Goal: Task Accomplishment & Management: Manage account settings

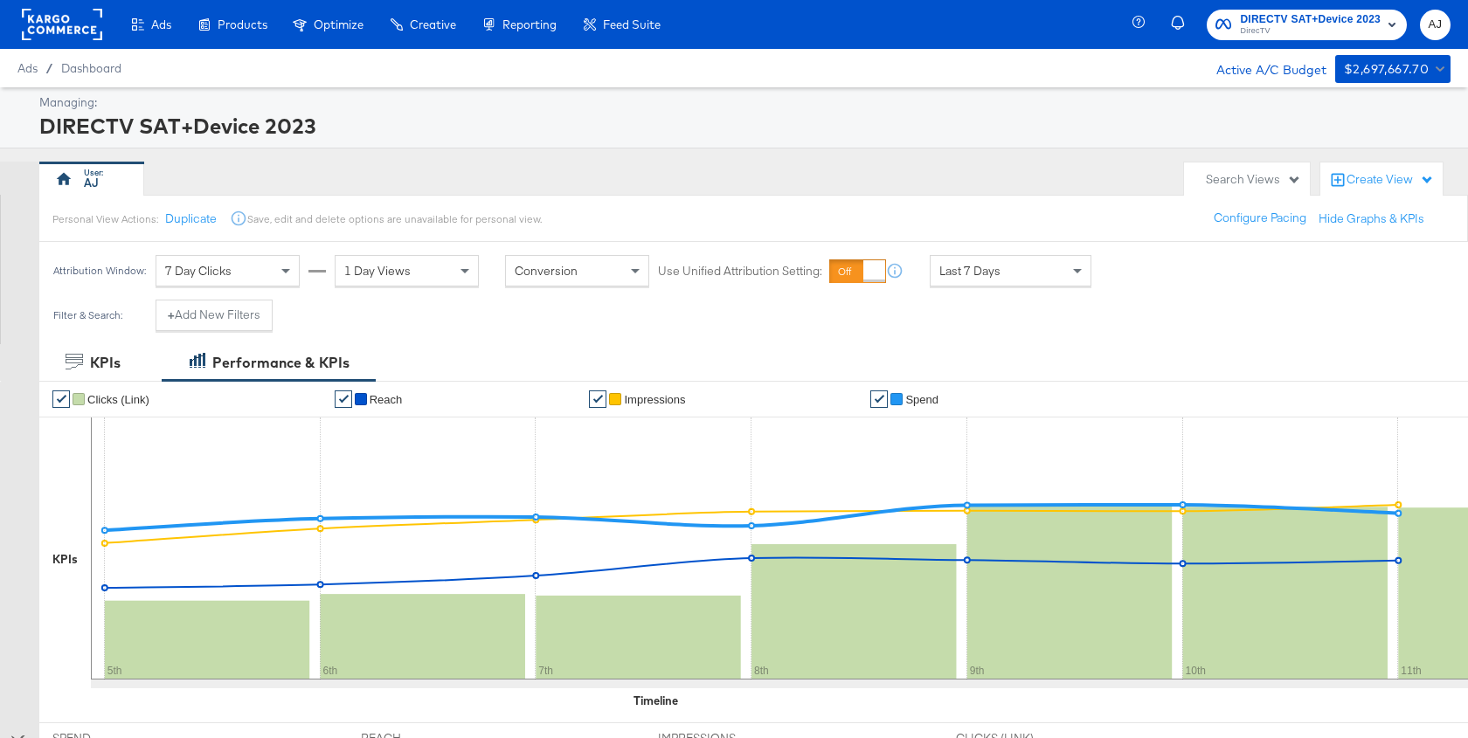
click at [1283, 192] on div "Search Views" at bounding box center [1247, 180] width 126 height 34
click at [918, 166] on div "AJ" at bounding box center [607, 179] width 1136 height 35
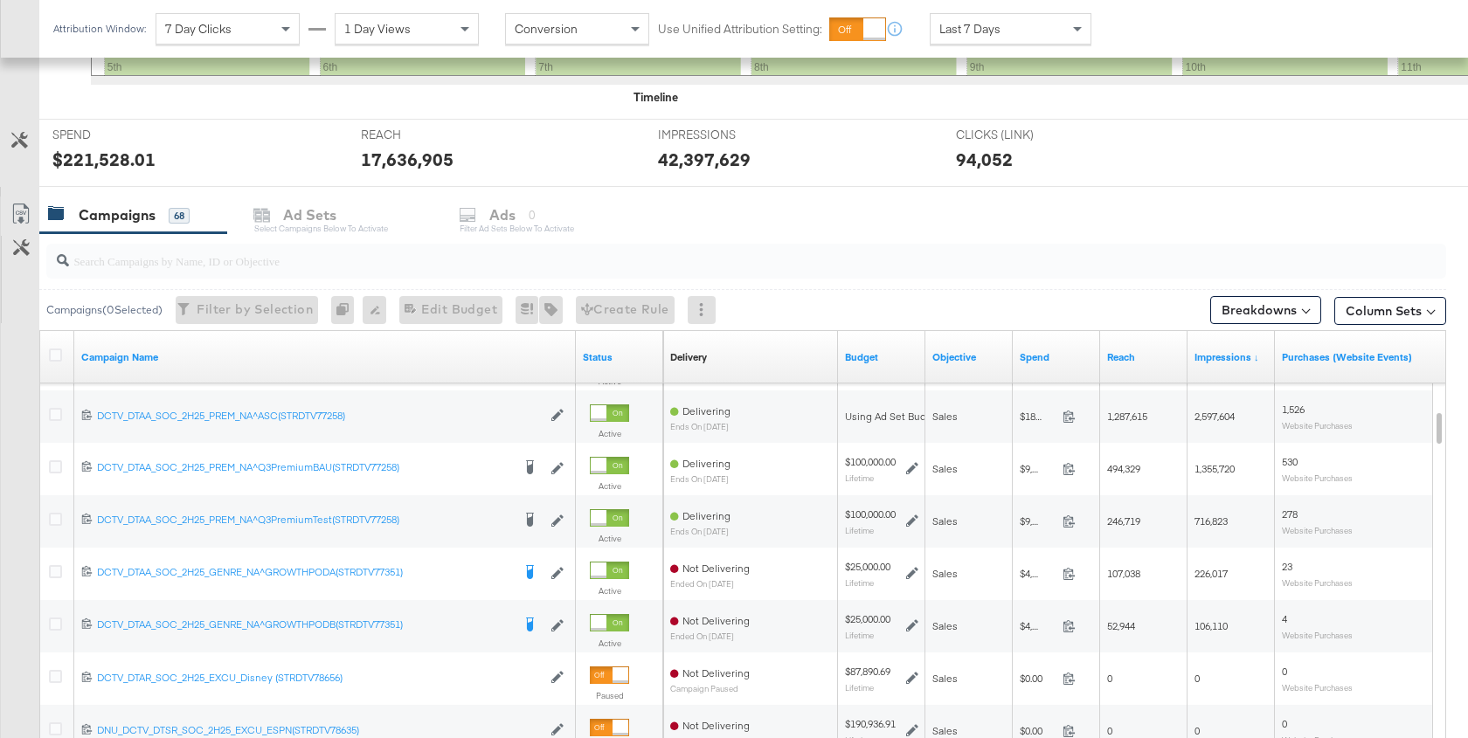
scroll to position [605, 0]
click at [261, 259] on input "search" at bounding box center [694, 252] width 1250 height 34
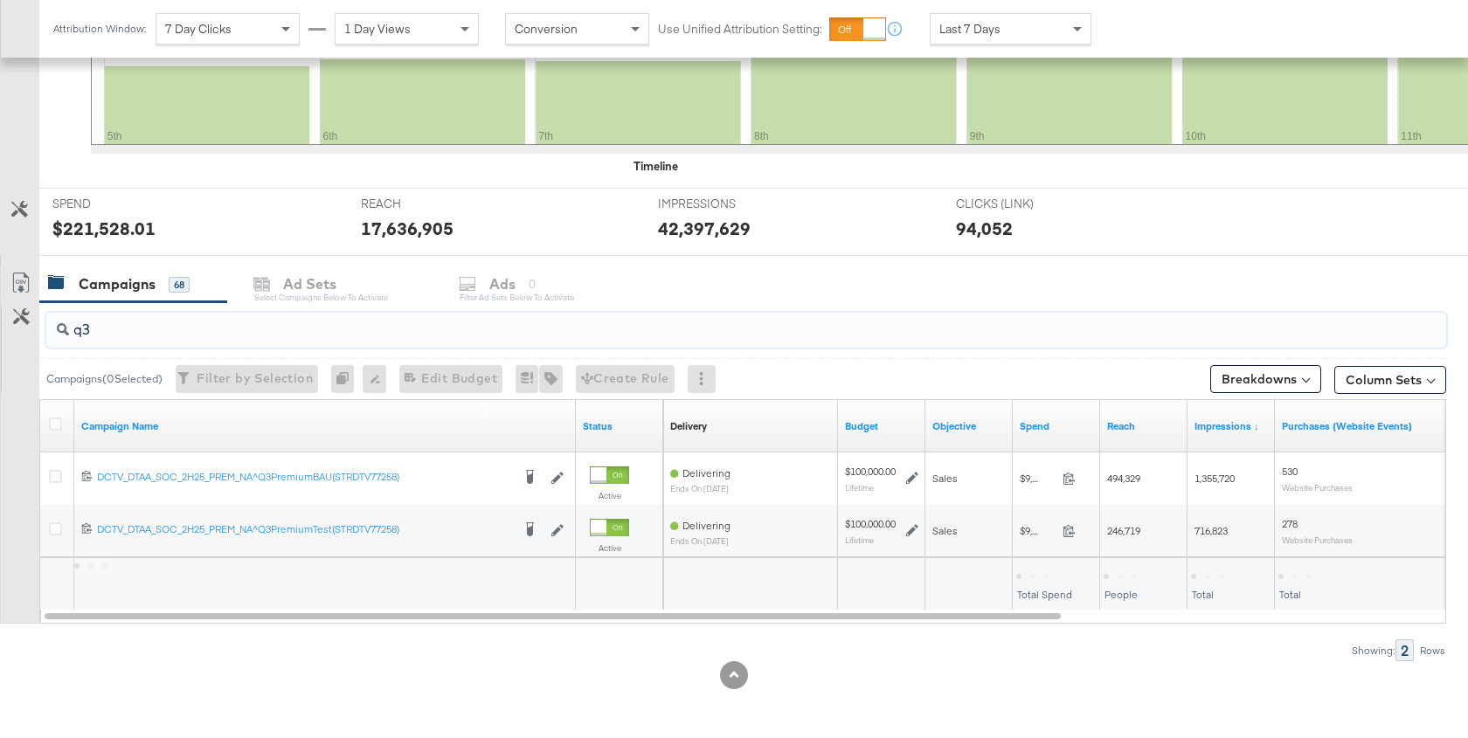
scroll to position [529, 0]
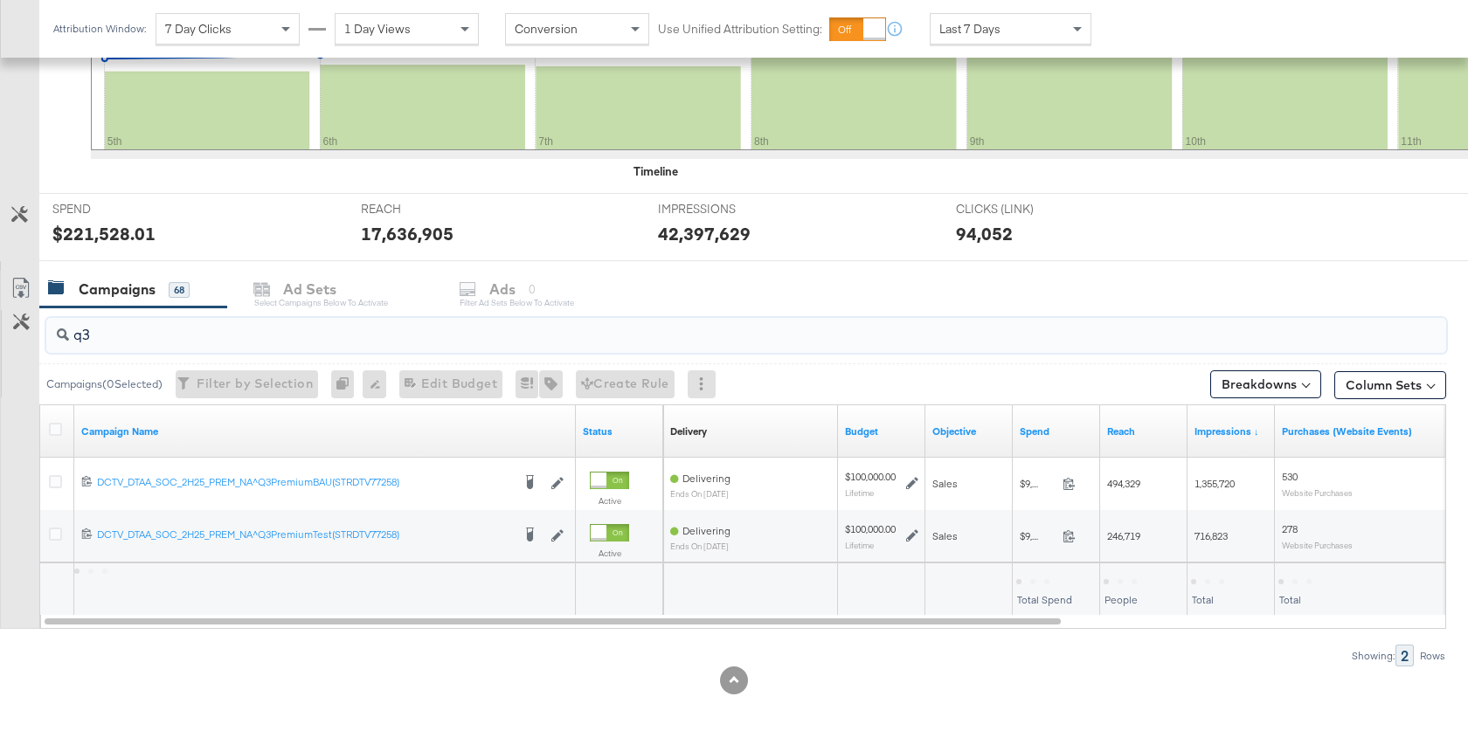
type input "q"
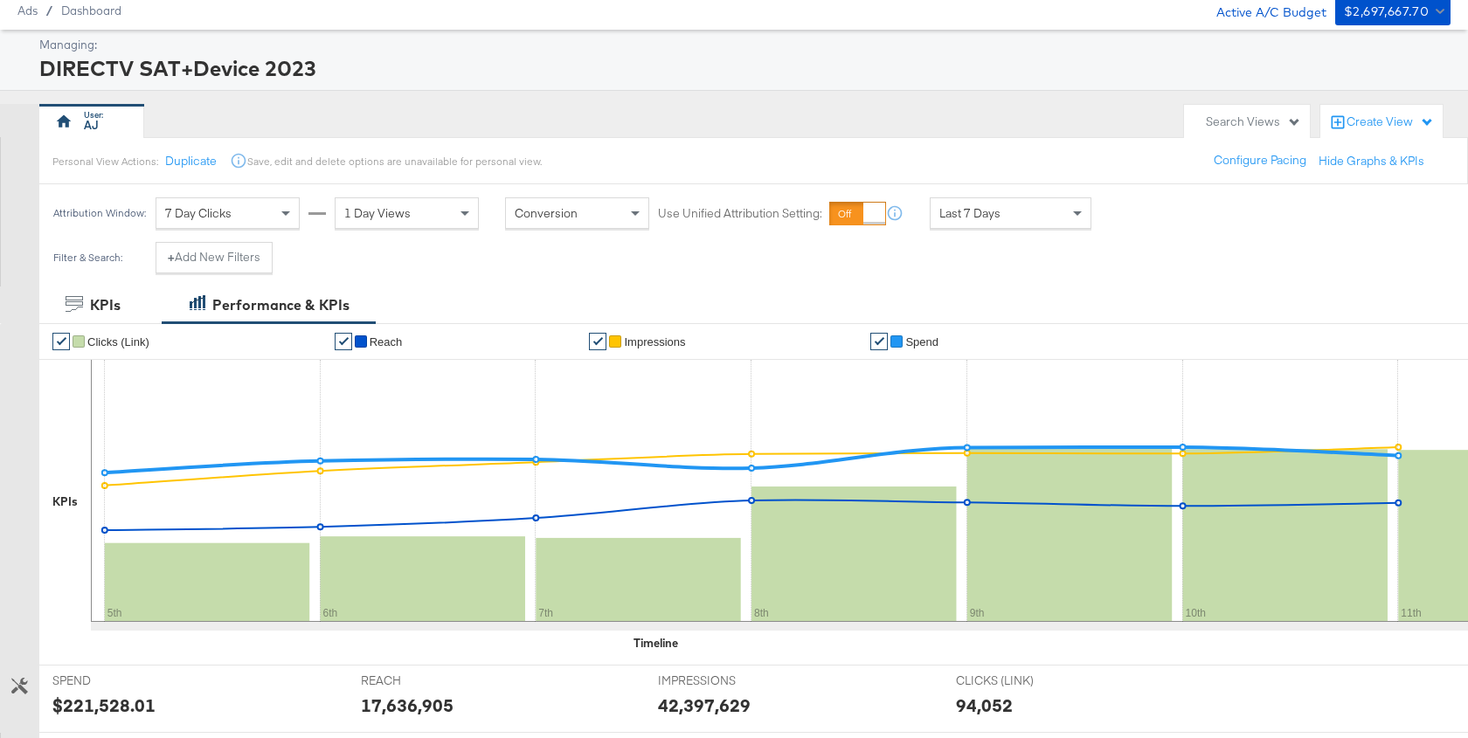
scroll to position [0, 0]
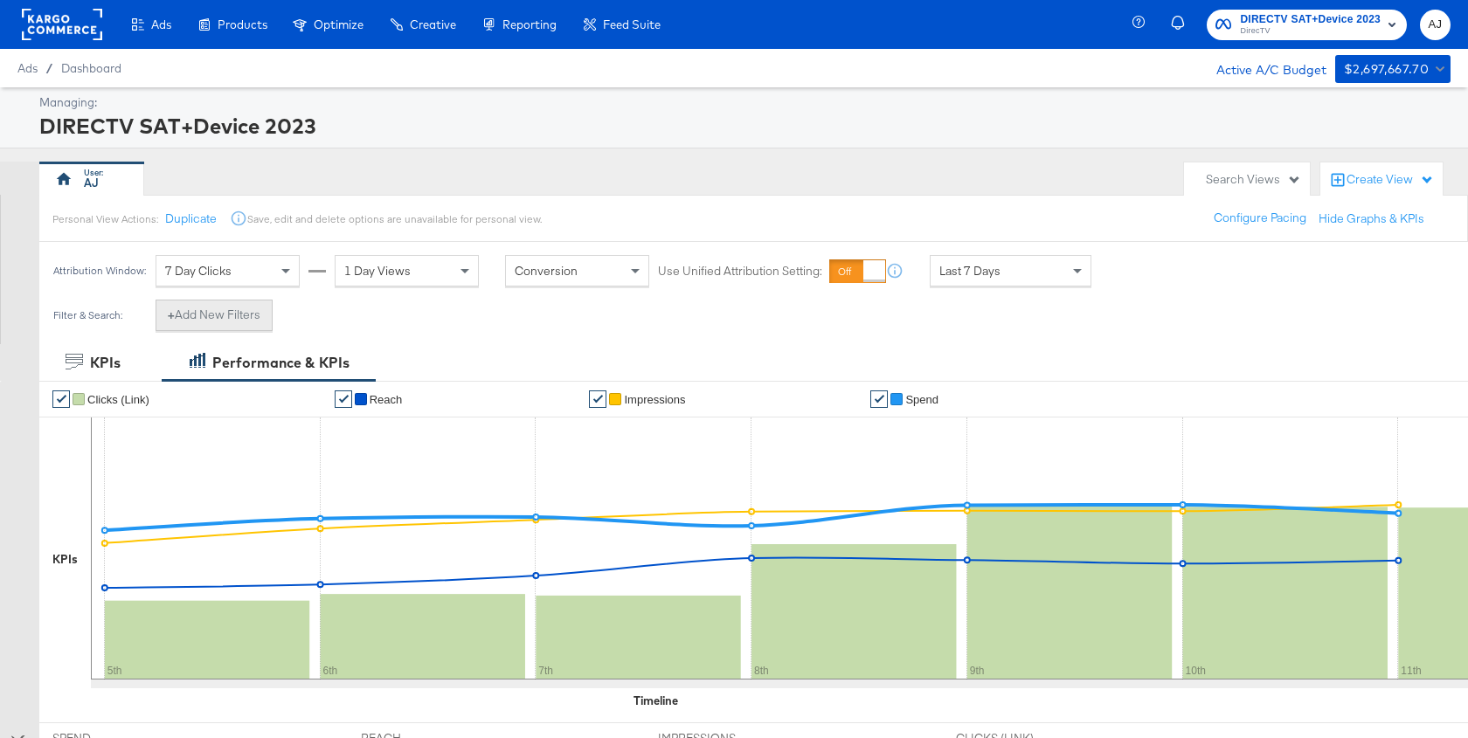
click at [218, 321] on button "+ Add New Filters" at bounding box center [214, 315] width 117 height 31
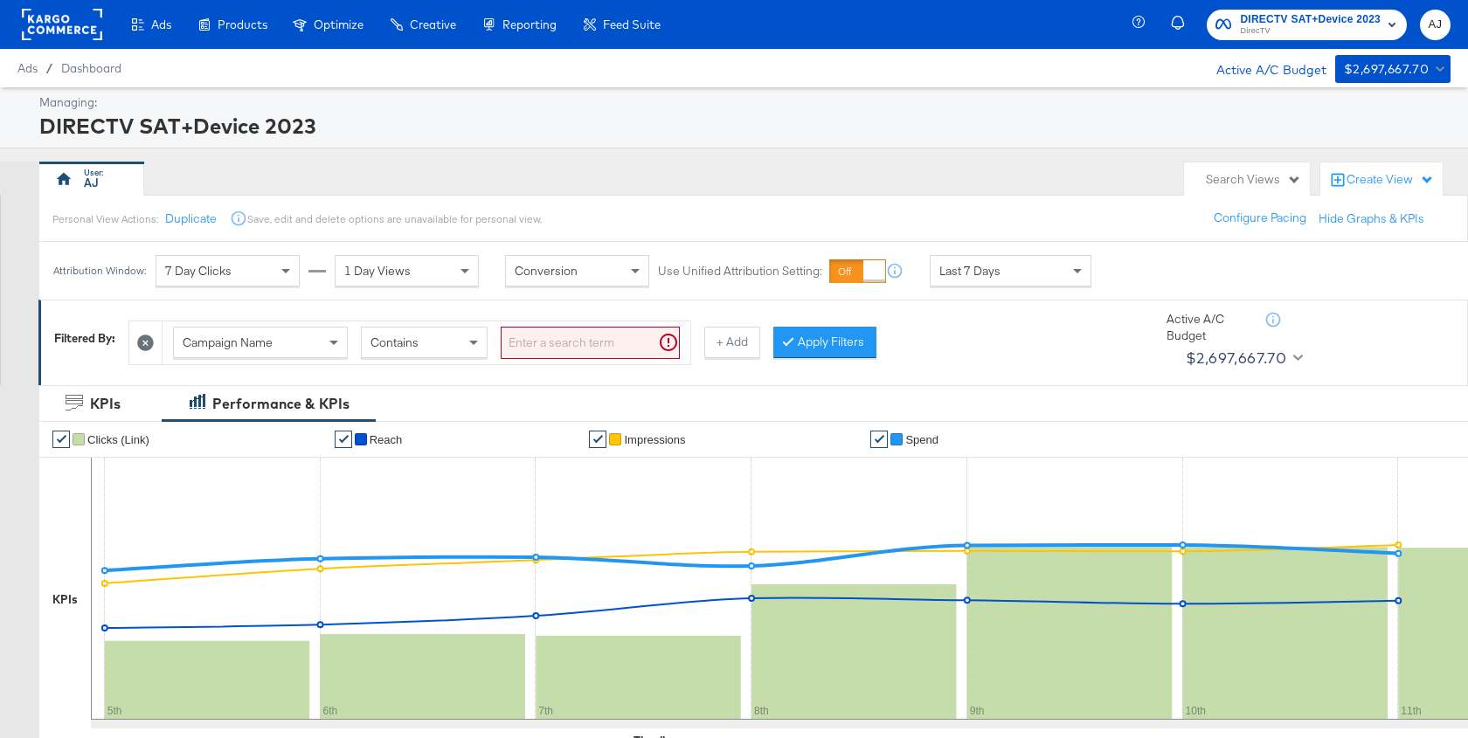
click at [562, 342] on input "search" at bounding box center [590, 343] width 179 height 32
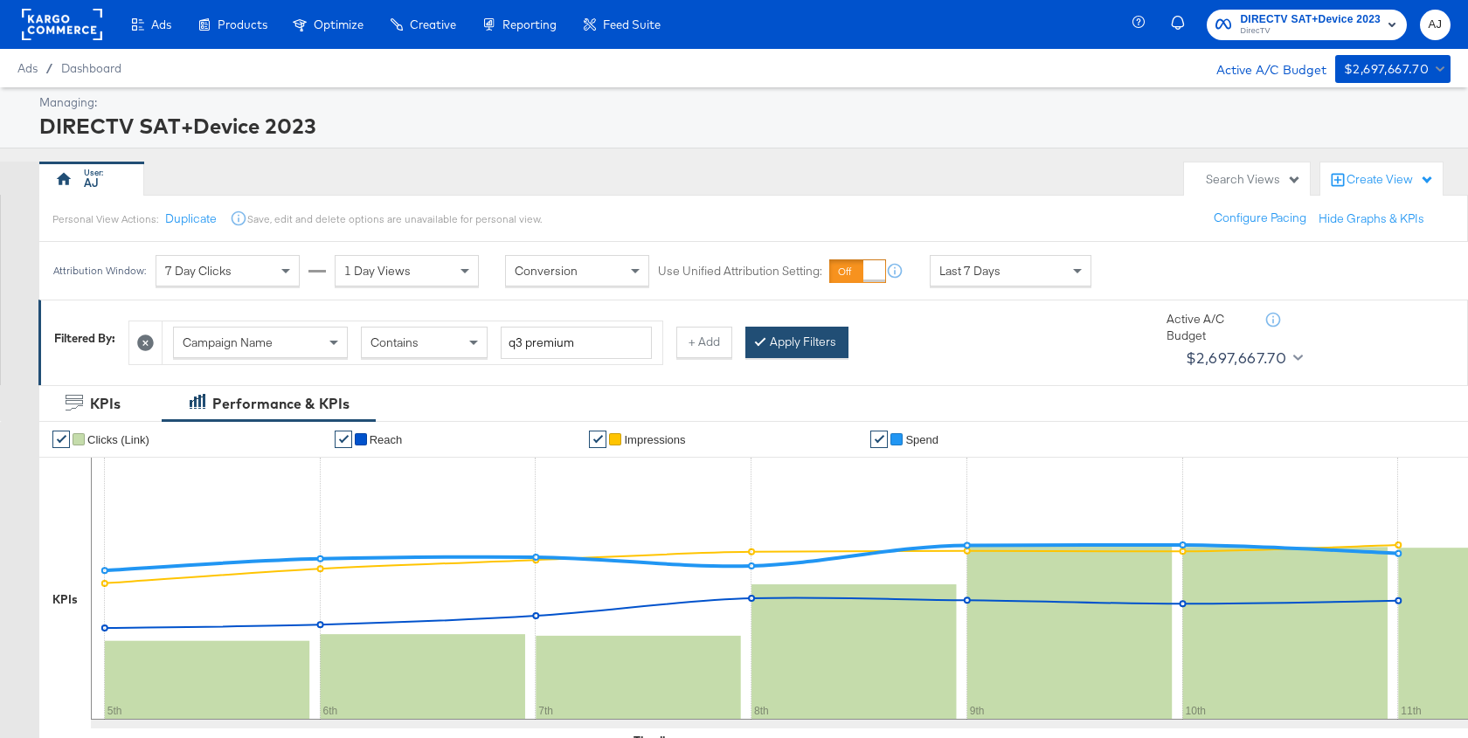
click at [767, 350] on button "Apply Filters" at bounding box center [796, 342] width 103 height 31
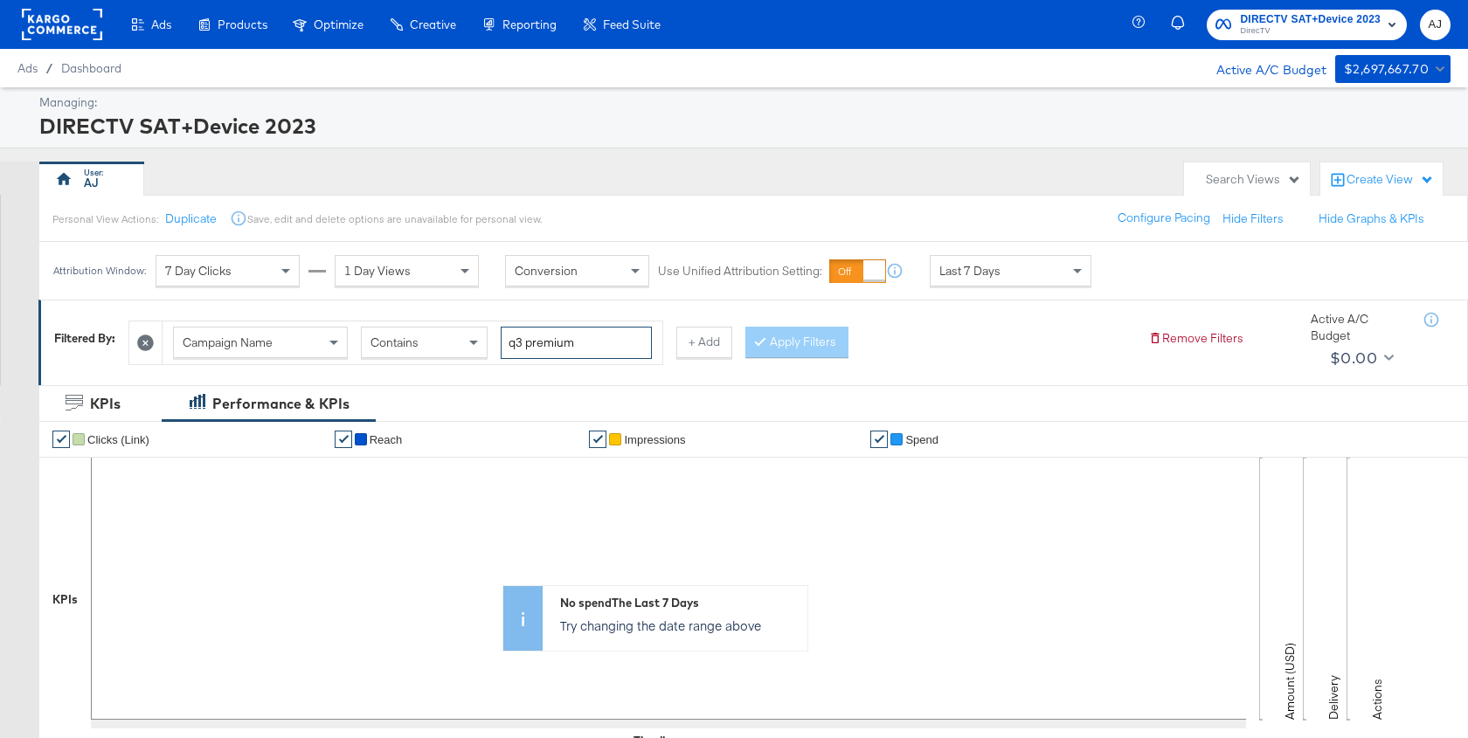
click at [532, 348] on input "q3 premium" at bounding box center [576, 343] width 151 height 32
type input "q3premium"
click at [837, 334] on button "Apply Filters" at bounding box center [796, 342] width 103 height 31
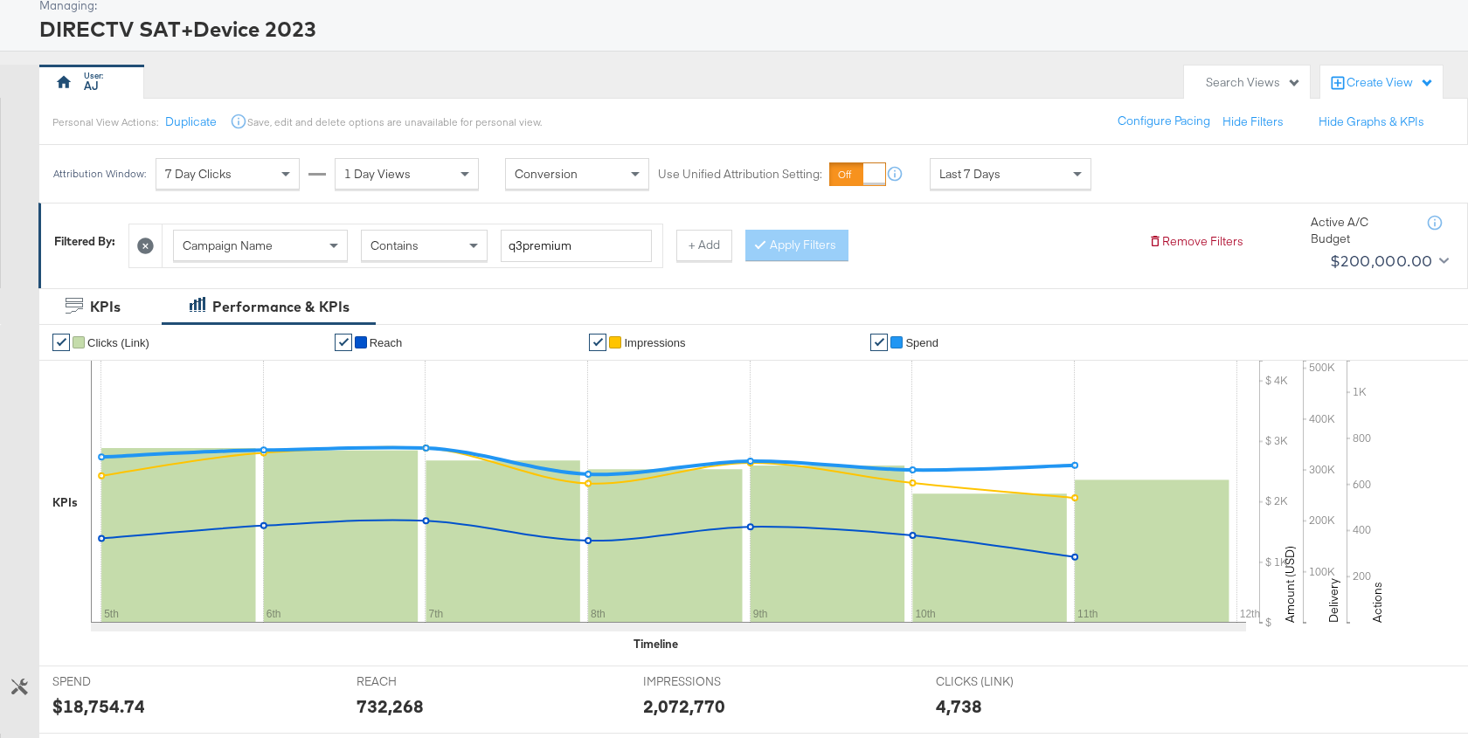
scroll to position [103, 0]
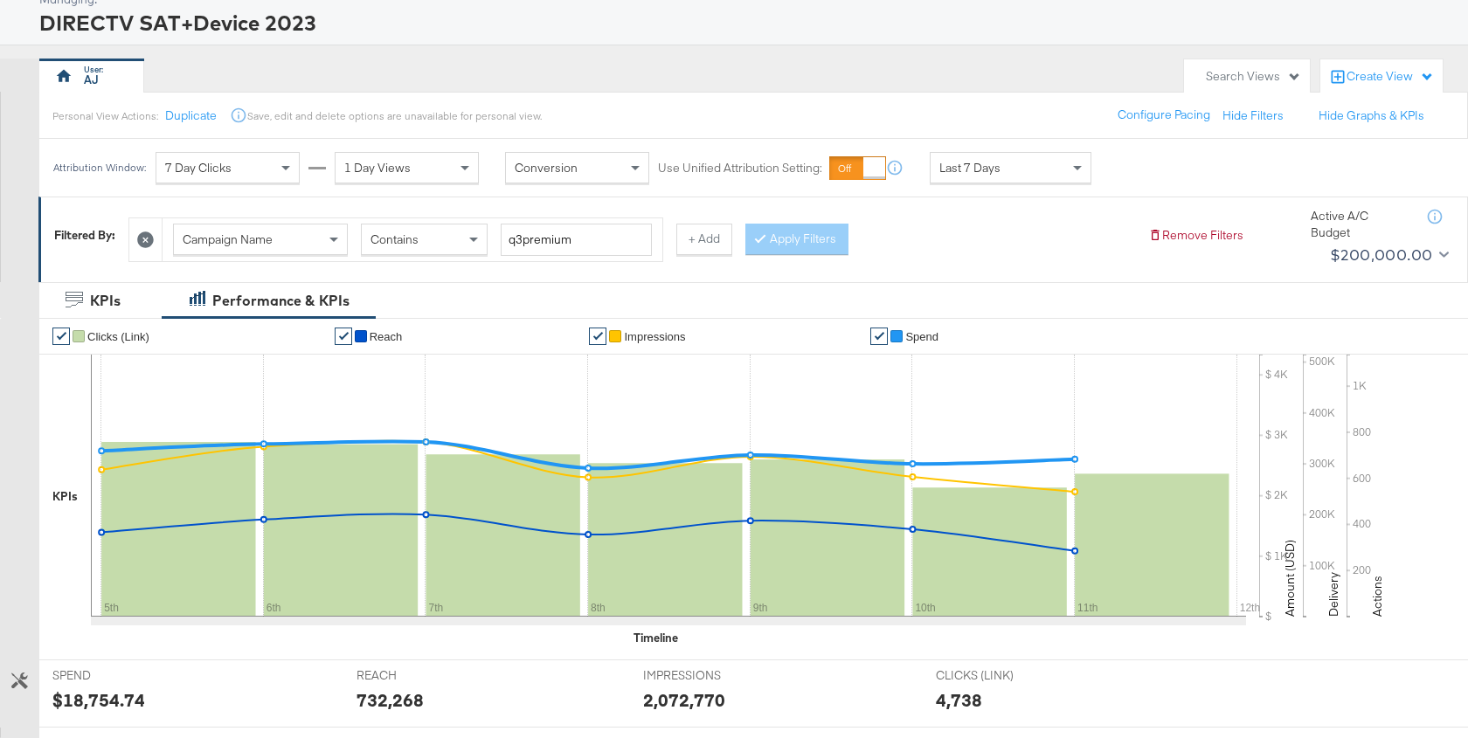
click at [1060, 168] on div "Last 7 Days" at bounding box center [1010, 168] width 160 height 30
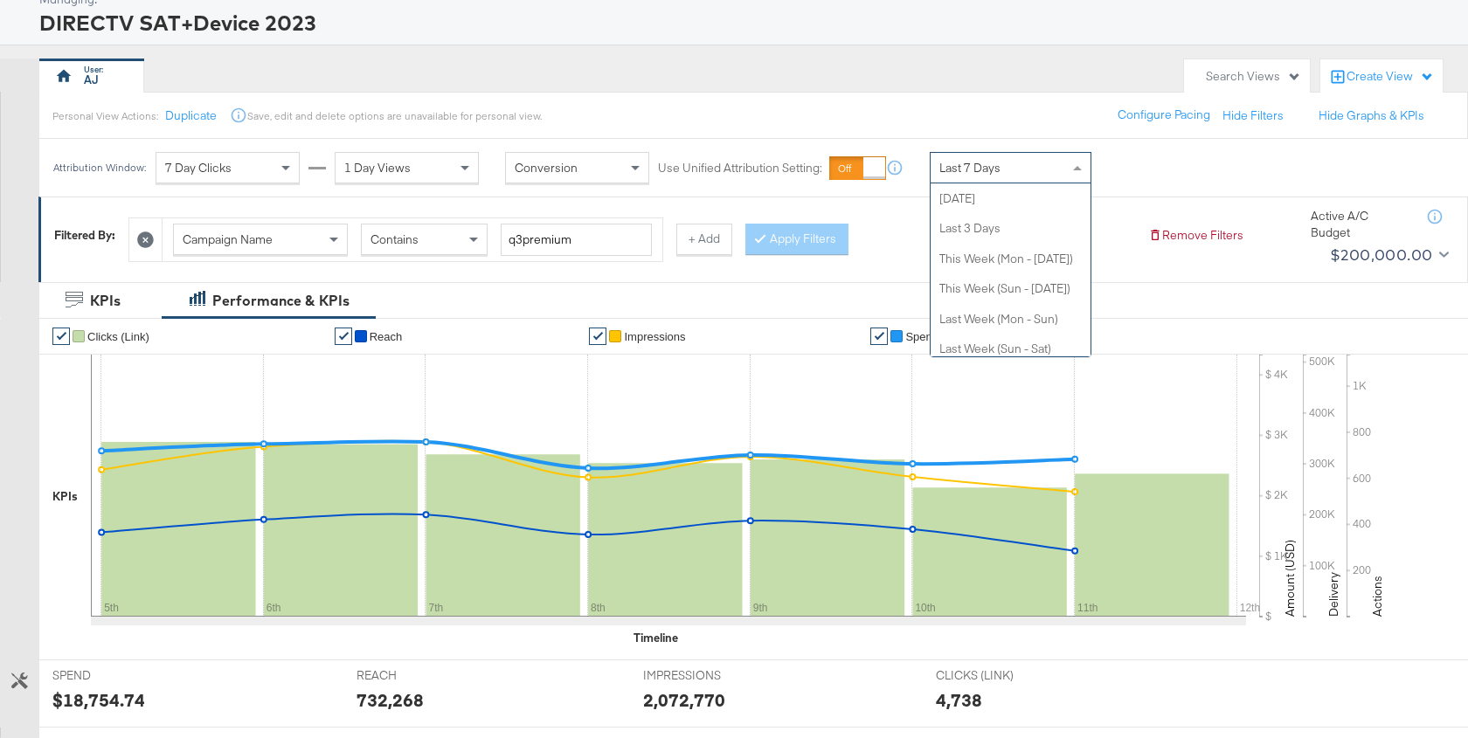
scroll to position [0, 0]
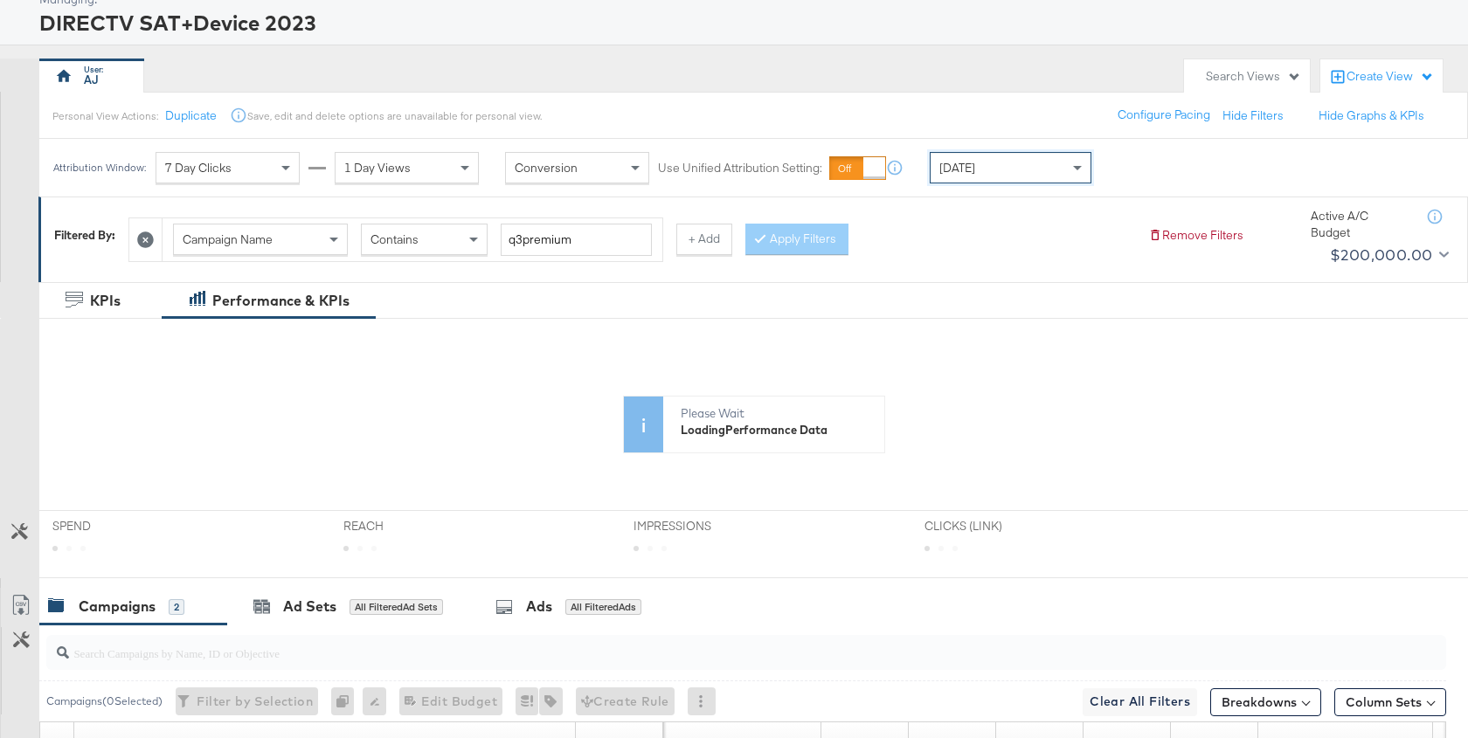
click at [1012, 93] on div "Personal View Actions: Duplicate Save, edit and delete options are unavailable …" at bounding box center [752, 115] width 1429 height 47
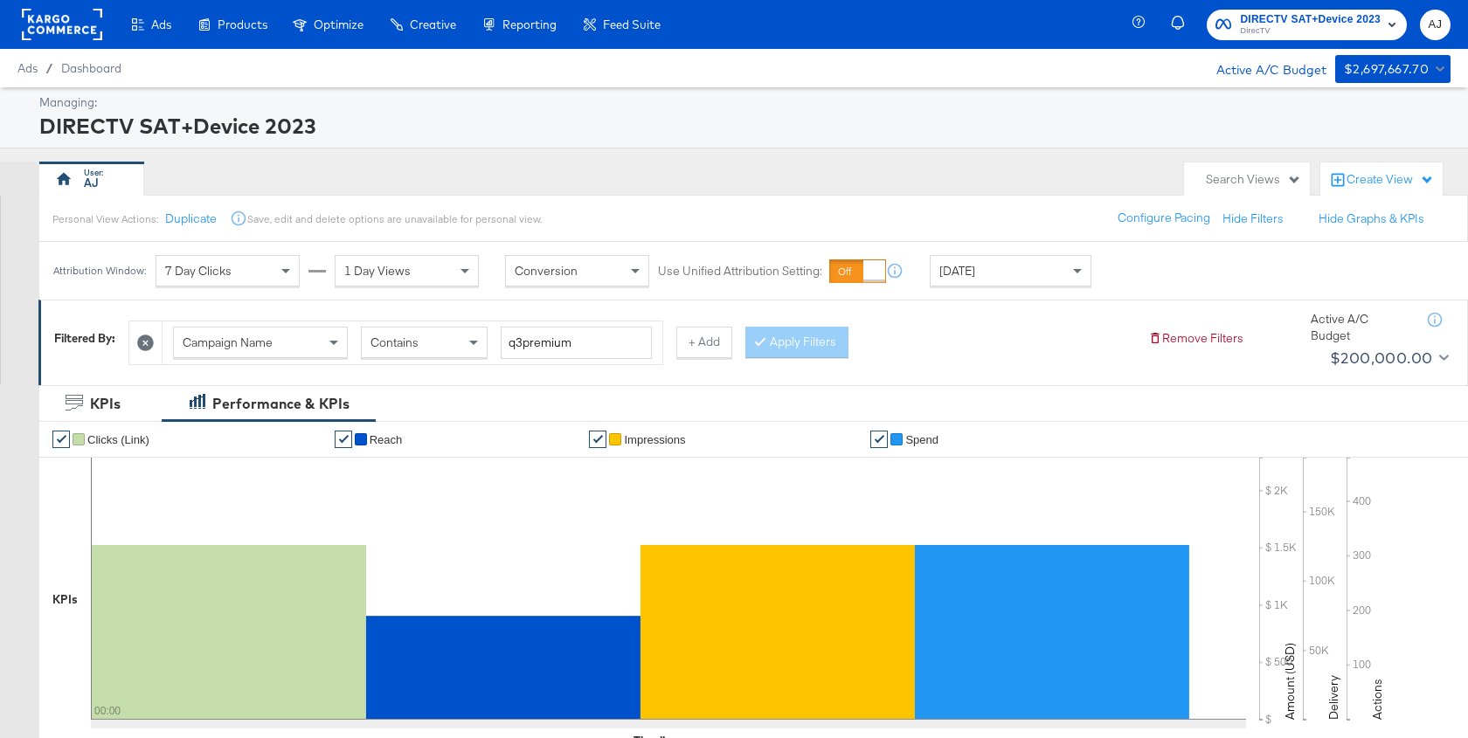
click at [605, 130] on div "DIRECTV SAT+Device 2023" at bounding box center [742, 126] width 1407 height 30
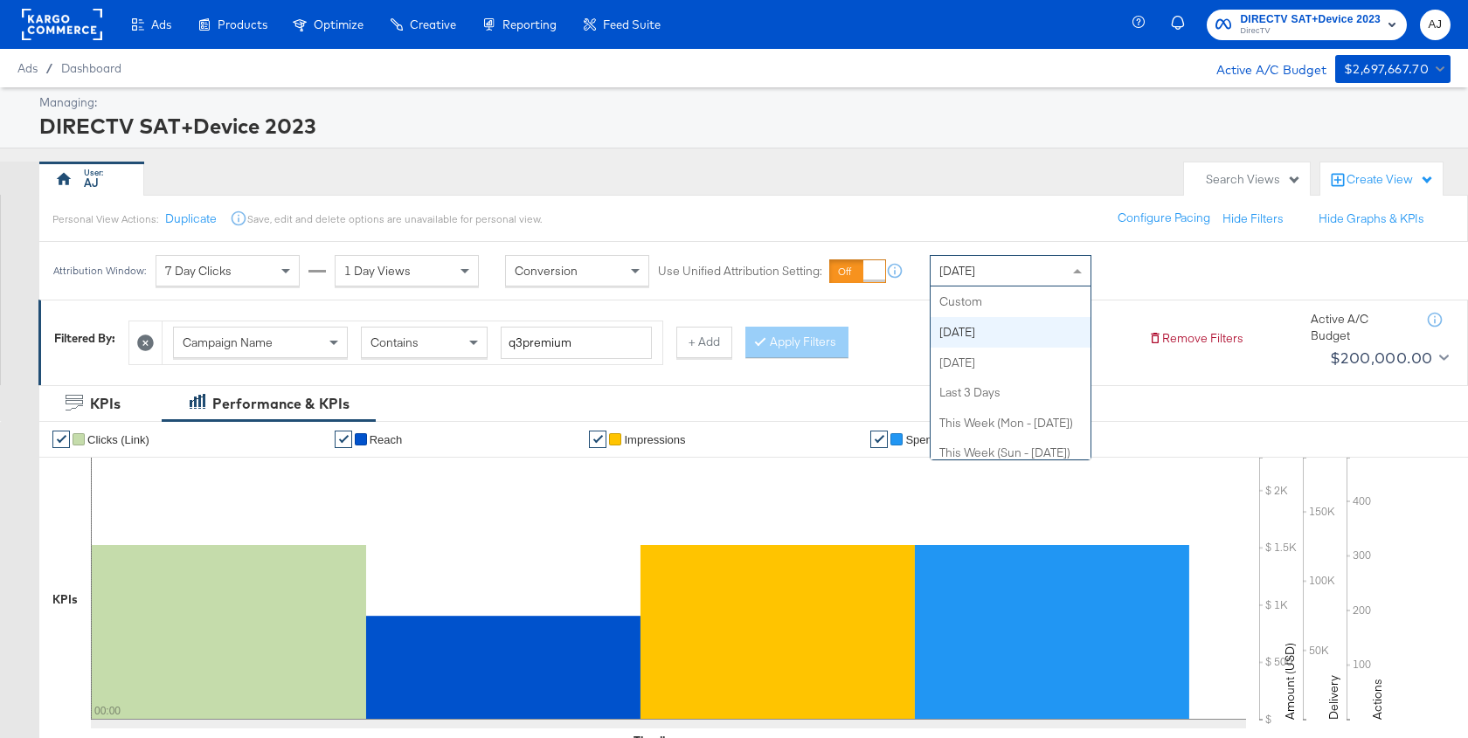
click at [1013, 265] on div "[DATE]" at bounding box center [1010, 271] width 160 height 30
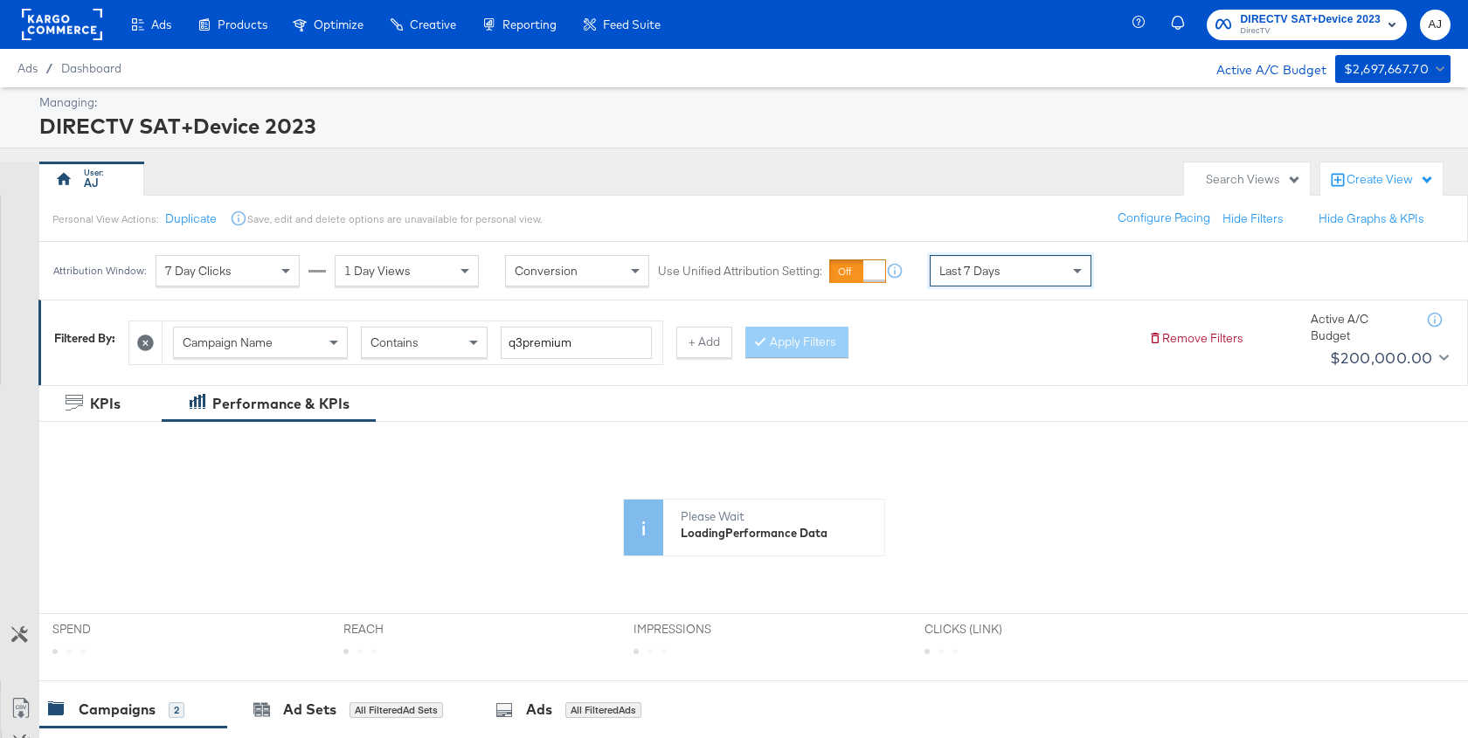
click at [998, 152] on div "Managing: DIRECTV SAT+Device 2023 AJ Search Views Create View Personal View Act…" at bounding box center [734, 625] width 1468 height 1076
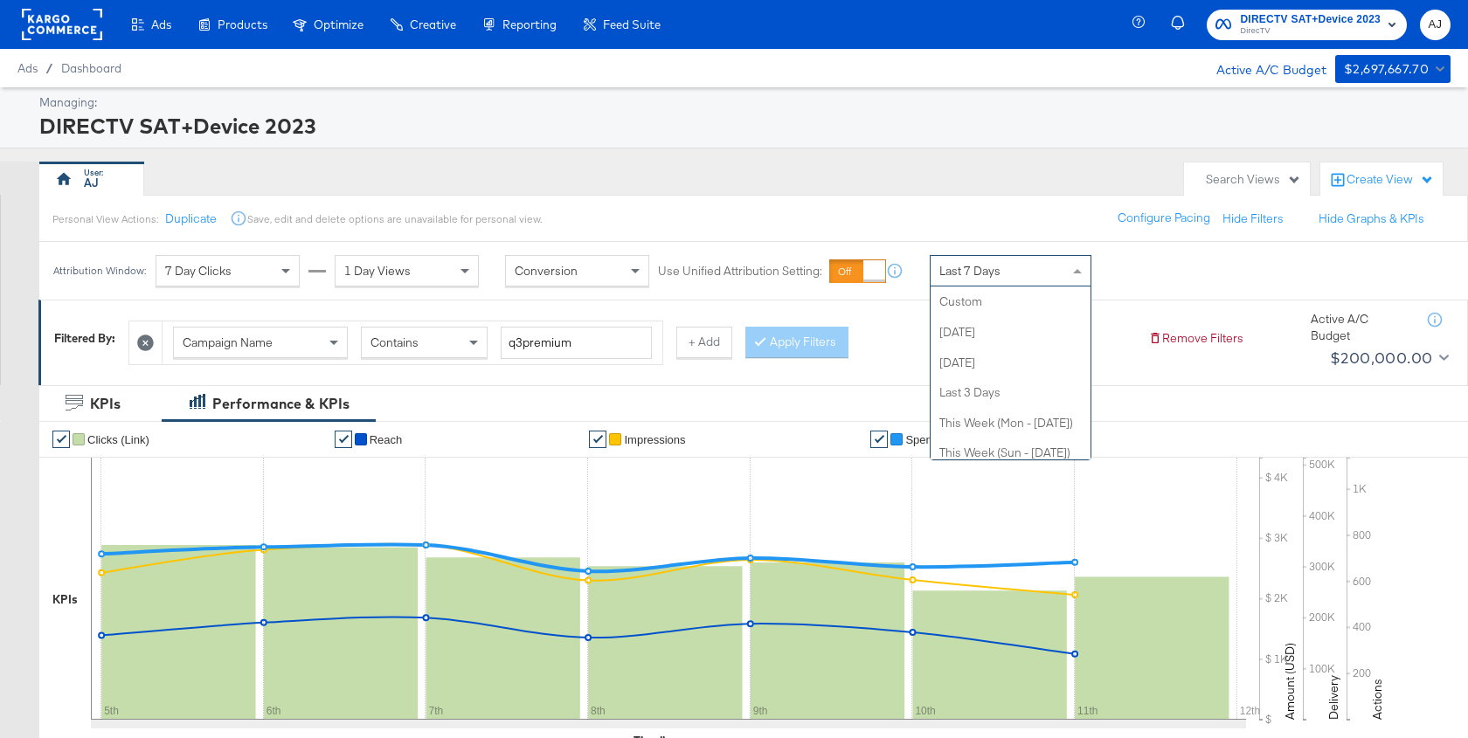
click at [983, 267] on span "Last 7 Days" at bounding box center [969, 271] width 61 height 16
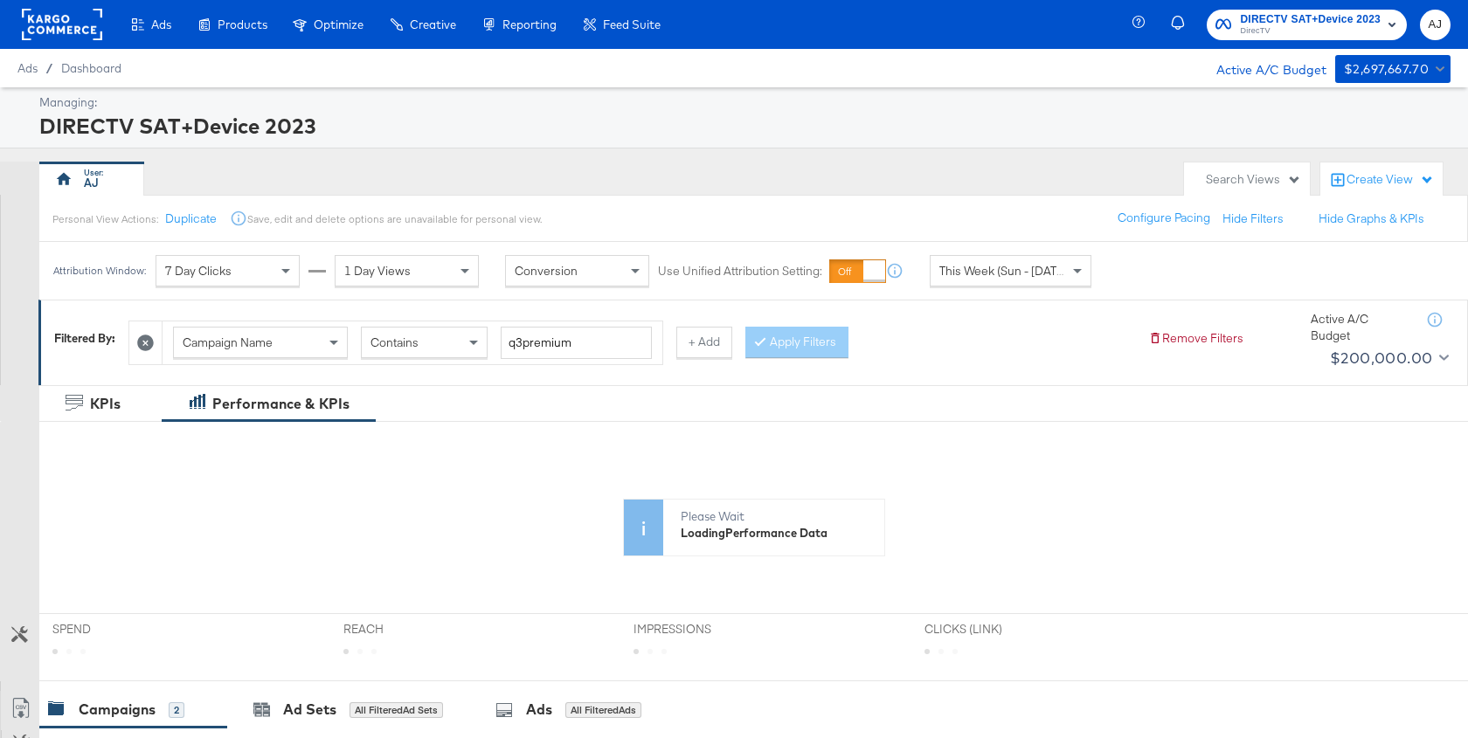
click at [1018, 177] on div "AJ" at bounding box center [607, 179] width 1136 height 35
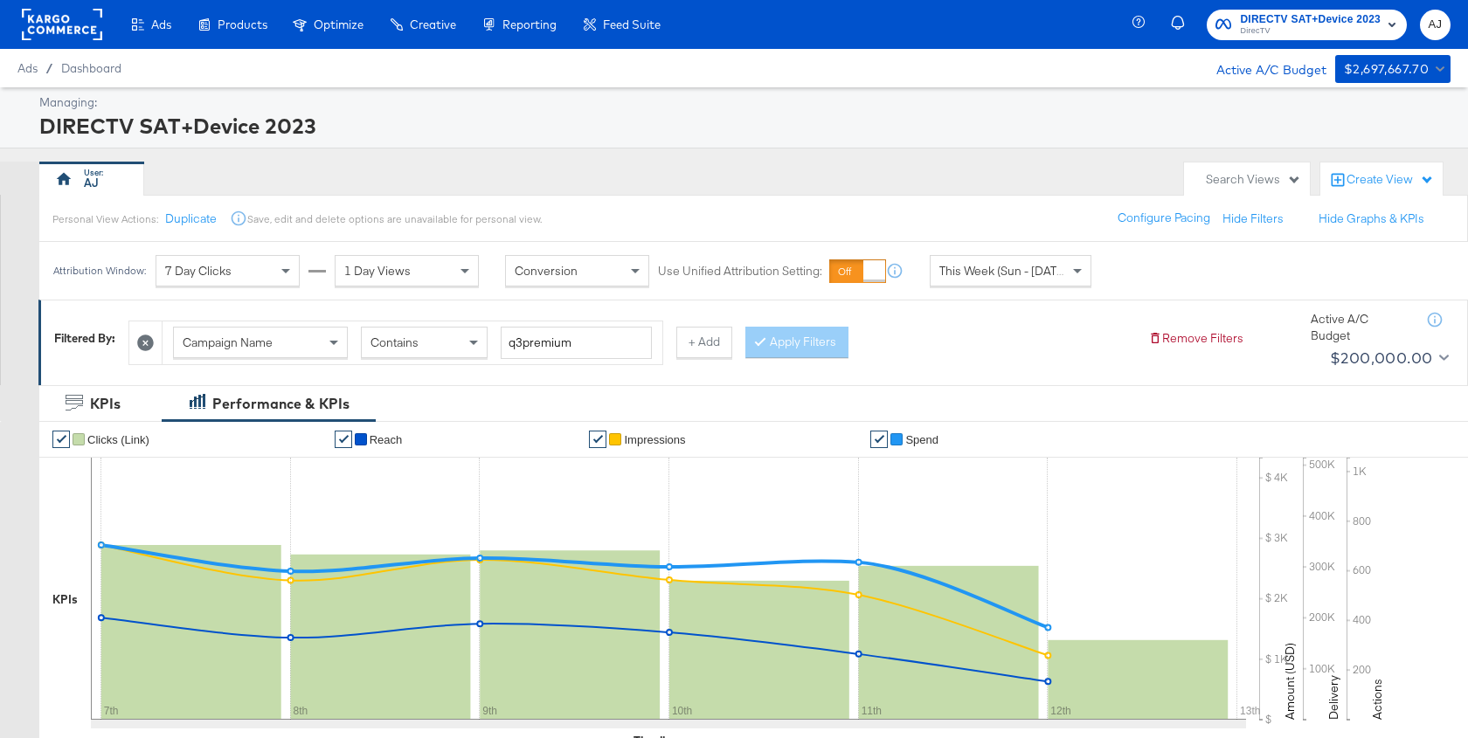
click at [1366, 185] on div "Create View" at bounding box center [1389, 179] width 87 height 17
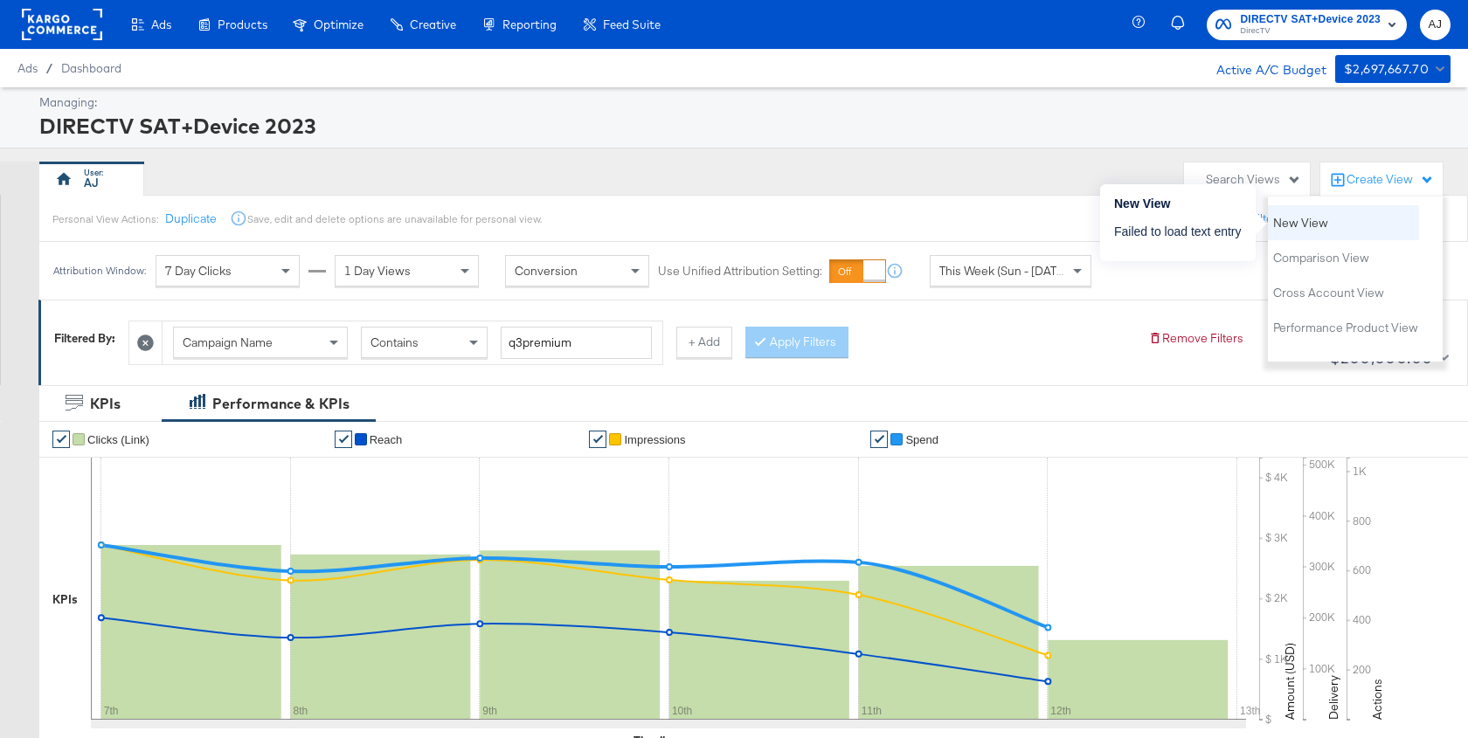
click at [1304, 212] on button "New View" at bounding box center [1300, 222] width 57 height 21
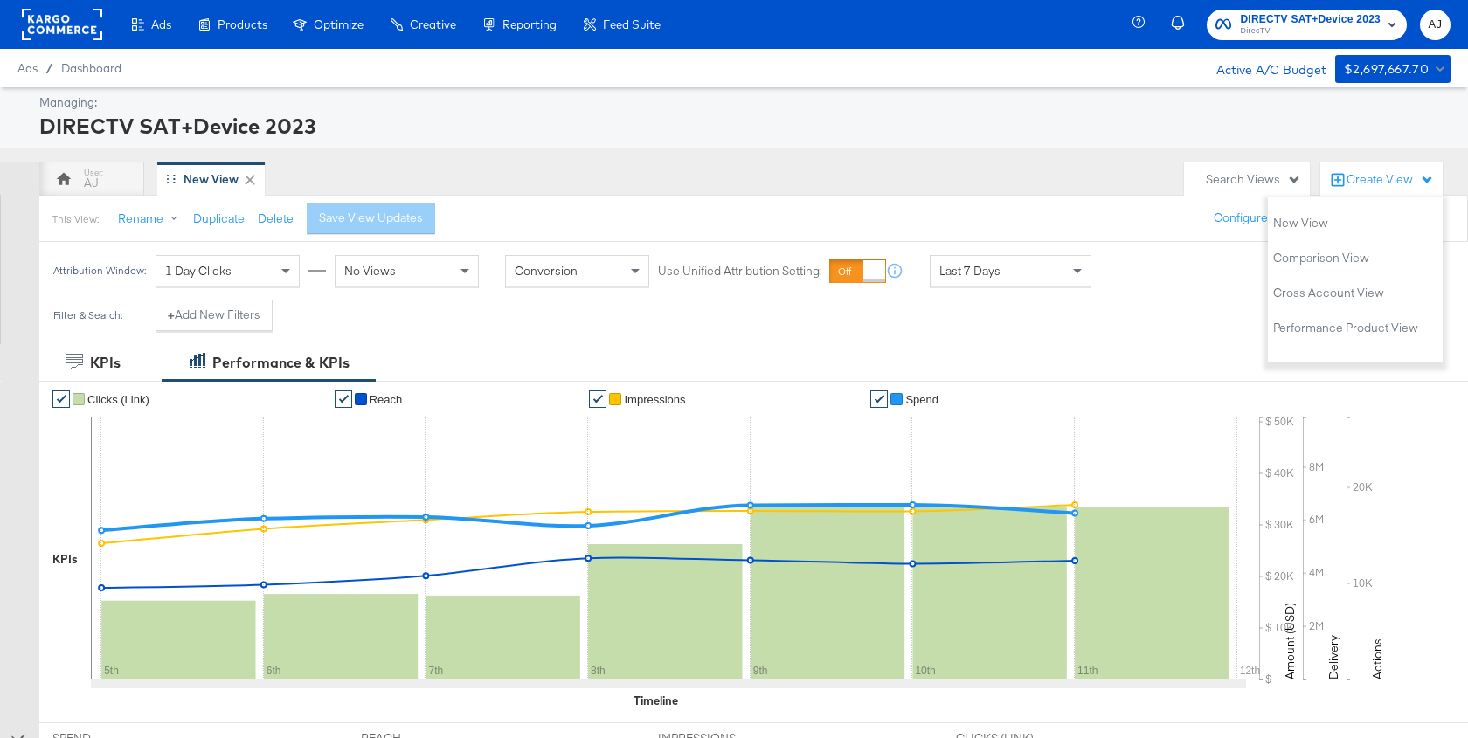
click at [244, 177] on icon at bounding box center [249, 179] width 17 height 17
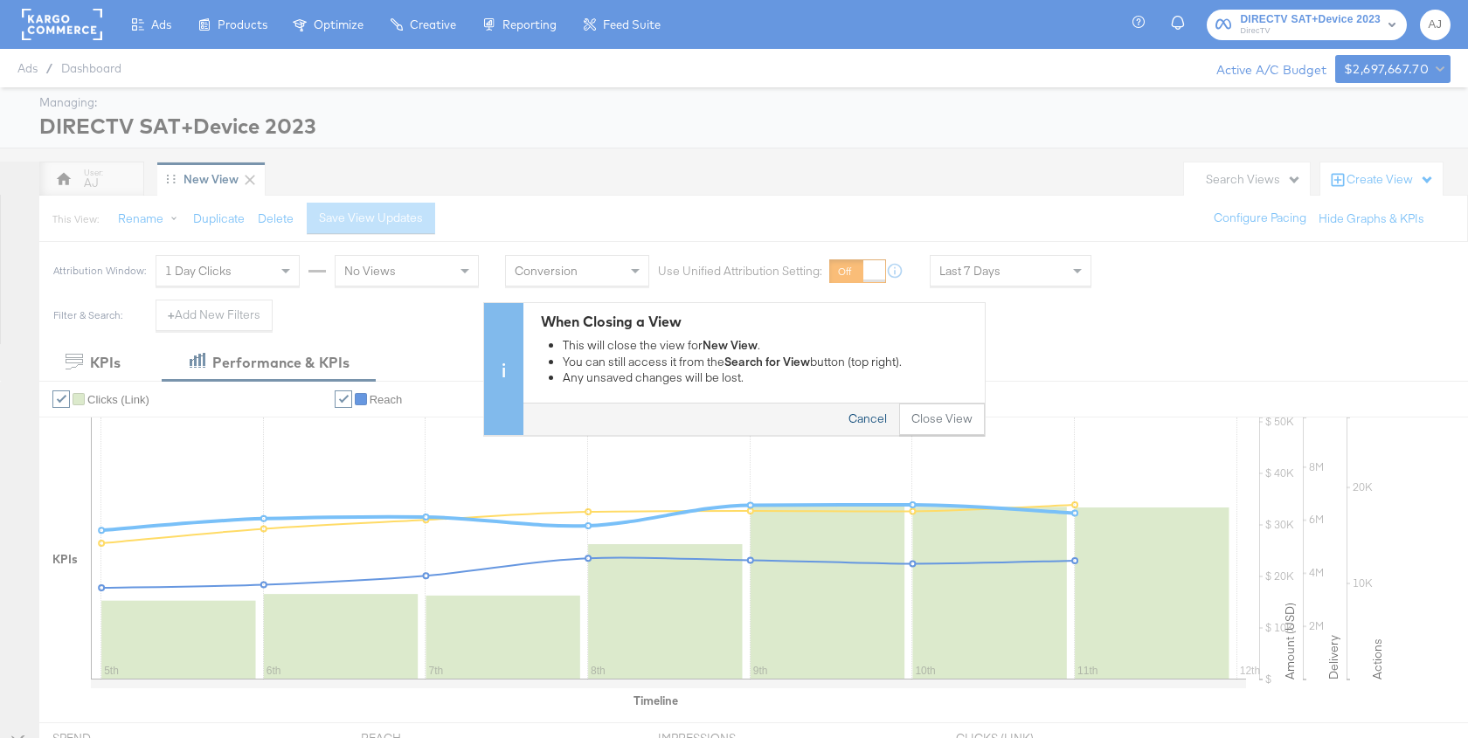
click at [883, 425] on button "Cancel" at bounding box center [867, 420] width 63 height 31
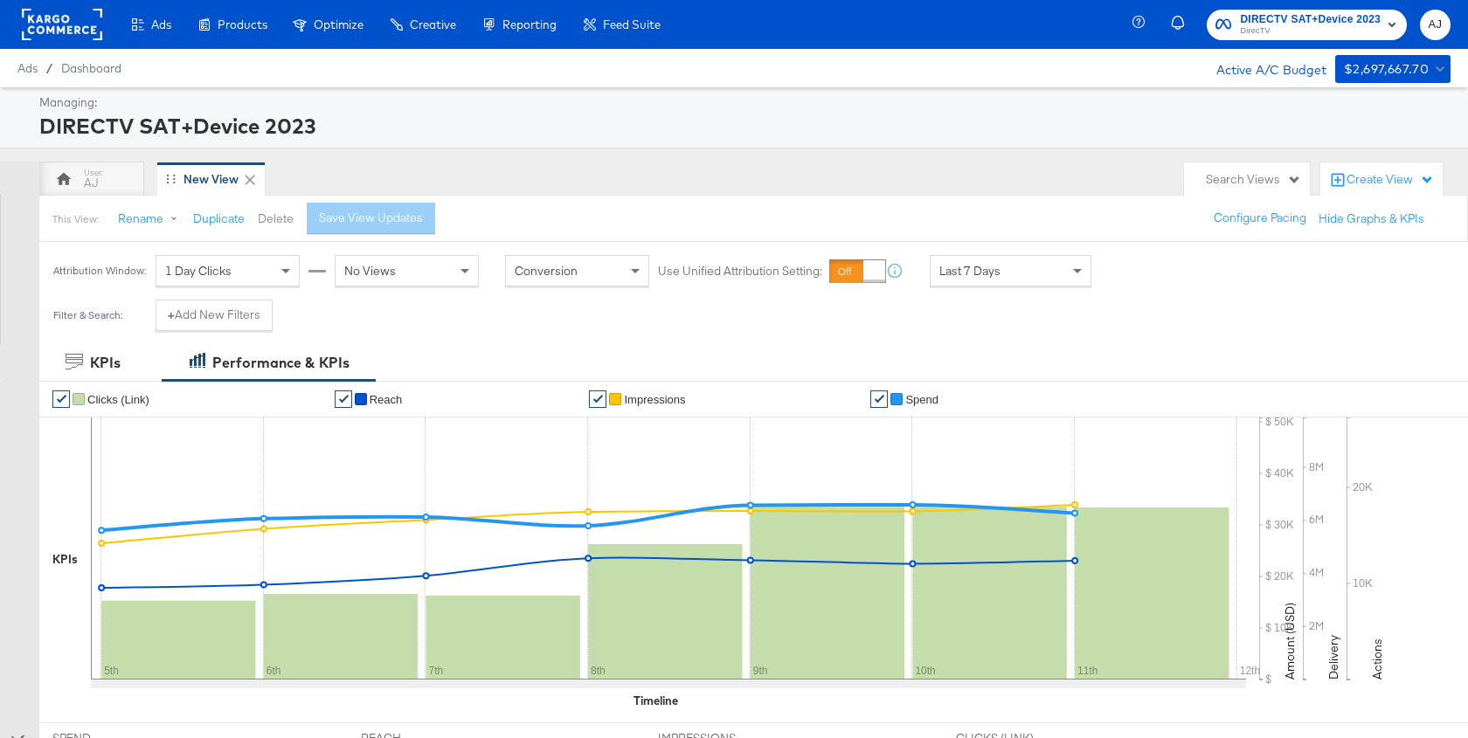
click at [277, 216] on button "Delete" at bounding box center [276, 219] width 36 height 17
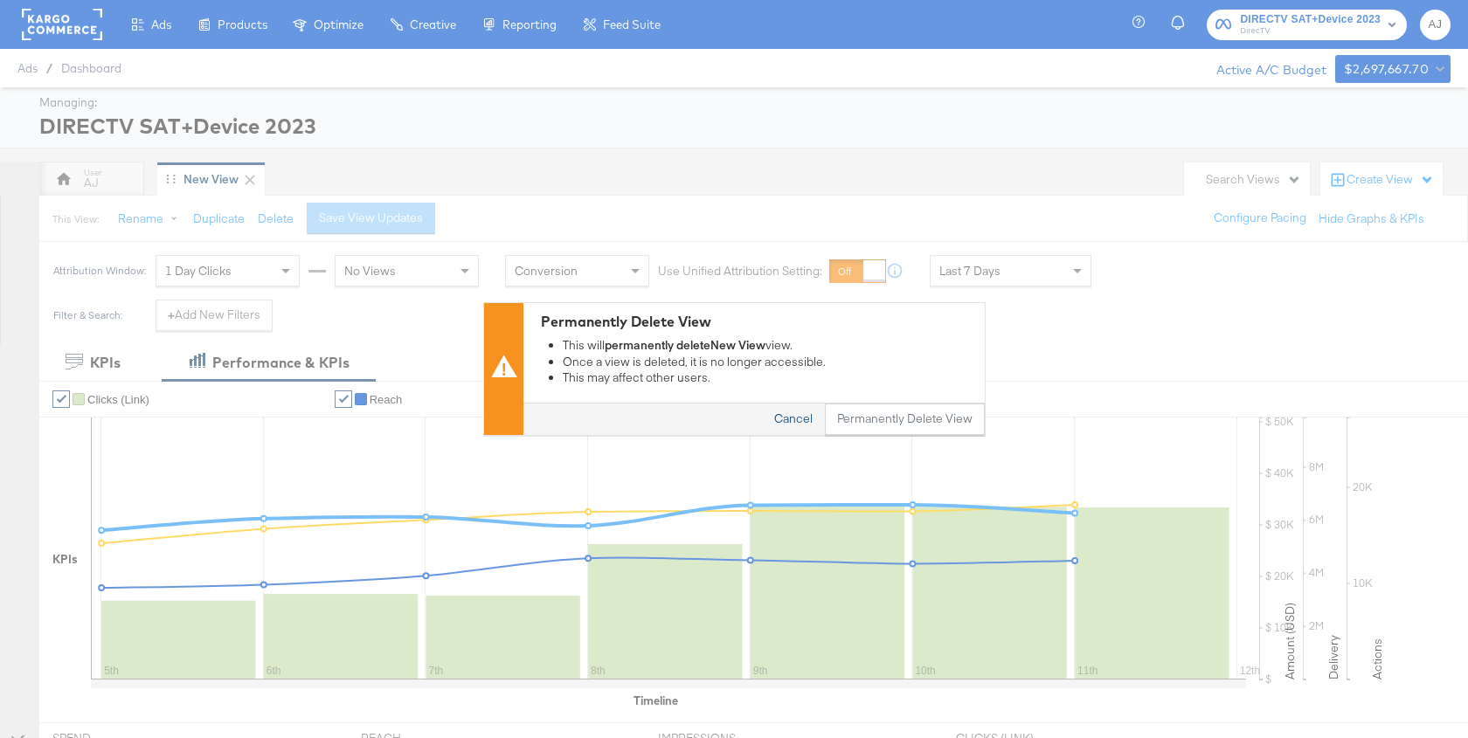
click at [765, 423] on button "Cancel" at bounding box center [793, 420] width 63 height 31
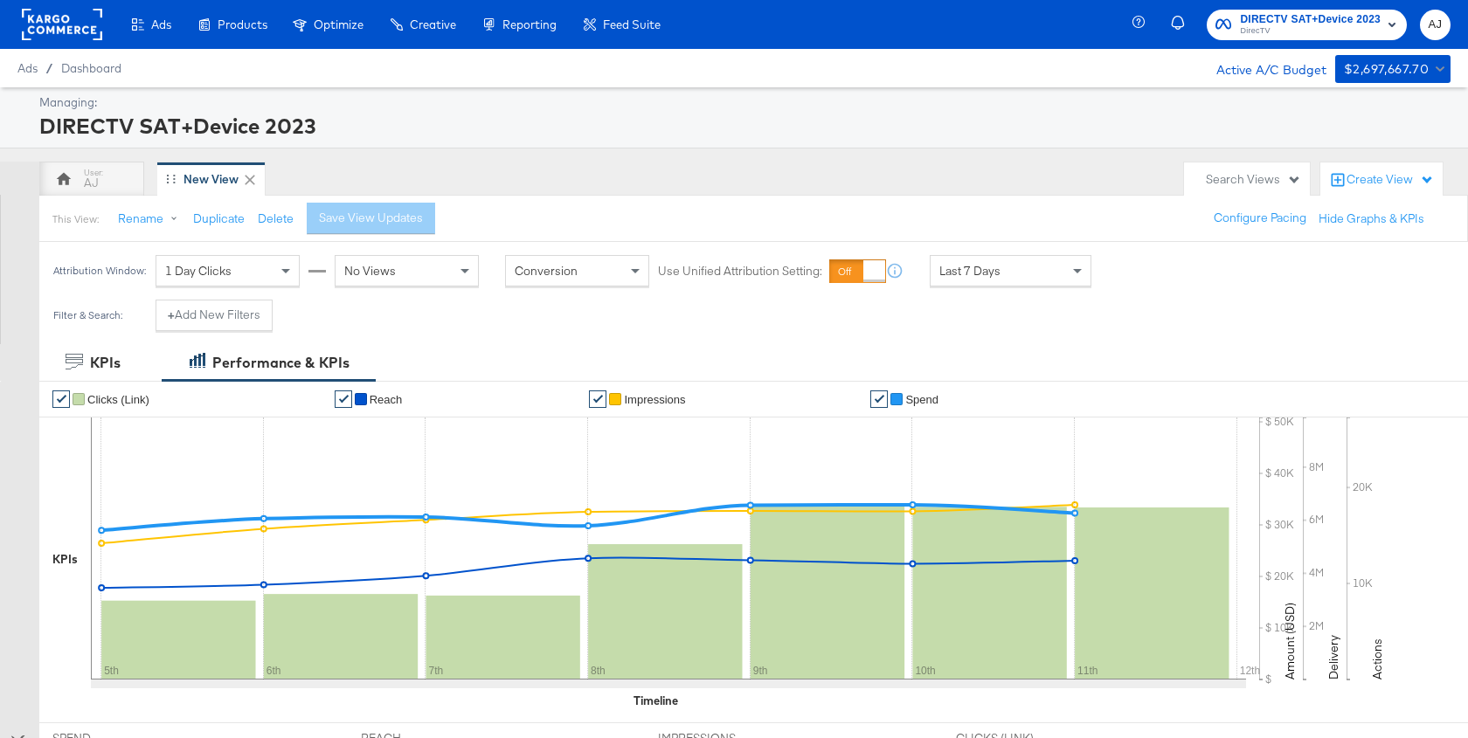
click at [266, 227] on div "This View: Rename Duplicate Delete Save View Updates" at bounding box center [250, 218] width 396 height 31
click at [274, 223] on button "Delete" at bounding box center [276, 219] width 36 height 17
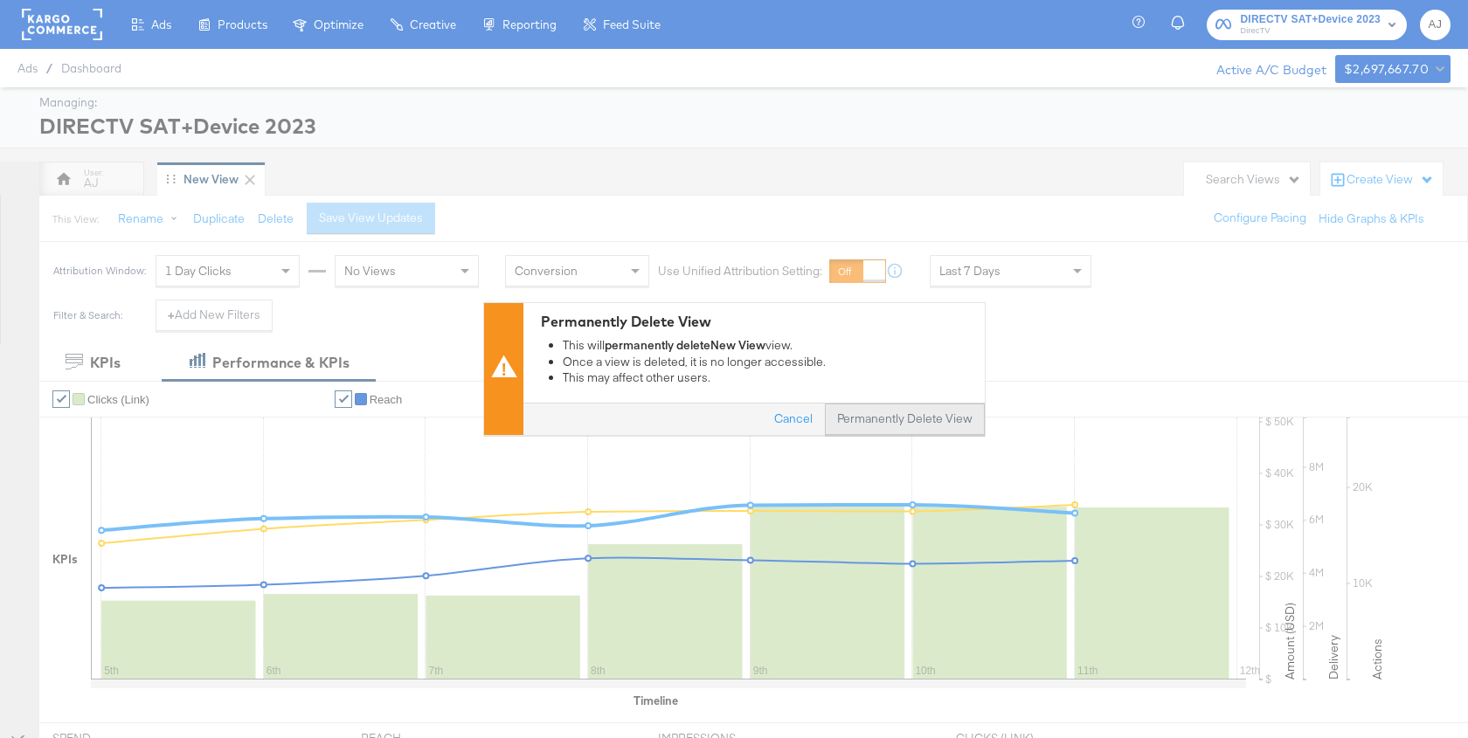
click at [848, 421] on button "Permanently Delete View" at bounding box center [905, 420] width 160 height 31
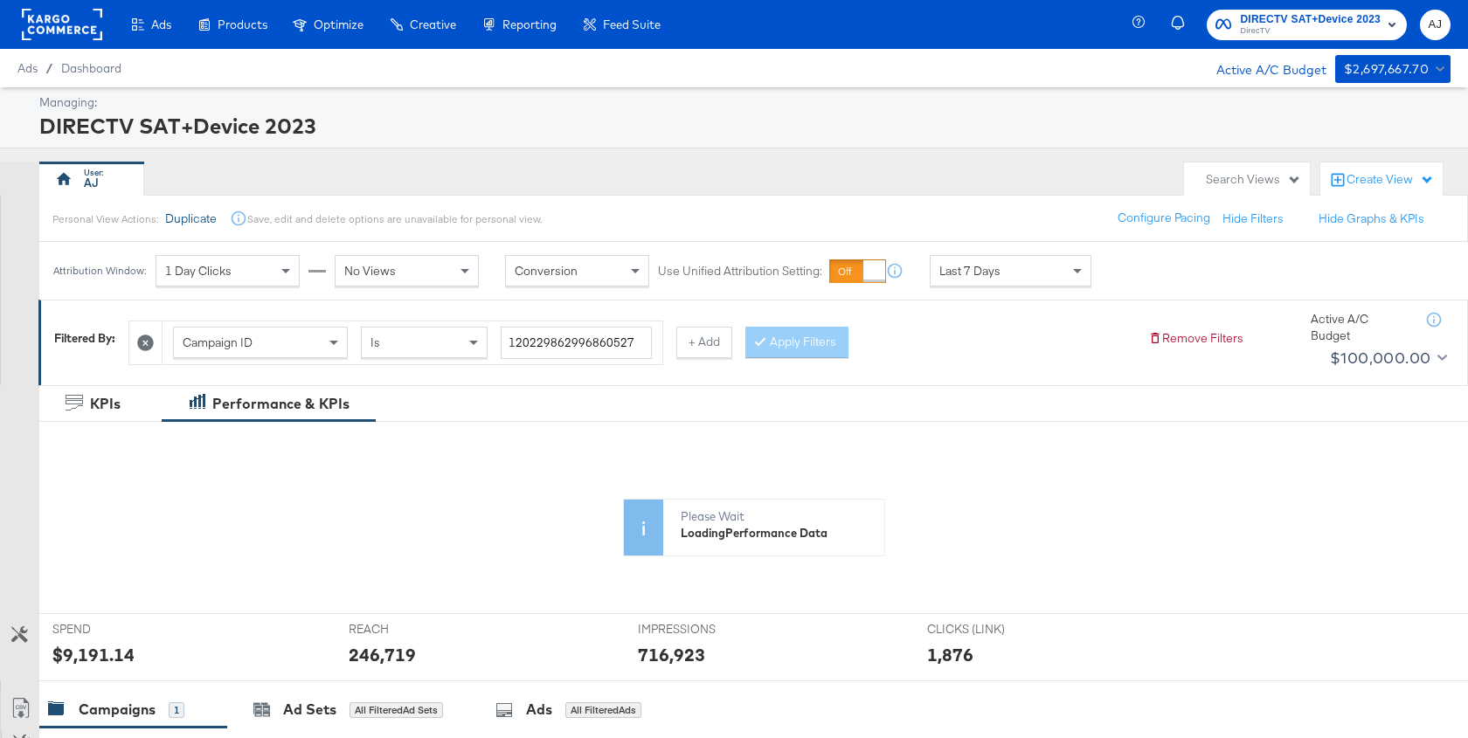
click at [174, 222] on button "Duplicate" at bounding box center [191, 219] width 52 height 17
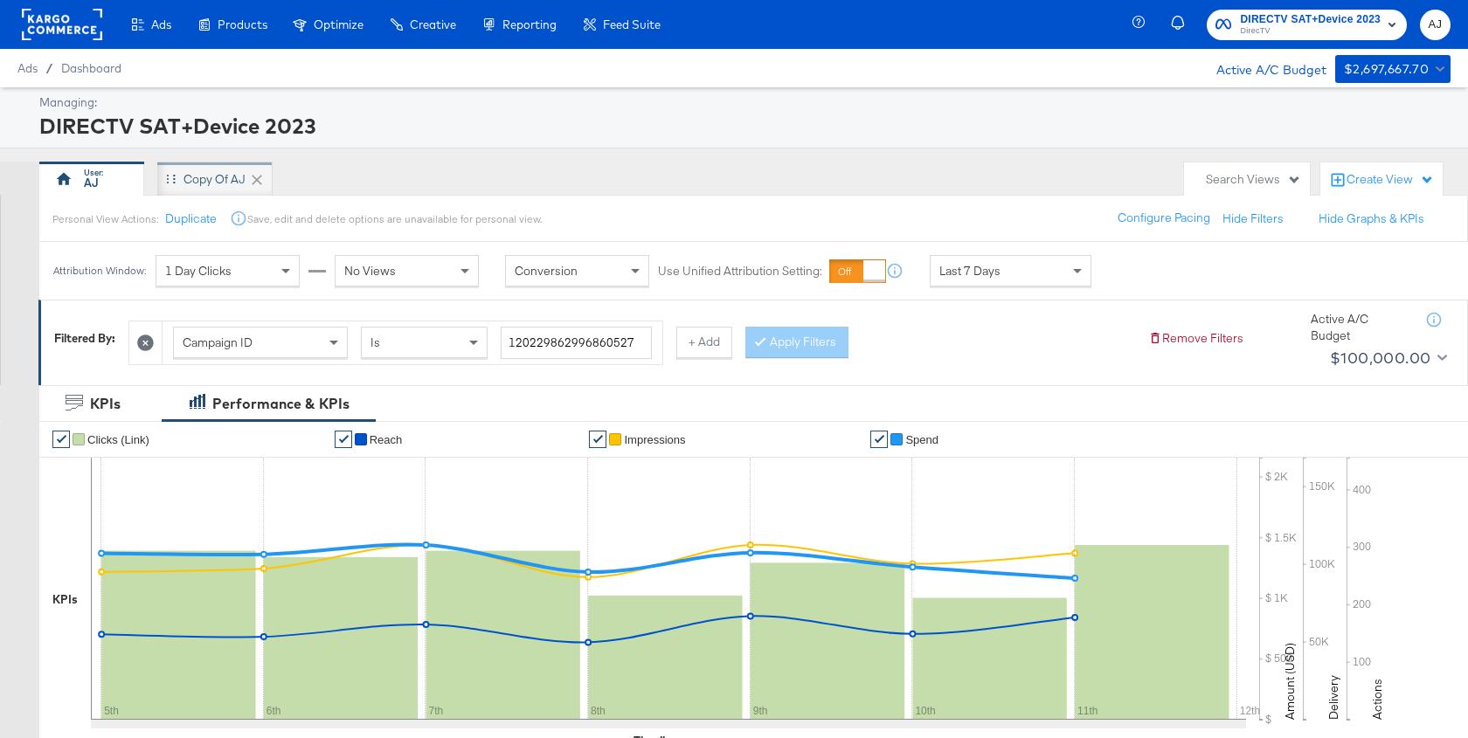
click at [206, 183] on div "Copy of AJ" at bounding box center [214, 179] width 62 height 17
click at [204, 189] on div "Copy of AJ" at bounding box center [214, 179] width 115 height 35
click at [156, 218] on button "Rename" at bounding box center [151, 219] width 91 height 31
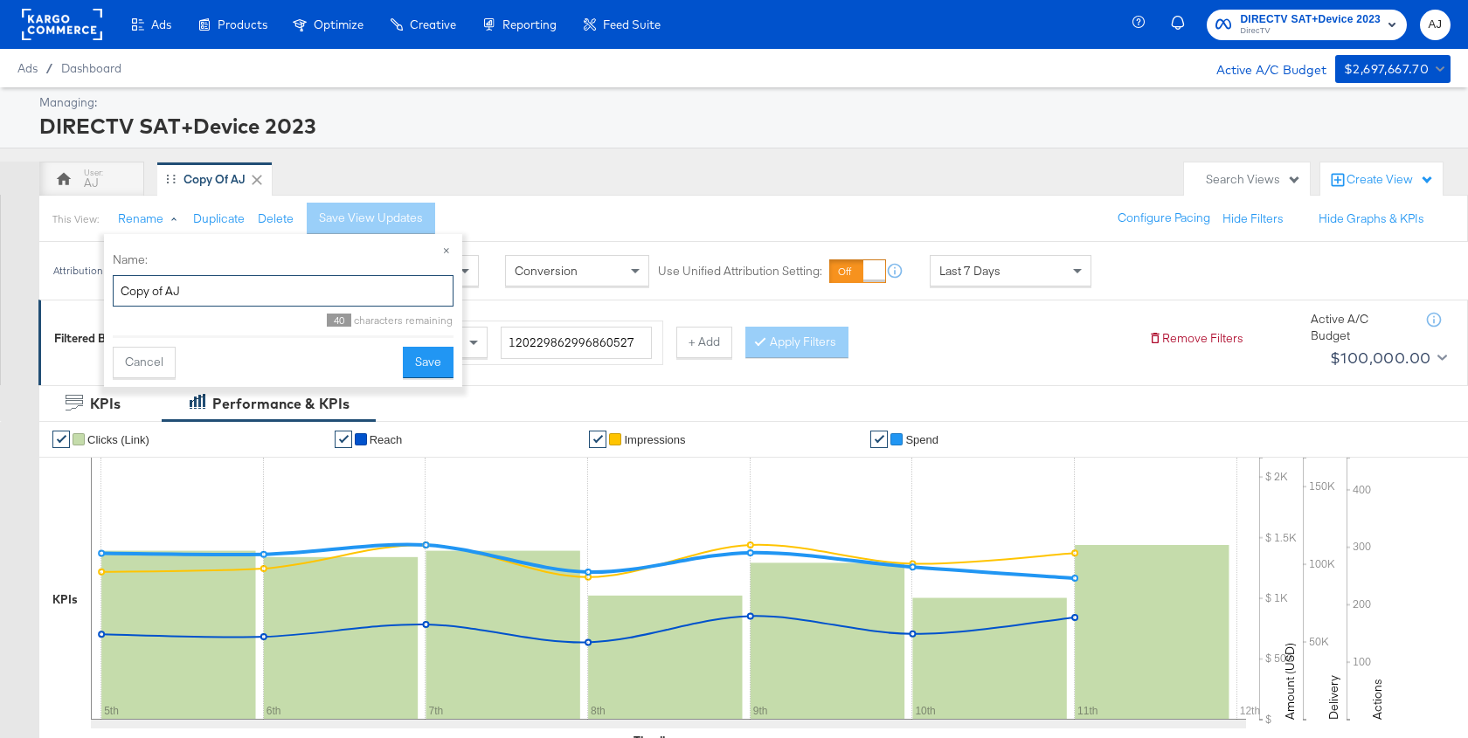
click at [183, 287] on input "Copy of AJ" at bounding box center [283, 291] width 341 height 32
type input "Q3 Test"
click at [426, 357] on button "Save" at bounding box center [428, 362] width 51 height 31
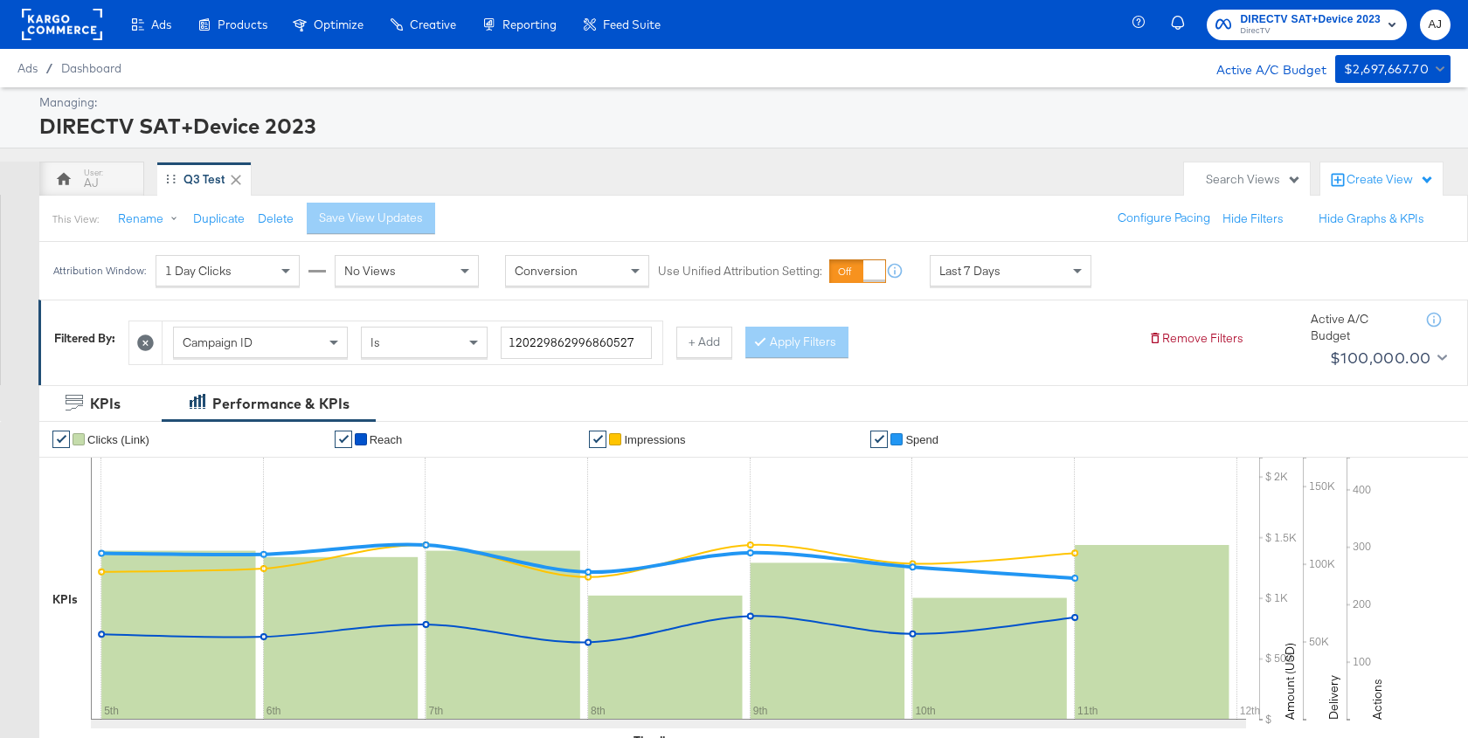
click at [740, 183] on div "AJ Q3 Test" at bounding box center [607, 179] width 1136 height 35
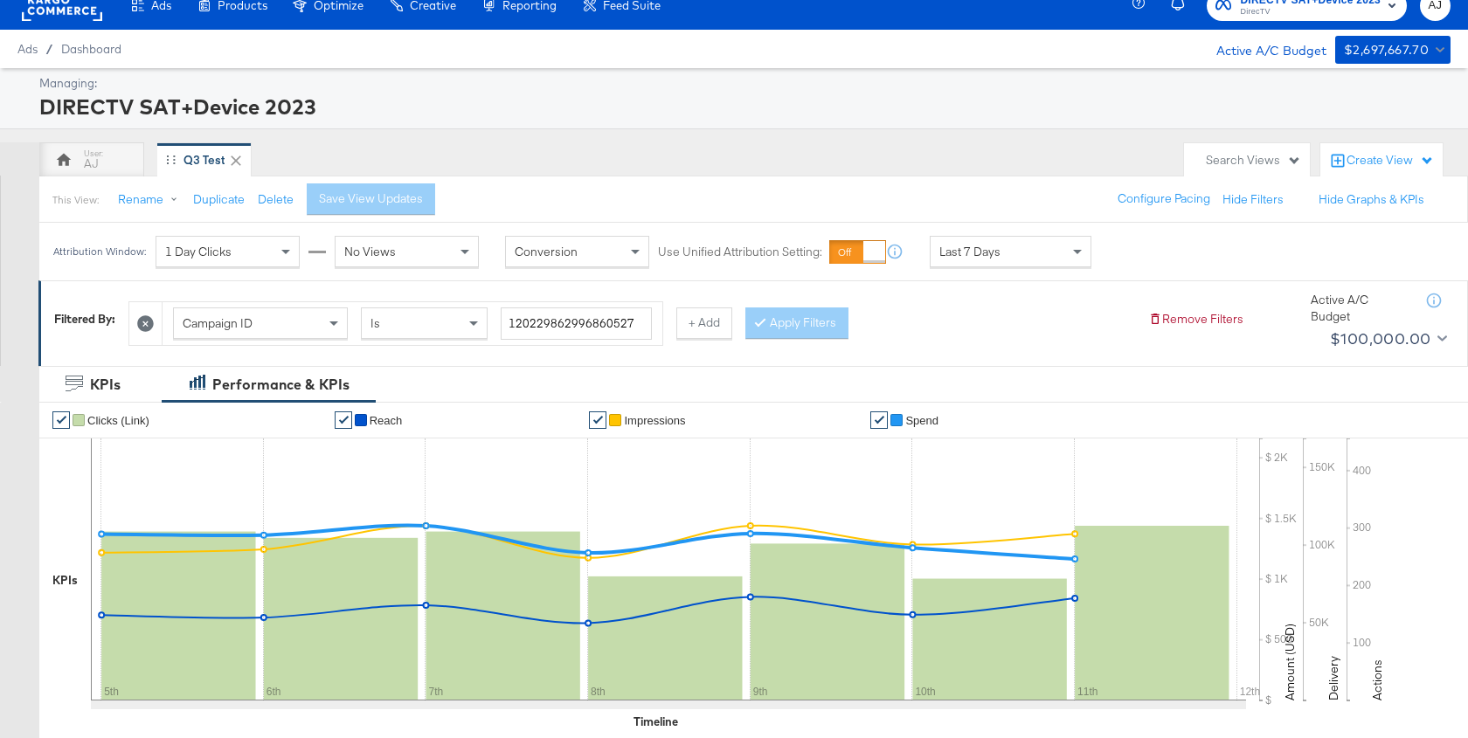
scroll to position [30, 0]
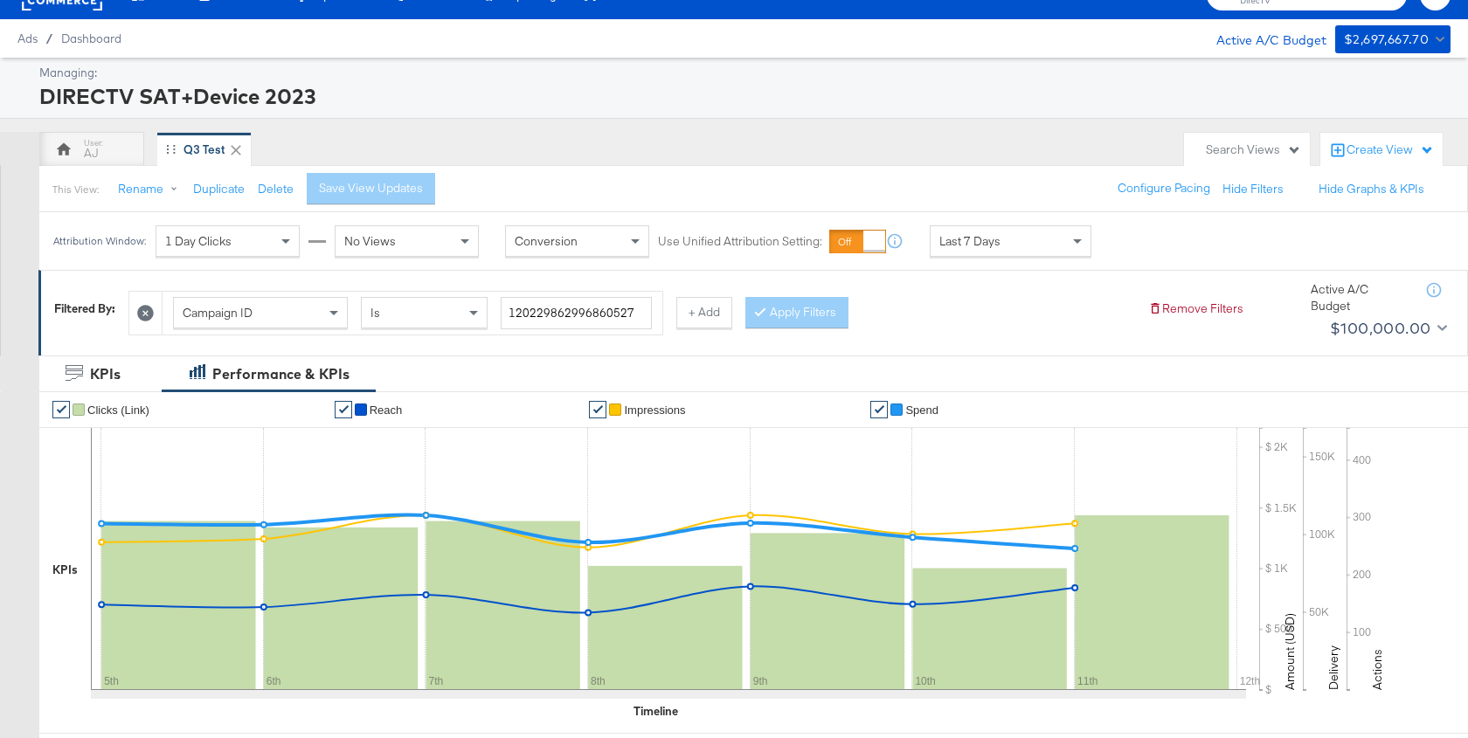
click at [1009, 227] on div "Last 7 Days" at bounding box center [1010, 241] width 160 height 30
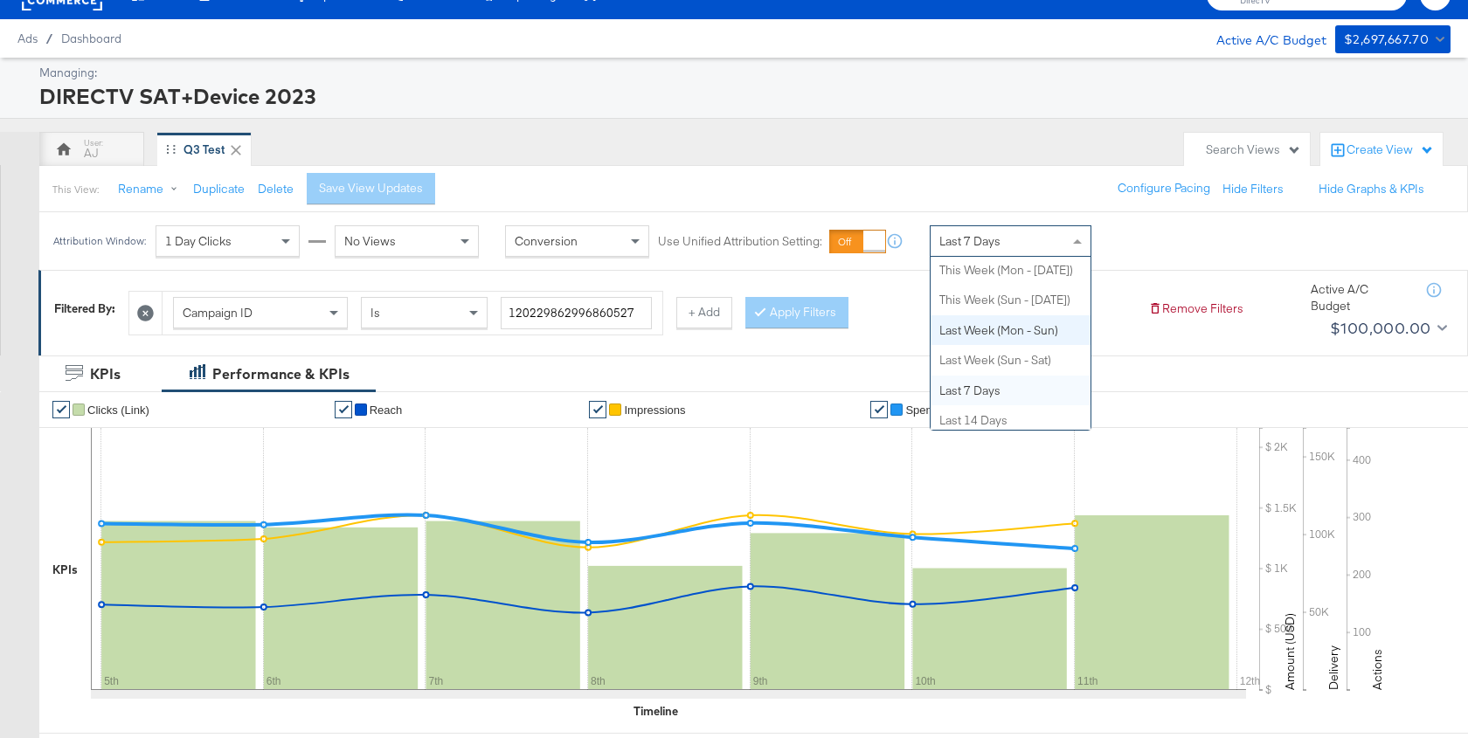
scroll to position [133, 0]
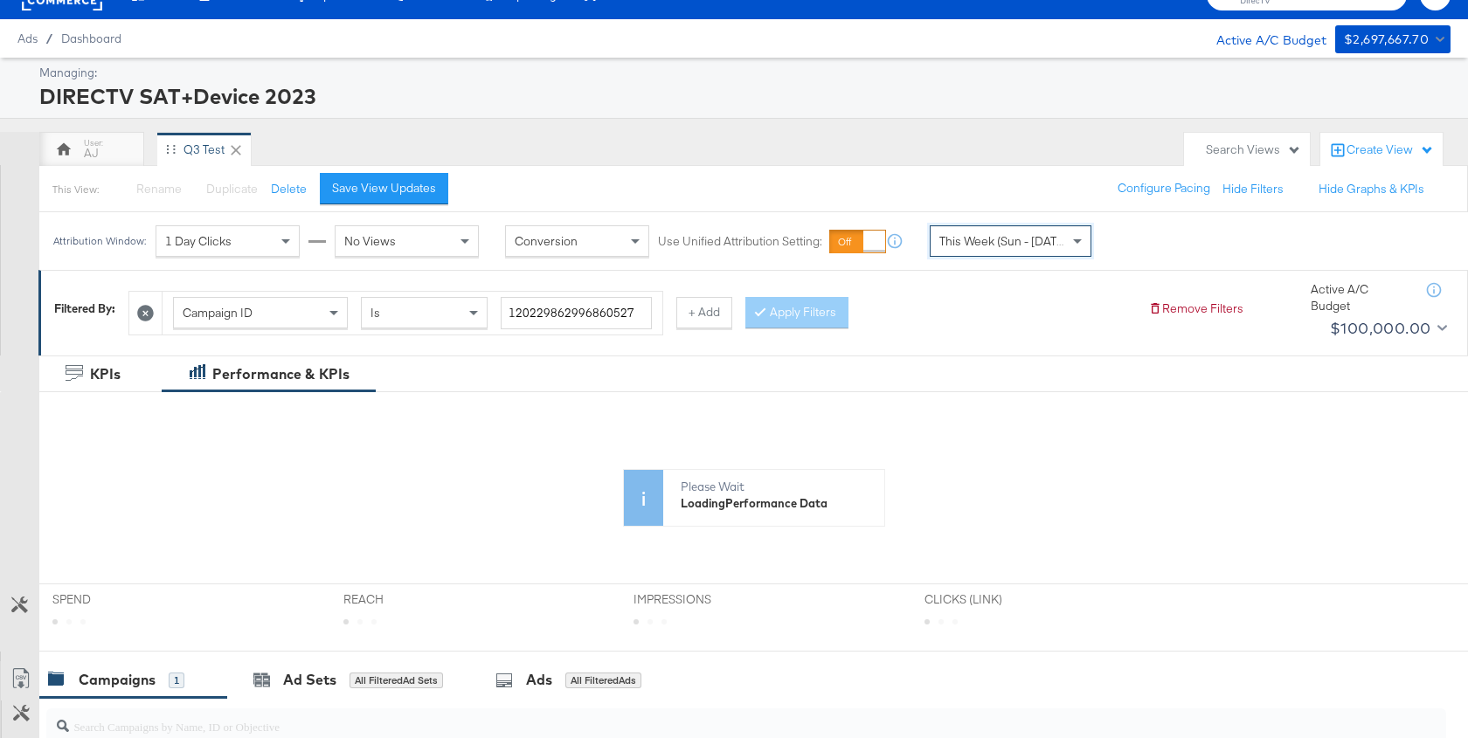
click at [842, 135] on div "AJ Q3 Test" at bounding box center [607, 149] width 1136 height 35
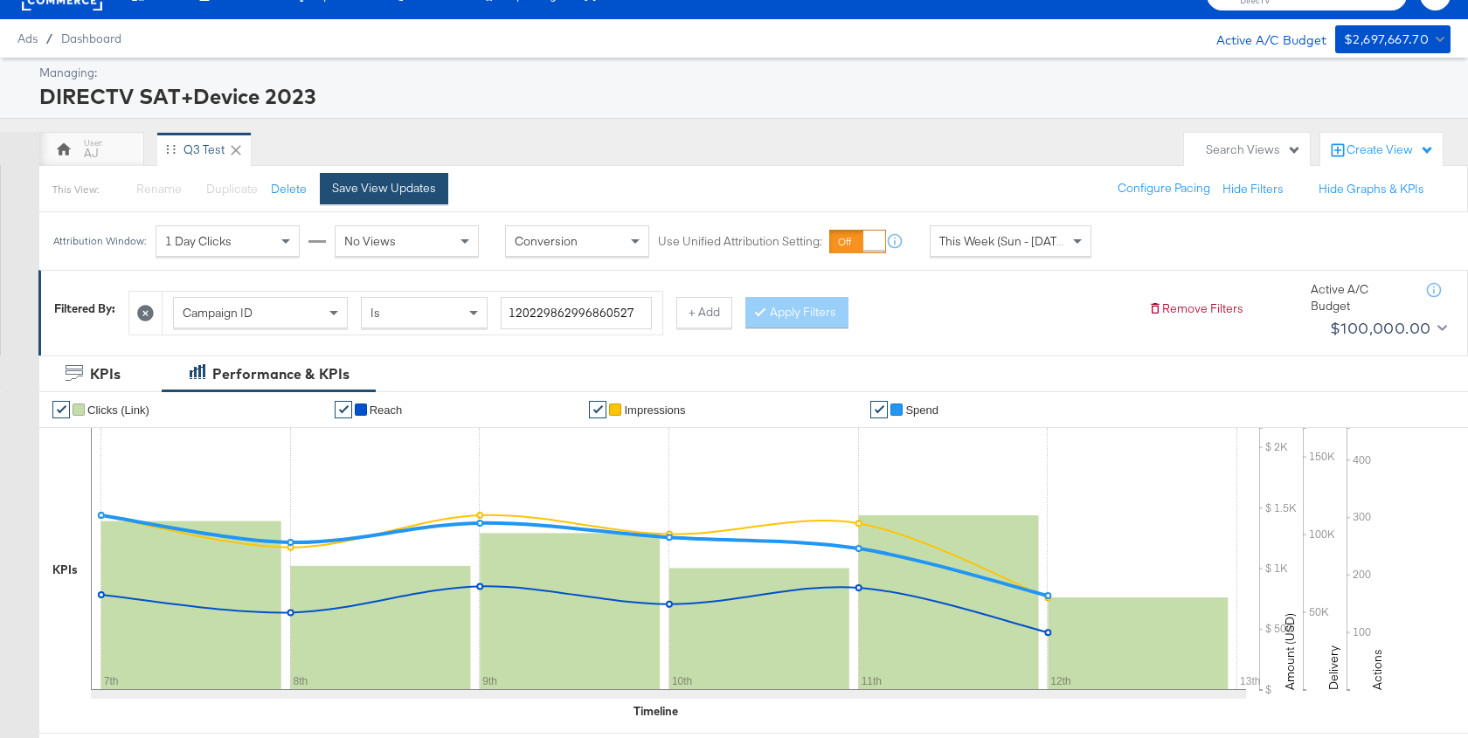
click at [390, 194] on button "Save View Updates" at bounding box center [384, 188] width 128 height 31
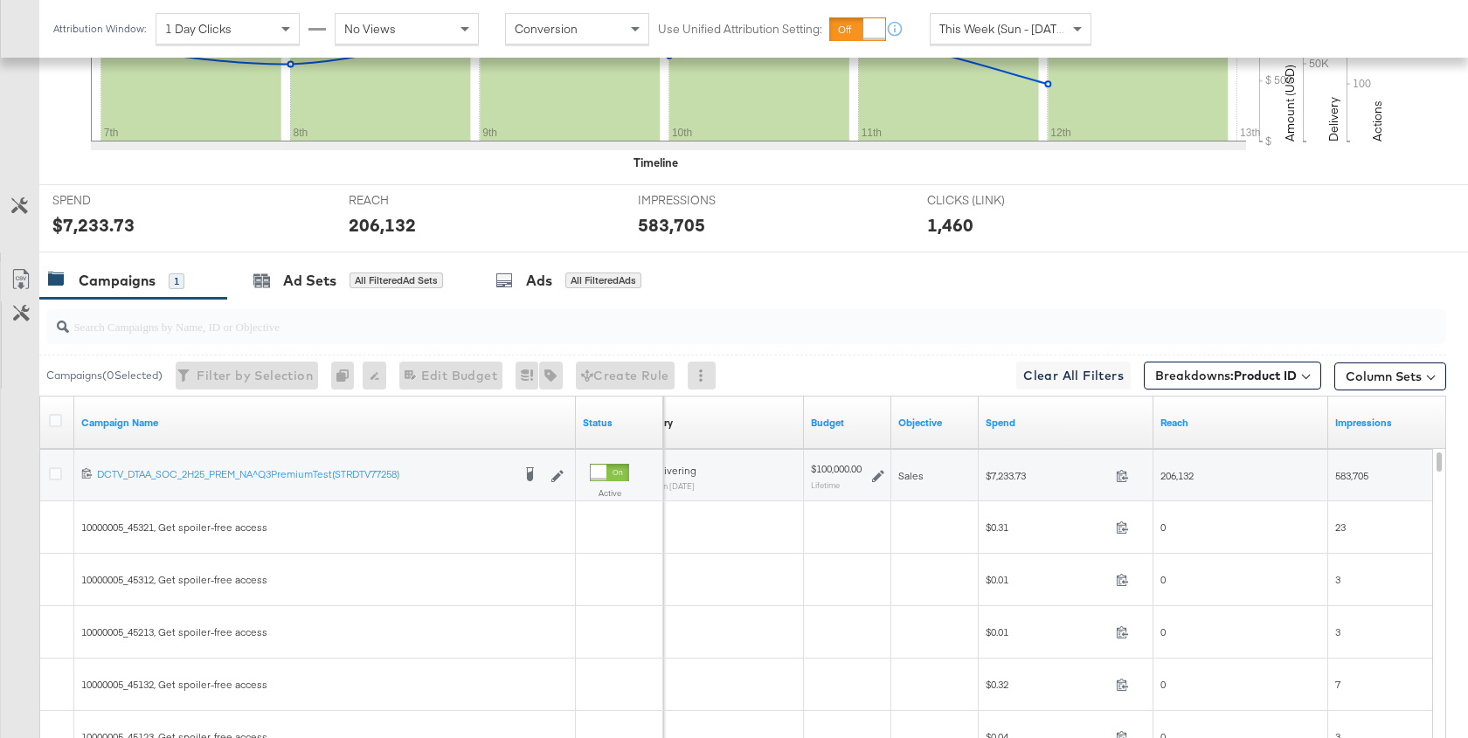
scroll to position [592, 0]
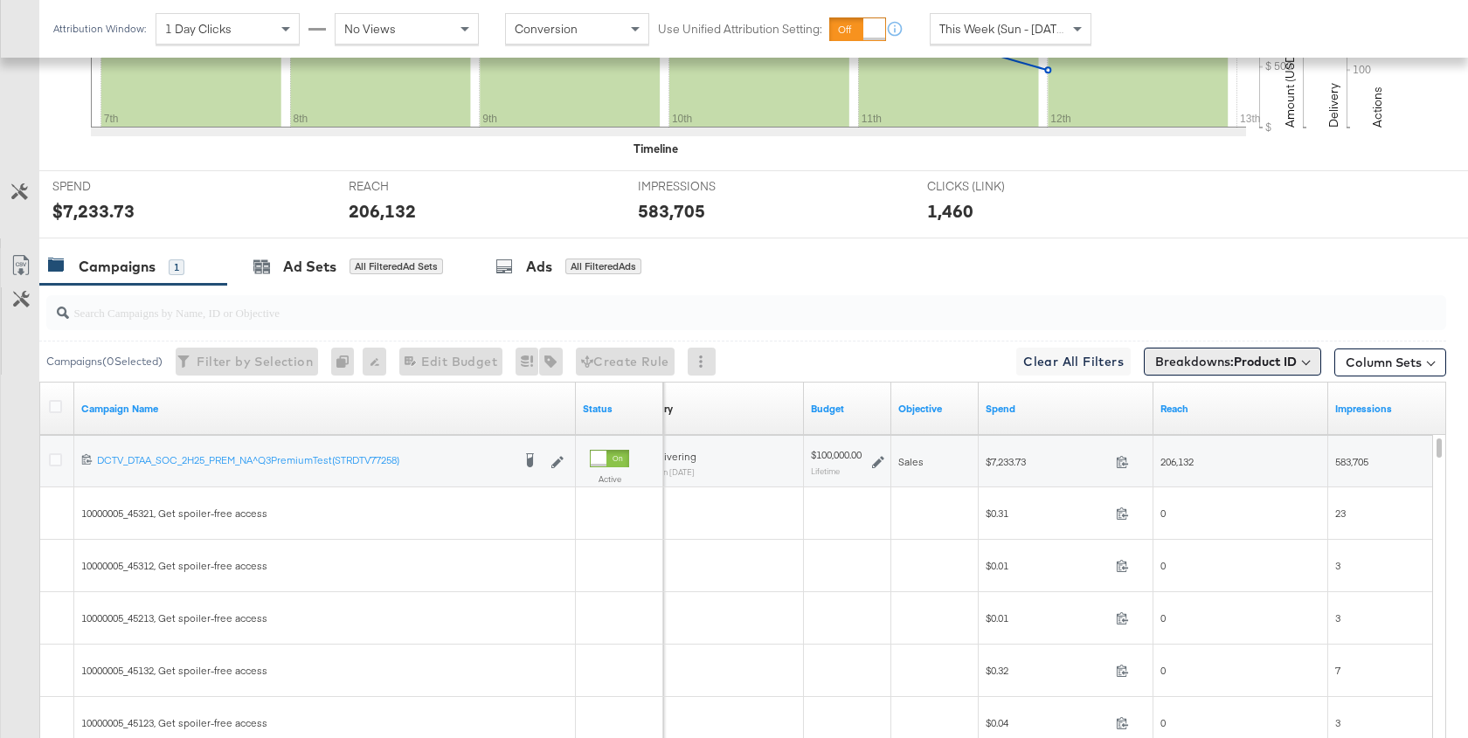
click at [1247, 365] on span "Breakdowns: Product ID" at bounding box center [1226, 361] width 142 height 17
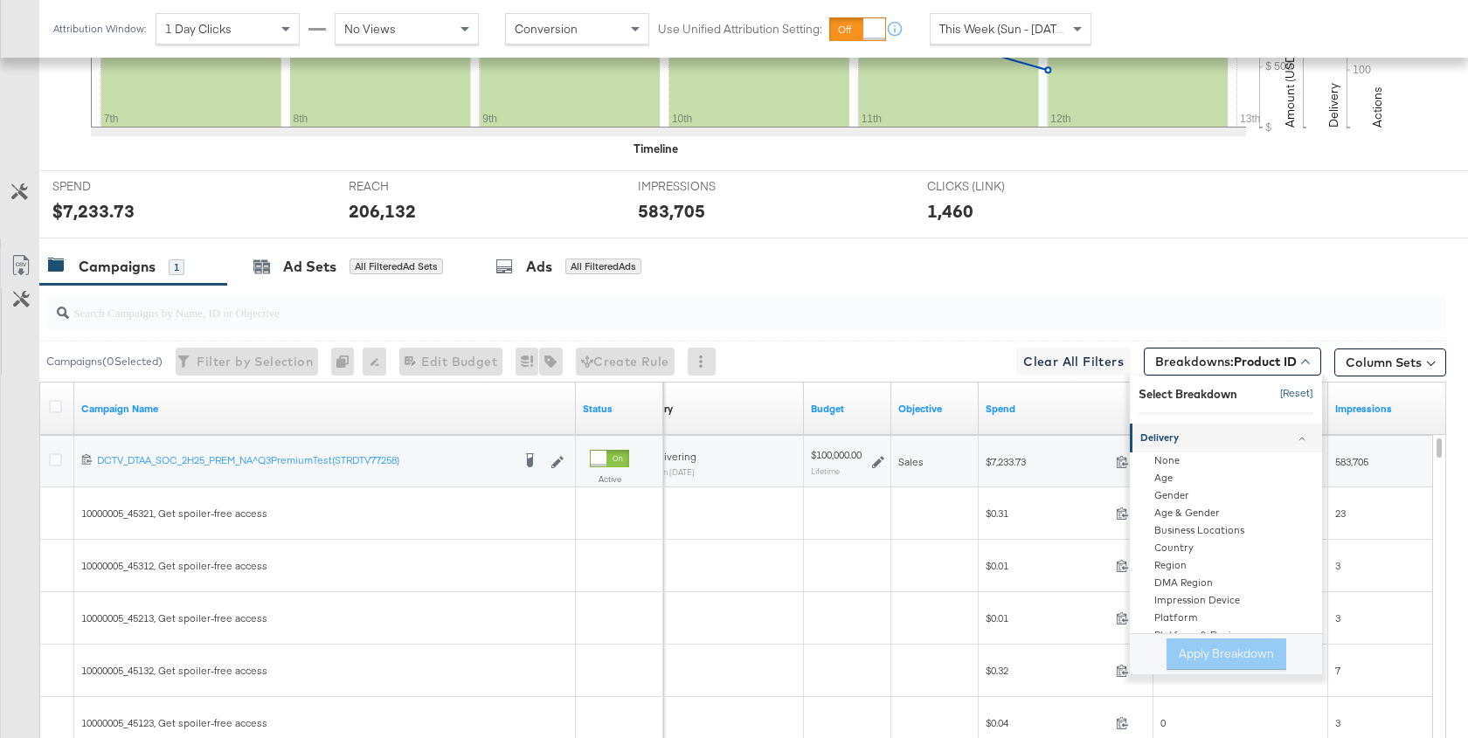
click at [1301, 393] on button "[Reset]" at bounding box center [1291, 394] width 44 height 28
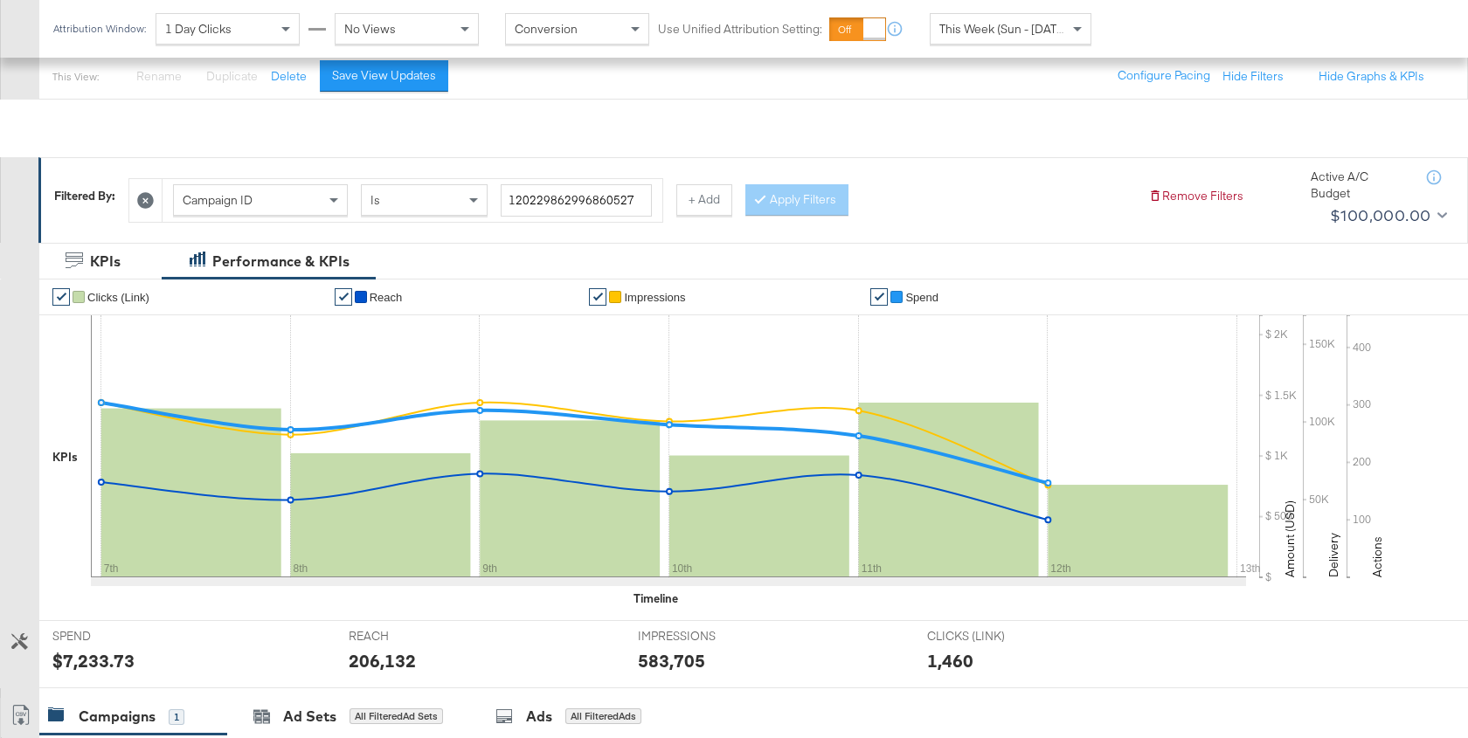
scroll to position [0, 0]
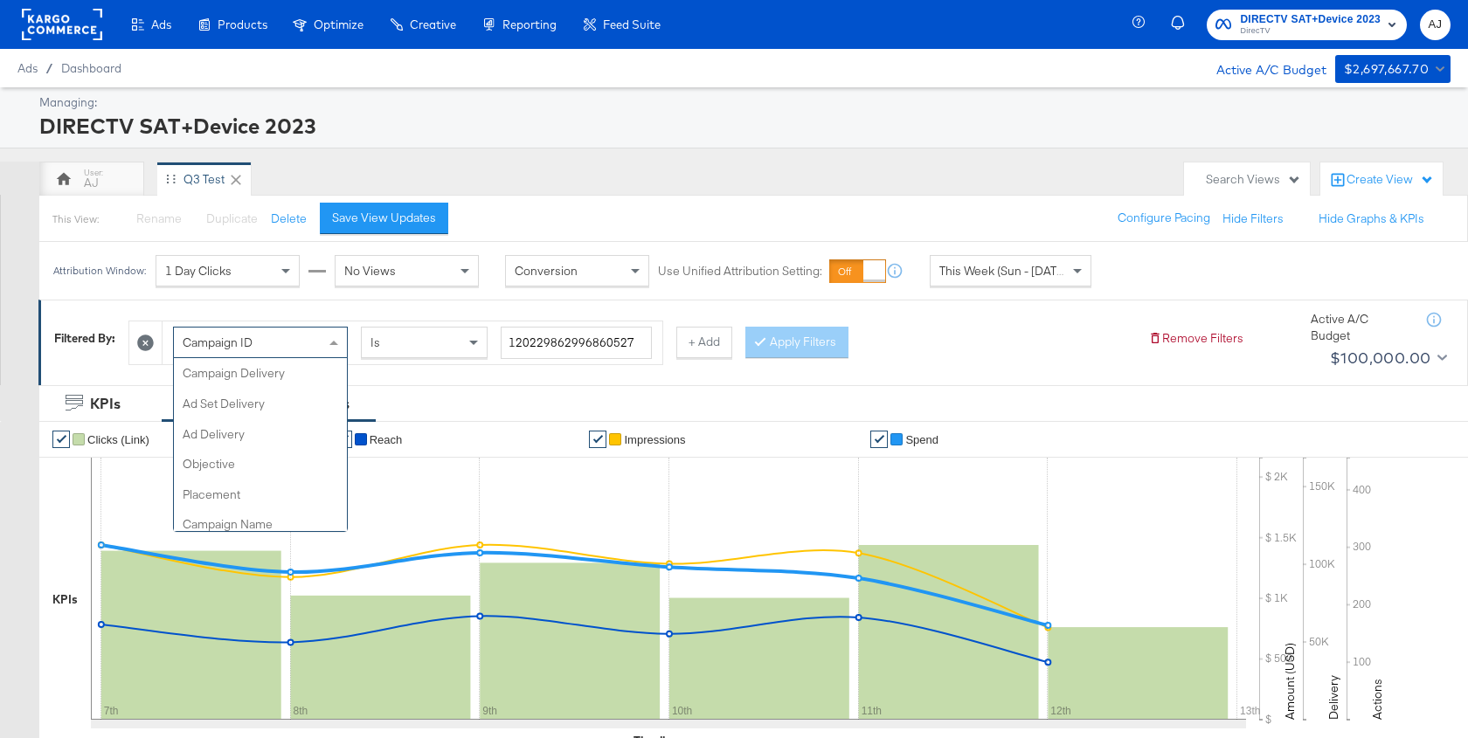
click at [288, 339] on div "Campaign ID" at bounding box center [260, 343] width 173 height 30
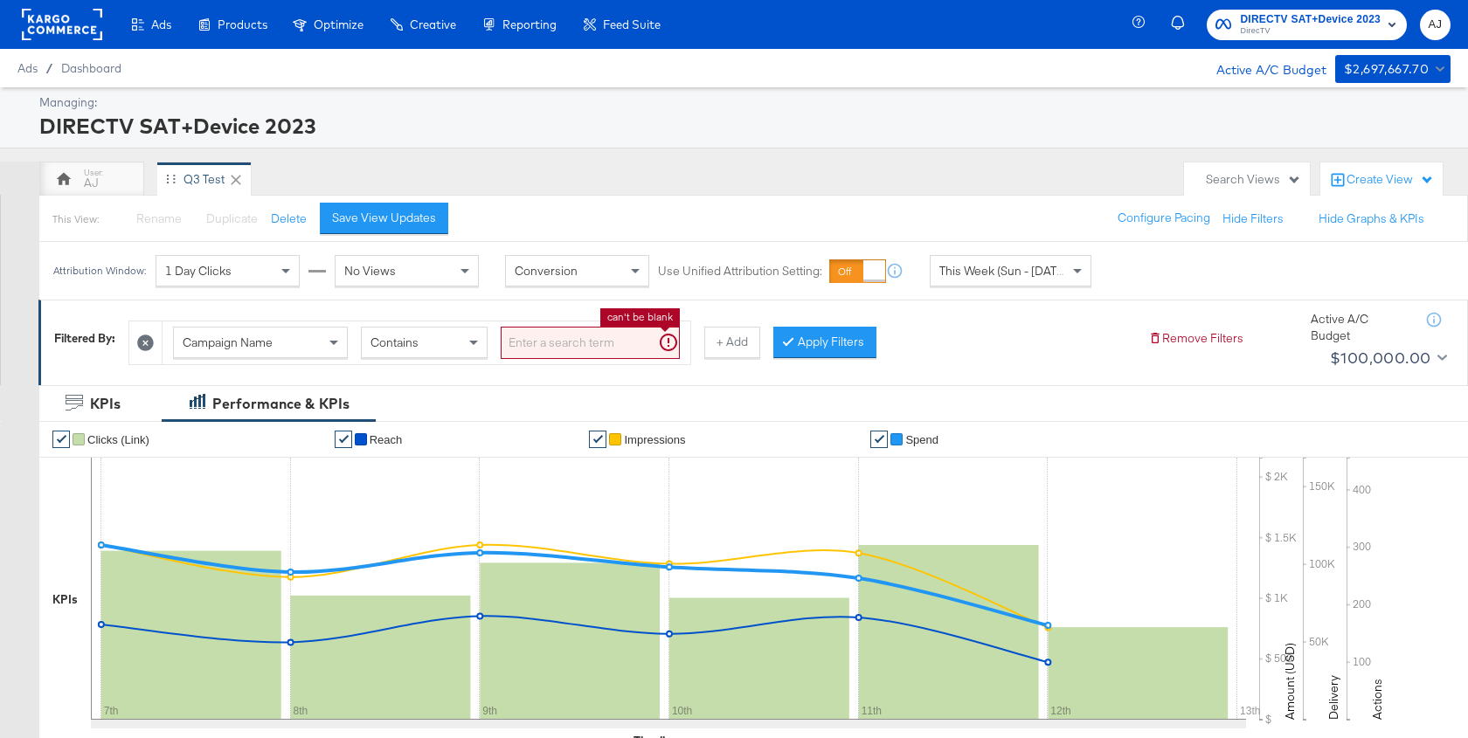
click at [567, 351] on input "search" at bounding box center [590, 343] width 179 height 32
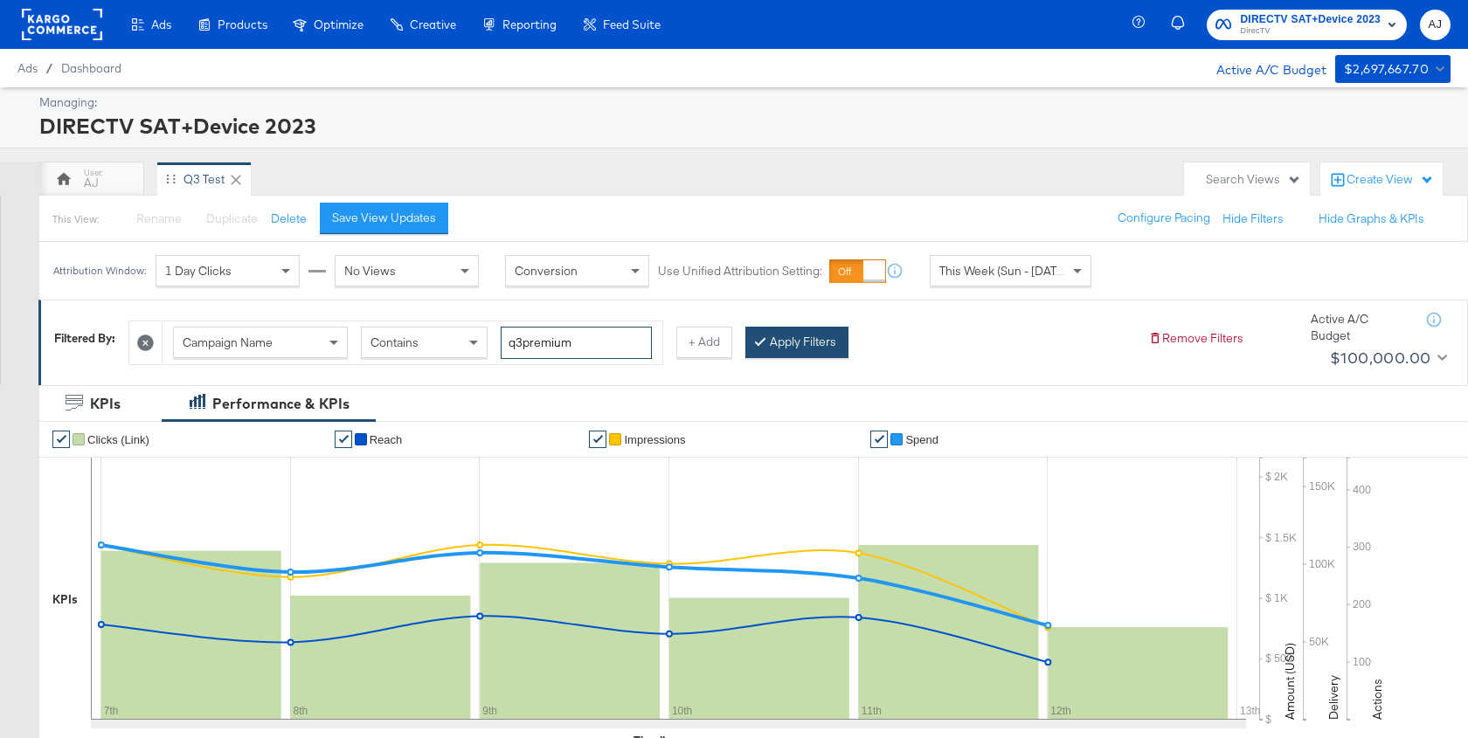
type input "q3premium"
click at [792, 333] on button "Apply Filters" at bounding box center [796, 342] width 103 height 31
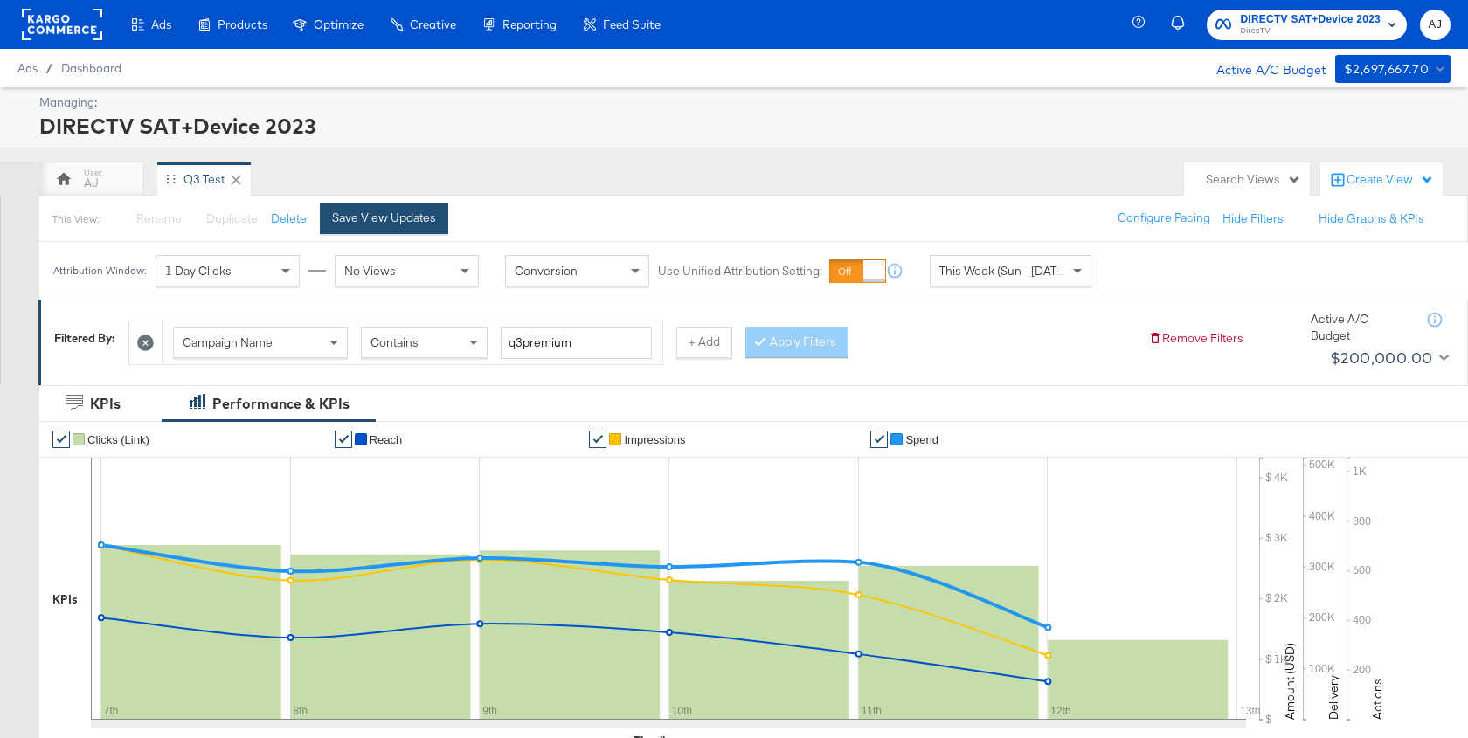
click at [415, 221] on div "Save View Updates" at bounding box center [384, 218] width 104 height 17
click at [275, 274] on div "1 Day Clicks" at bounding box center [227, 271] width 142 height 30
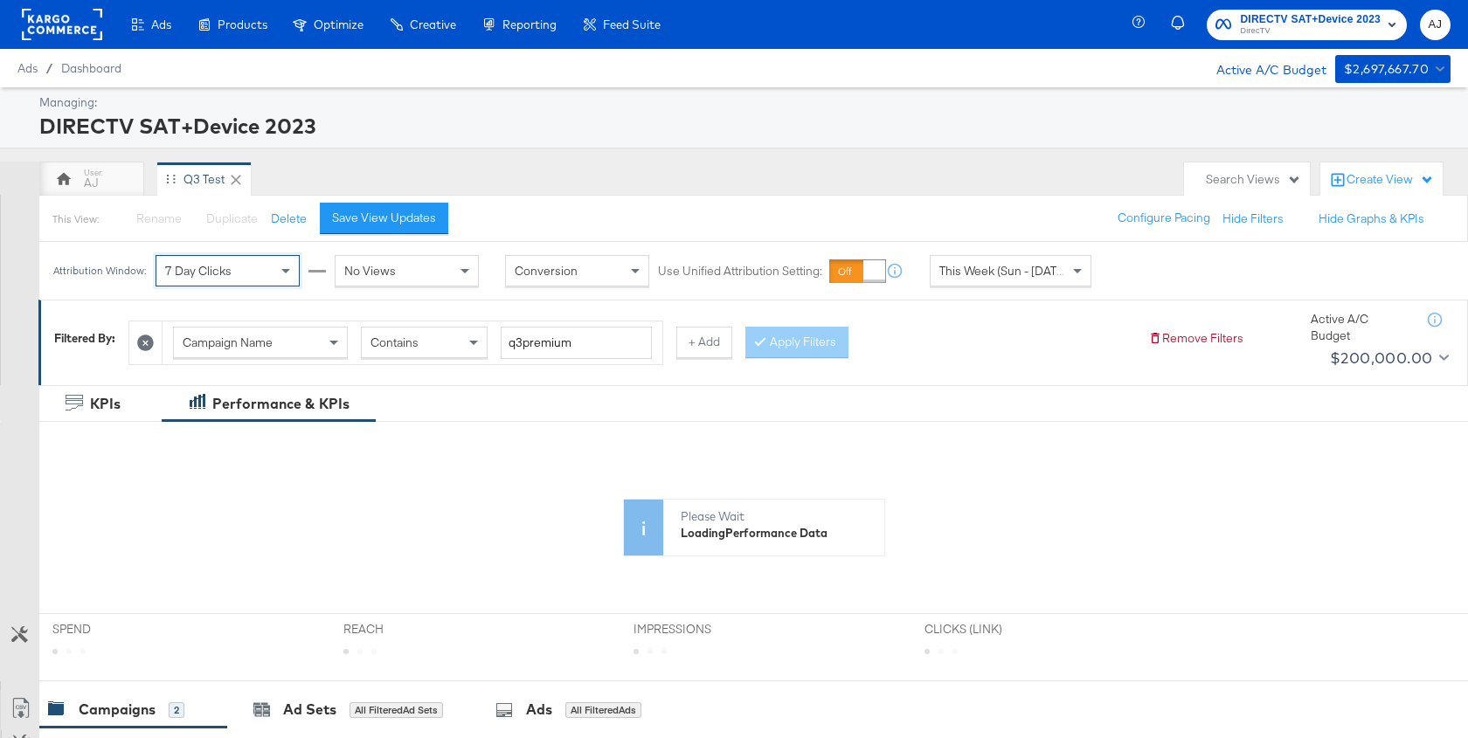
click at [395, 276] on div "No Views" at bounding box center [406, 271] width 142 height 30
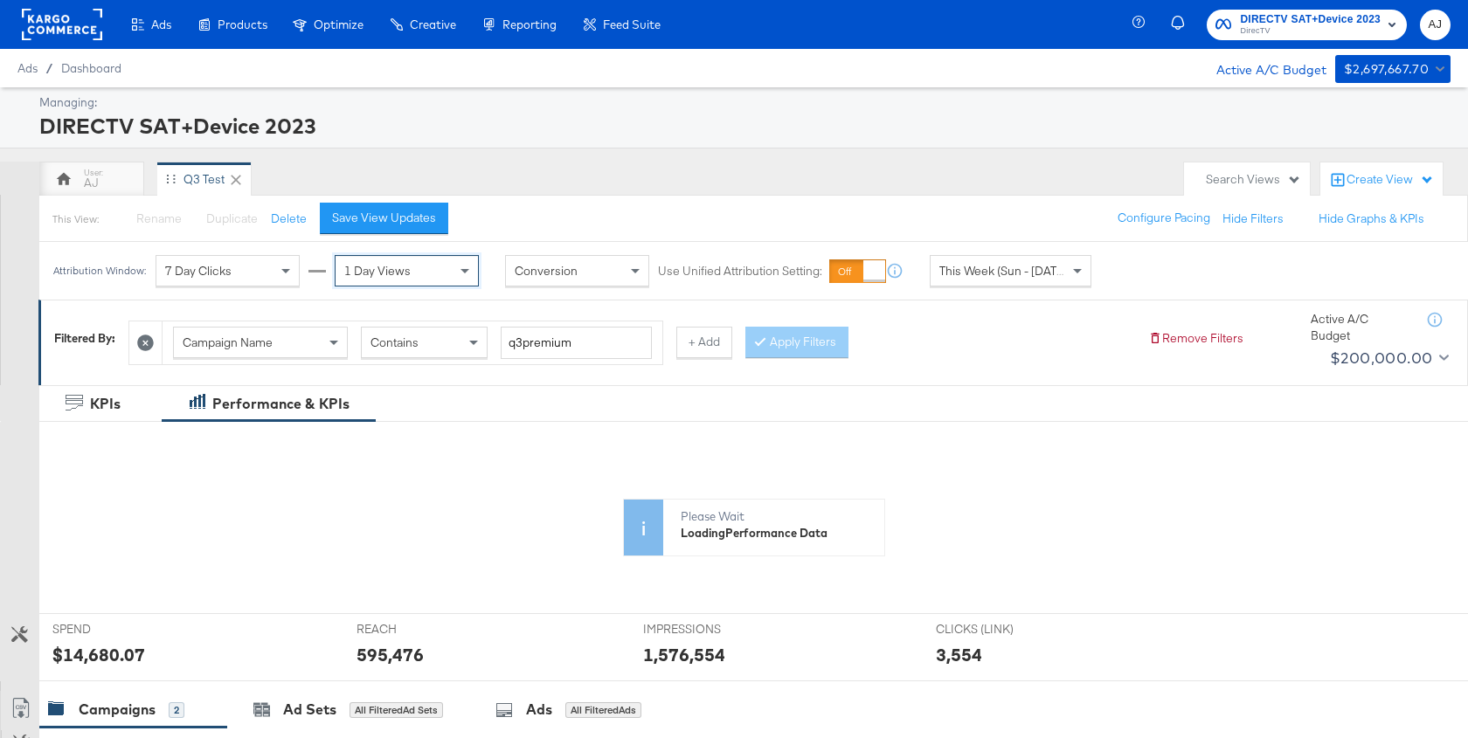
click at [558, 204] on div "This View: Rename Please save your changes before renaming this view Duplicate …" at bounding box center [752, 218] width 1429 height 47
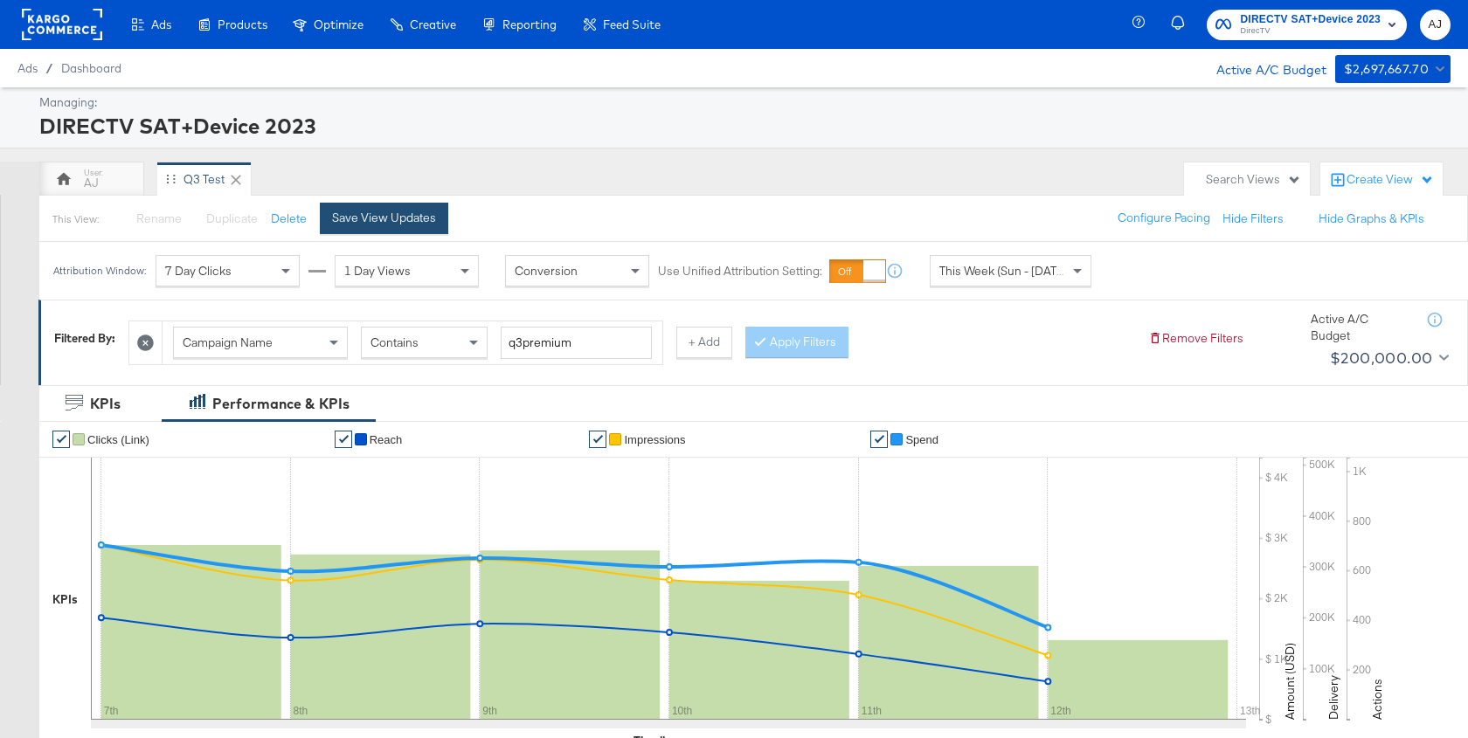
click at [431, 214] on button "Save View Updates" at bounding box center [384, 218] width 128 height 31
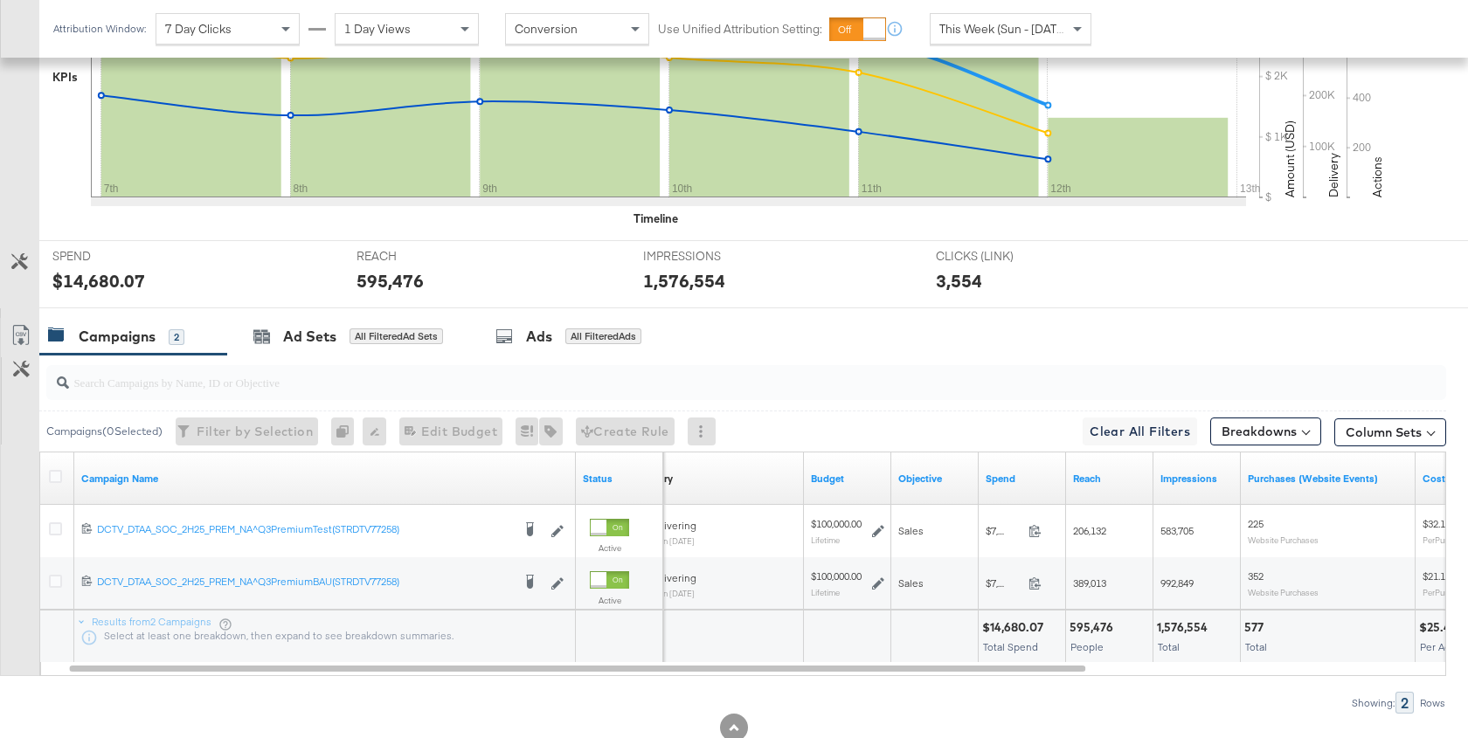
scroll to position [570, 0]
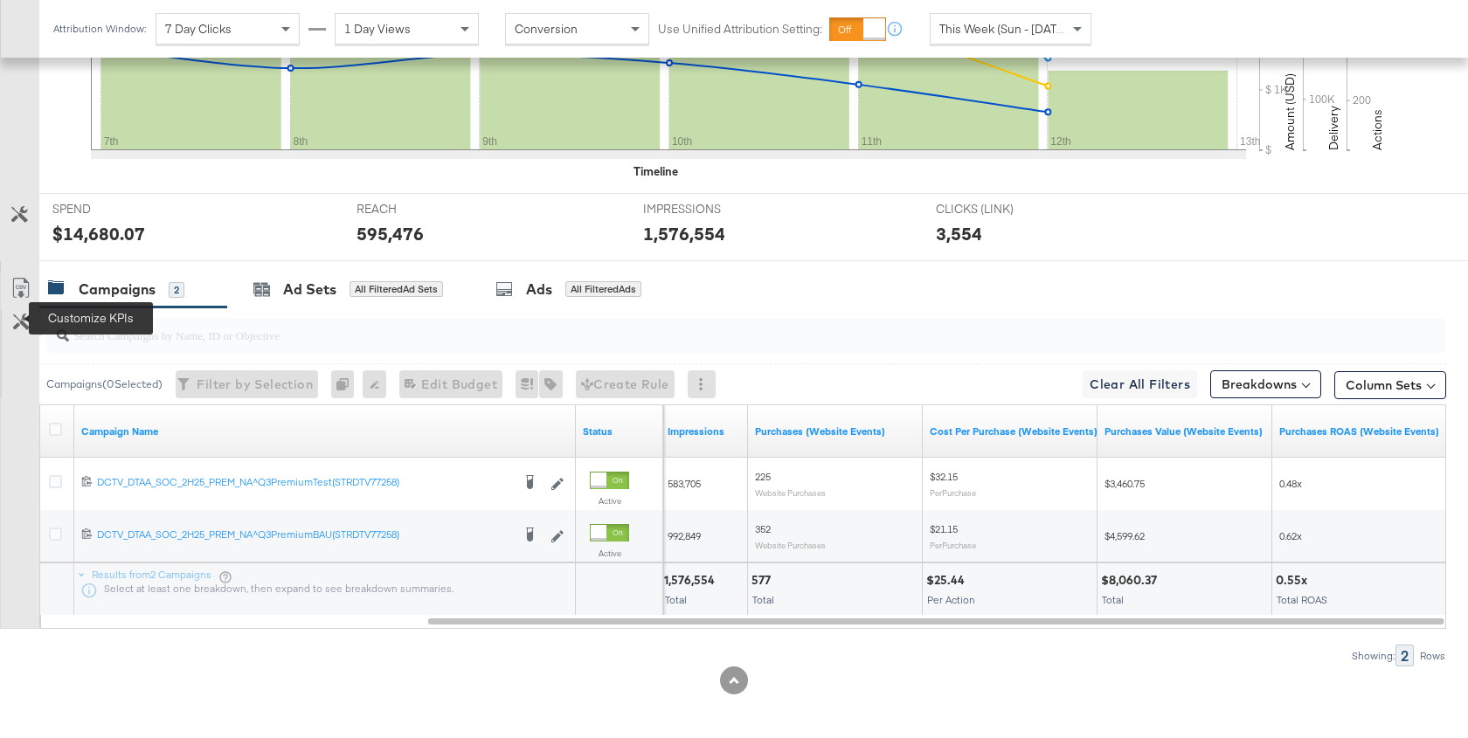
click at [15, 314] on icon at bounding box center [21, 322] width 17 height 17
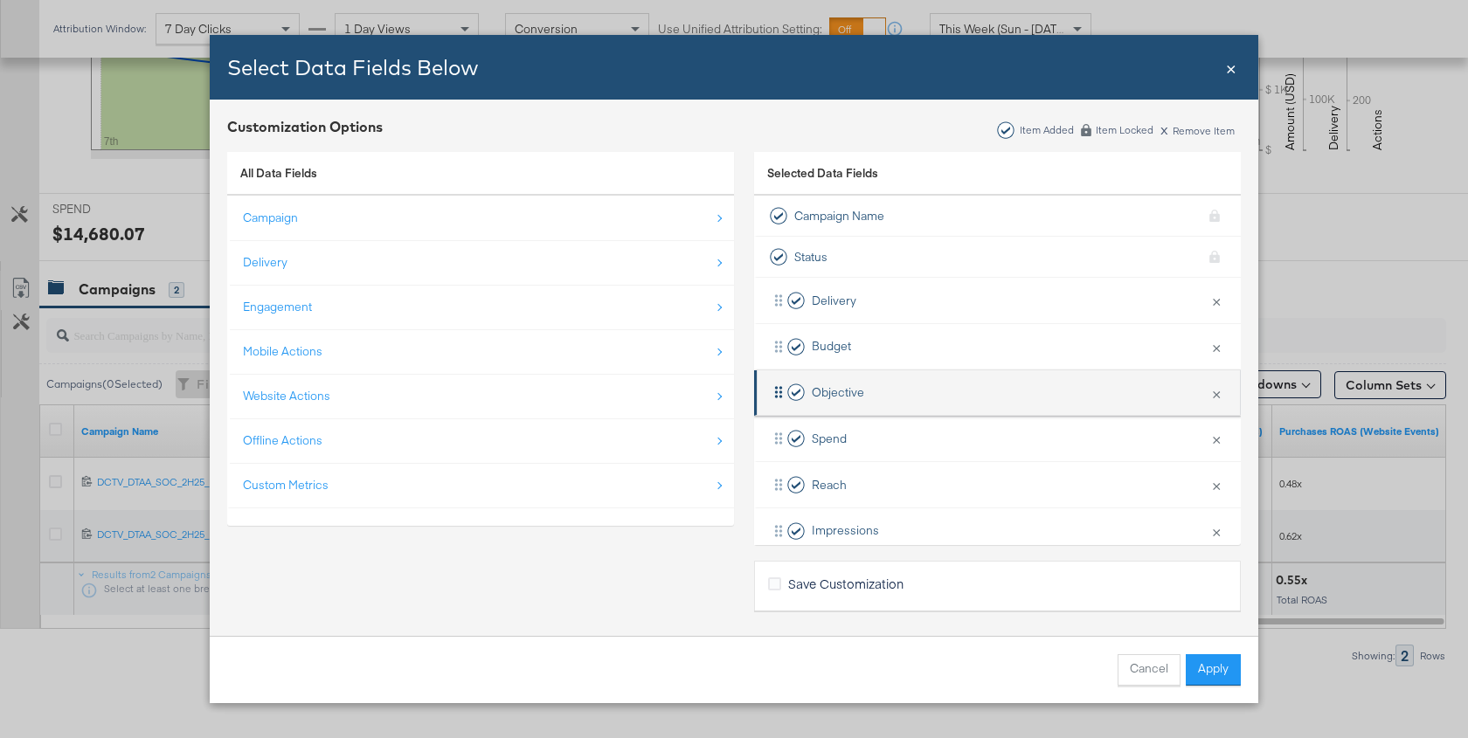
scroll to position [205, 0]
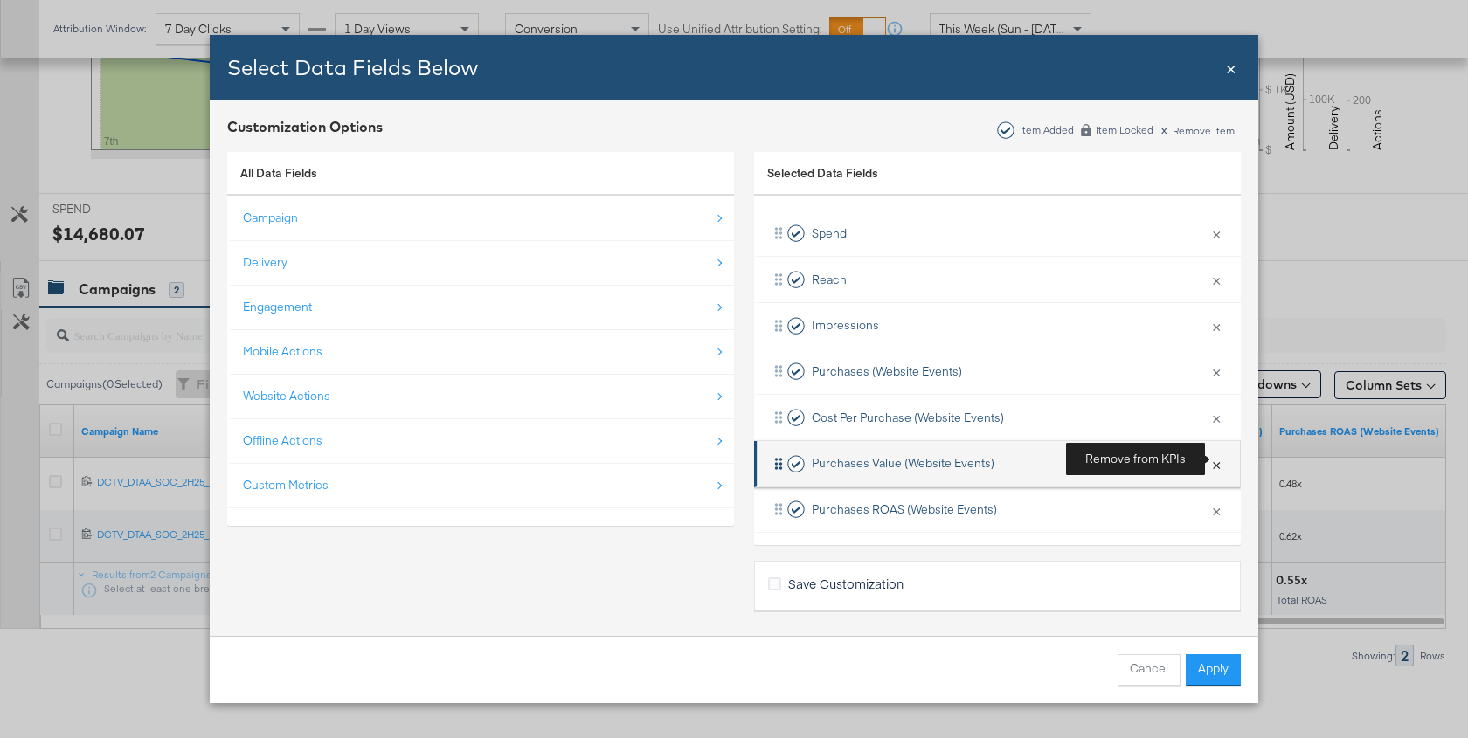
click at [1215, 462] on button "×" at bounding box center [1216, 464] width 23 height 37
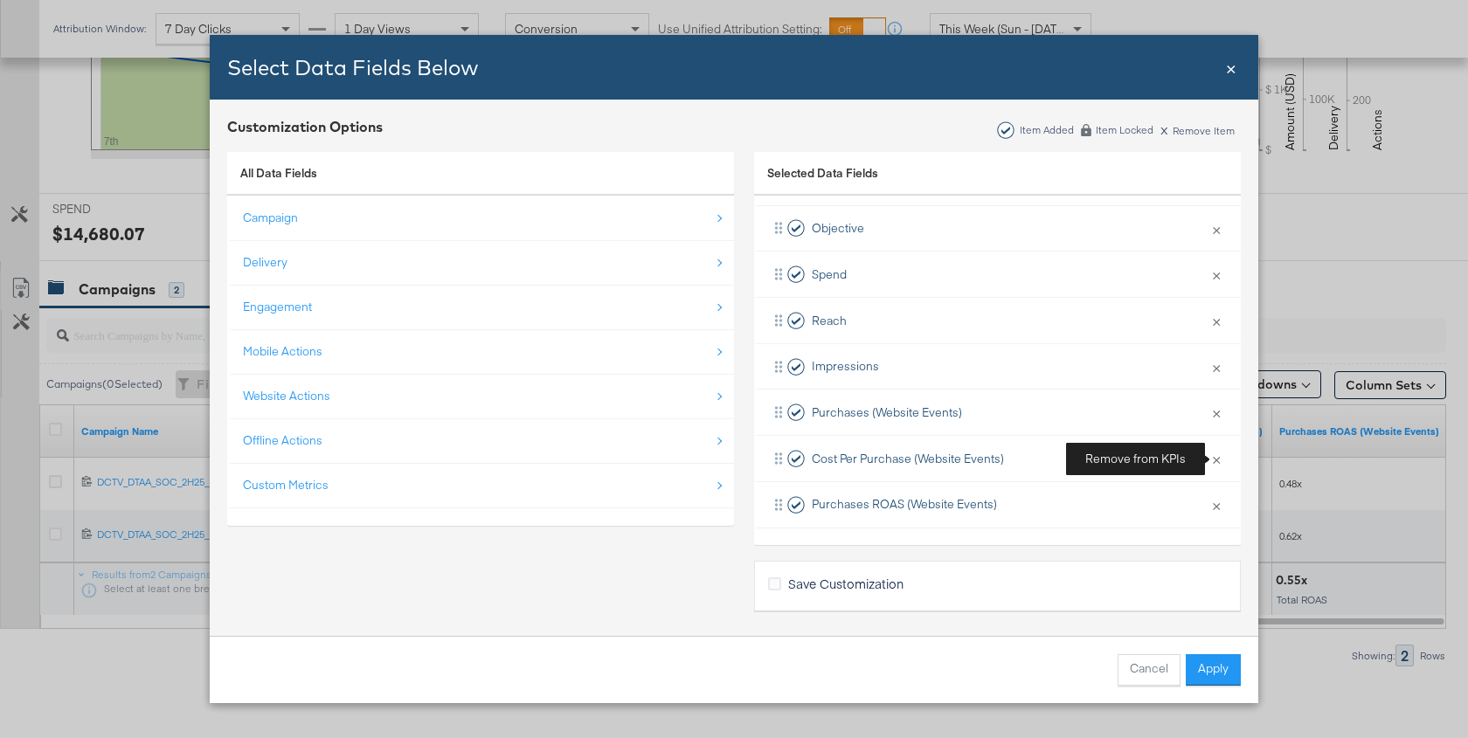
scroll to position [160, 0]
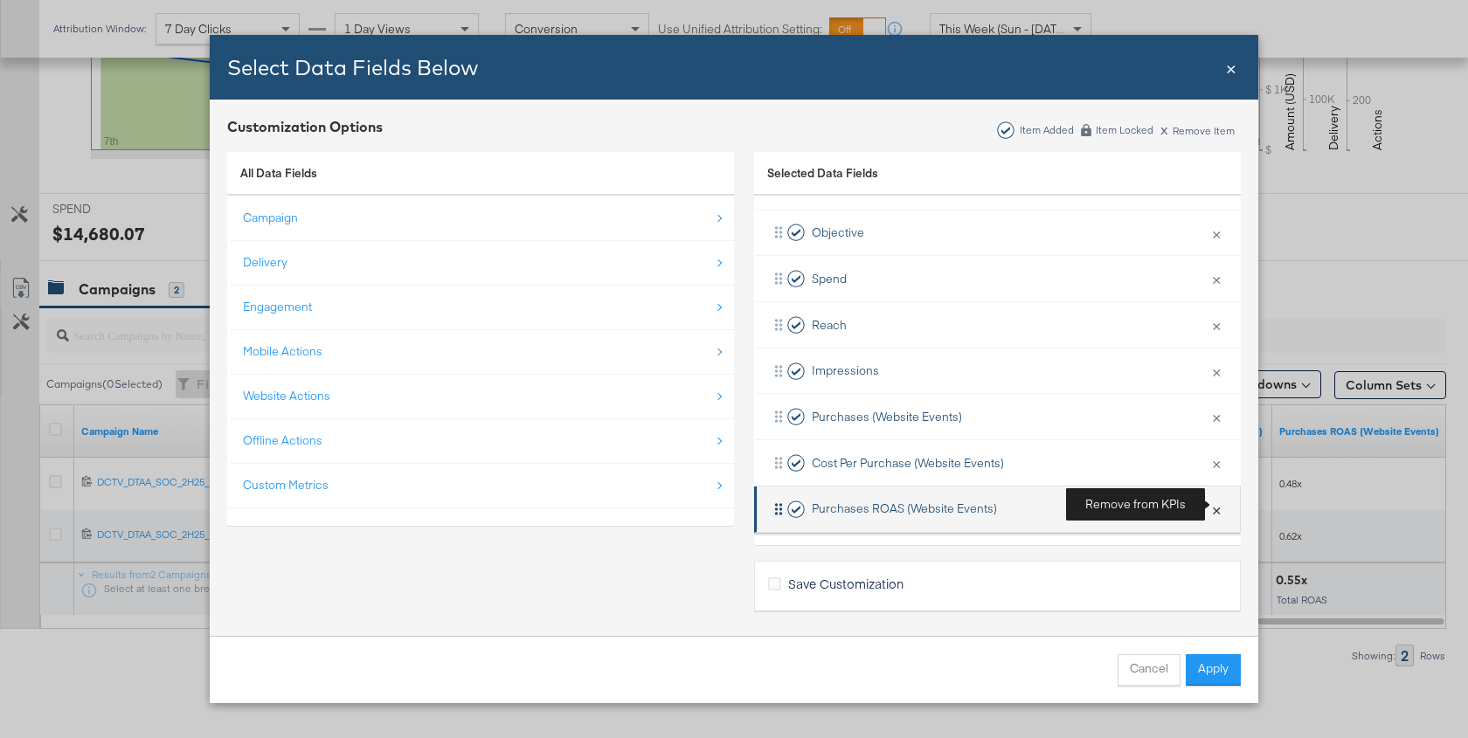
click at [1219, 501] on button "×" at bounding box center [1216, 509] width 23 height 37
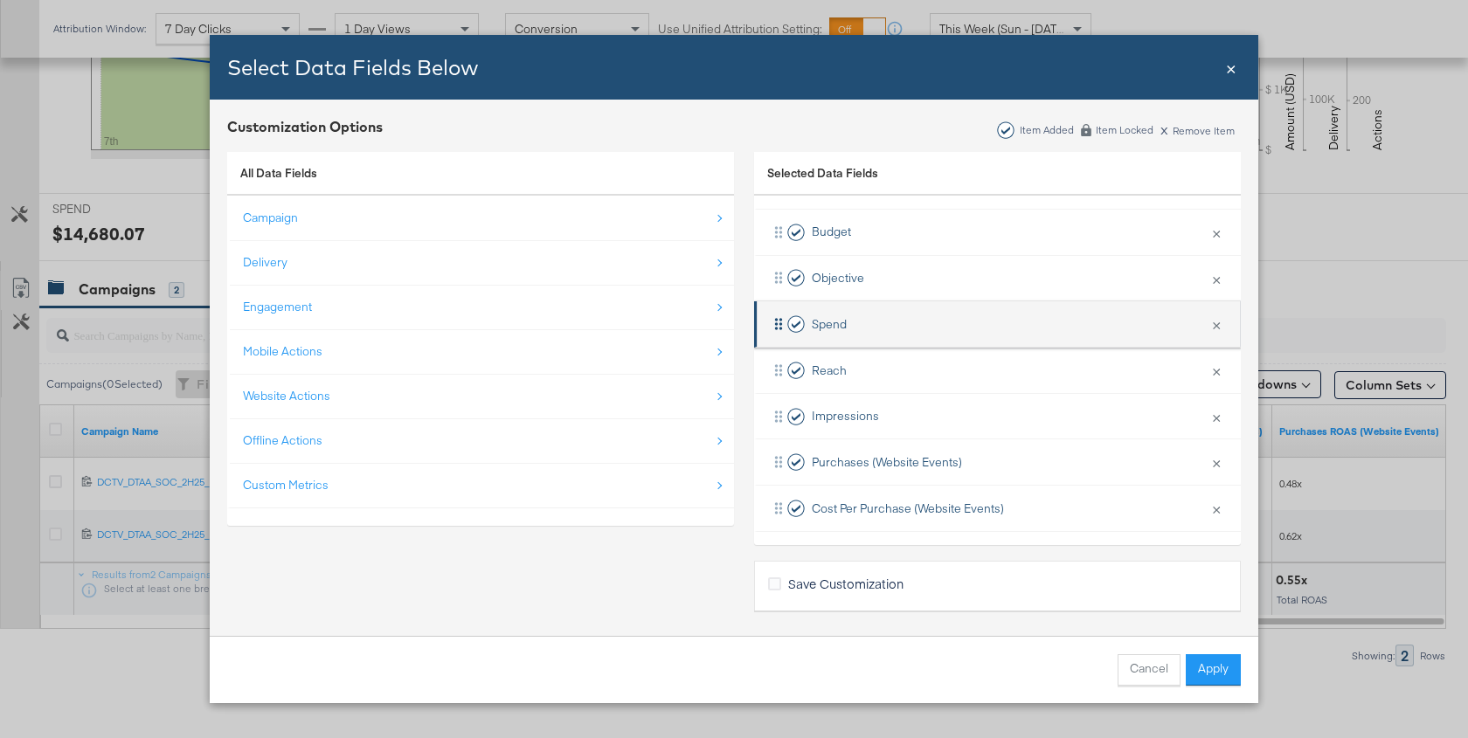
scroll to position [3, 0]
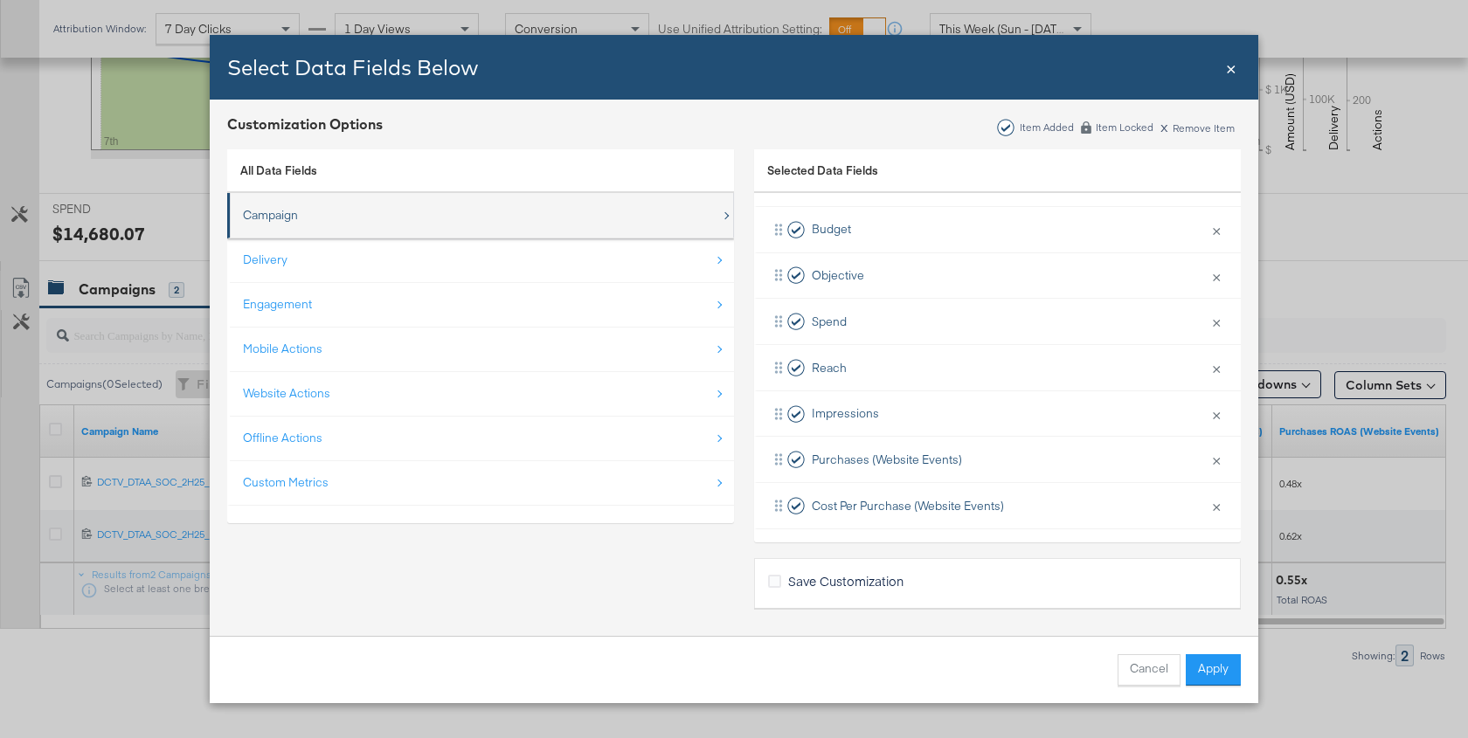
click at [329, 212] on div "Campaign" at bounding box center [482, 215] width 478 height 36
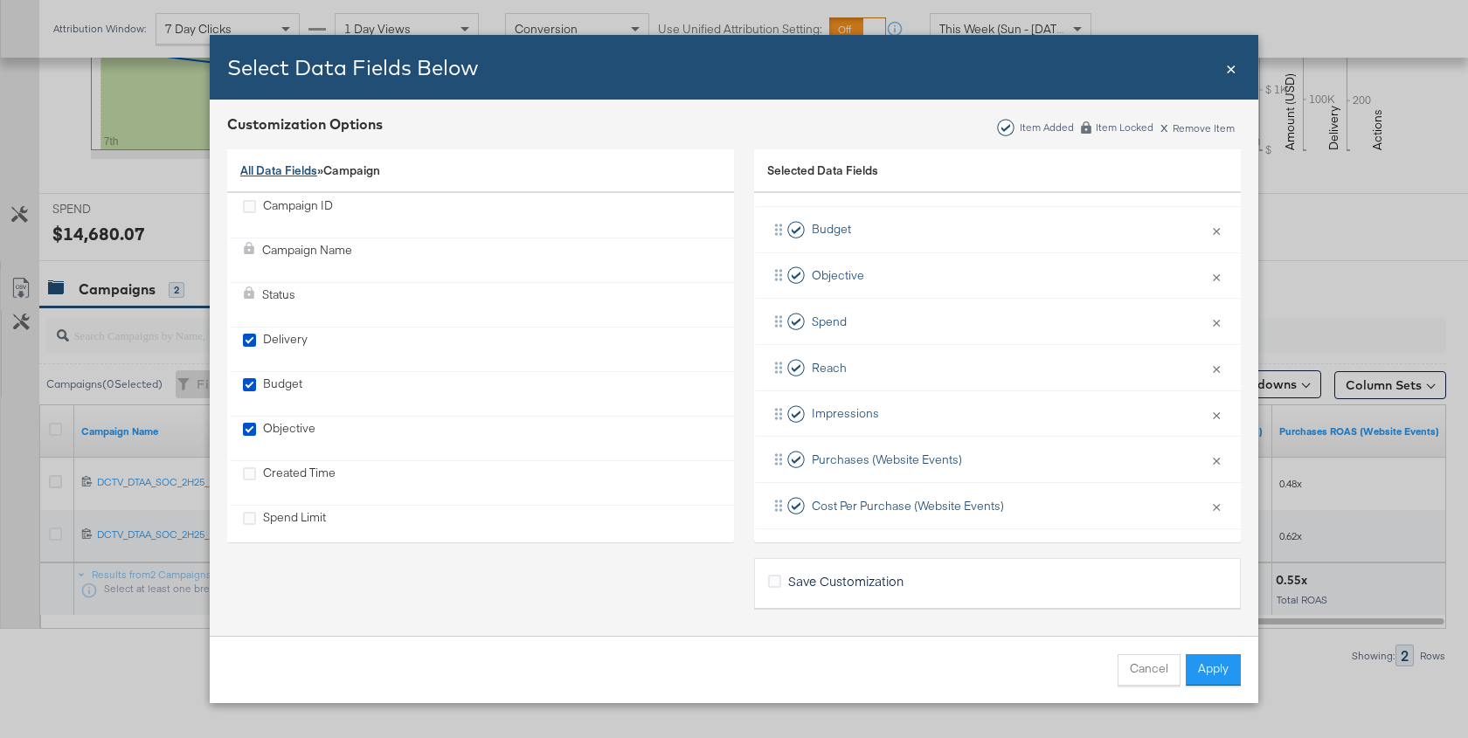
click at [307, 175] on link "All Data Fields" at bounding box center [278, 171] width 77 height 16
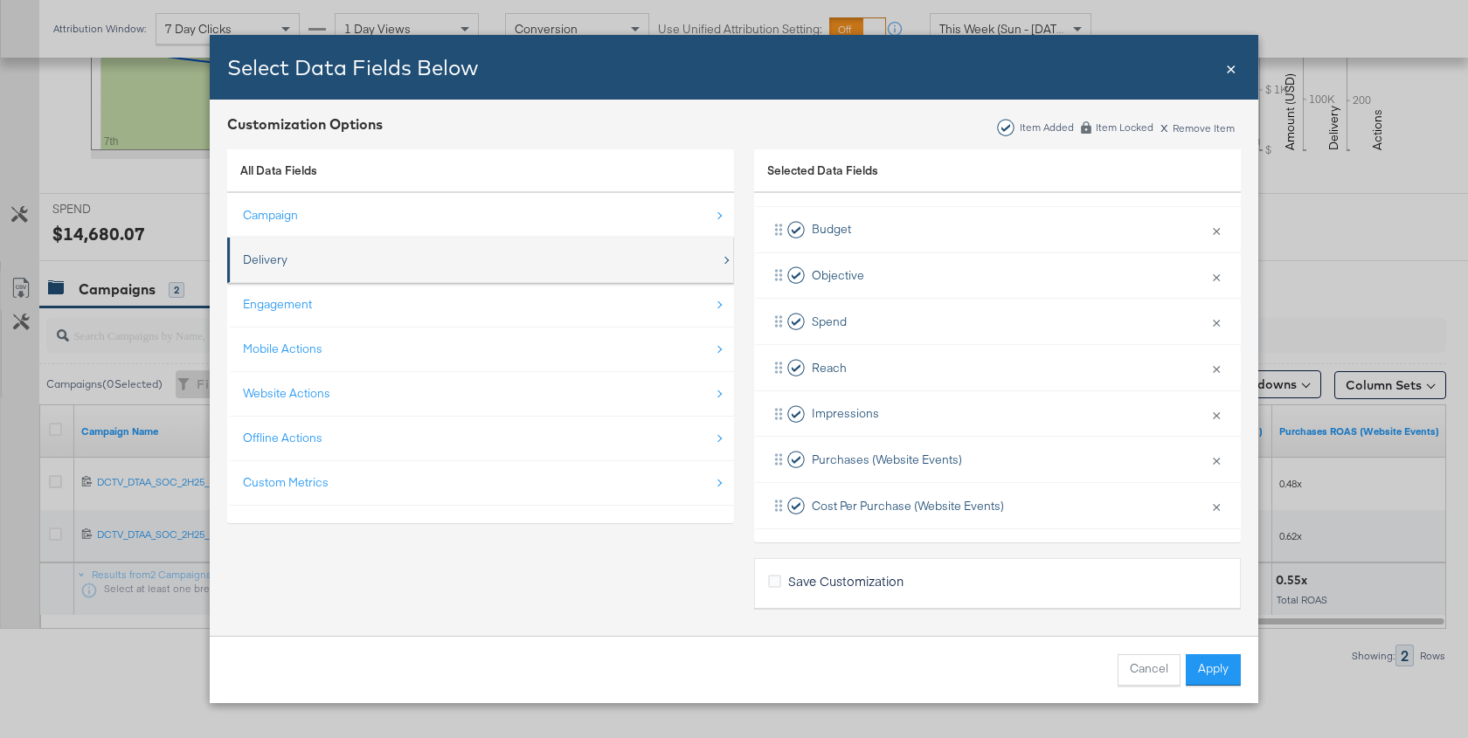
click at [294, 256] on div "Delivery" at bounding box center [482, 260] width 478 height 36
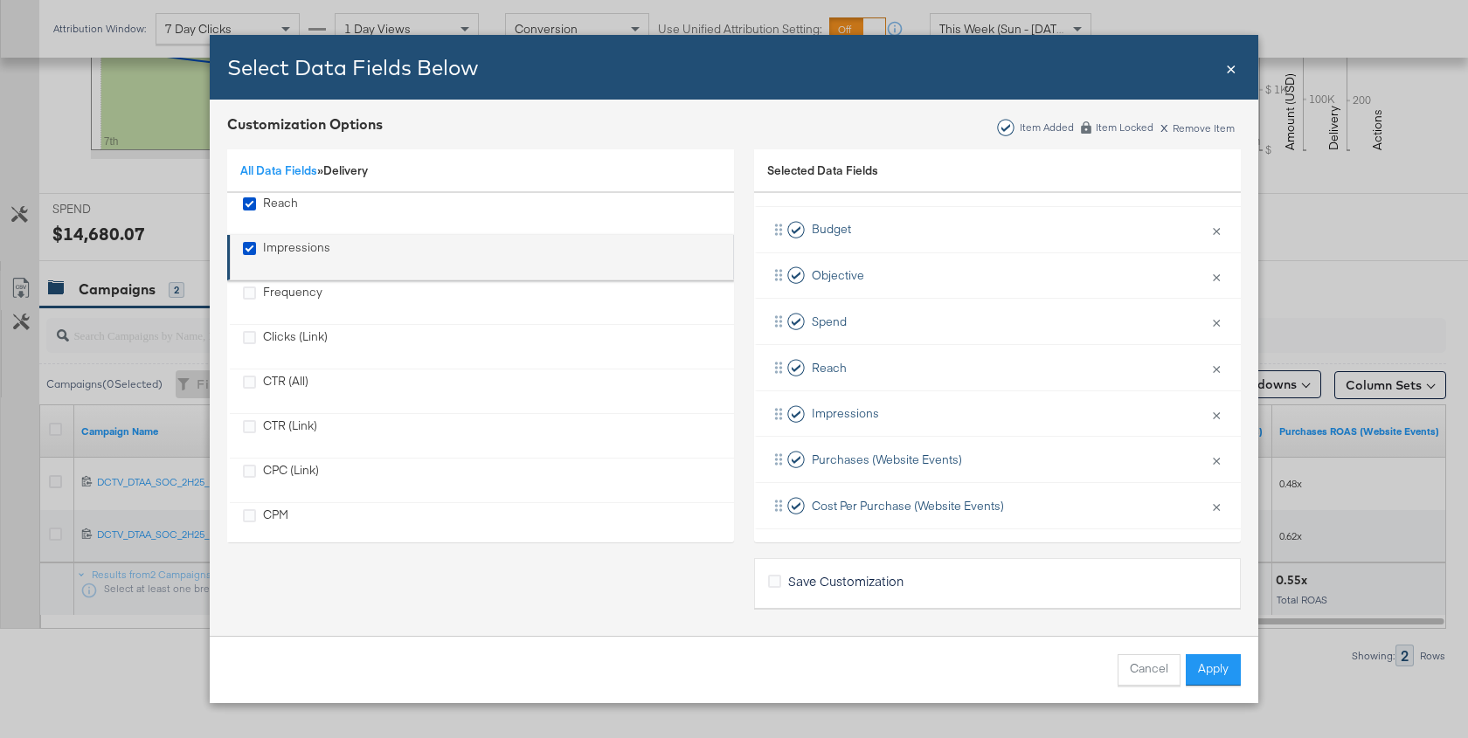
scroll to position [49, 0]
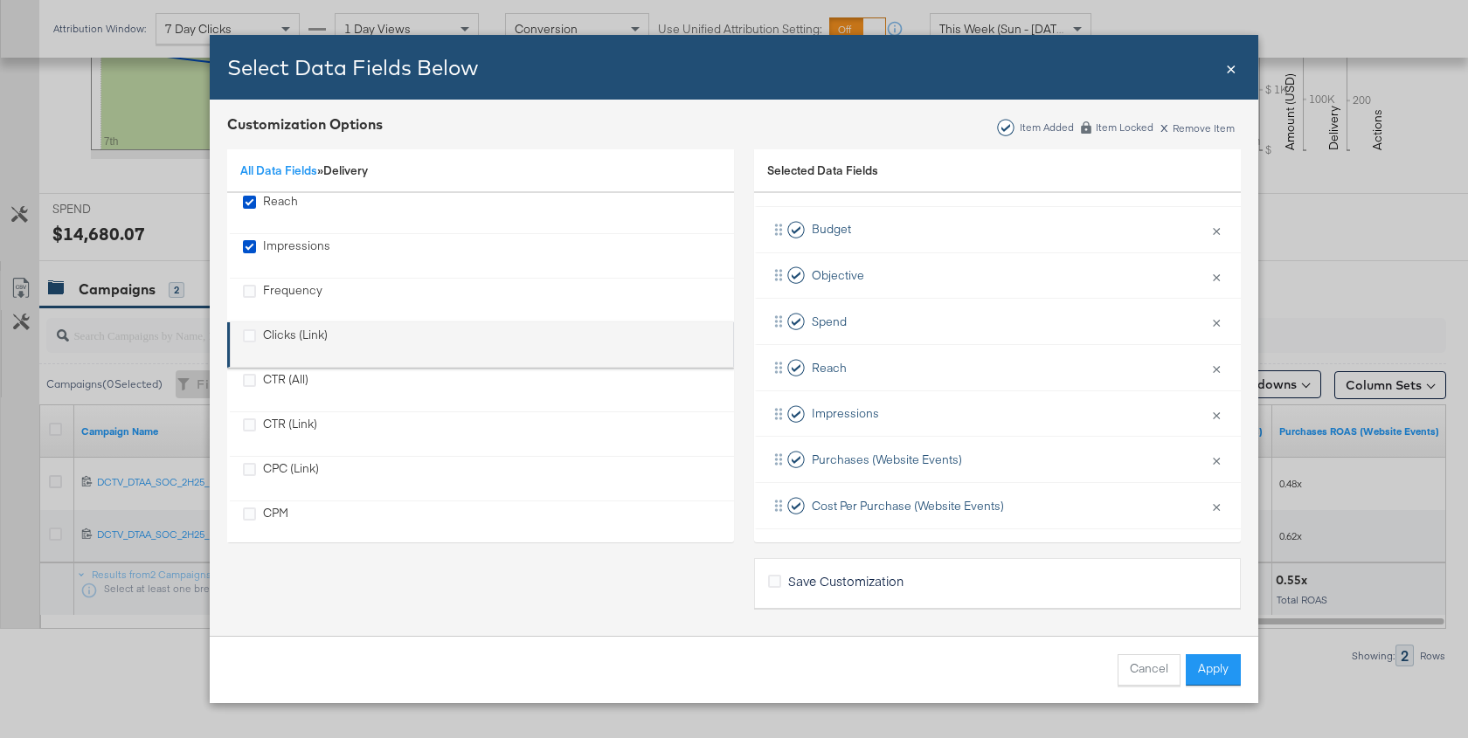
click at [306, 329] on div "Clicks (Link)" at bounding box center [295, 345] width 65 height 36
click at [297, 330] on div "CTR (Link)" at bounding box center [290, 347] width 54 height 36
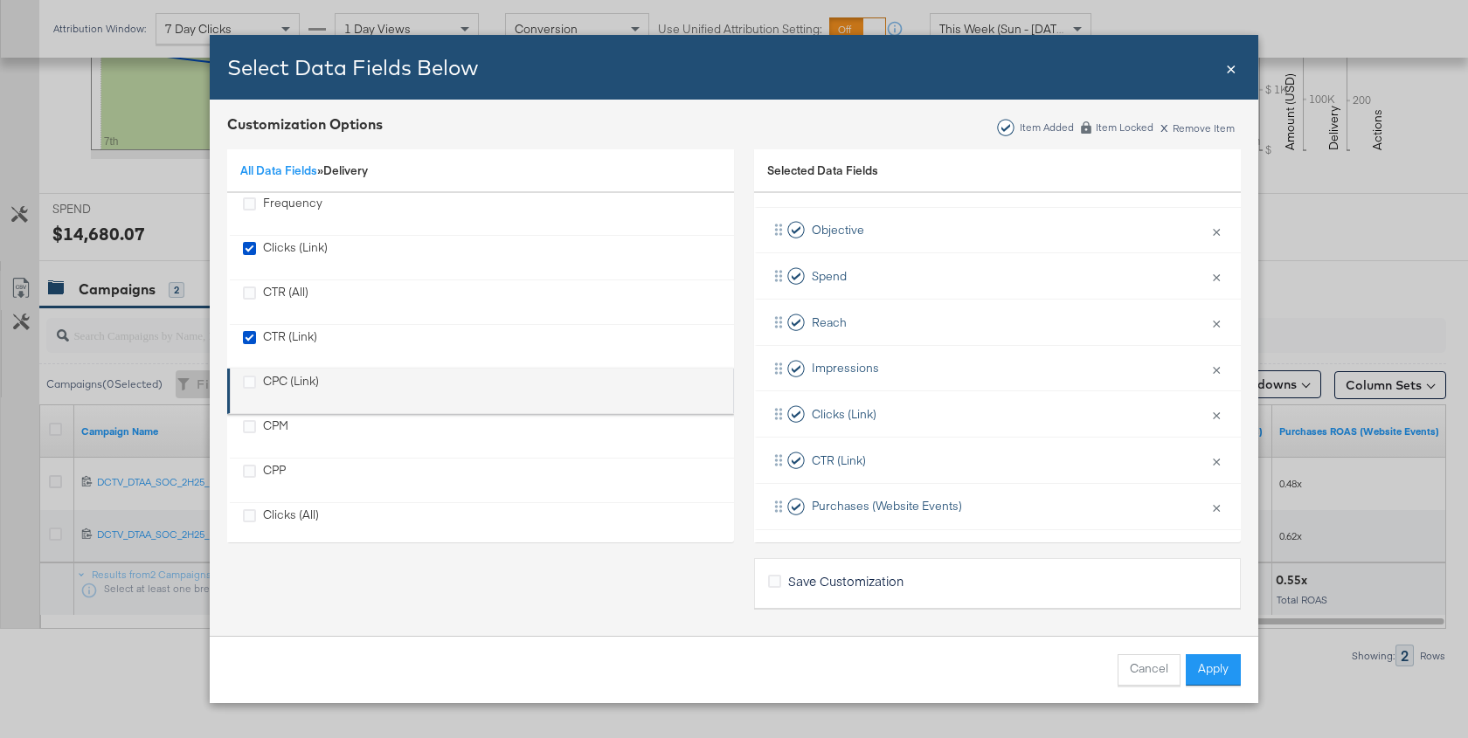
click at [302, 373] on div "CPC (Link)" at bounding box center [291, 391] width 56 height 36
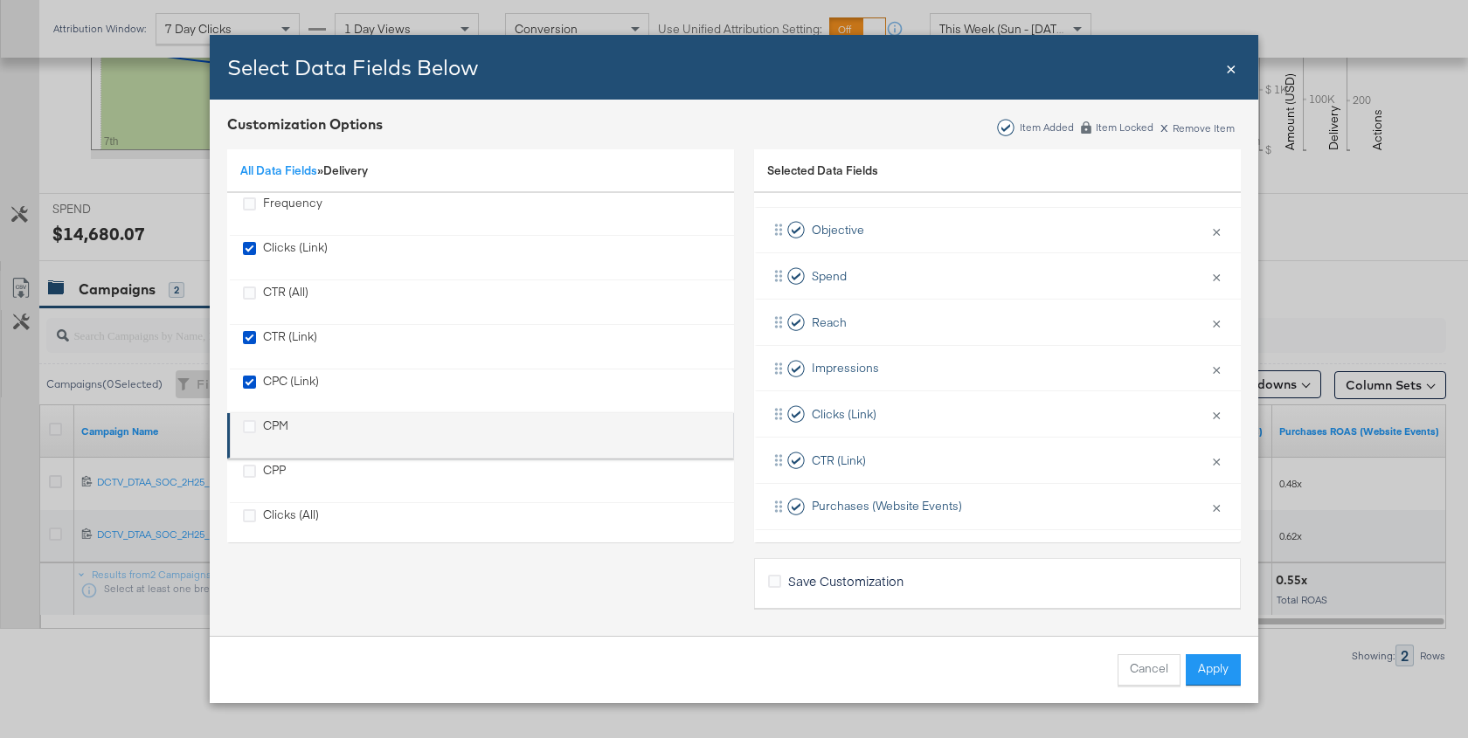
click at [278, 413] on li "CPM" at bounding box center [480, 435] width 507 height 45
click at [278, 425] on div "CPM" at bounding box center [275, 436] width 25 height 36
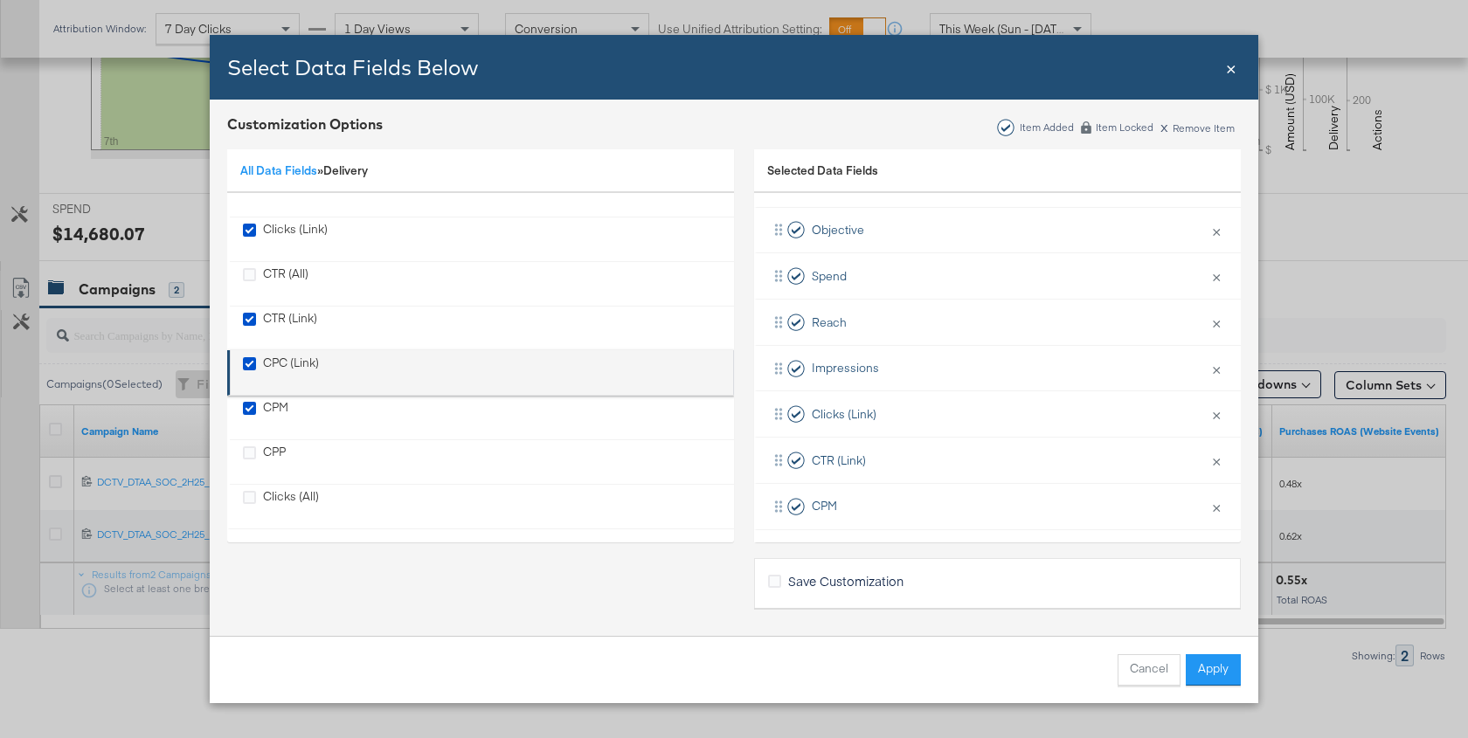
scroll to position [0, 0]
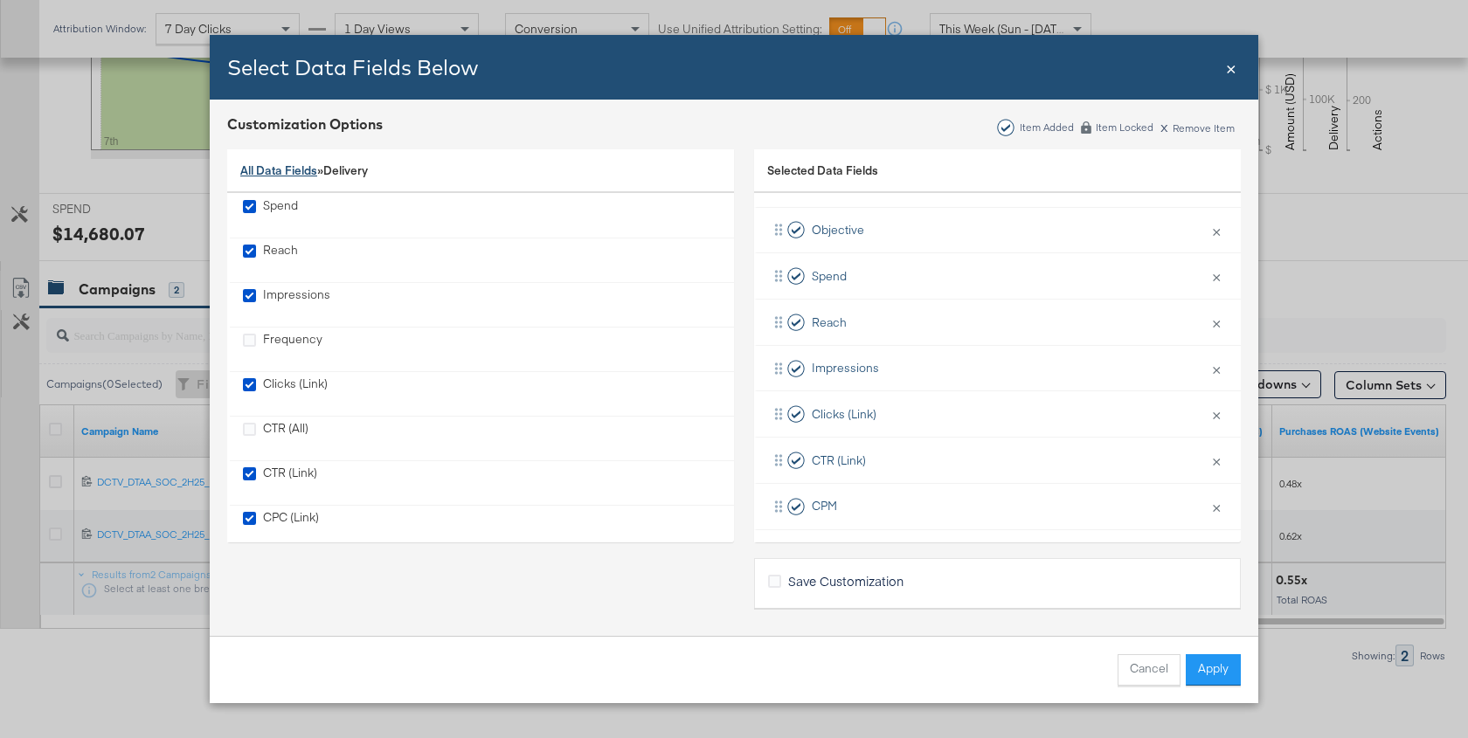
click at [286, 168] on link "All Data Fields" at bounding box center [278, 171] width 77 height 16
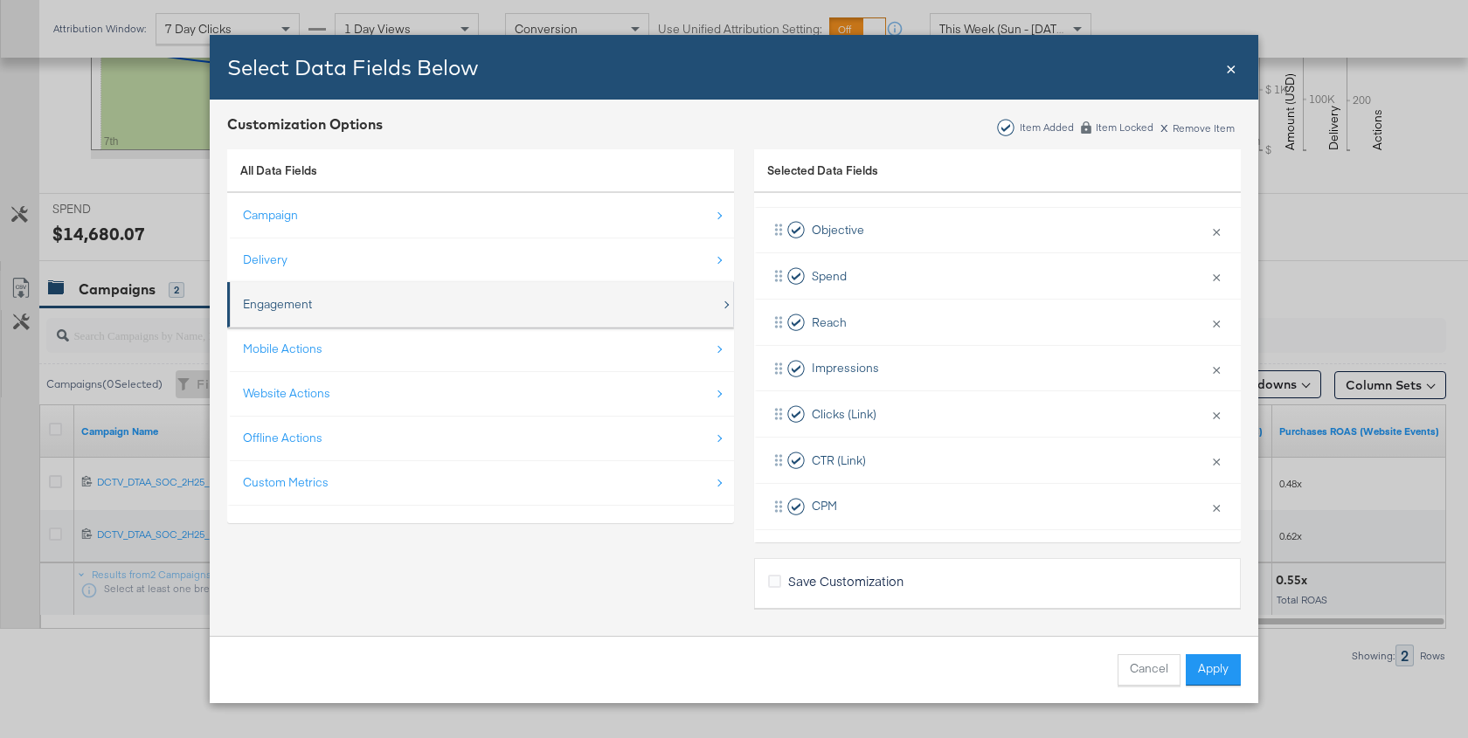
click at [291, 309] on div "Engagement" at bounding box center [277, 304] width 69 height 17
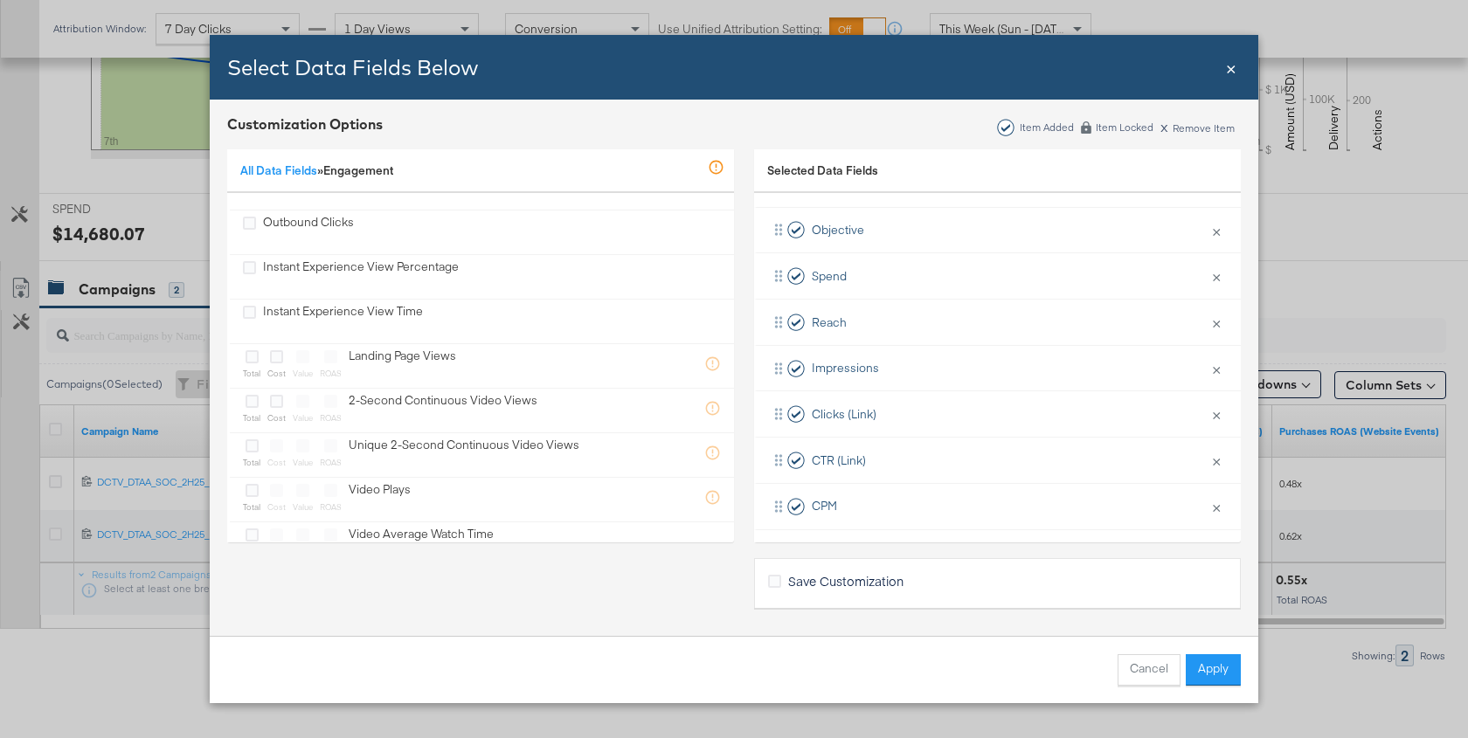
scroll to position [1347, 0]
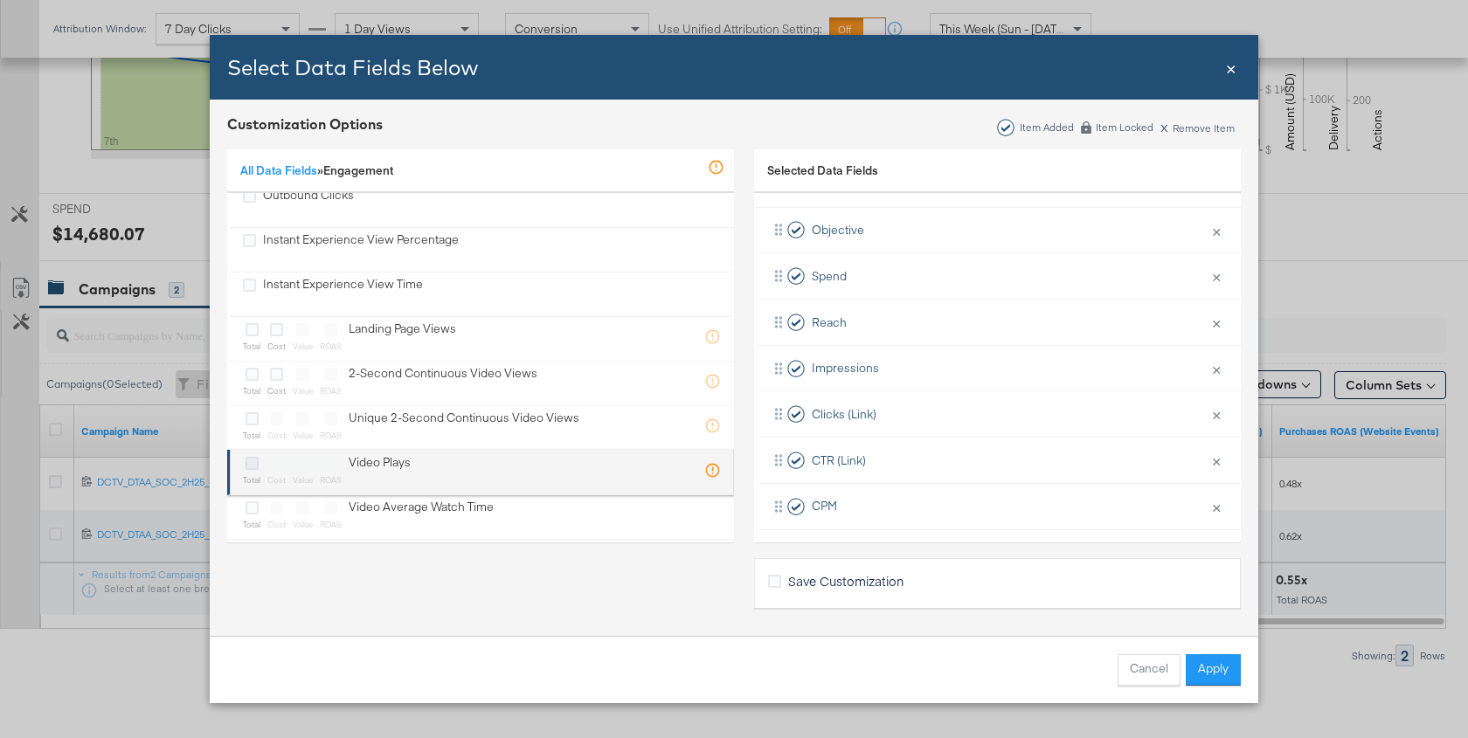
click at [254, 457] on icon "Bulk Add Locations Modal" at bounding box center [252, 463] width 13 height 13
click at [0, 0] on input "Bulk Add Locations Modal" at bounding box center [0, 0] width 0 height 0
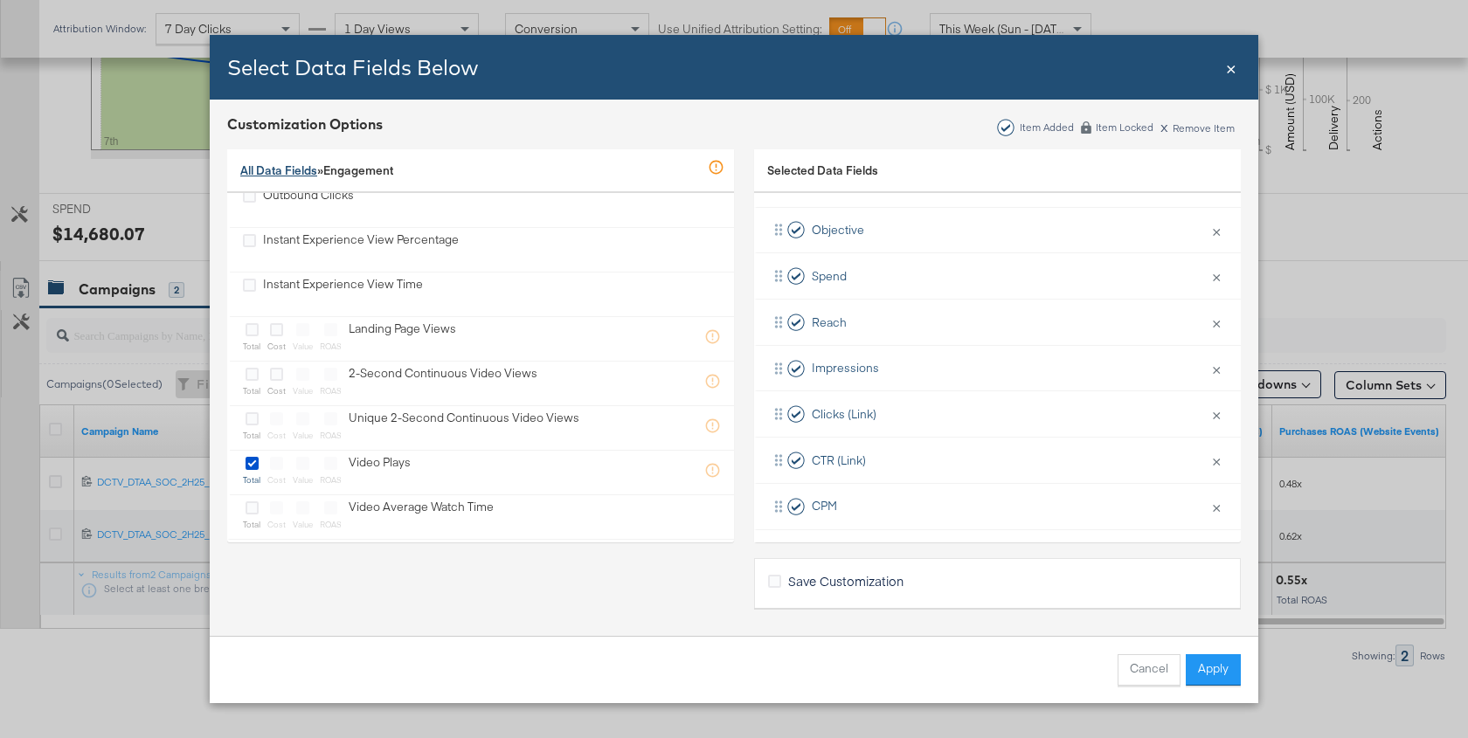
click at [276, 171] on link "All Data Fields" at bounding box center [278, 171] width 77 height 16
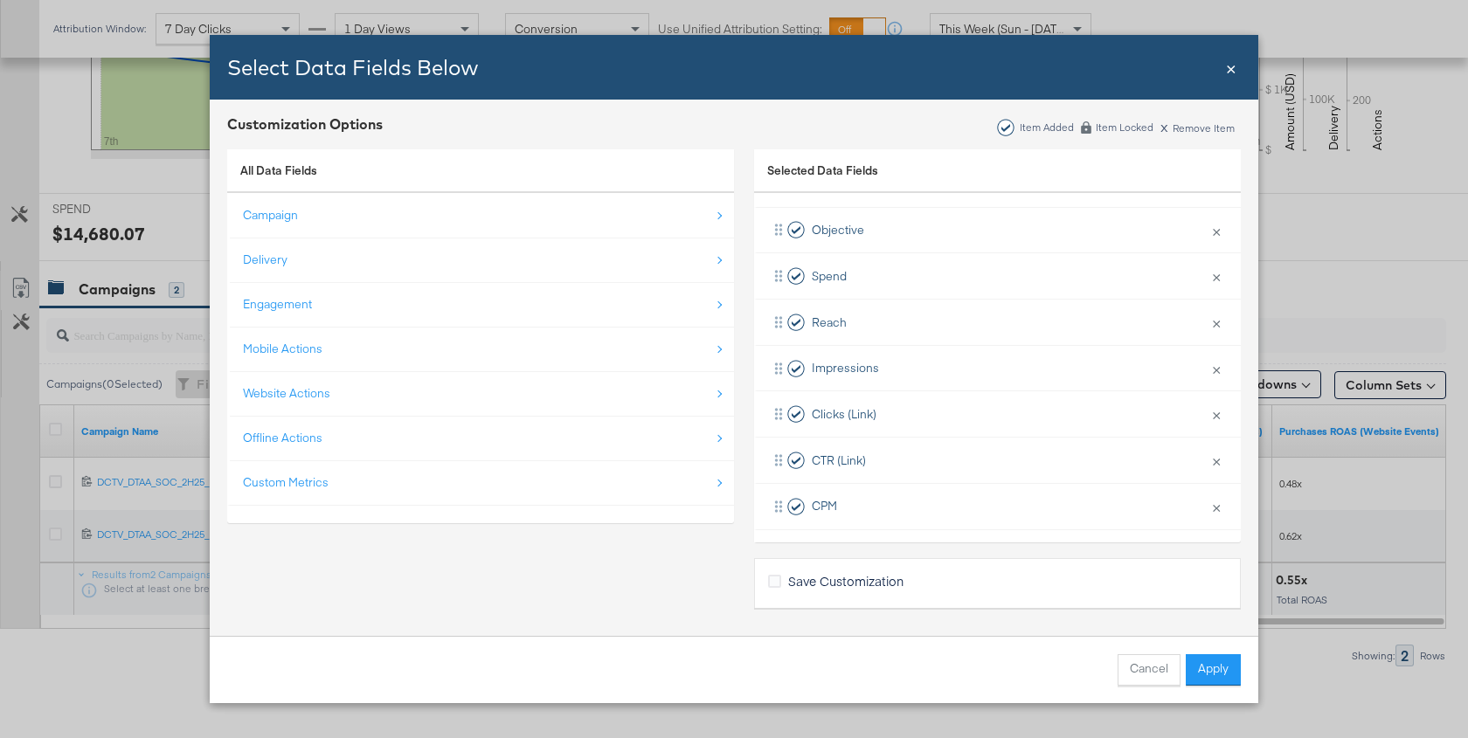
scroll to position [0, 0]
click at [1203, 658] on button "Apply" at bounding box center [1213, 669] width 55 height 31
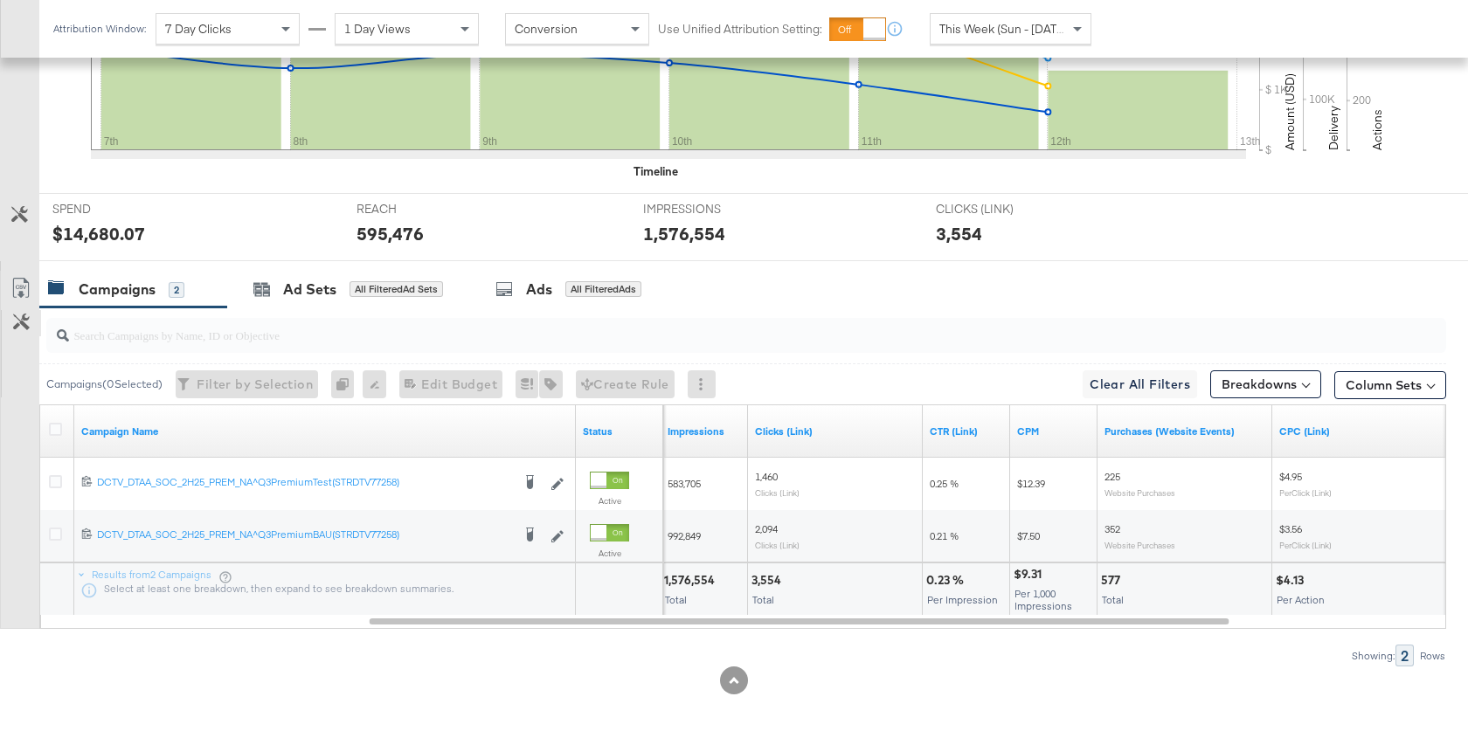
click at [31, 316] on button "Customize KPIs" at bounding box center [21, 323] width 39 height 26
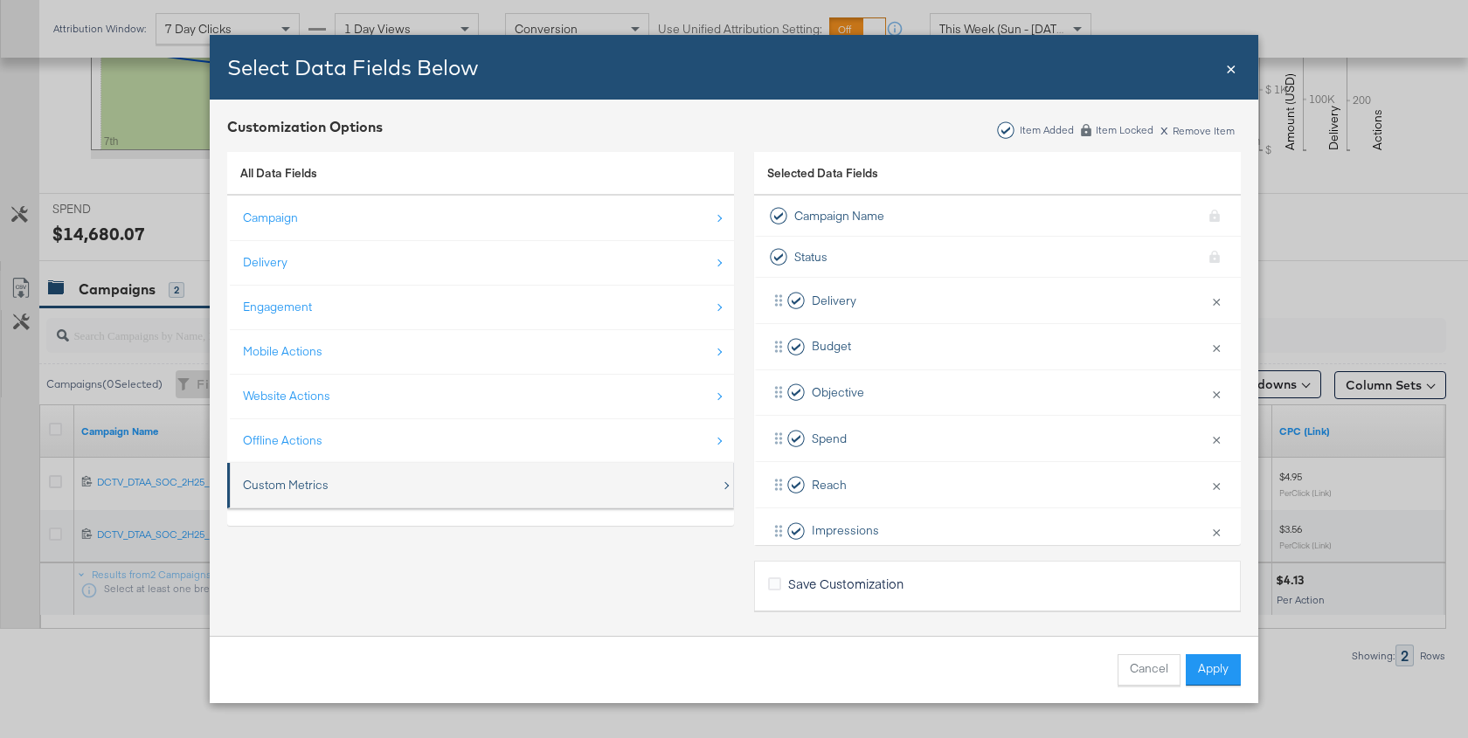
click at [308, 484] on div "Custom Metrics" at bounding box center [286, 485] width 86 height 17
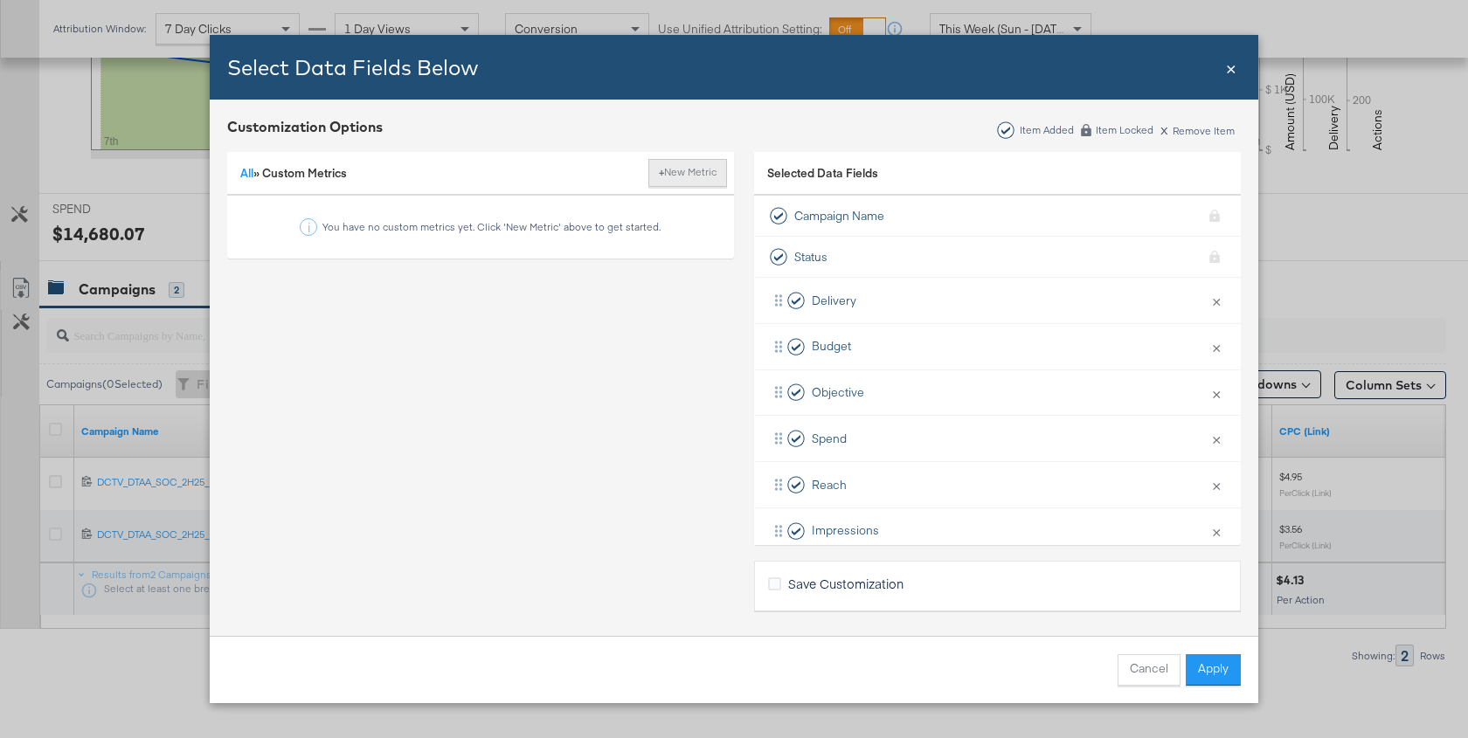
click at [697, 171] on button "+ New Metric" at bounding box center [687, 173] width 79 height 28
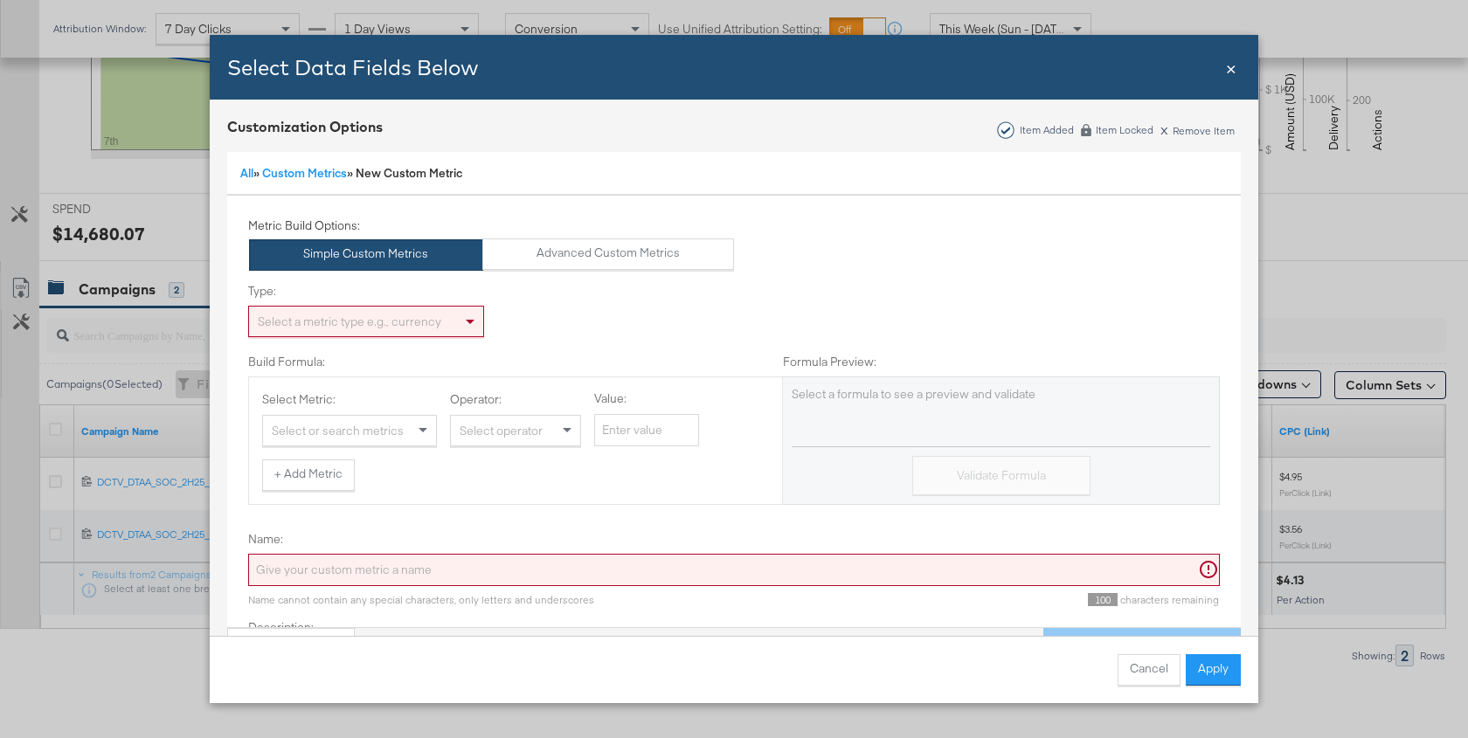
click at [390, 314] on div "Select a metric type e.g., currency" at bounding box center [366, 322] width 234 height 30
click at [370, 426] on div "Select or search metrics" at bounding box center [349, 431] width 173 height 30
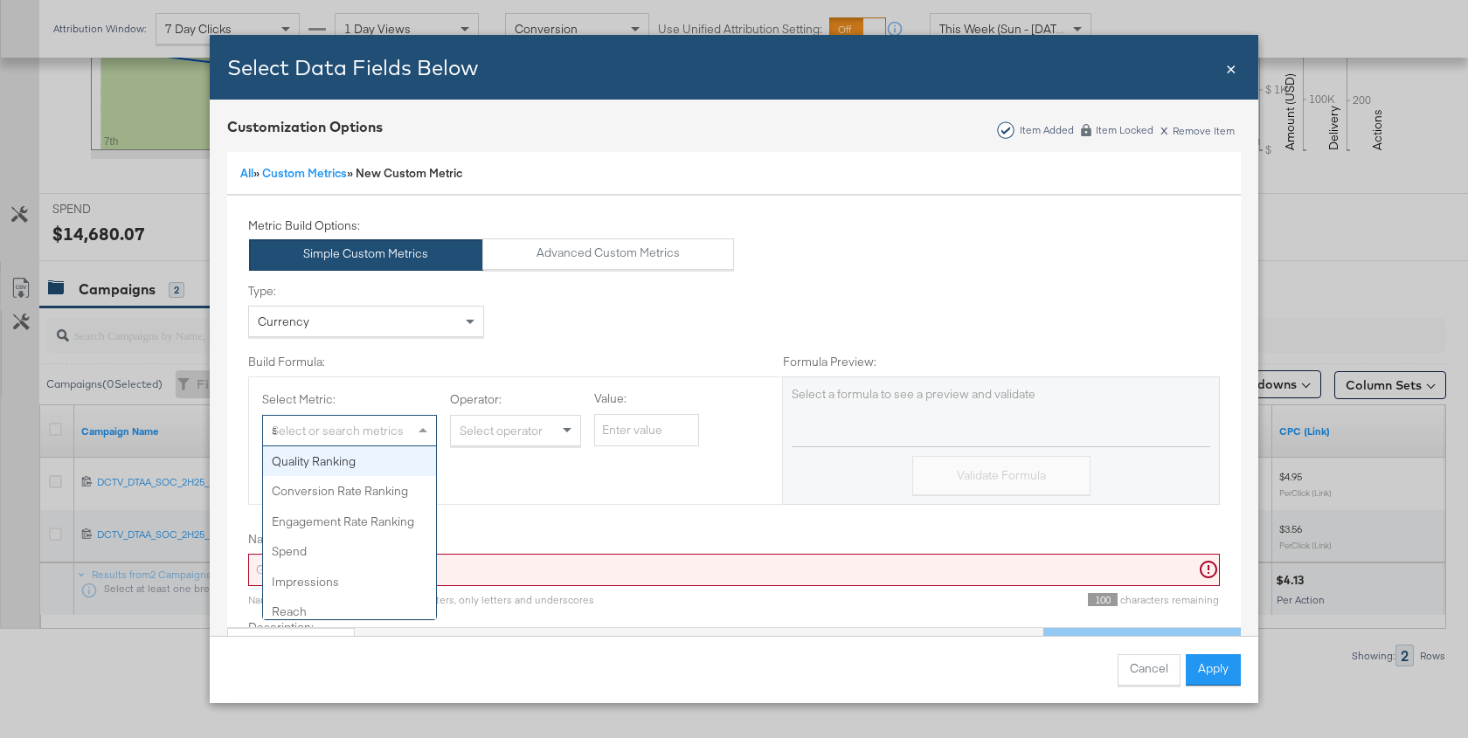
type input "spe"
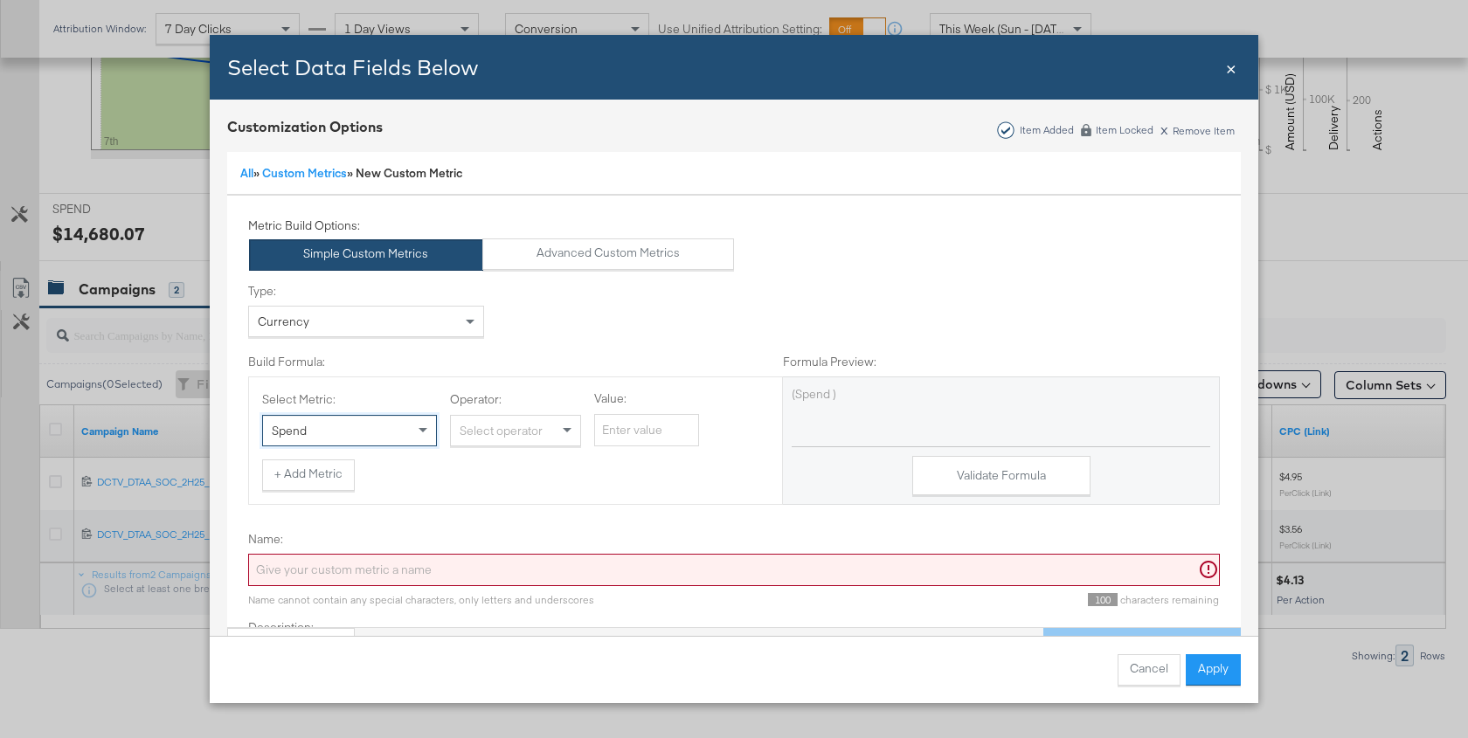
click at [530, 436] on div "Select operator" at bounding box center [515, 431] width 129 height 30
click at [299, 483] on button "+ Add Metric" at bounding box center [308, 475] width 93 height 31
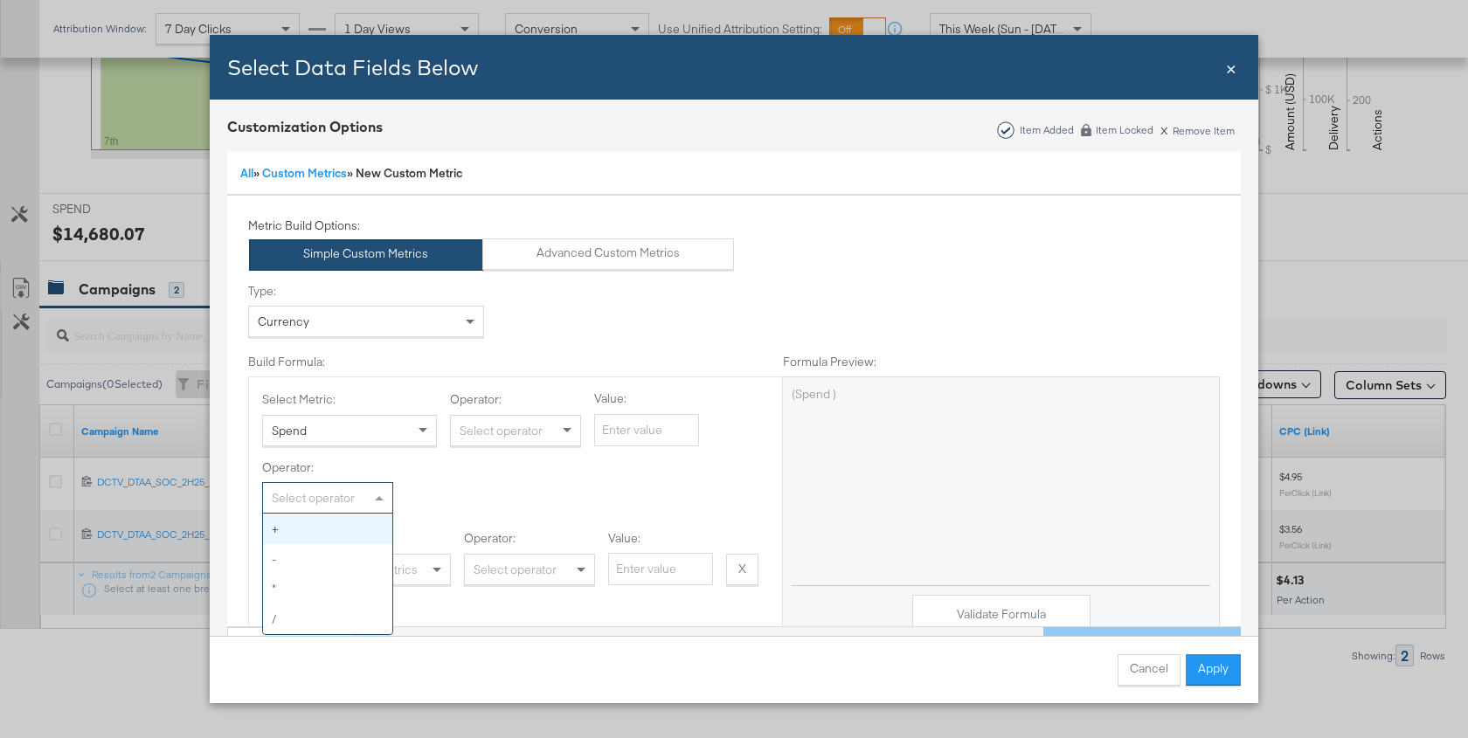
click at [355, 495] on div "Select operator" at bounding box center [327, 498] width 129 height 30
click at [377, 569] on div "Select or search metrics" at bounding box center [363, 570] width 173 height 30
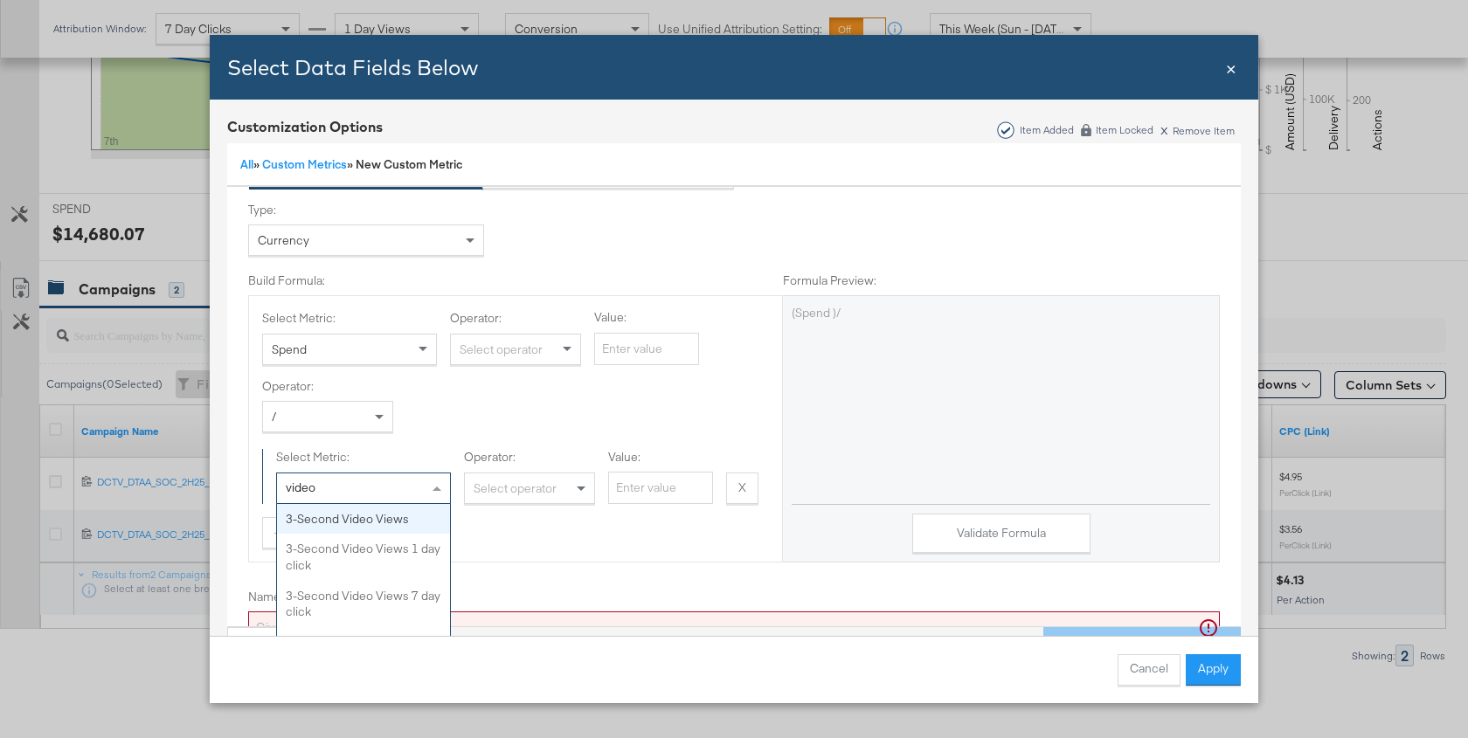
scroll to position [84, 0]
type input "video pl"
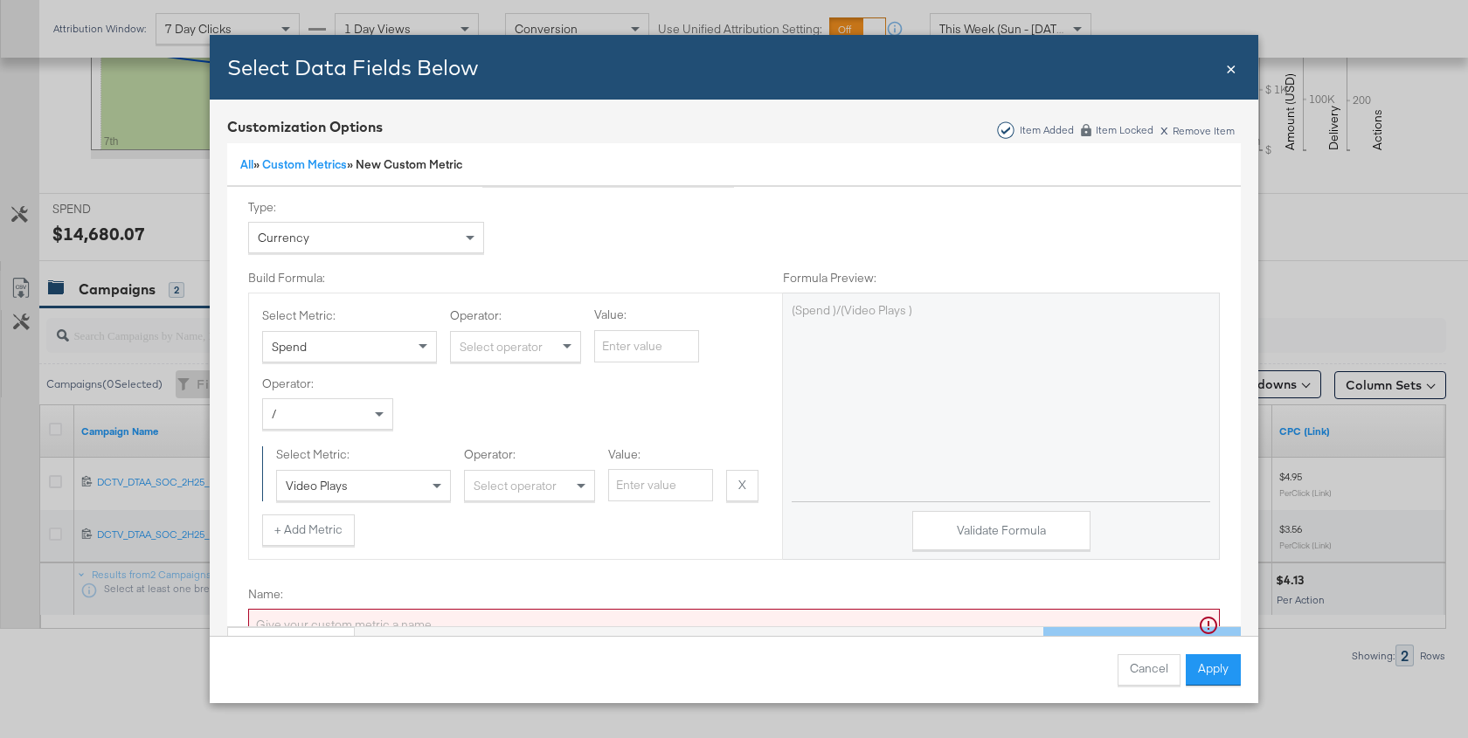
click at [649, 408] on div "Operator: / Select Metric: Video Plays Operator: Select operator Value: X Remov…" at bounding box center [515, 439] width 507 height 126
click at [1041, 543] on button "Validate Formula" at bounding box center [1001, 530] width 178 height 39
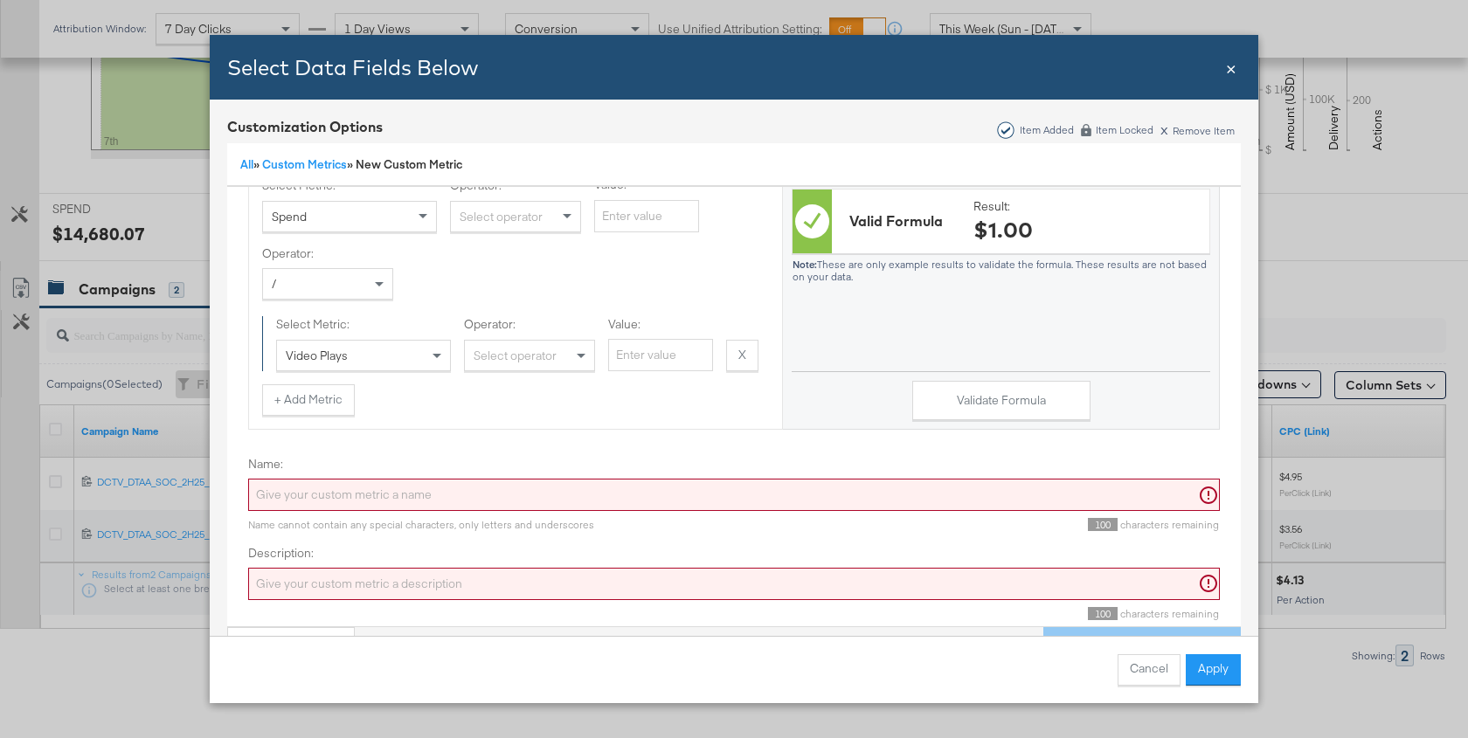
scroll to position [227, 0]
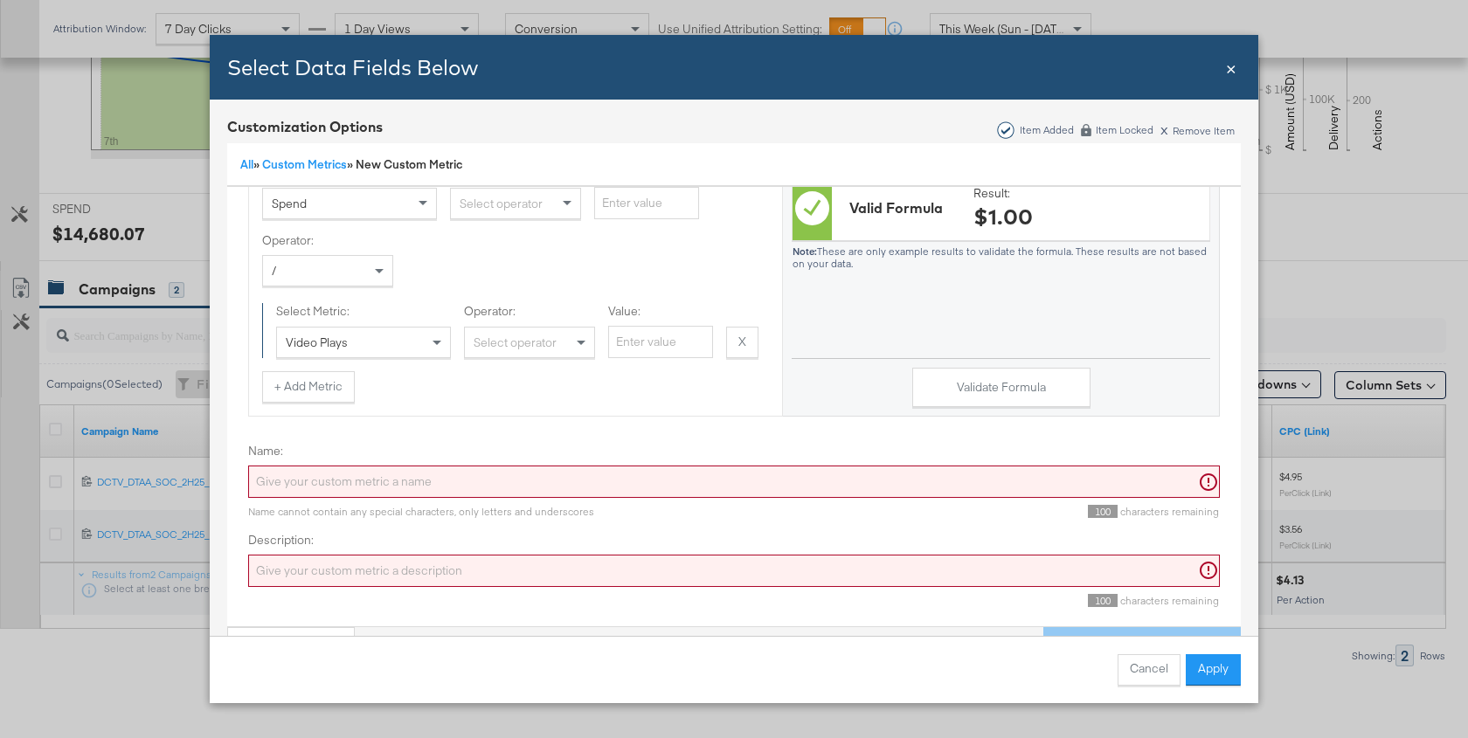
click at [495, 474] on input "Name:" at bounding box center [734, 482] width 972 height 32
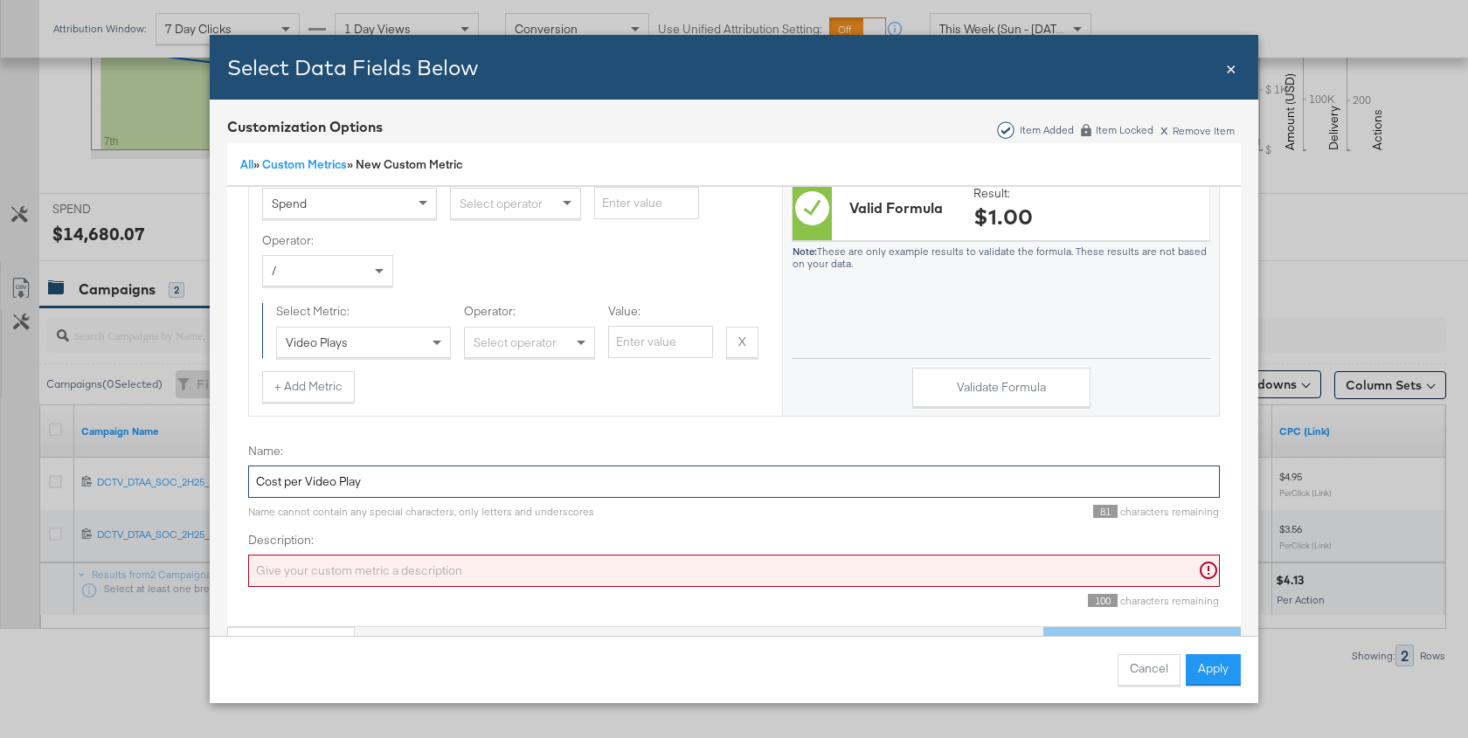
click at [288, 468] on input "Cost per Video Play" at bounding box center [734, 482] width 972 height 32
type input "Cost per Video Play"
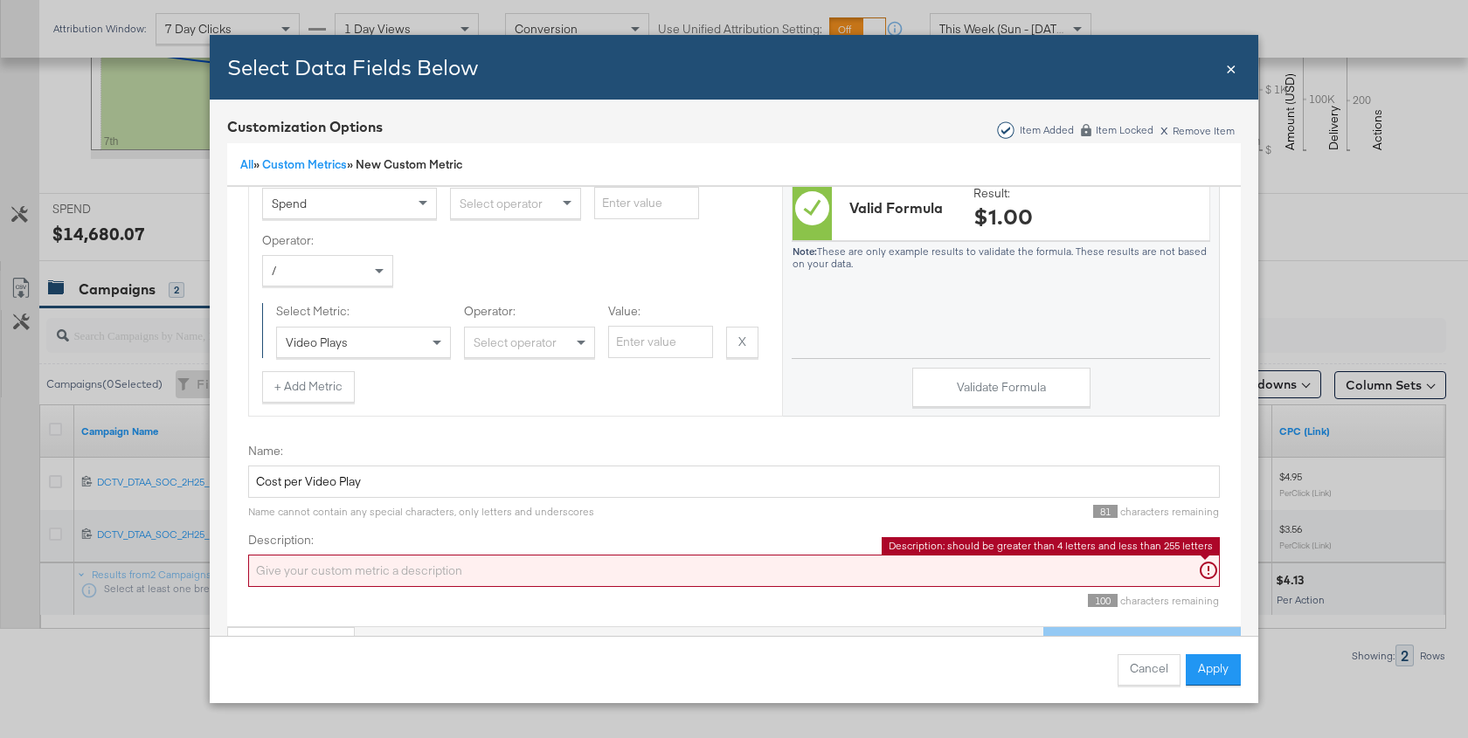
click at [370, 578] on input "Description:" at bounding box center [734, 571] width 972 height 32
paste input "Cost per Video Play"
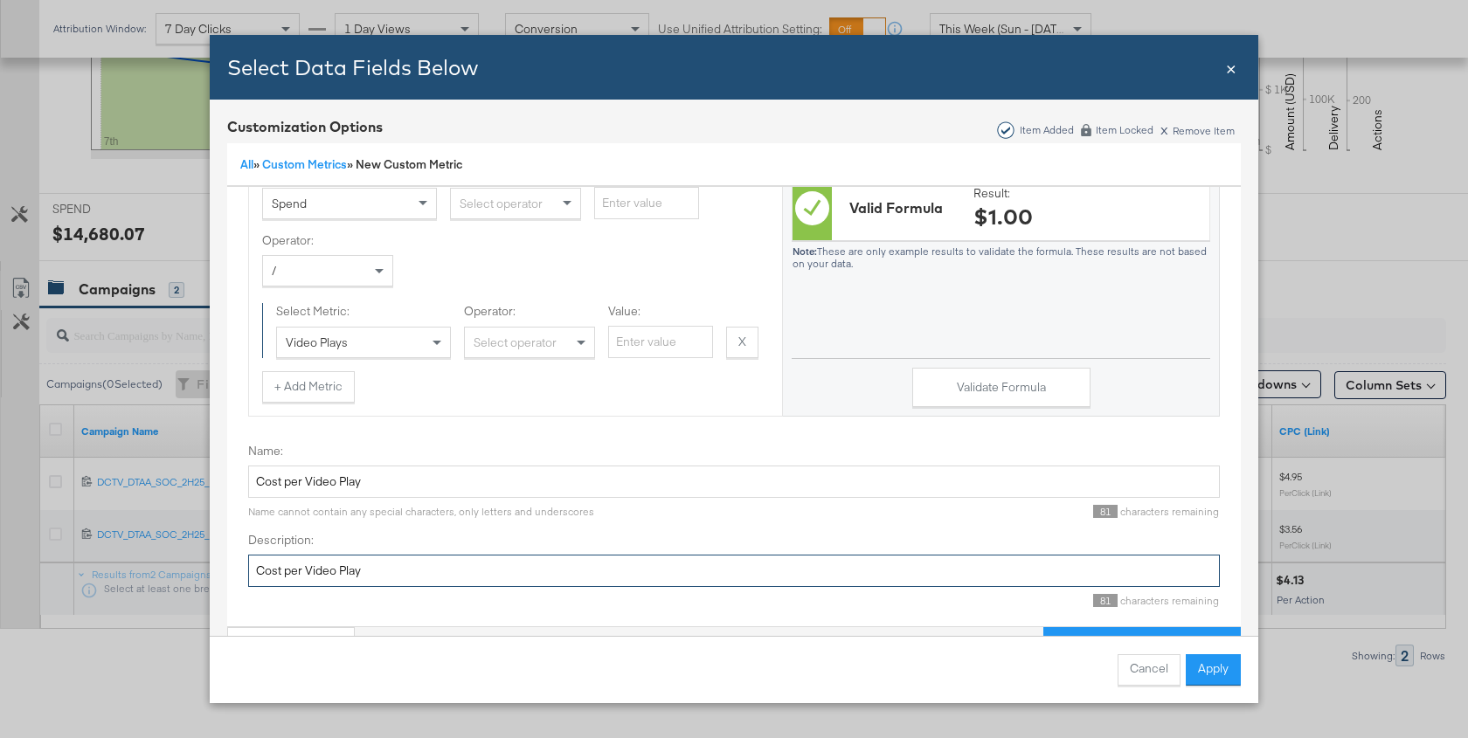
type input "Cost per Video Play"
click at [534, 519] on div "Name: Cost per Video Play Name cannot contain any special characters, only lett…" at bounding box center [734, 532] width 972 height 204
click at [1232, 661] on button "Apply" at bounding box center [1213, 669] width 55 height 31
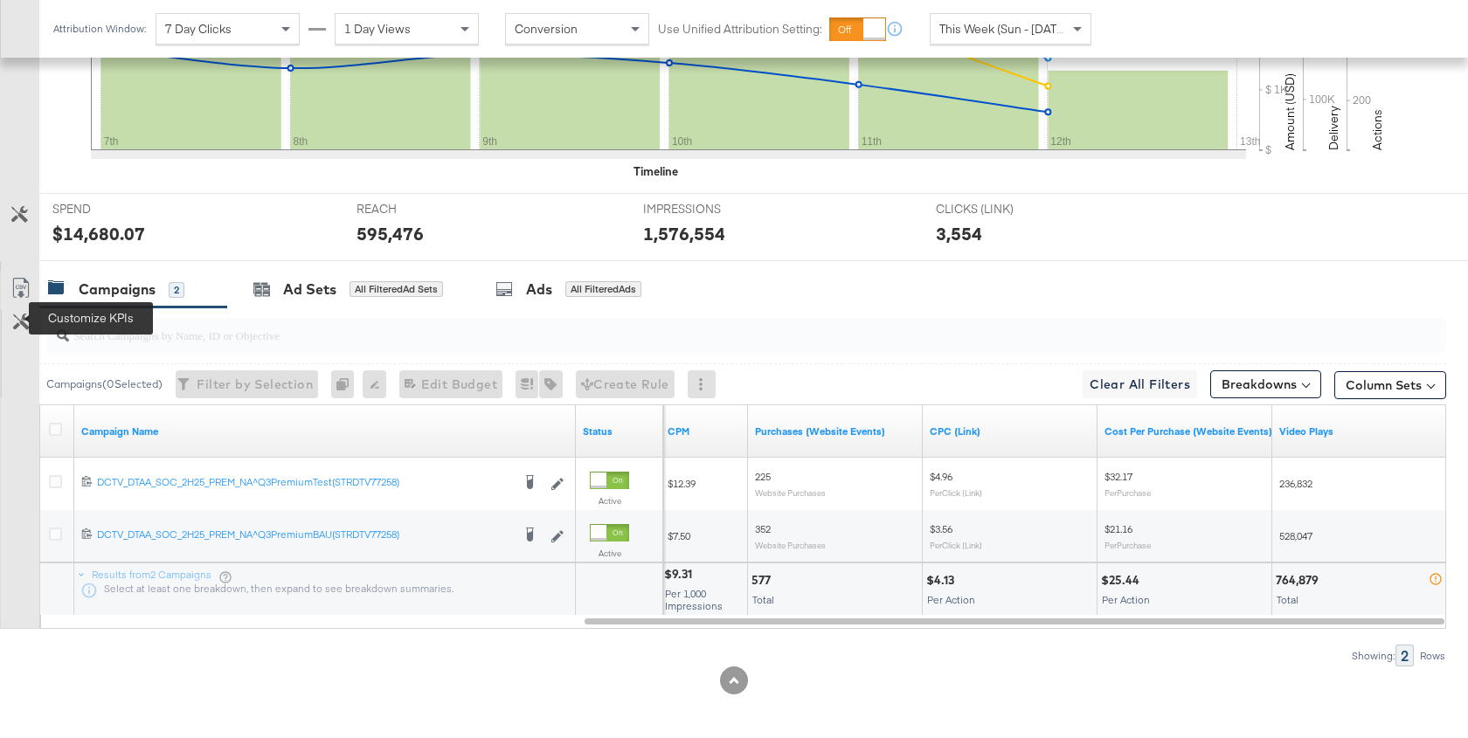
click at [24, 325] on icon at bounding box center [21, 322] width 17 height 17
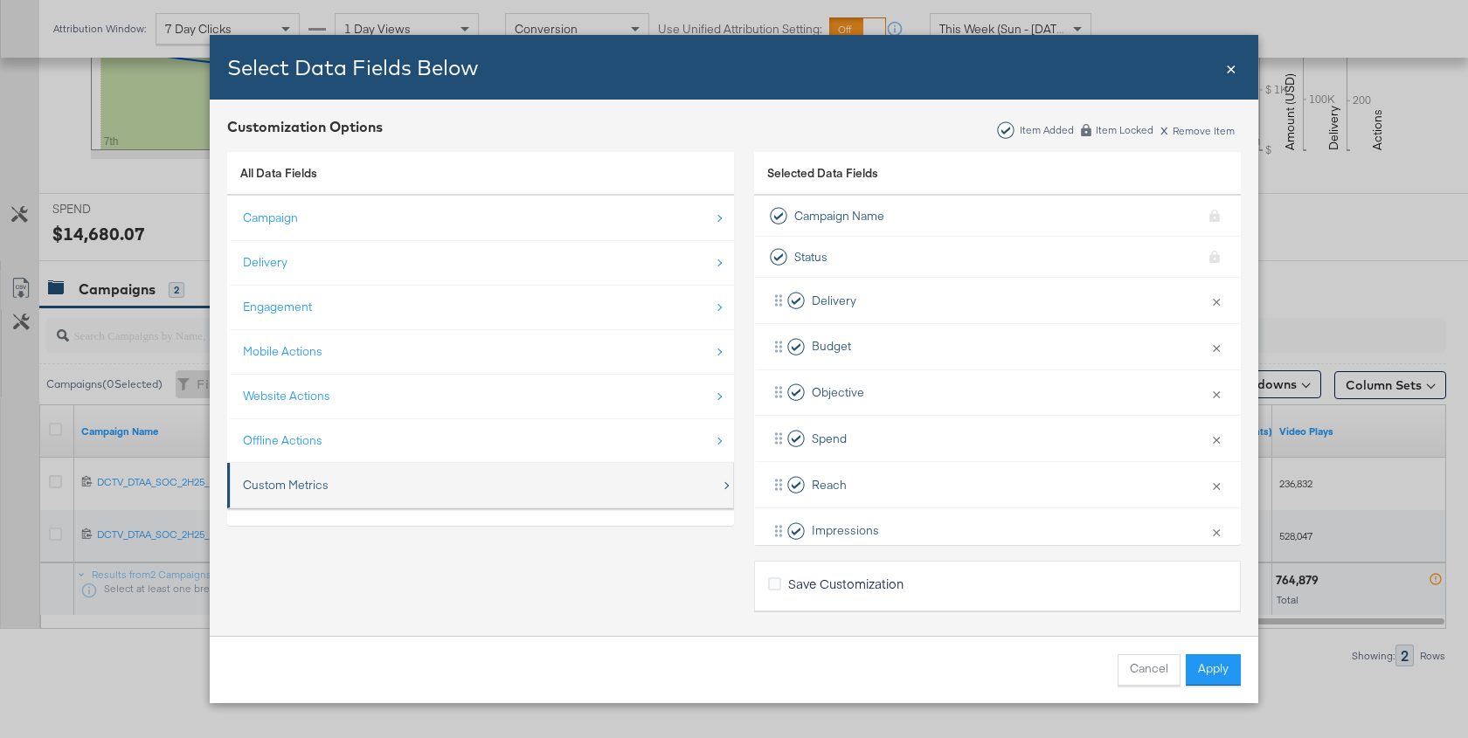
click at [296, 481] on div "Custom Metrics" at bounding box center [286, 485] width 86 height 17
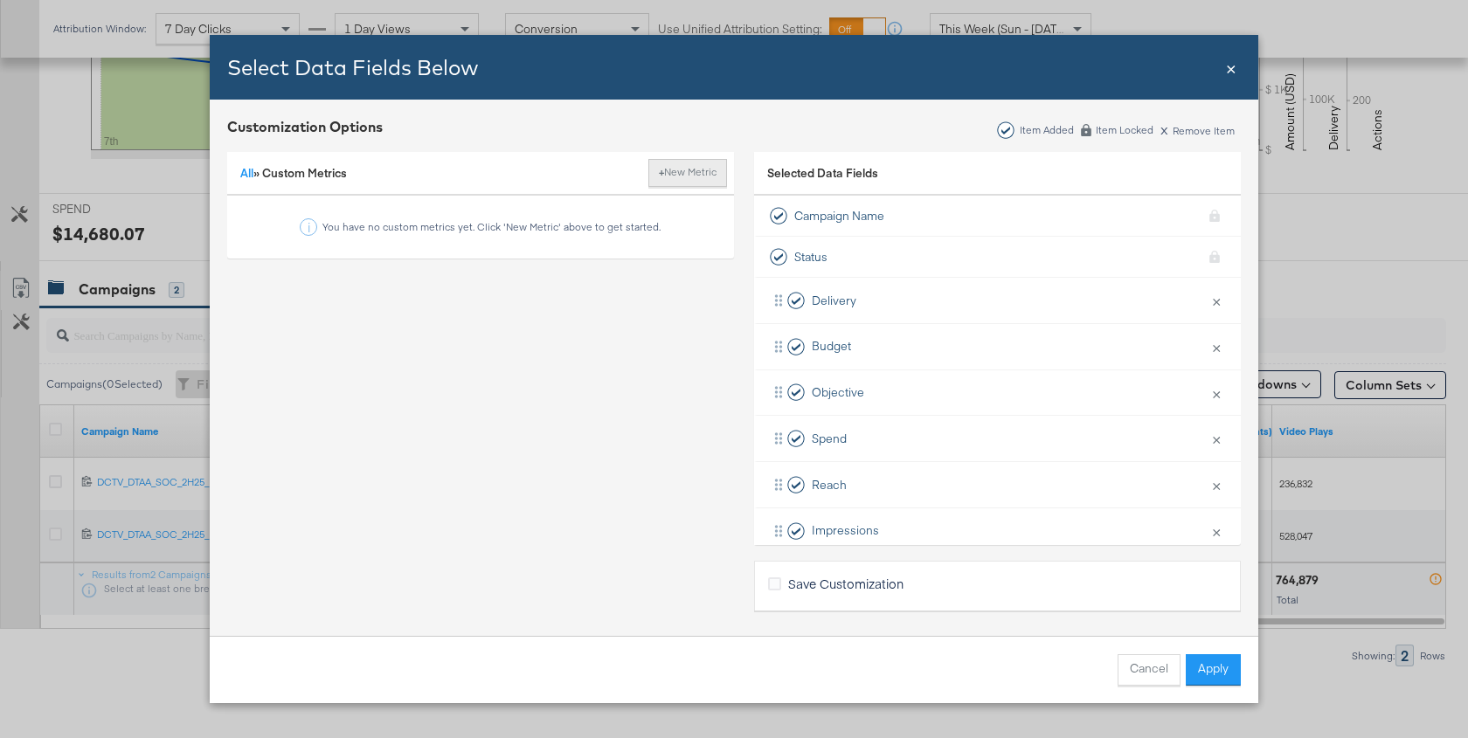
click at [715, 169] on button "+ New Metric" at bounding box center [687, 173] width 79 height 28
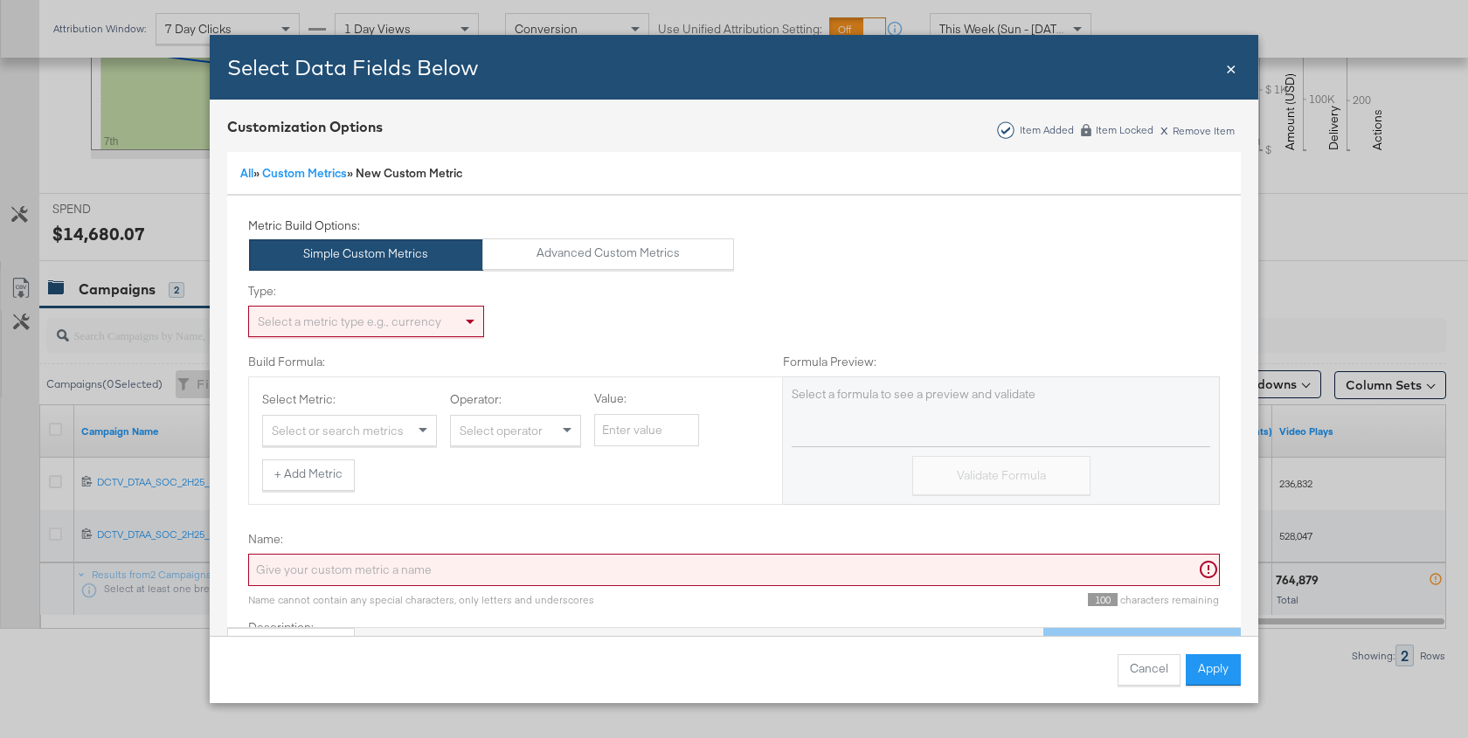
click at [416, 313] on div "Select a metric type e.g., currency" at bounding box center [366, 322] width 234 height 30
click at [367, 435] on div "Select or search metrics" at bounding box center [349, 431] width 173 height 30
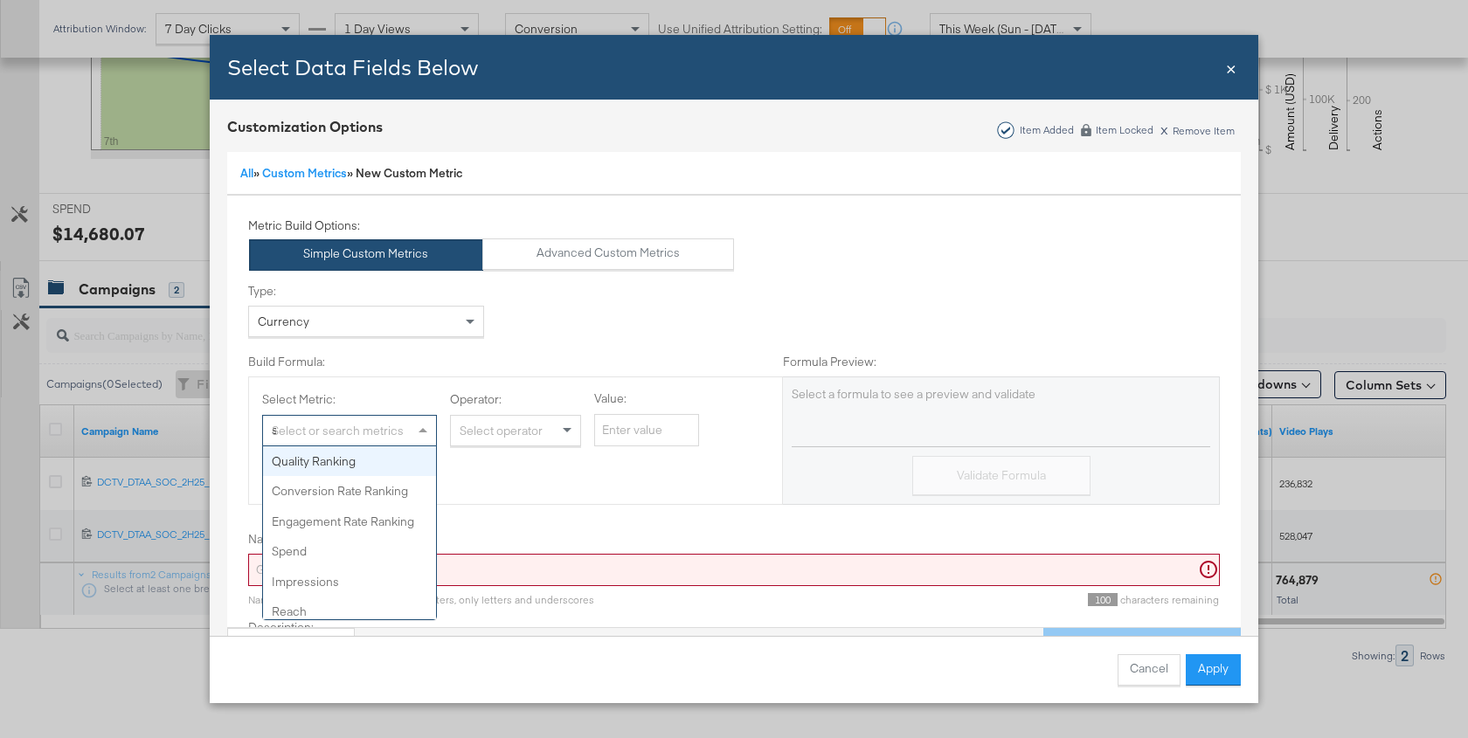
type input "spend"
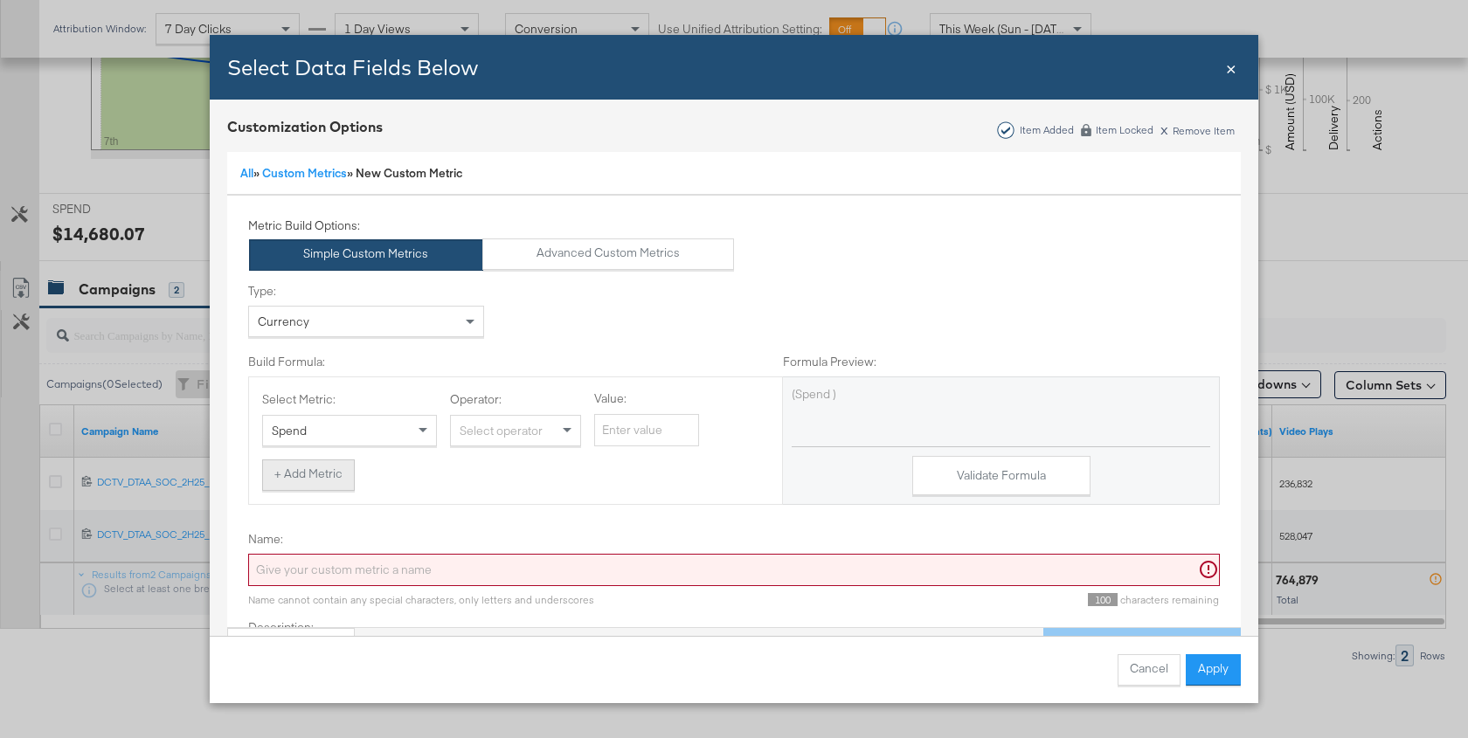
click at [320, 471] on button "+ Add Metric" at bounding box center [308, 475] width 93 height 31
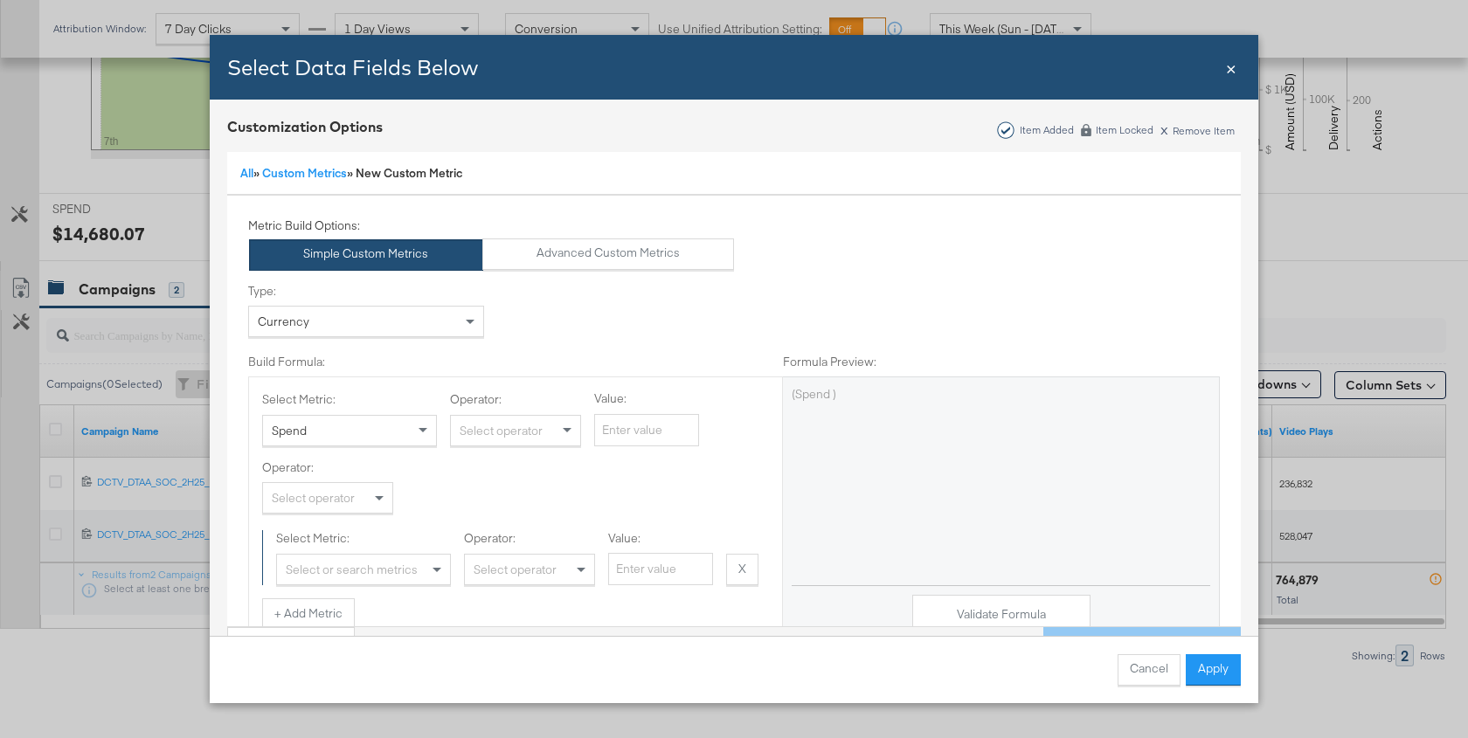
click at [336, 489] on div "Select operator" at bounding box center [327, 498] width 129 height 30
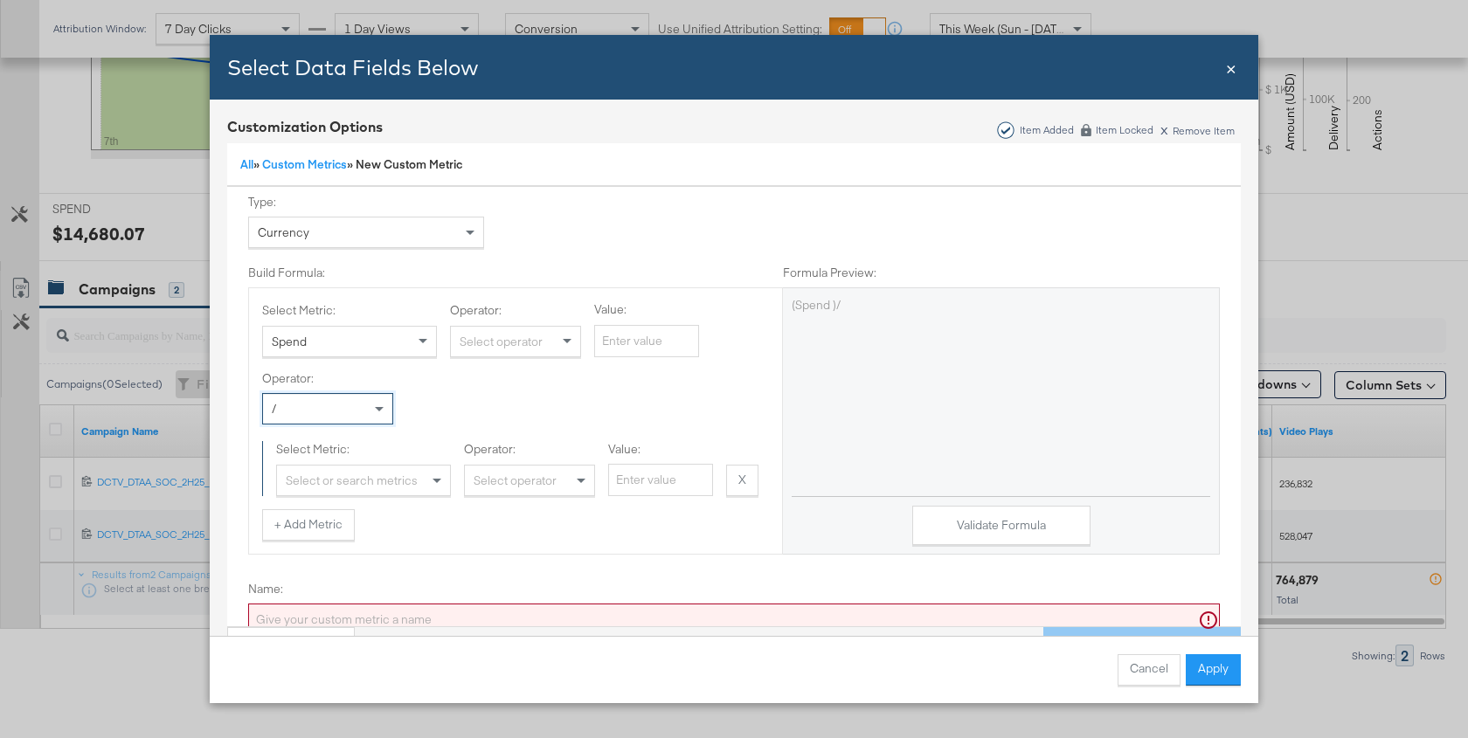
scroll to position [103, 0]
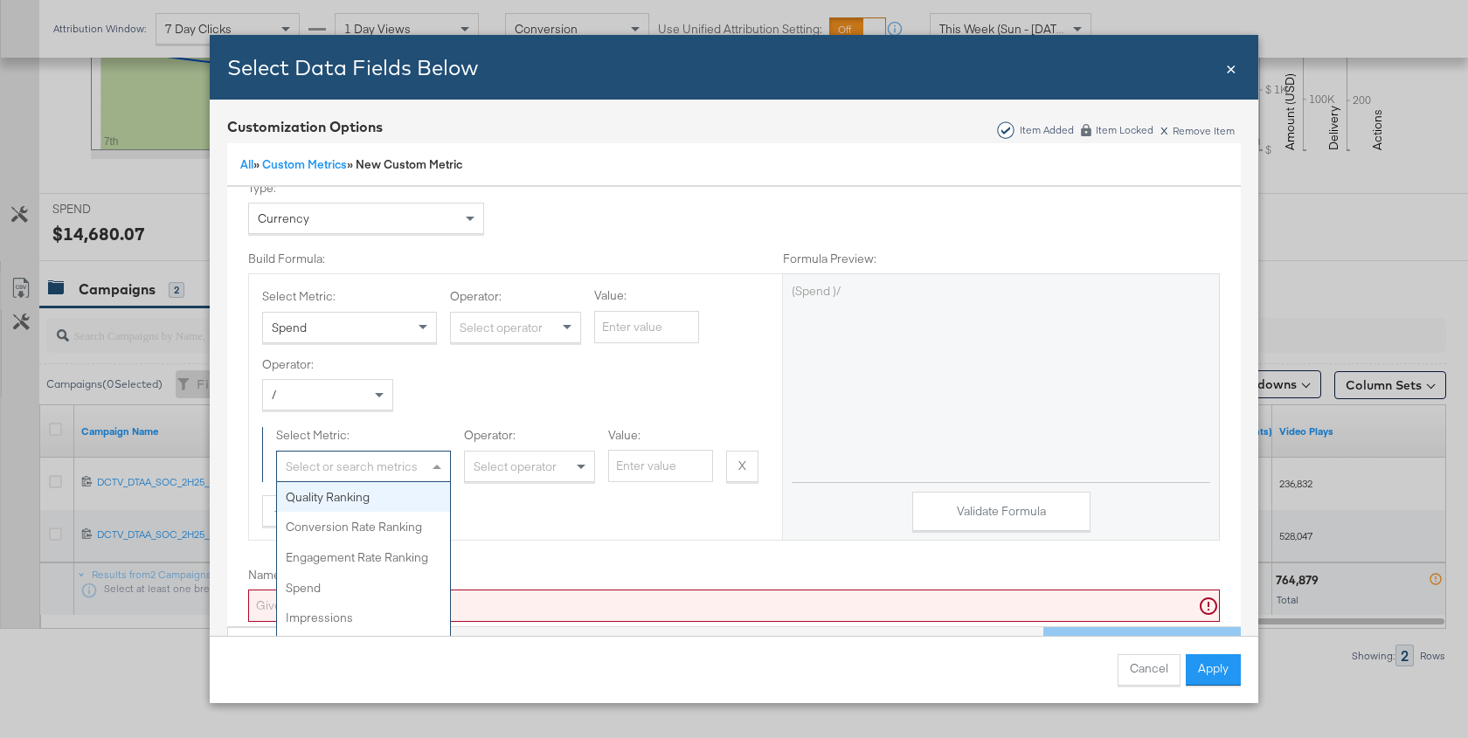
click at [398, 463] on div "Select or search metrics" at bounding box center [363, 467] width 173 height 30
type input "video p"
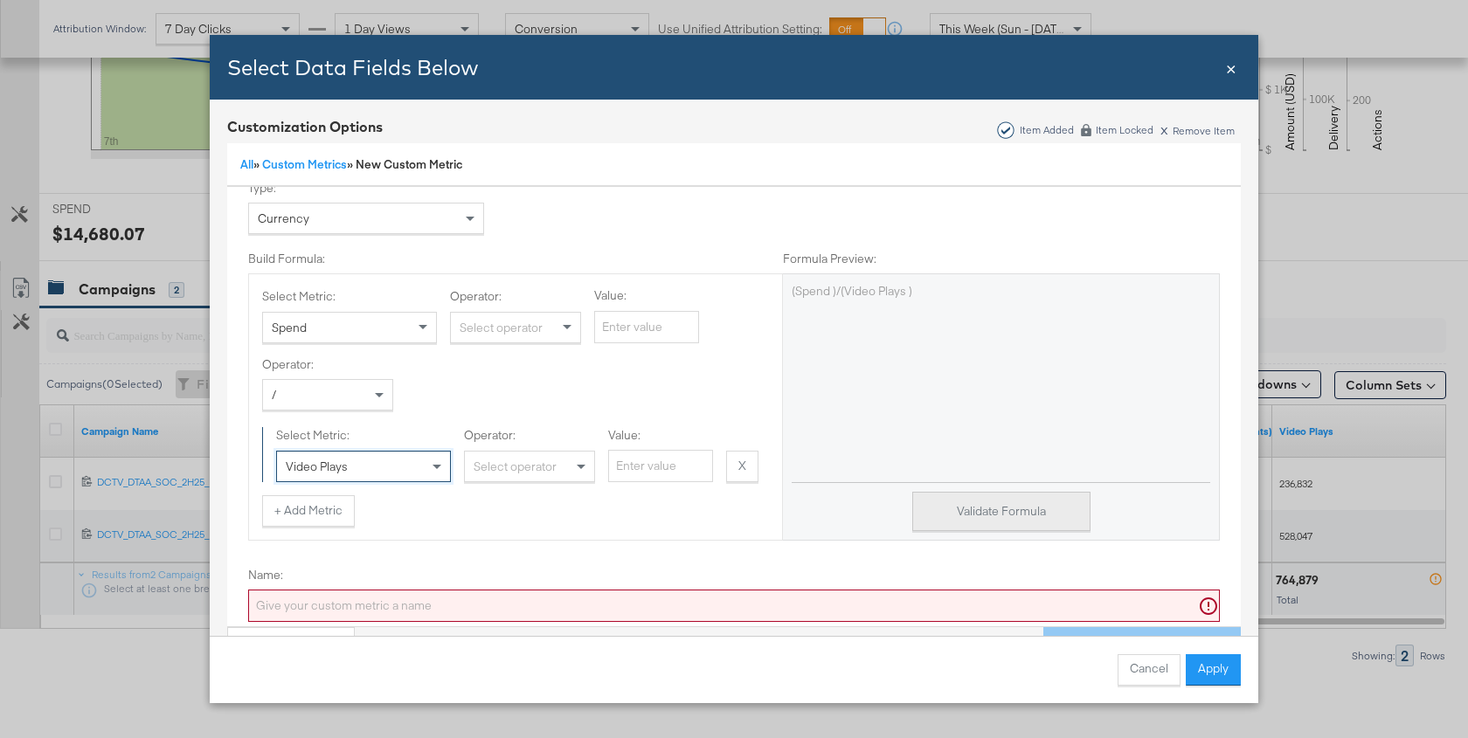
click at [946, 502] on button "Validate Formula" at bounding box center [1001, 511] width 178 height 39
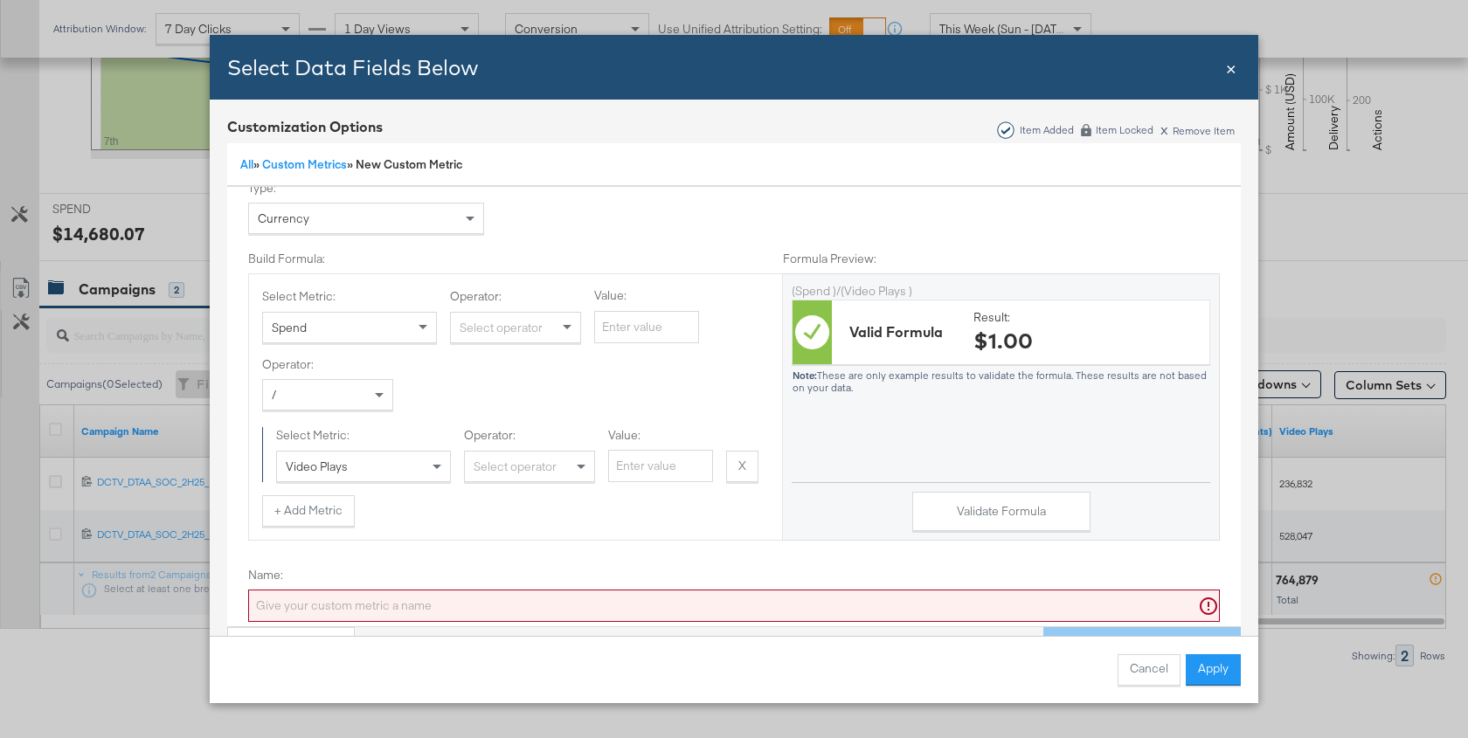
scroll to position [140, 0]
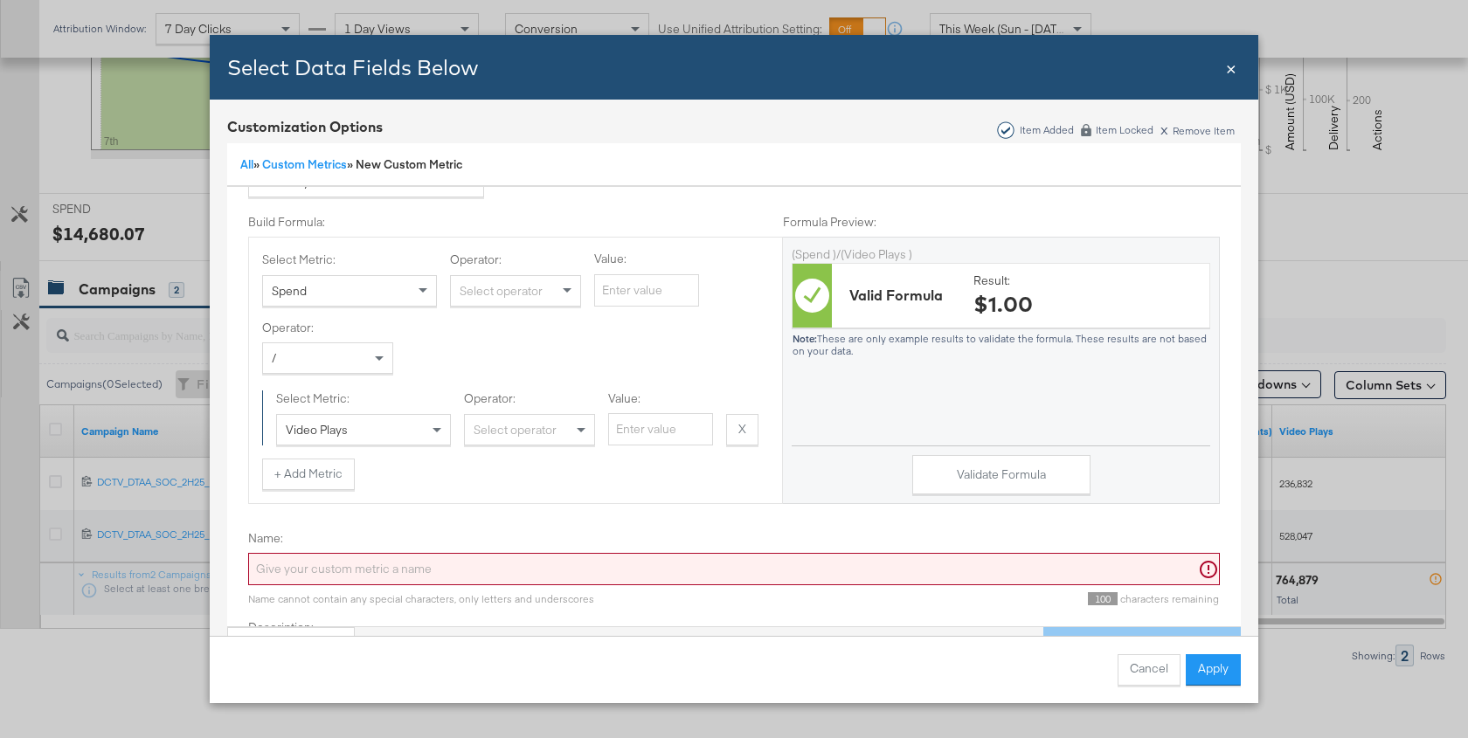
click at [597, 554] on input "Name:" at bounding box center [734, 569] width 972 height 32
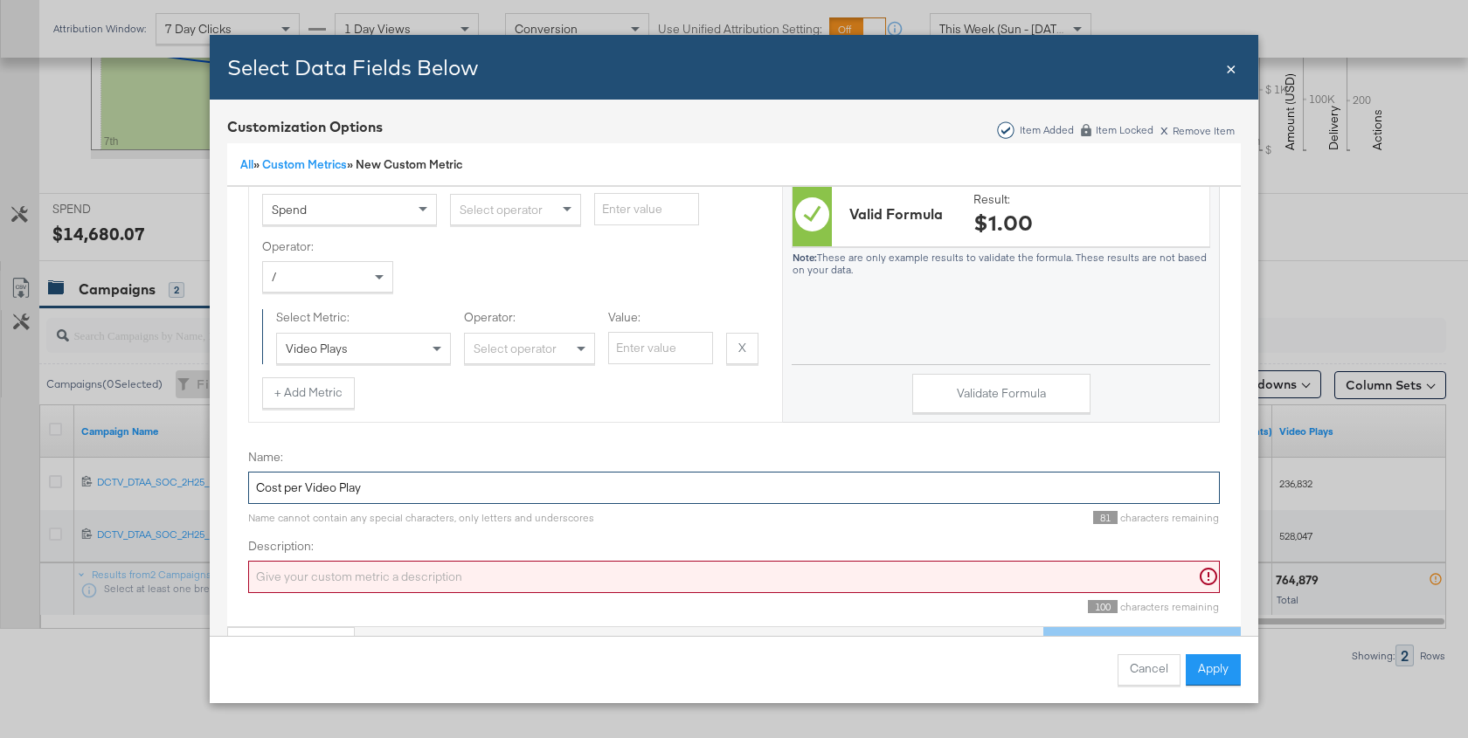
scroll to position [227, 0]
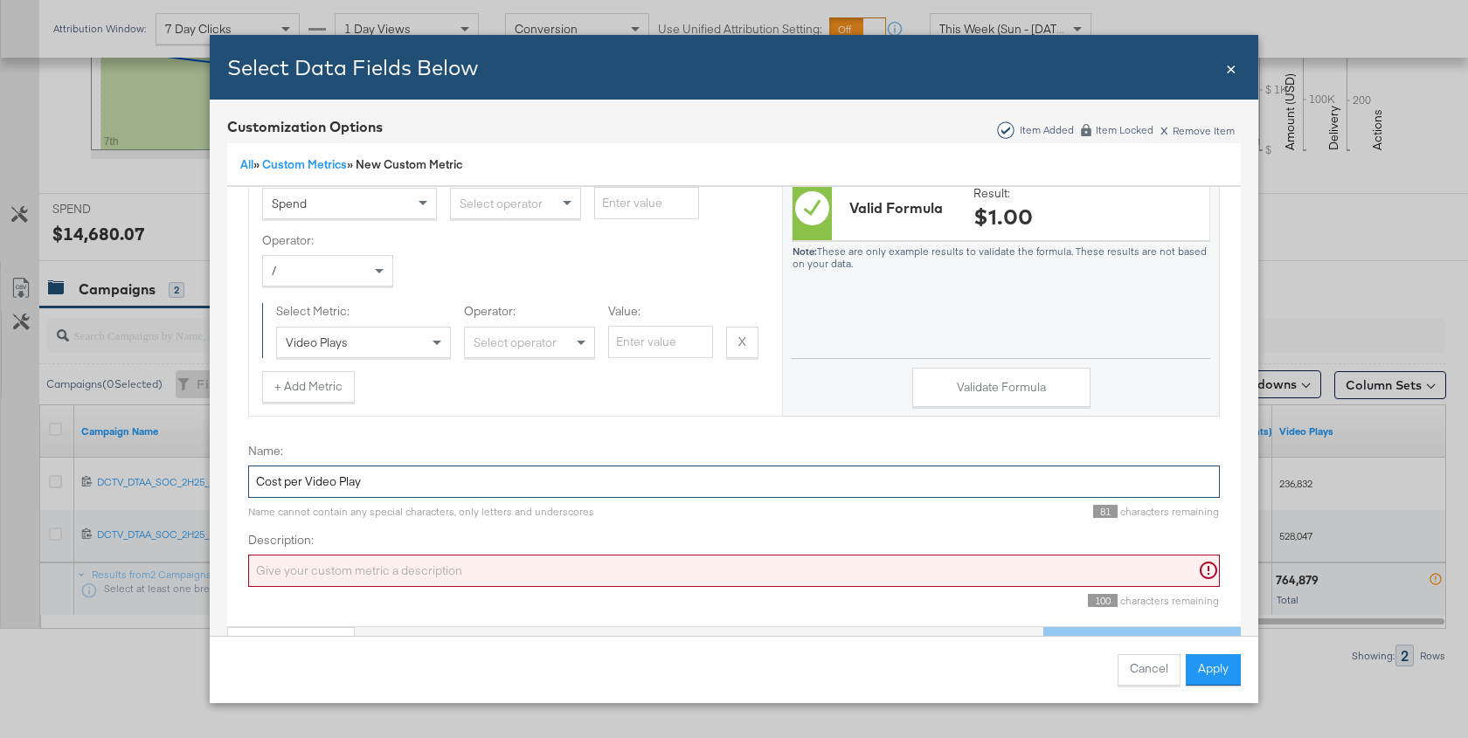
type input "Cost per Video Play"
click at [580, 561] on input "Description:" at bounding box center [734, 571] width 972 height 32
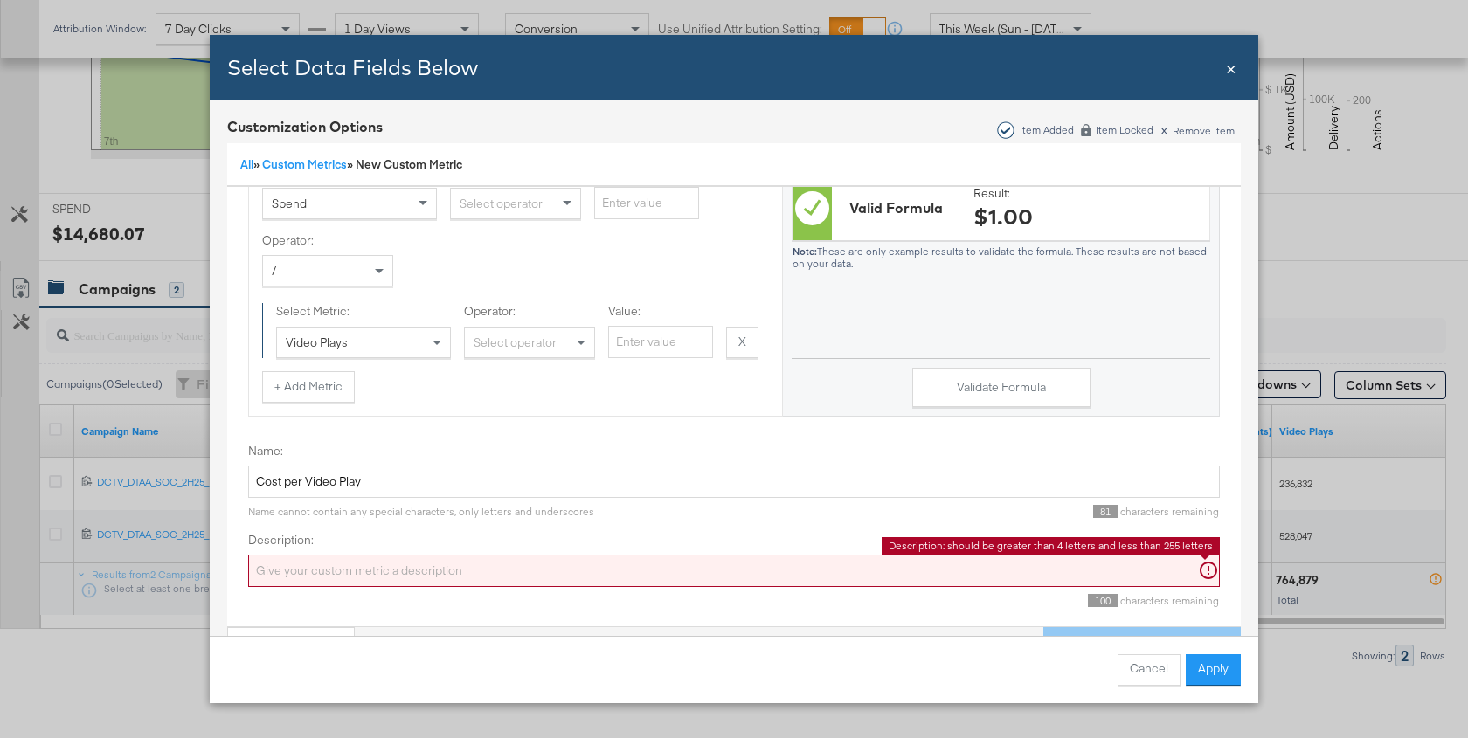
paste input "Cost per Video Play"
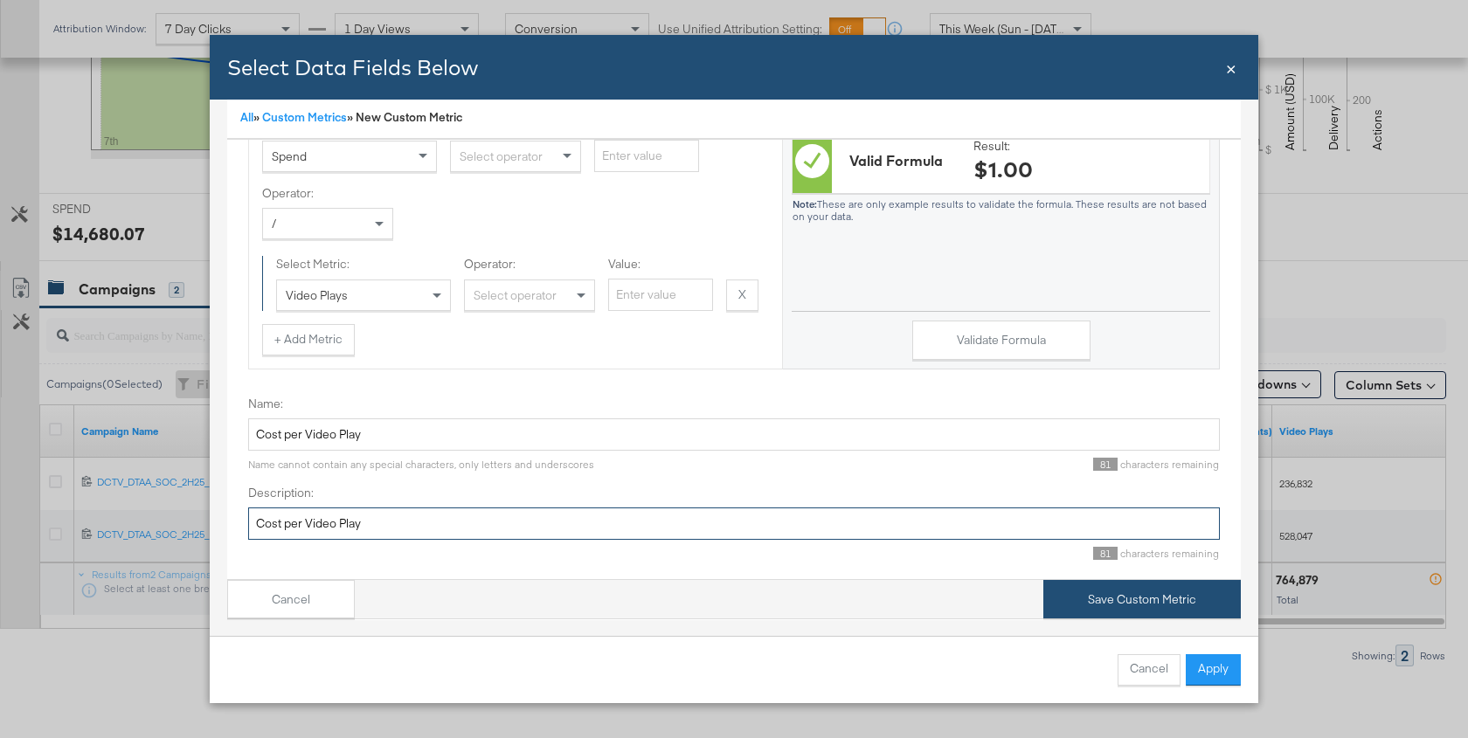
type input "Cost per Video Play"
click at [1154, 606] on button "Save Custom Metric" at bounding box center [1141, 599] width 197 height 39
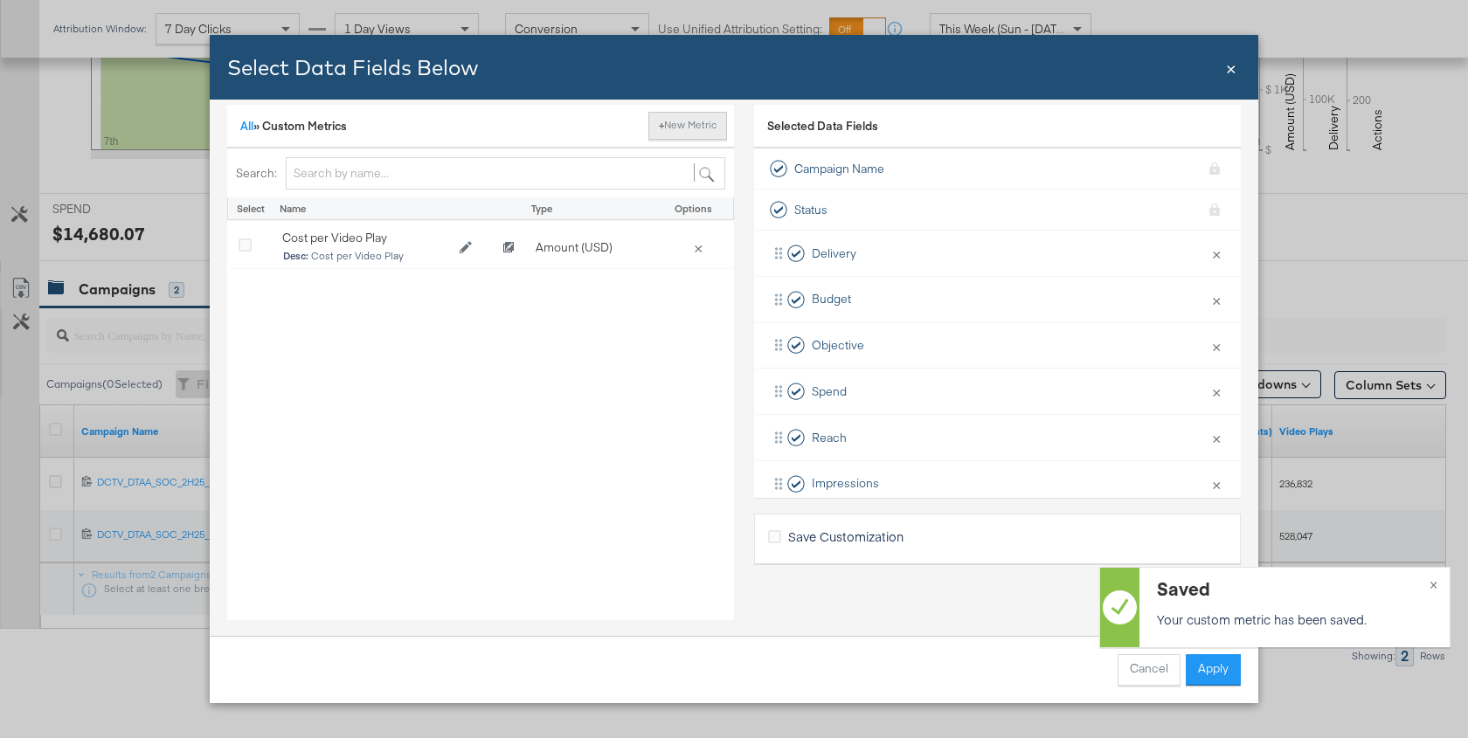
click at [681, 123] on button "+ New Metric" at bounding box center [687, 126] width 79 height 28
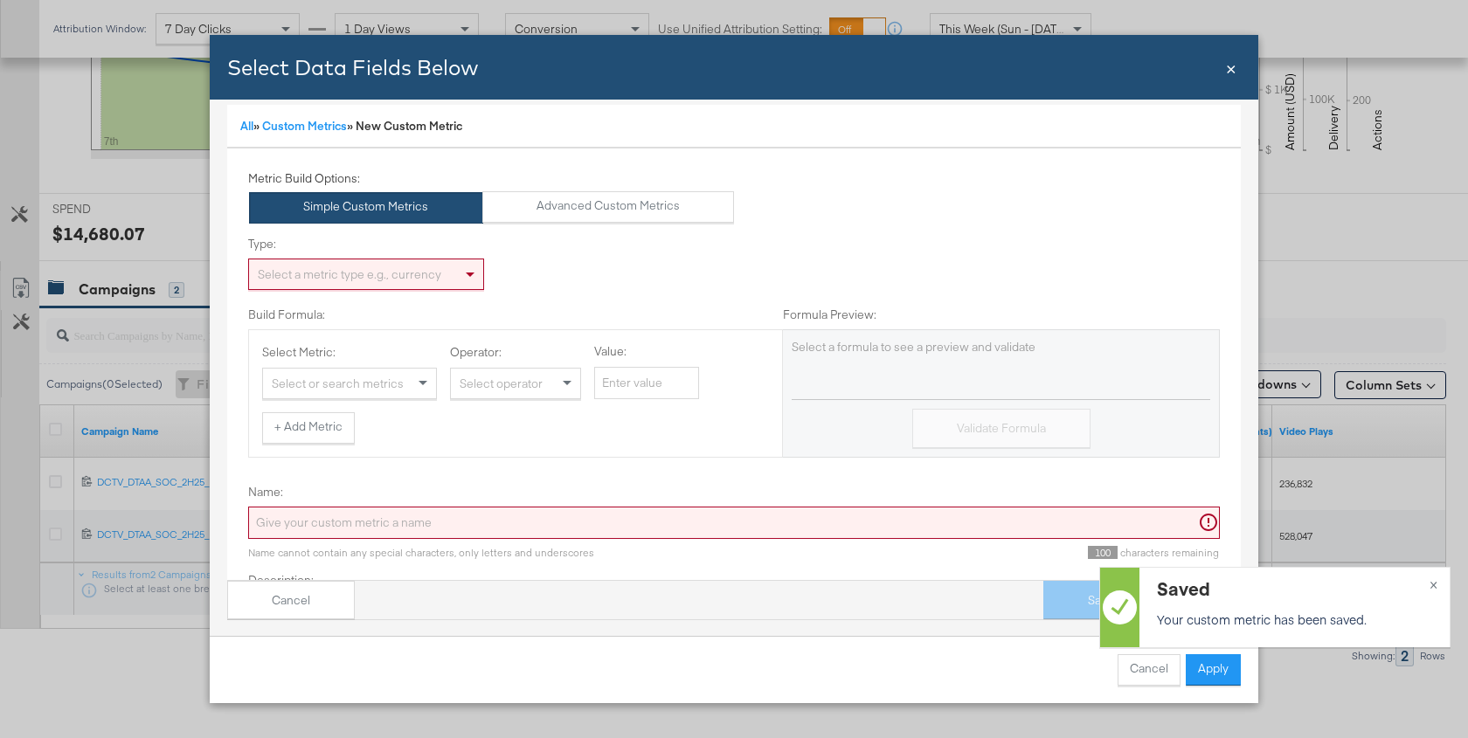
click at [349, 275] on div "Select a metric type e.g., currency" at bounding box center [366, 274] width 234 height 30
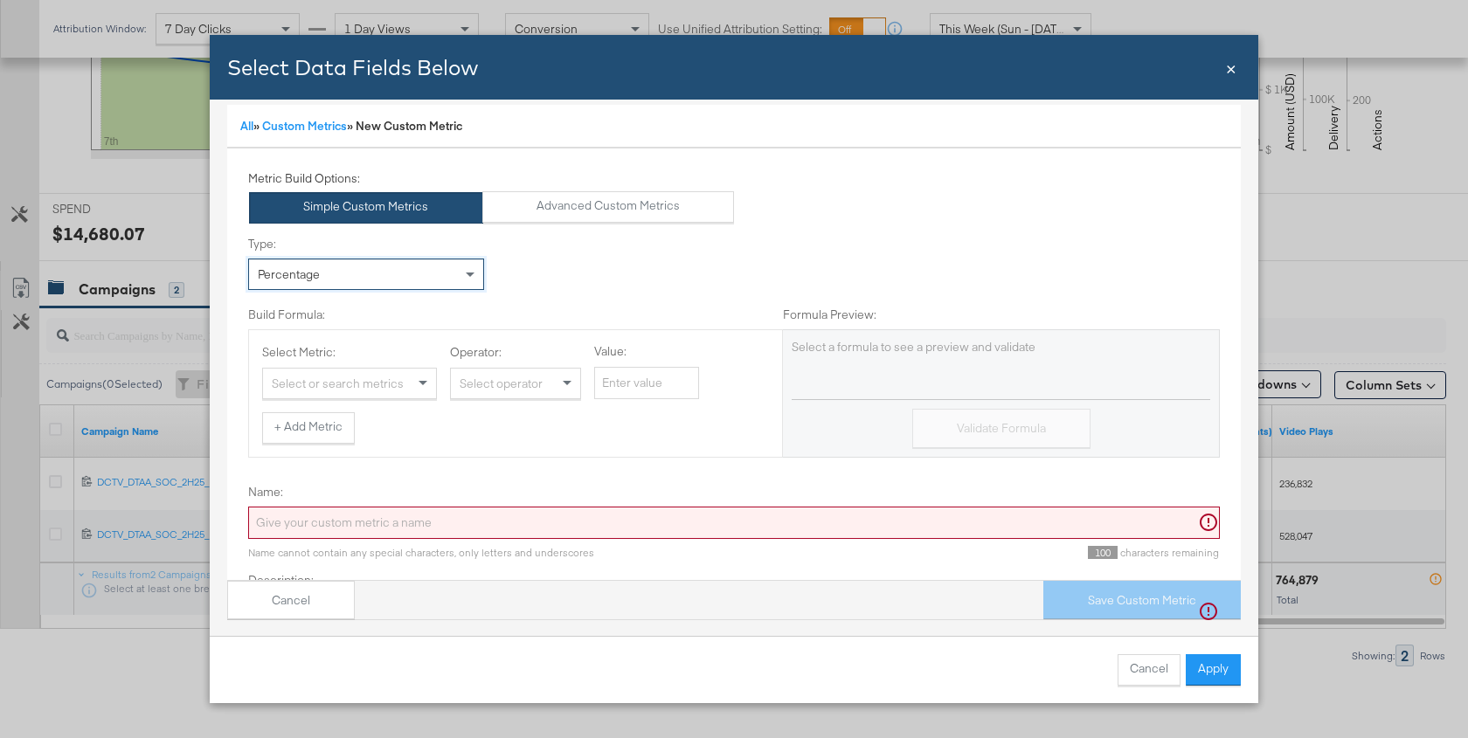
click at [346, 383] on div "Select or search metrics" at bounding box center [349, 384] width 173 height 30
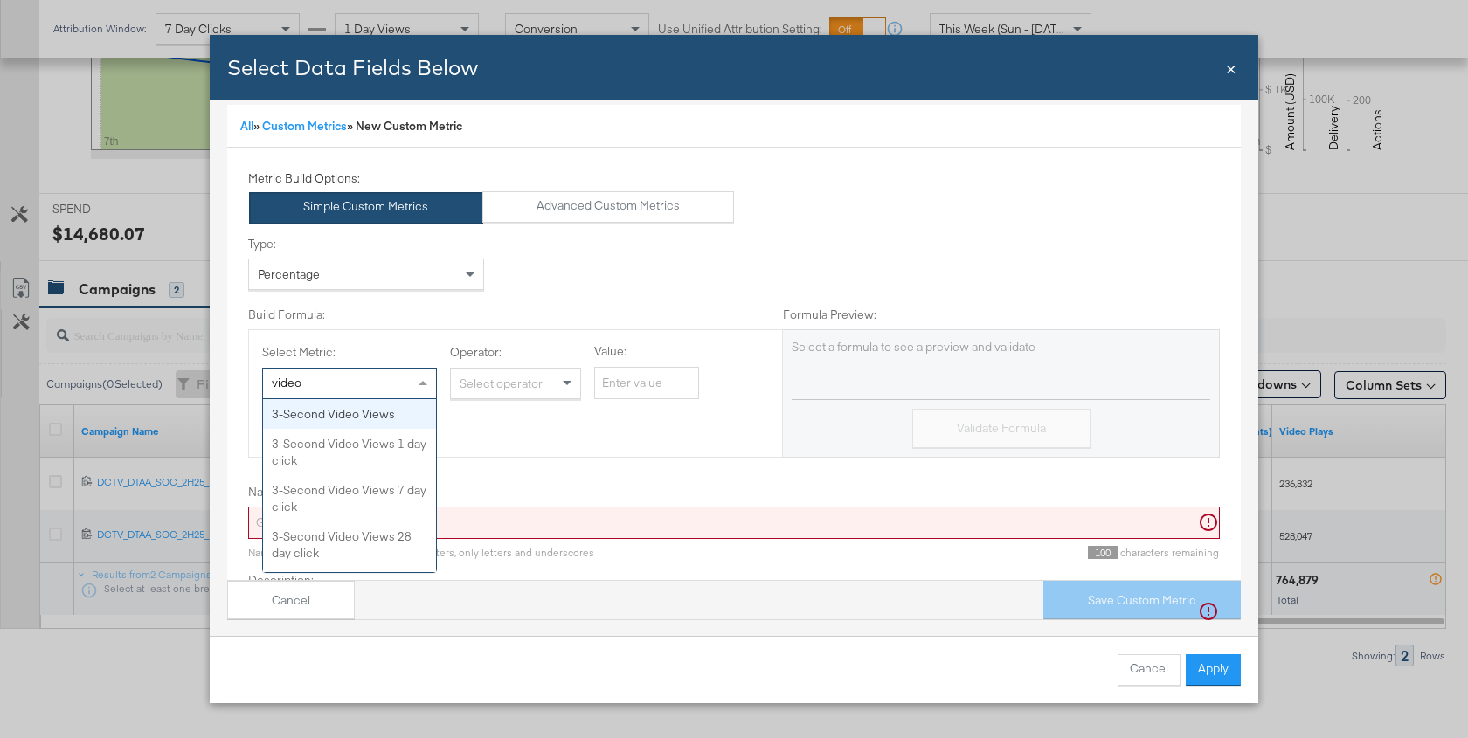
type input "video pl"
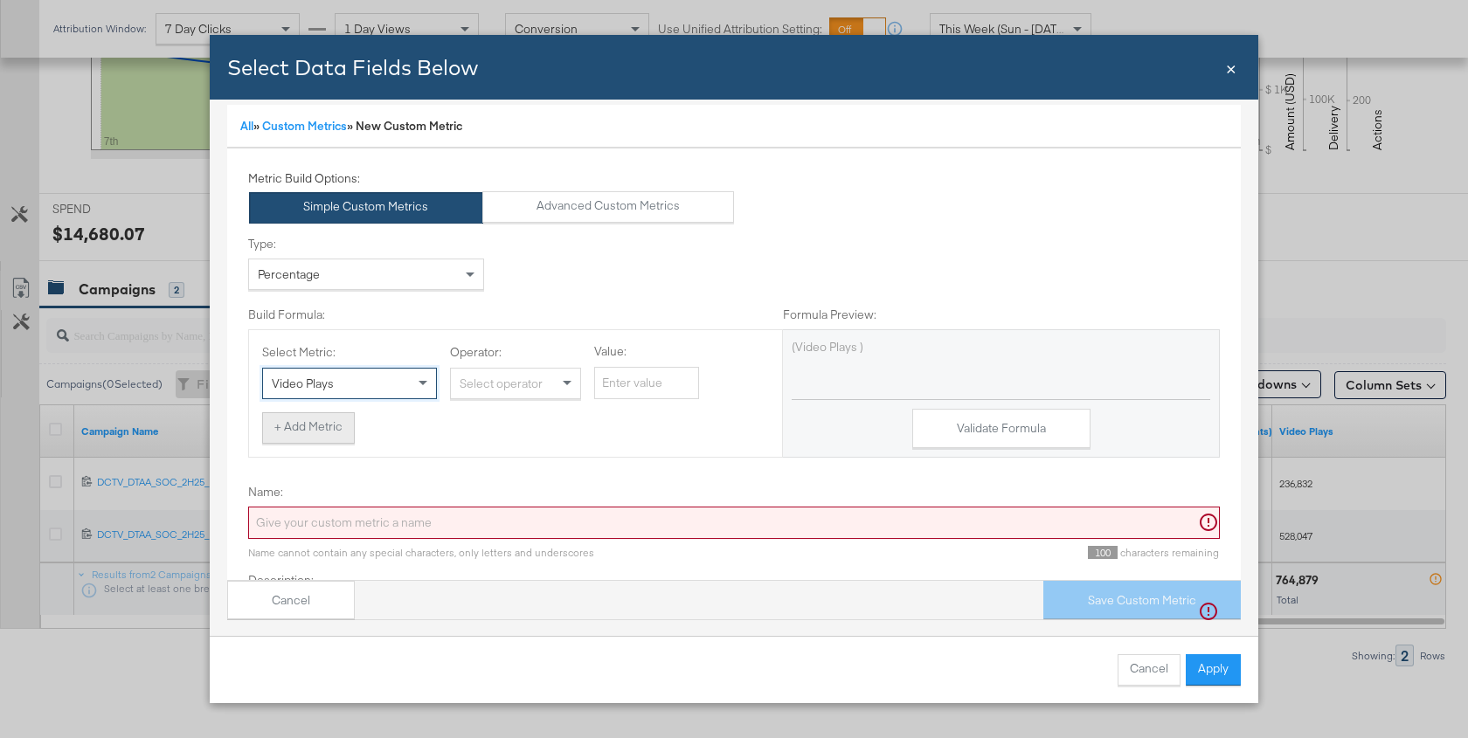
click at [334, 425] on button "+ Add Metric" at bounding box center [308, 427] width 93 height 31
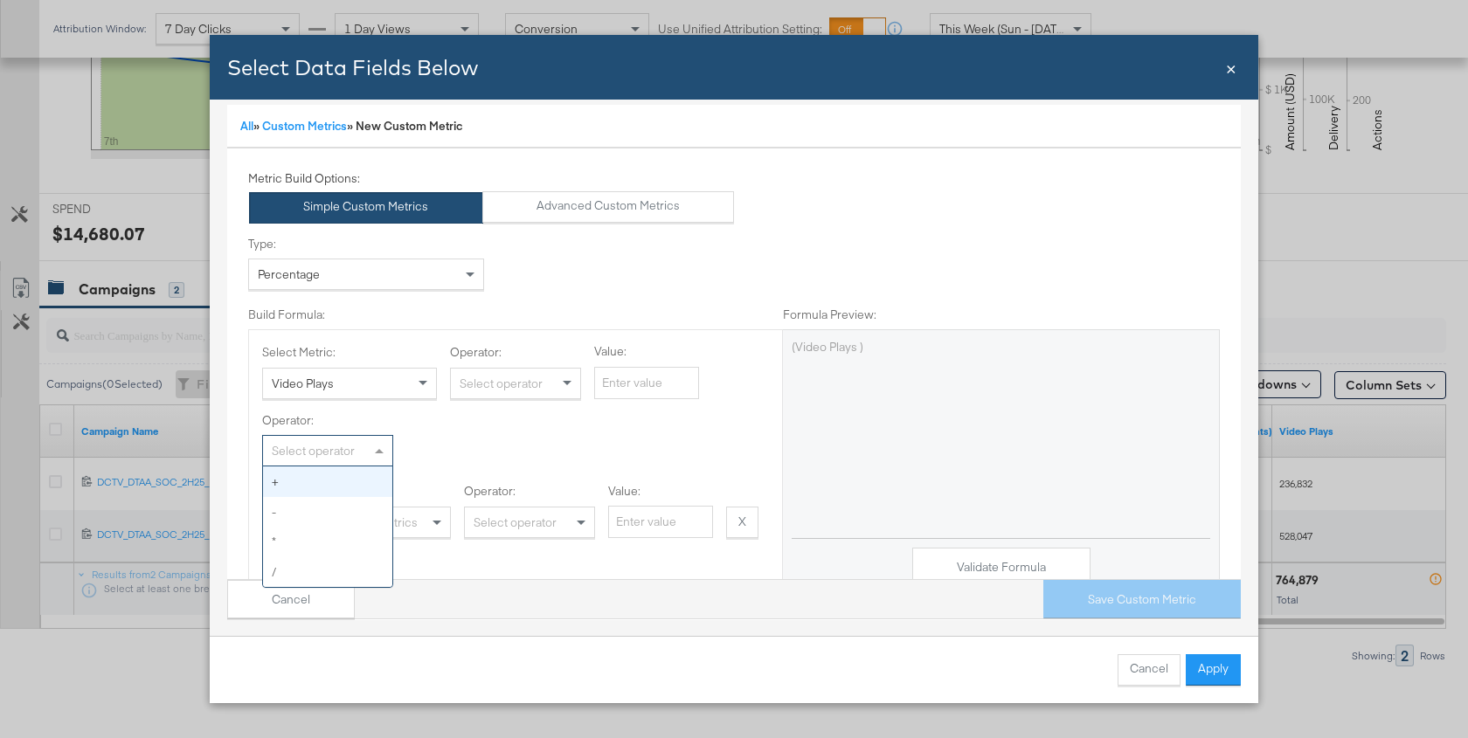
click at [356, 443] on div "Select operator" at bounding box center [327, 451] width 129 height 30
click at [391, 517] on div "Select or search metrics" at bounding box center [363, 523] width 173 height 30
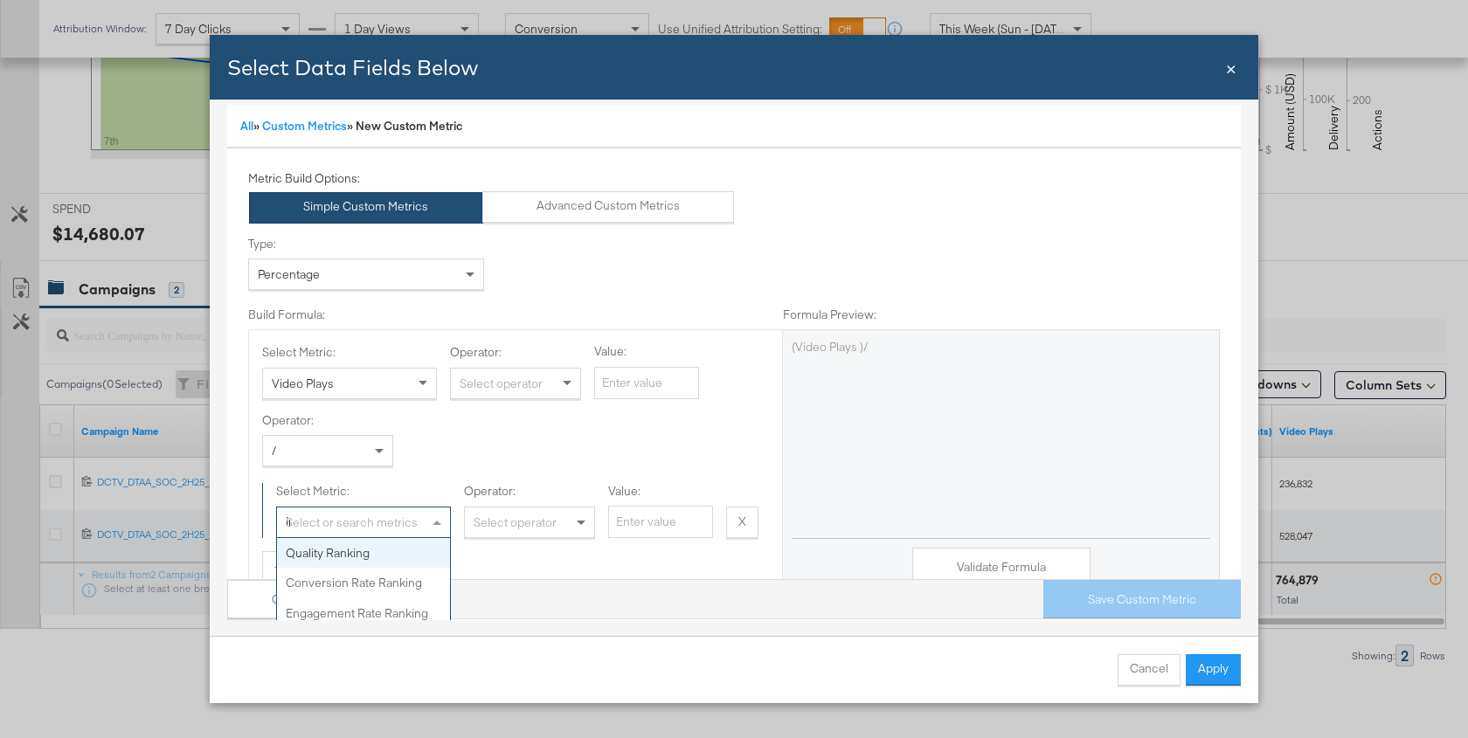
type input "impre"
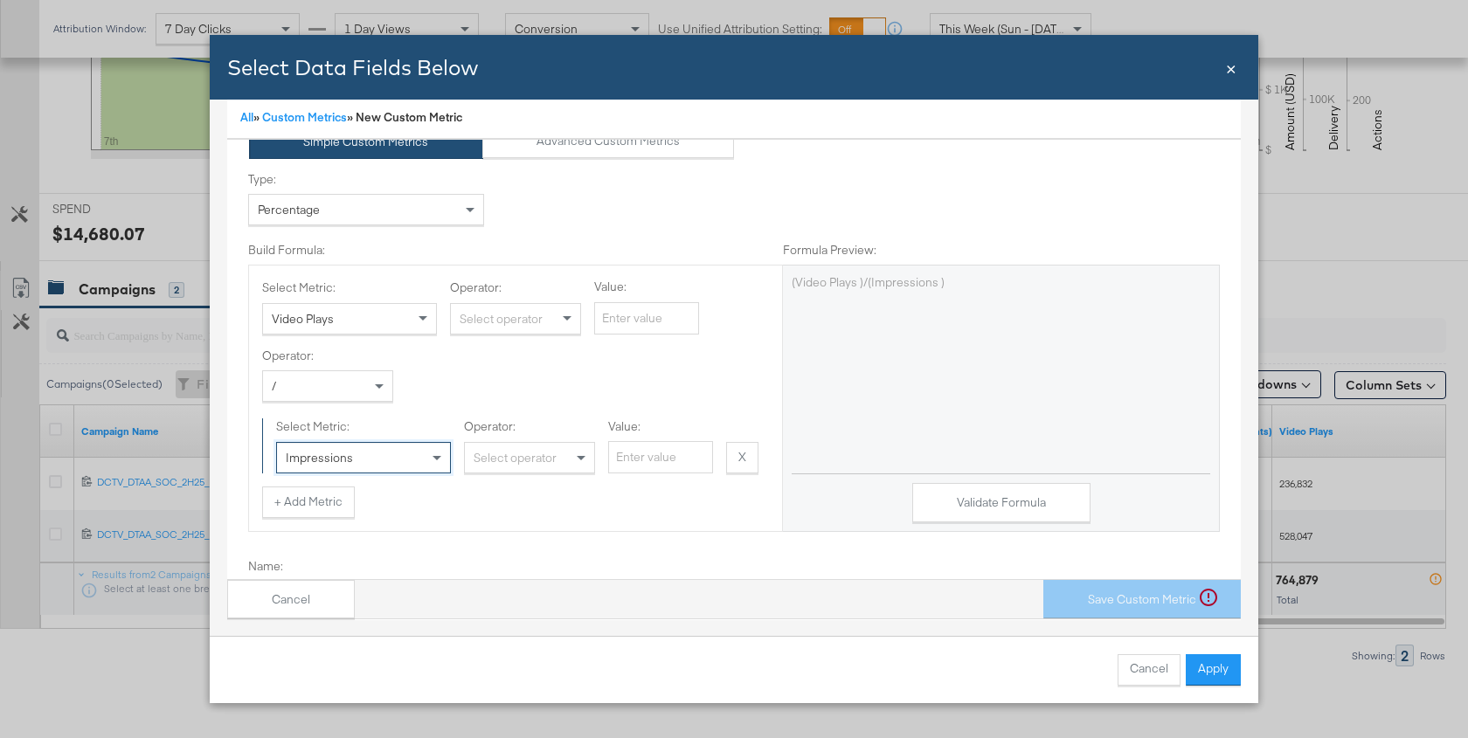
scroll to position [93, 0]
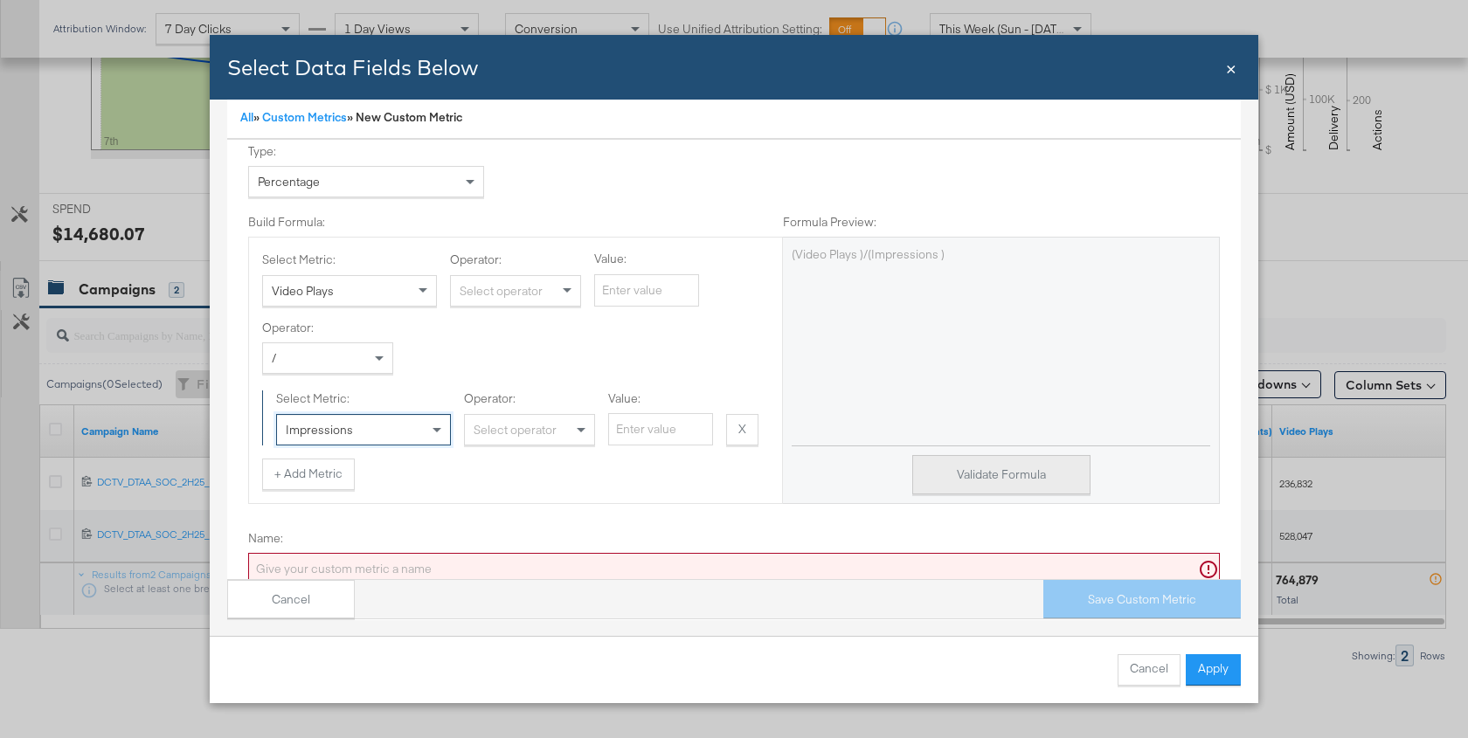
click at [994, 461] on button "Validate Formula" at bounding box center [1001, 474] width 178 height 39
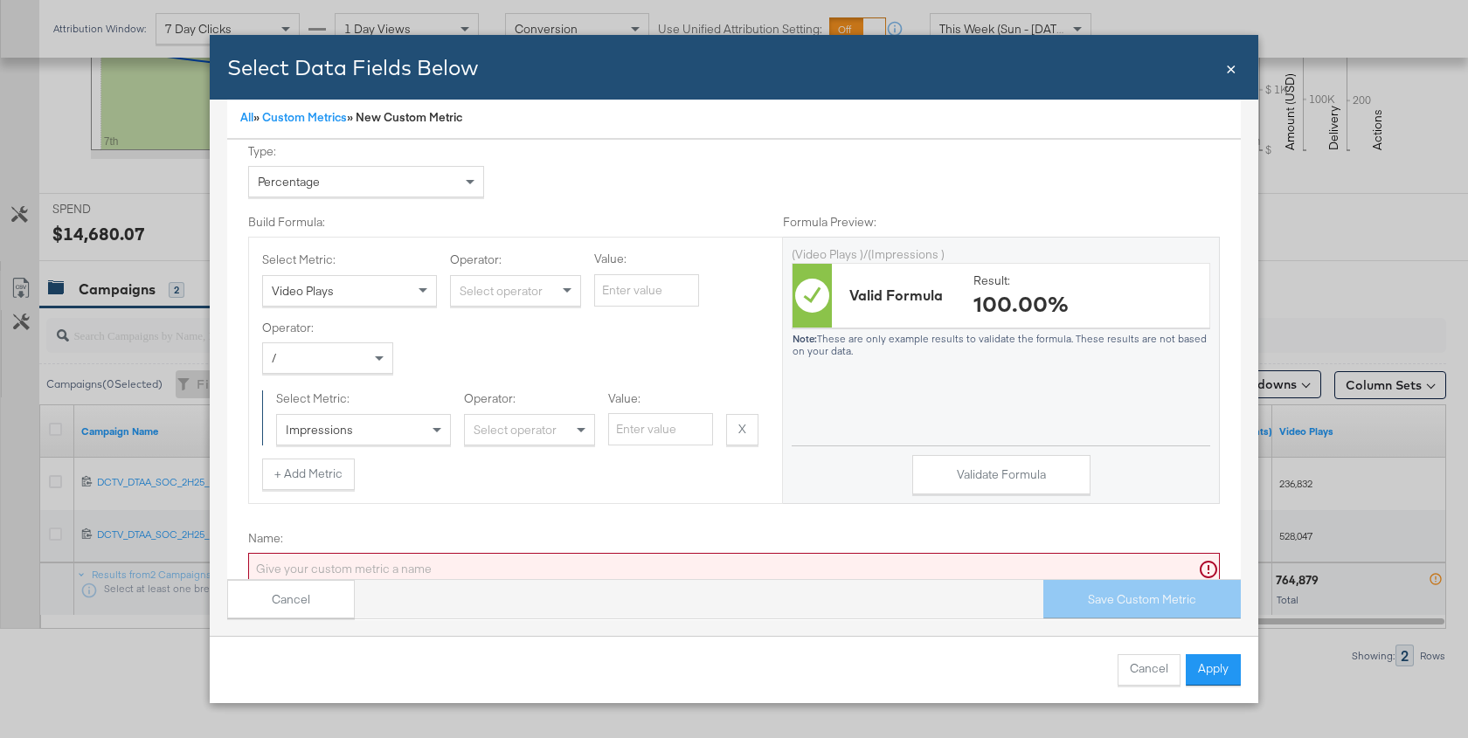
scroll to position [227, 0]
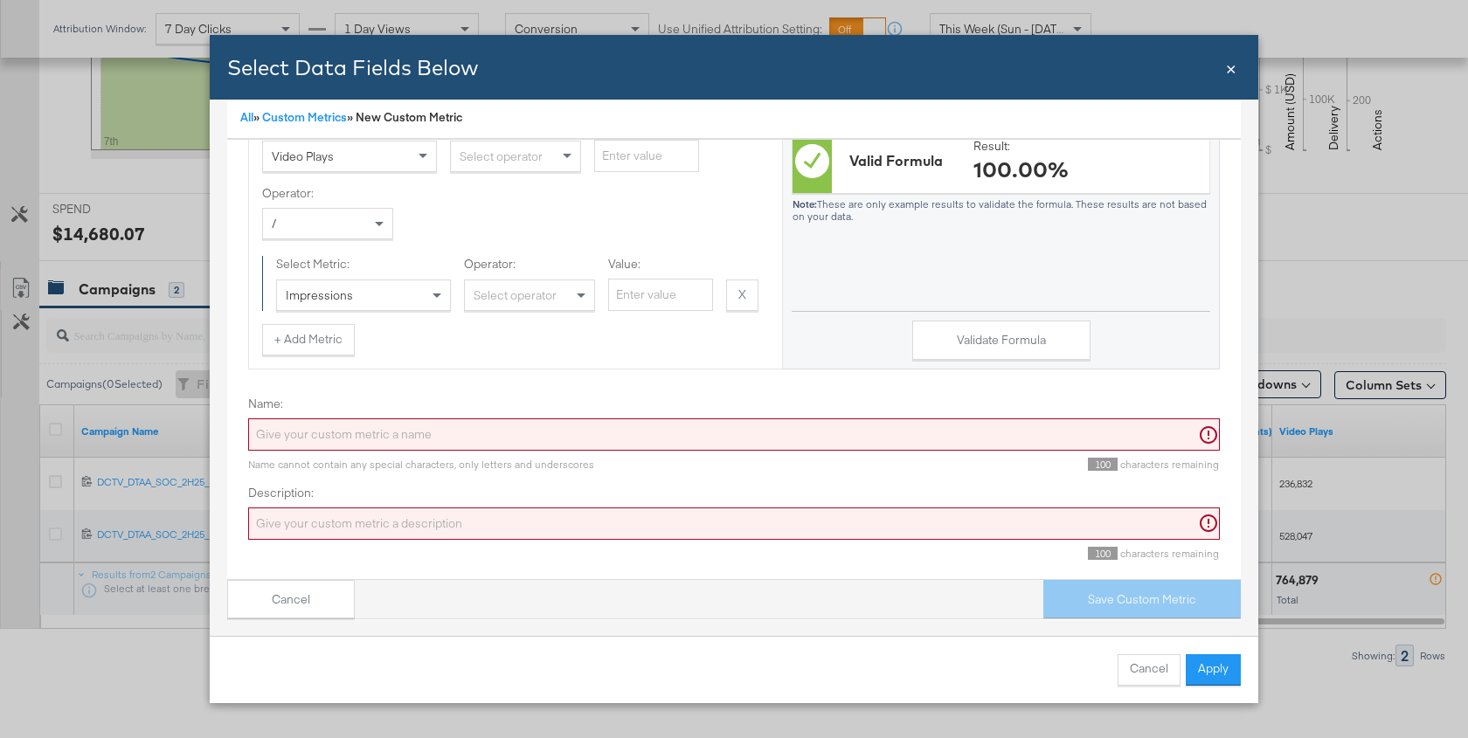
click at [563, 425] on input "Name:" at bounding box center [734, 434] width 972 height 32
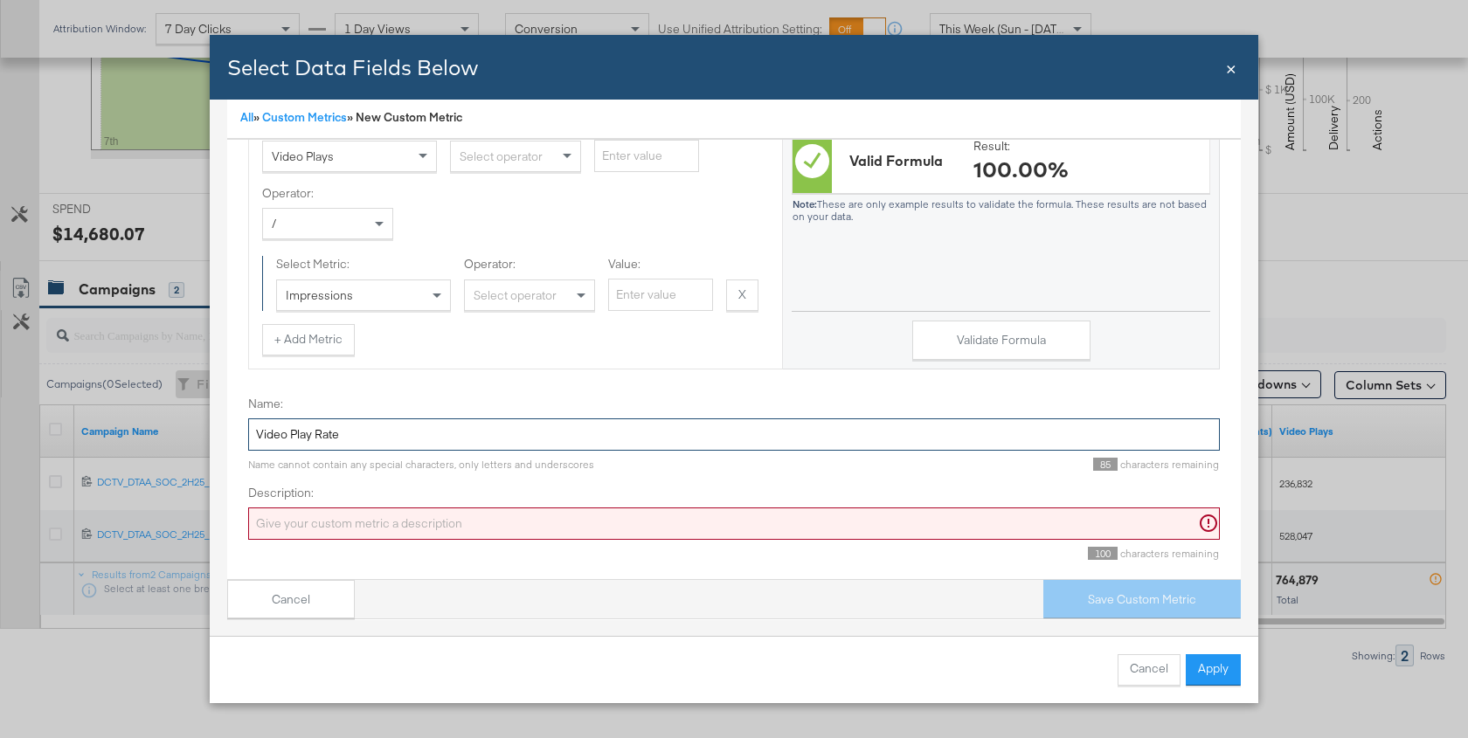
click at [313, 427] on input "Video Play Rate" at bounding box center [734, 434] width 972 height 32
type input "Video Play Rate"
click at [347, 509] on input "Description:" at bounding box center [734, 524] width 972 height 32
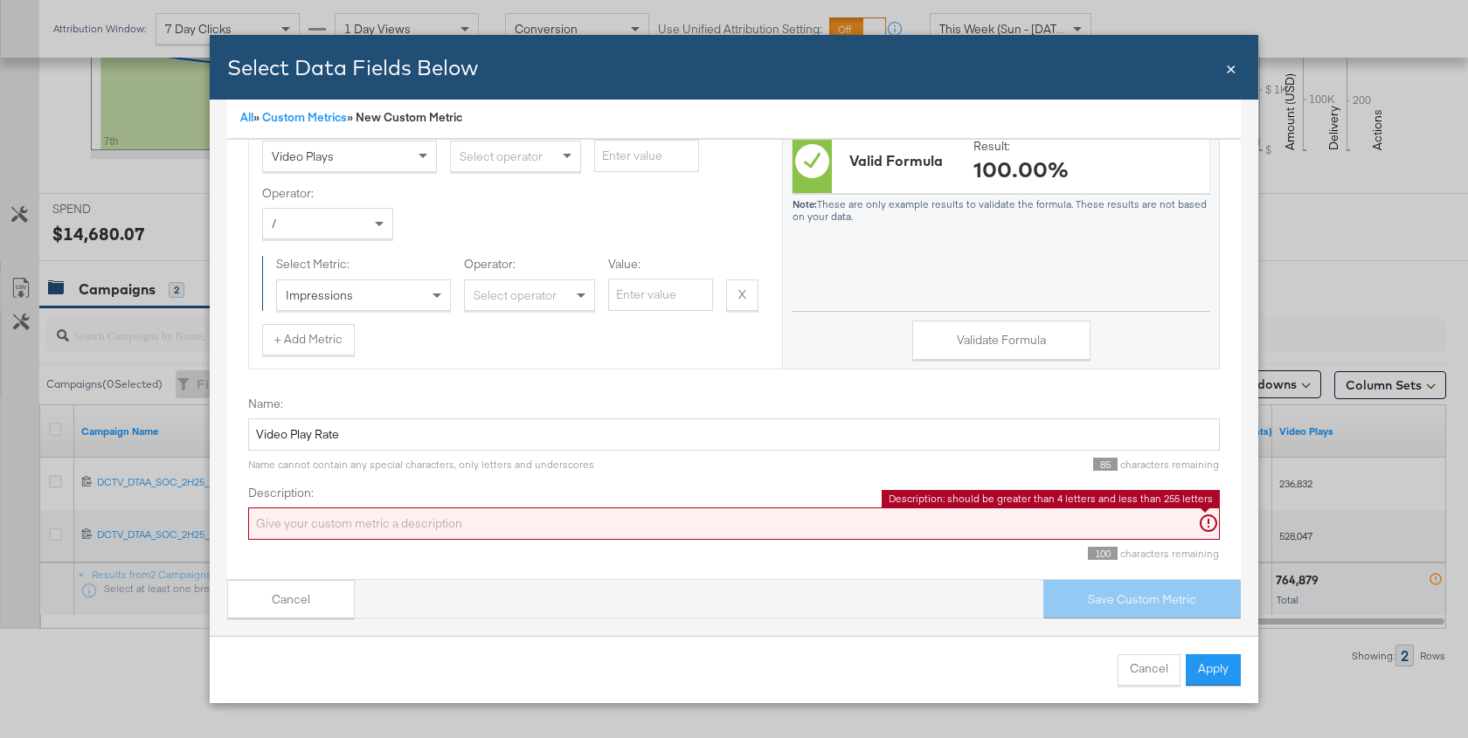
paste input "Video Play Rate"
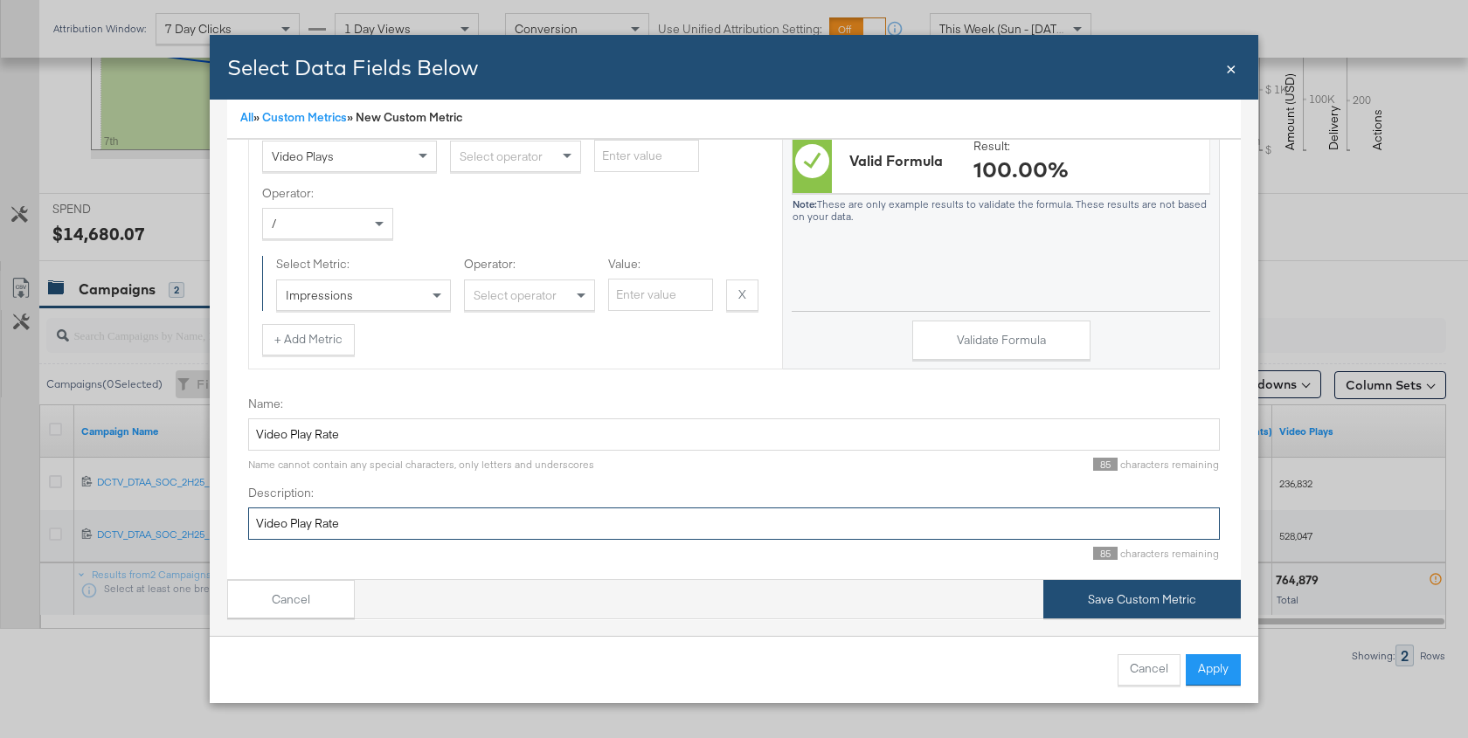
type input "Video Play Rate"
click at [1102, 591] on button "Save Custom Metric" at bounding box center [1141, 599] width 197 height 39
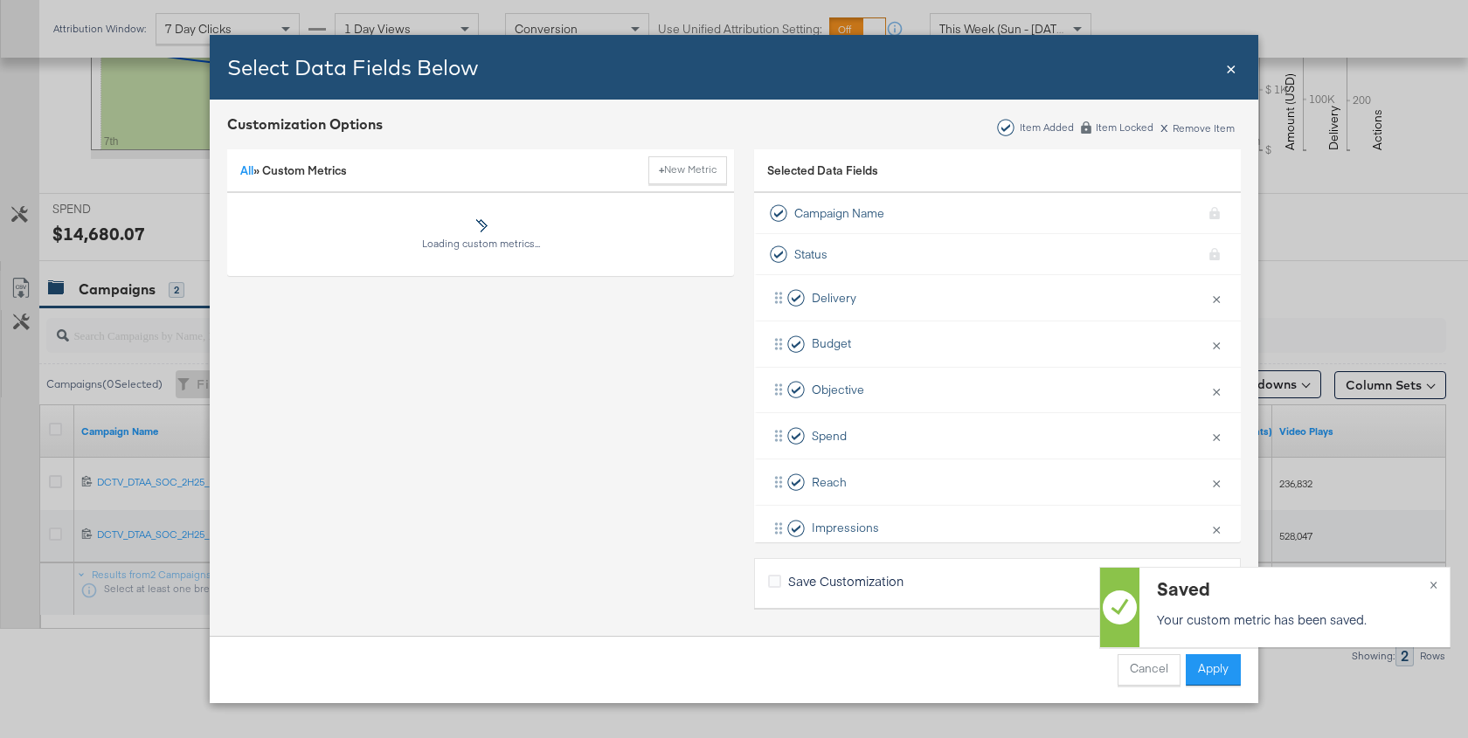
scroll to position [47, 0]
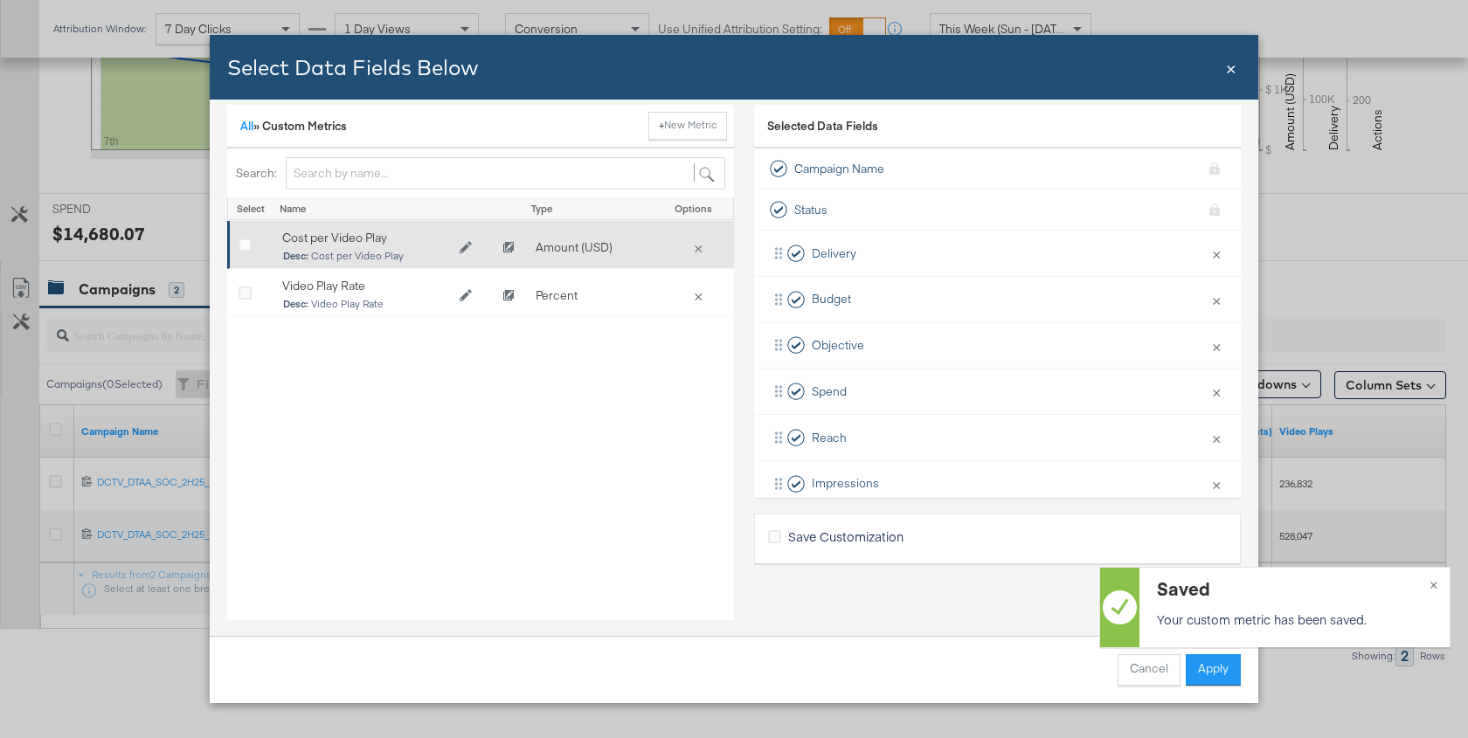
click at [239, 239] on label "Bulk Add Locations Modal" at bounding box center [245, 245] width 13 height 13
click at [0, 0] on input "Bulk Add Locations Modal" at bounding box center [0, 0] width 0 height 0
click at [241, 239] on icon "Bulk Add Locations Modal" at bounding box center [245, 245] width 13 height 13
click at [0, 0] on input "Bulk Add Locations Modal" at bounding box center [0, 0] width 0 height 0
click at [243, 239] on icon "Bulk Add Locations Modal" at bounding box center [245, 245] width 13 height 13
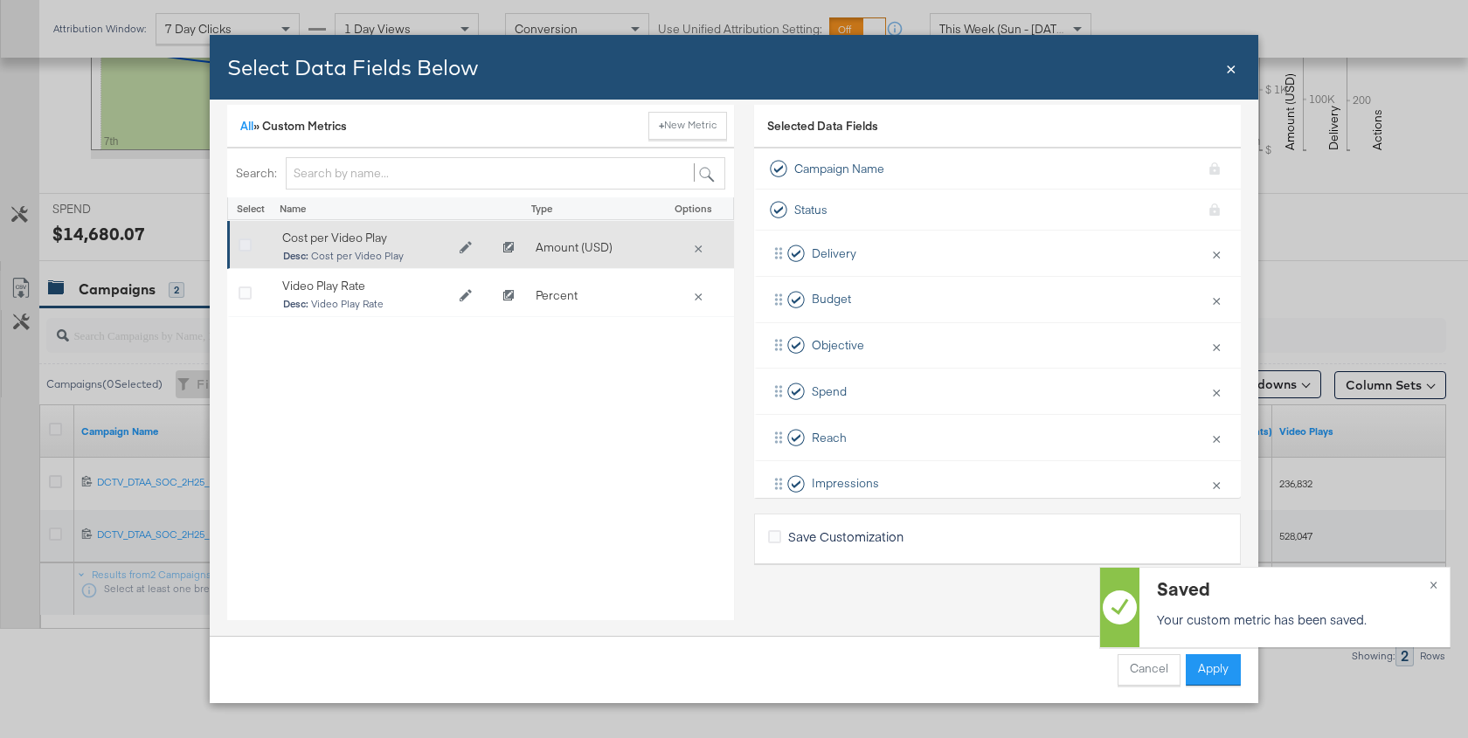
click at [0, 0] on input "Bulk Add Locations Modal" at bounding box center [0, 0] width 0 height 0
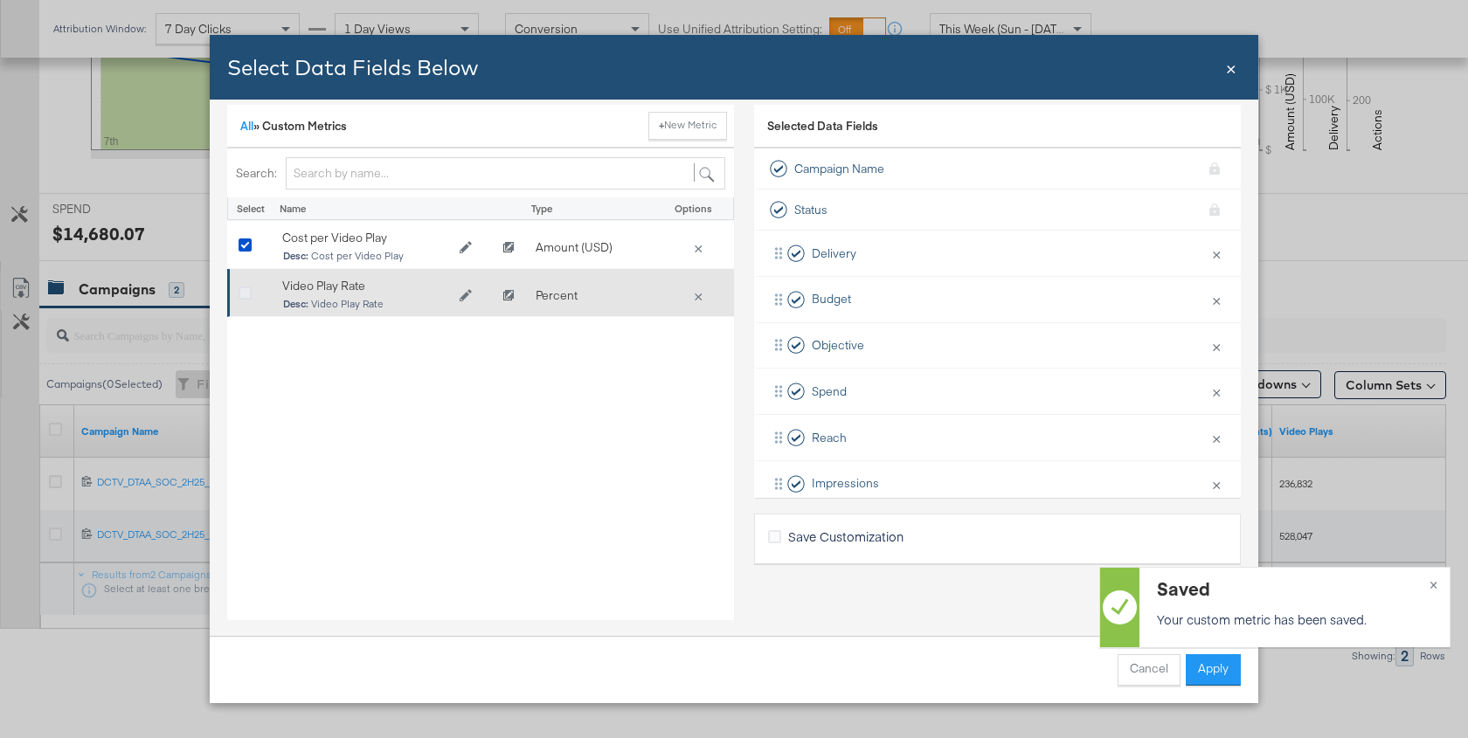
click at [243, 287] on label "Bulk Add Locations Modal" at bounding box center [245, 293] width 13 height 13
click at [0, 0] on input "Bulk Add Locations Modal" at bounding box center [0, 0] width 0 height 0
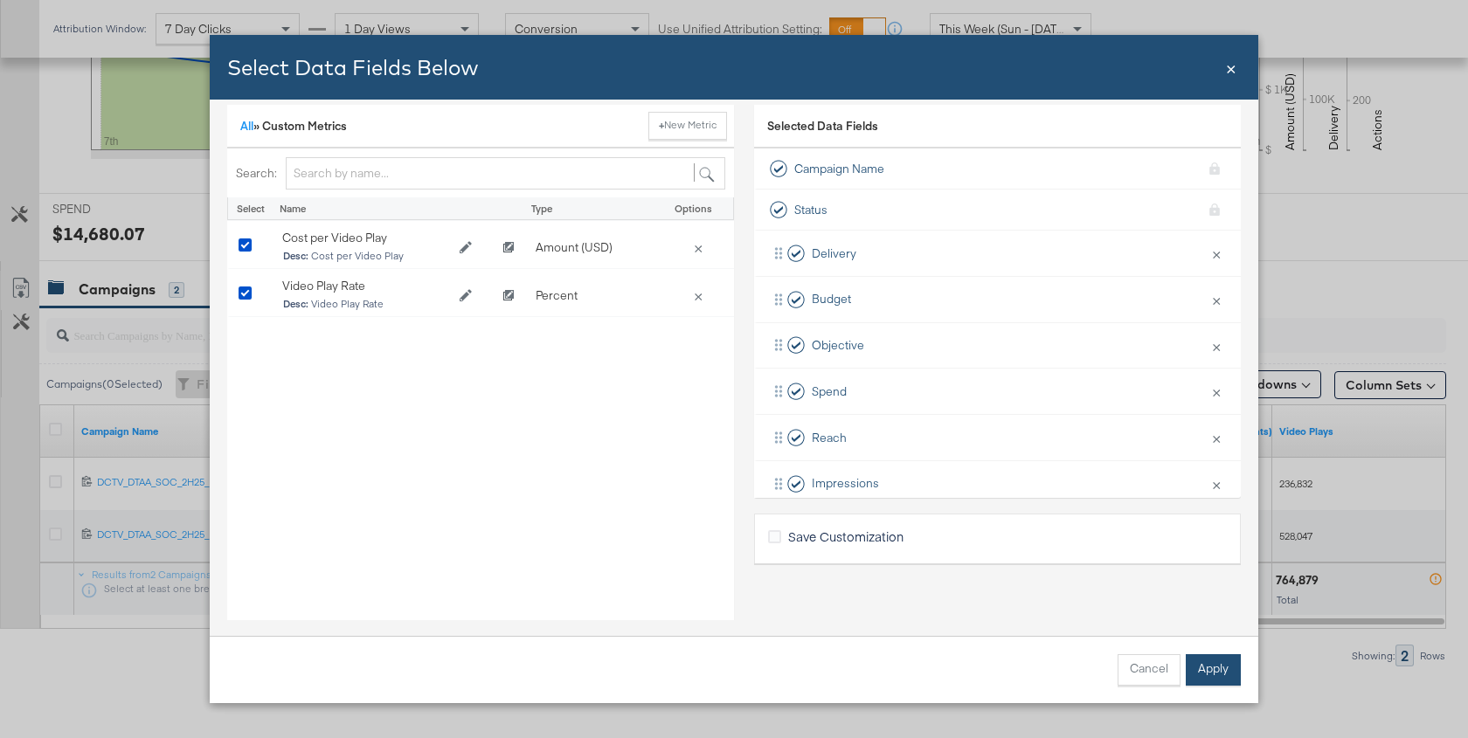
click at [1212, 674] on button "Apply" at bounding box center [1213, 669] width 55 height 31
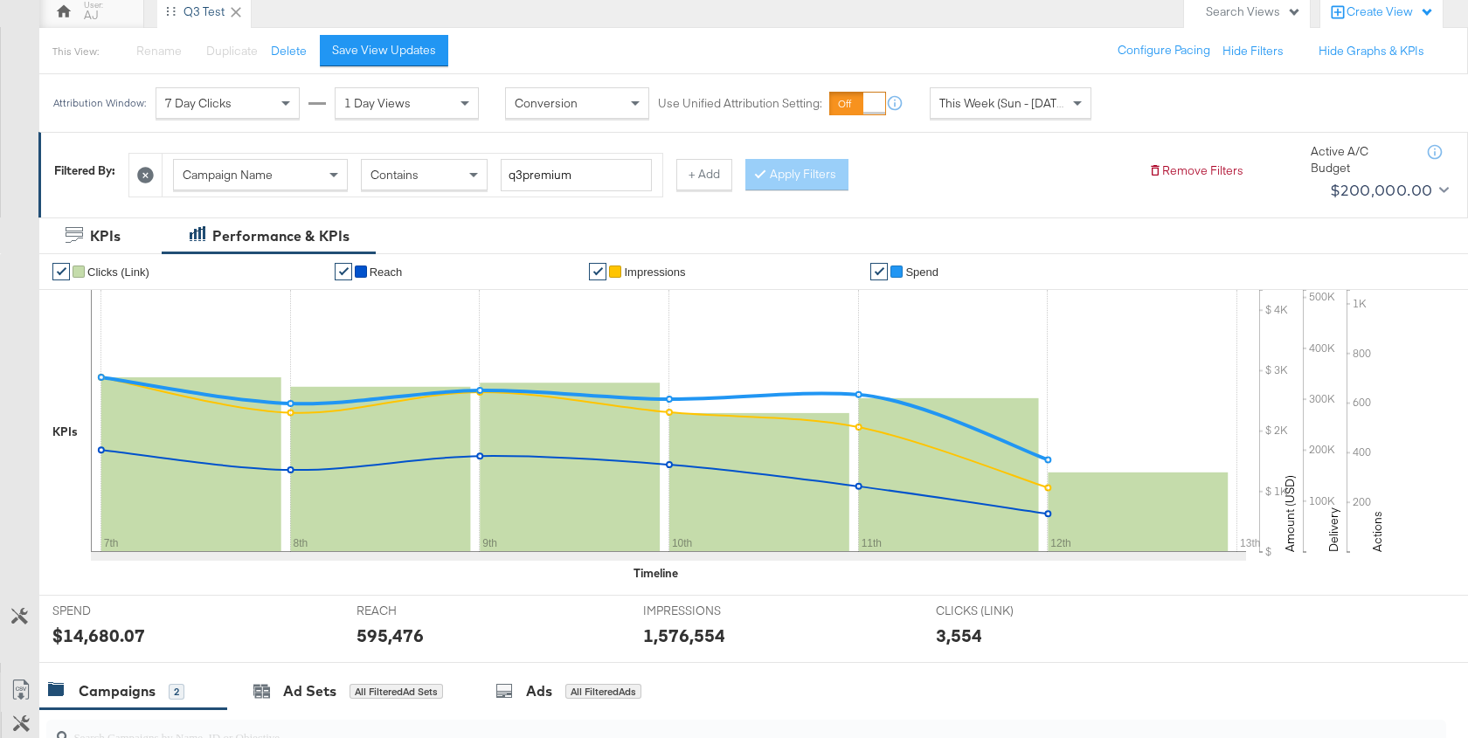
scroll to position [15, 0]
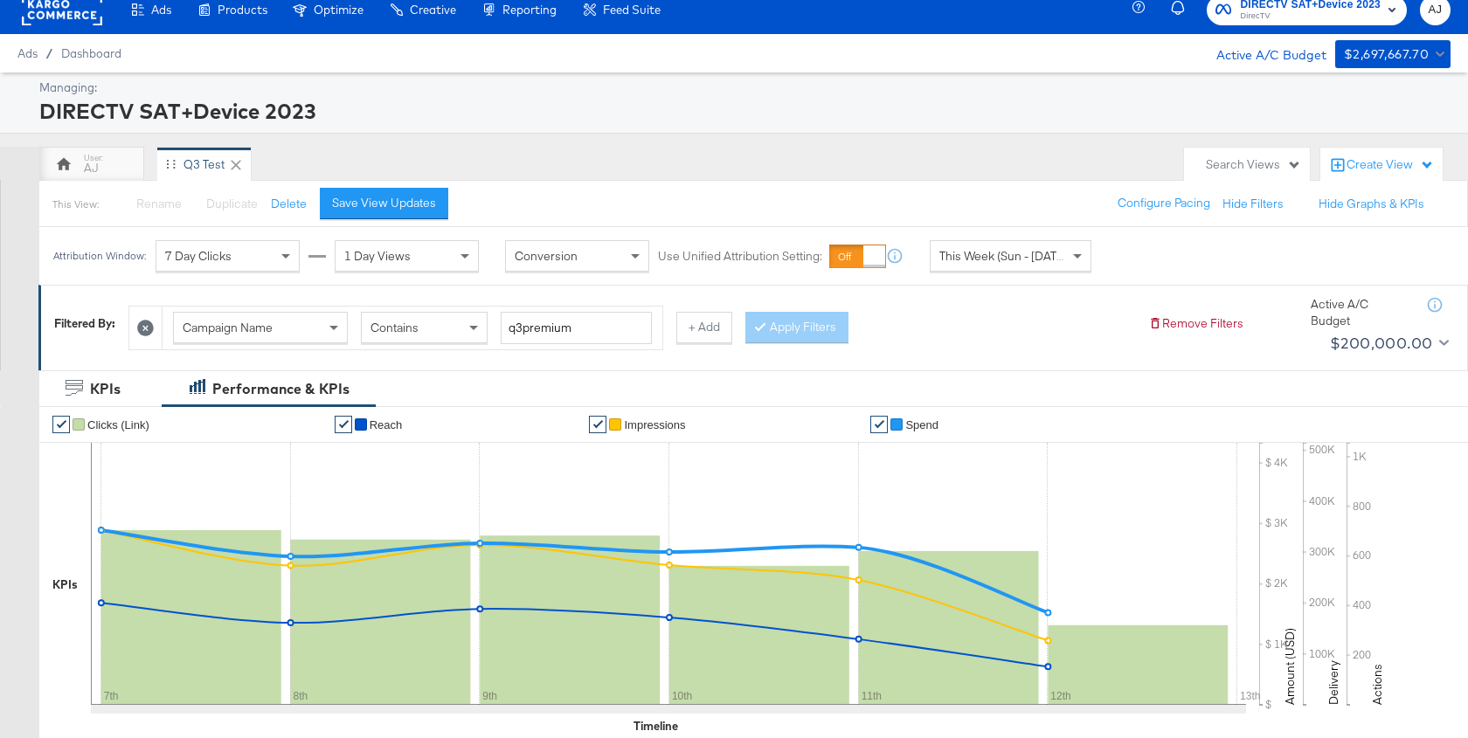
click at [1034, 270] on div "Attribution Window: 7 Day Clicks 1 Day Views Conversion Use Unified Attribution…" at bounding box center [576, 256] width 1074 height 58
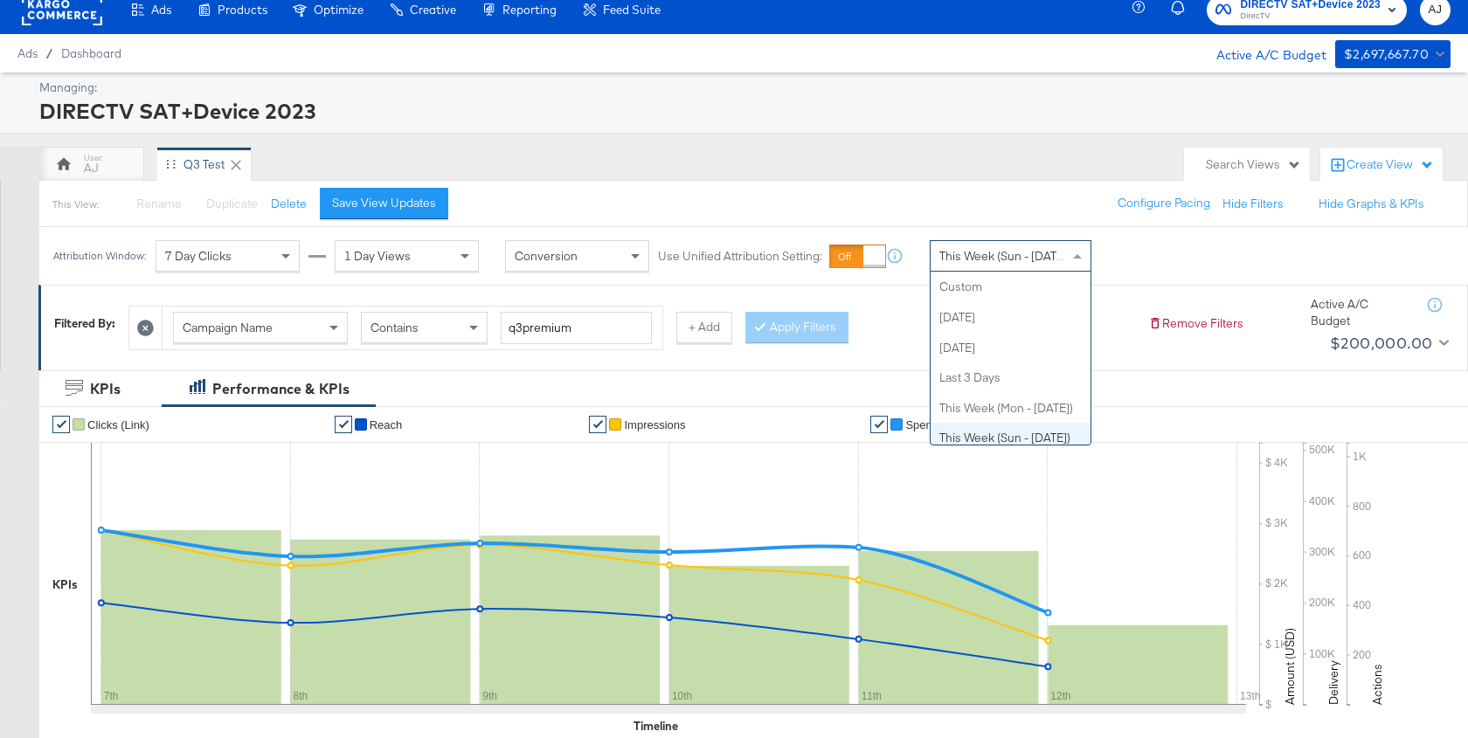
scroll to position [150, 0]
click at [1023, 258] on span "This Week (Sun - [DATE])" at bounding box center [1004, 256] width 131 height 16
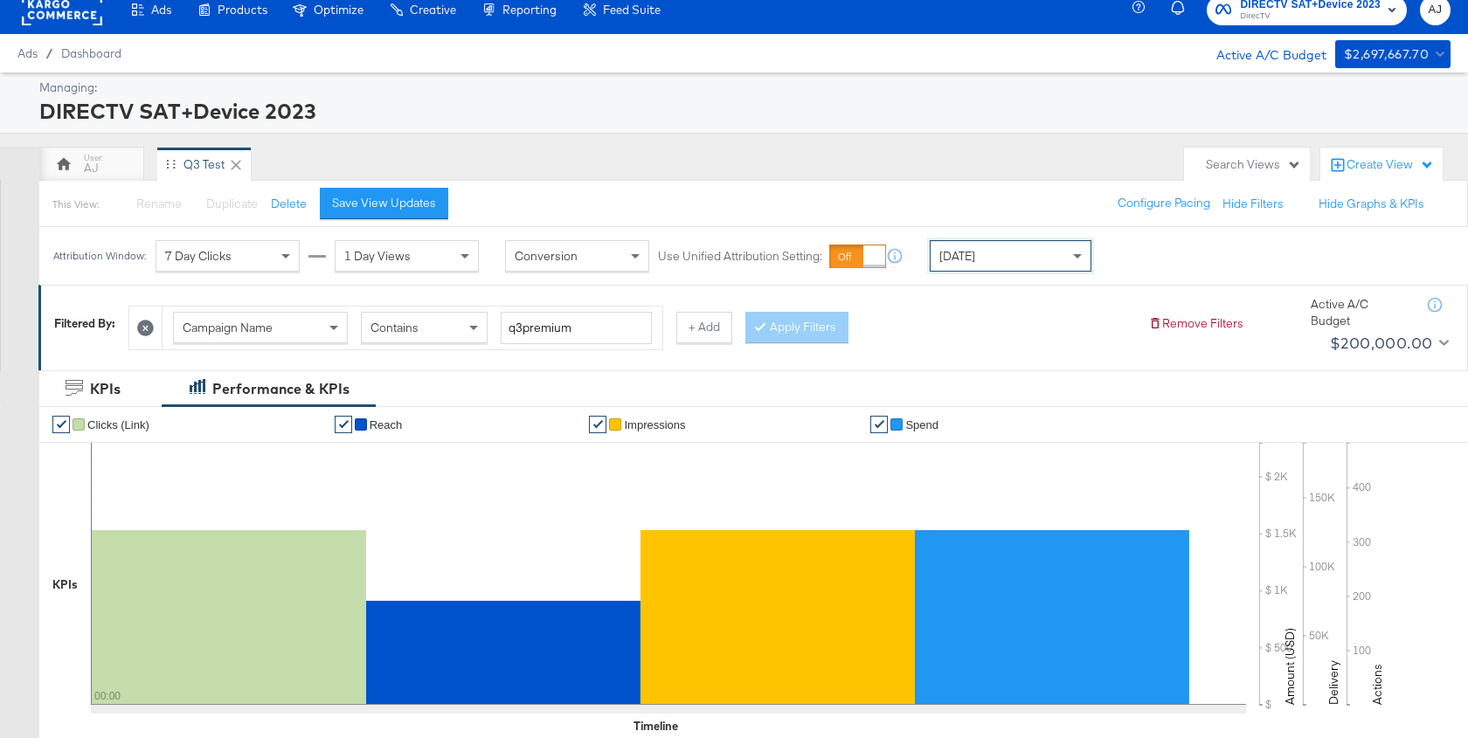
click at [972, 149] on div "AJ Q3 Test" at bounding box center [607, 164] width 1136 height 35
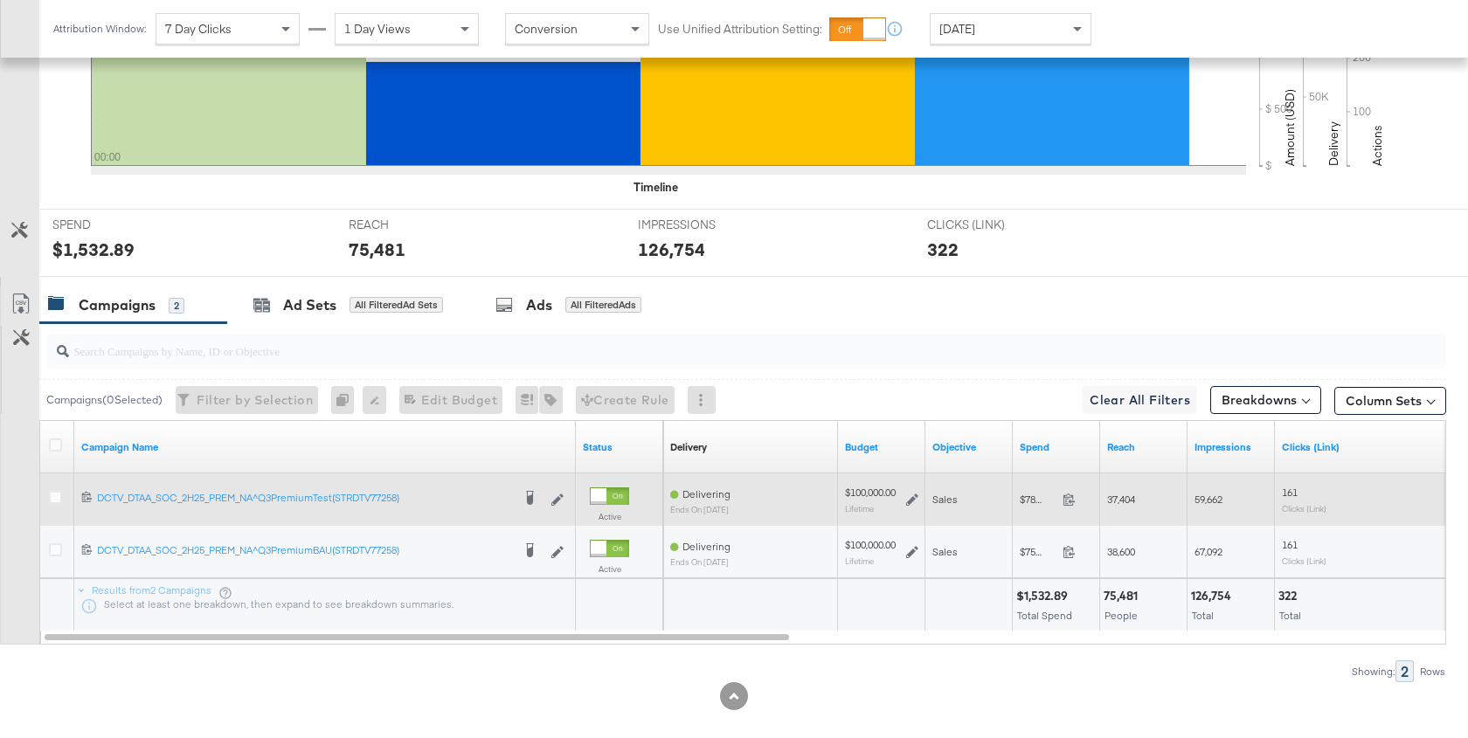
scroll to position [553, 0]
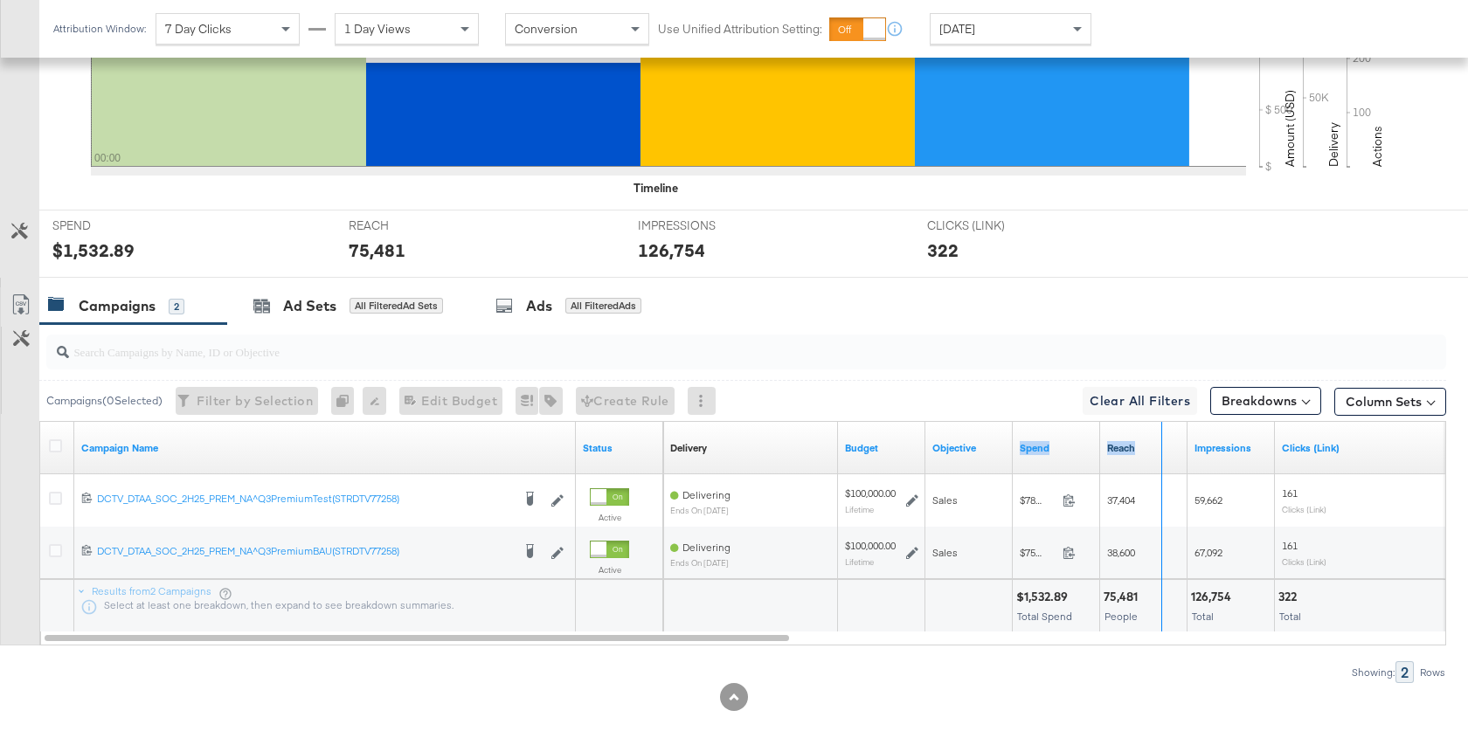
drag, startPoint x: 1097, startPoint y: 446, endPoint x: 1160, endPoint y: 446, distance: 62.9
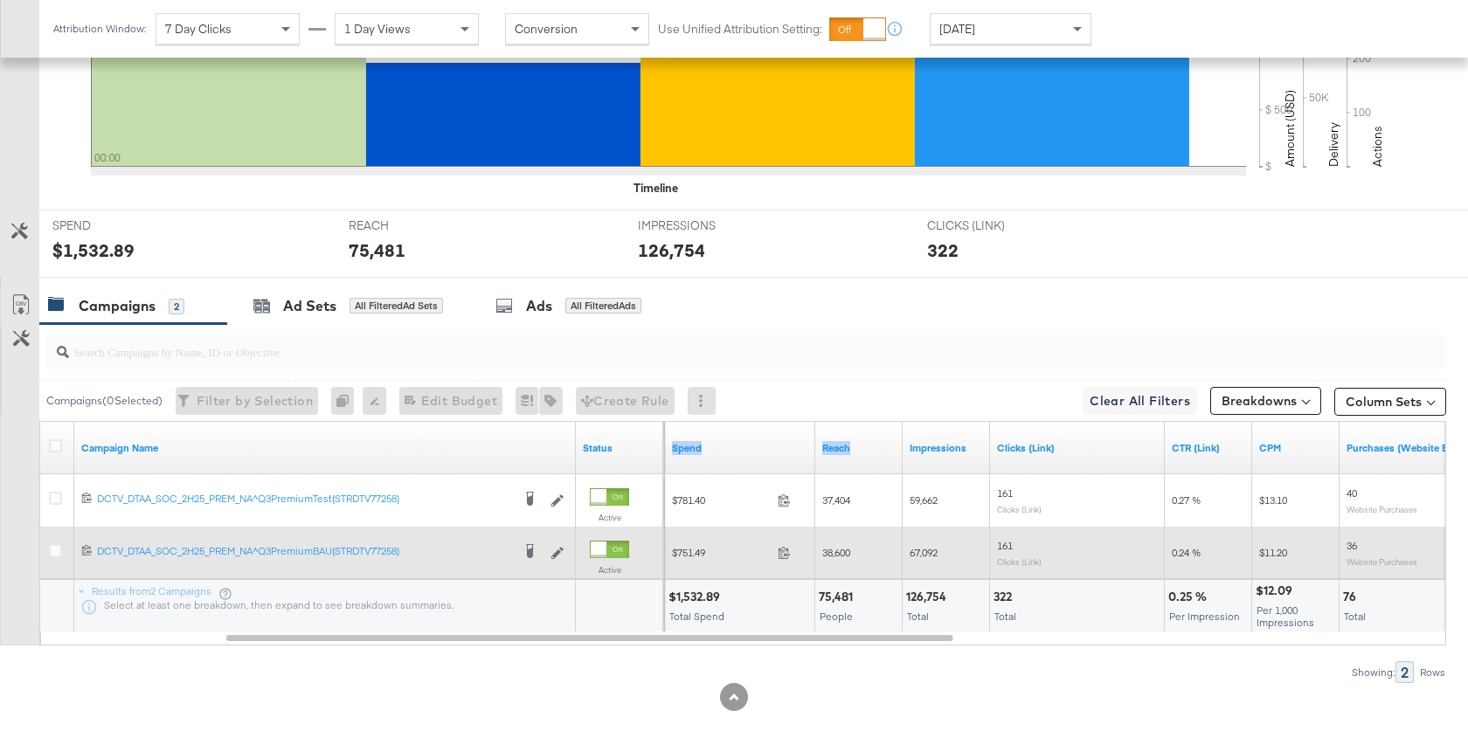
scroll to position [551, 0]
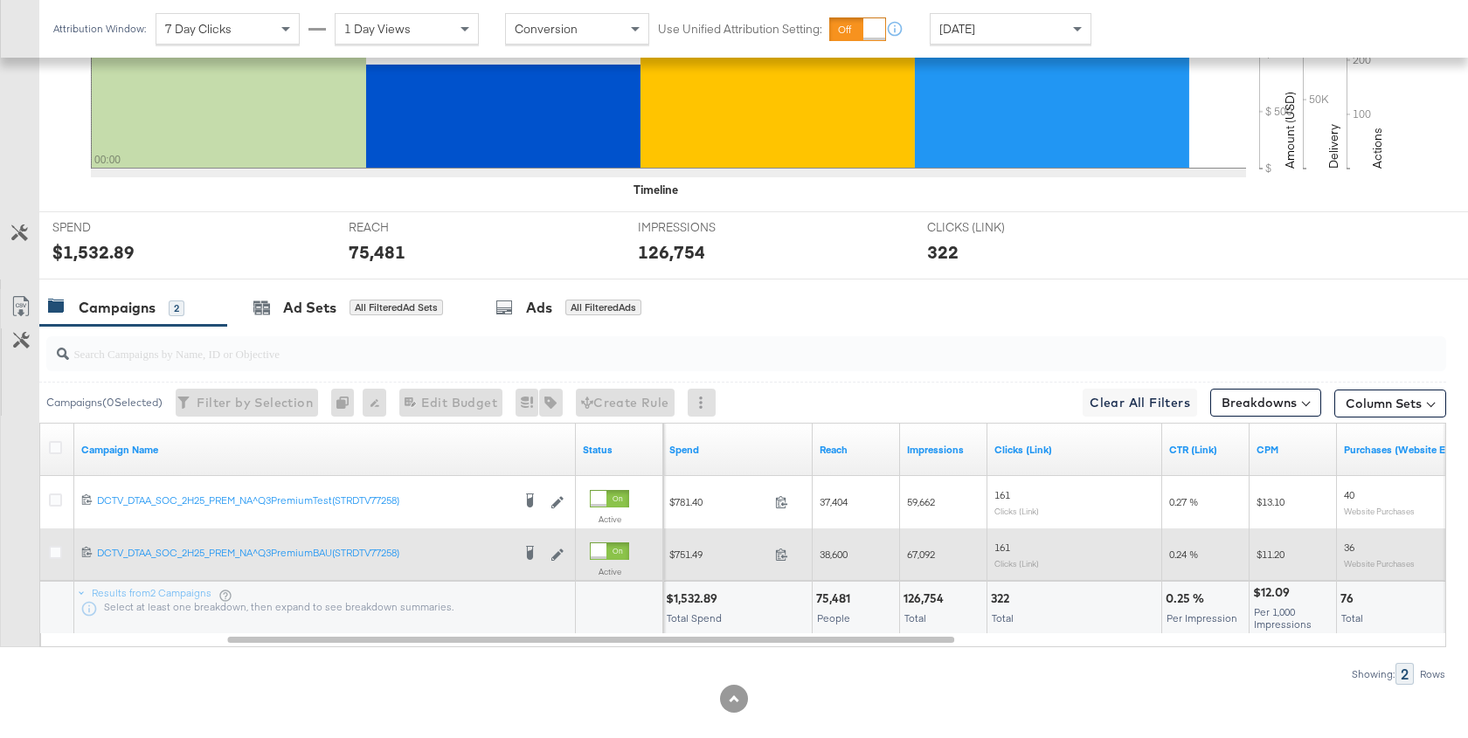
click at [931, 687] on div at bounding box center [734, 699] width 1468 height 28
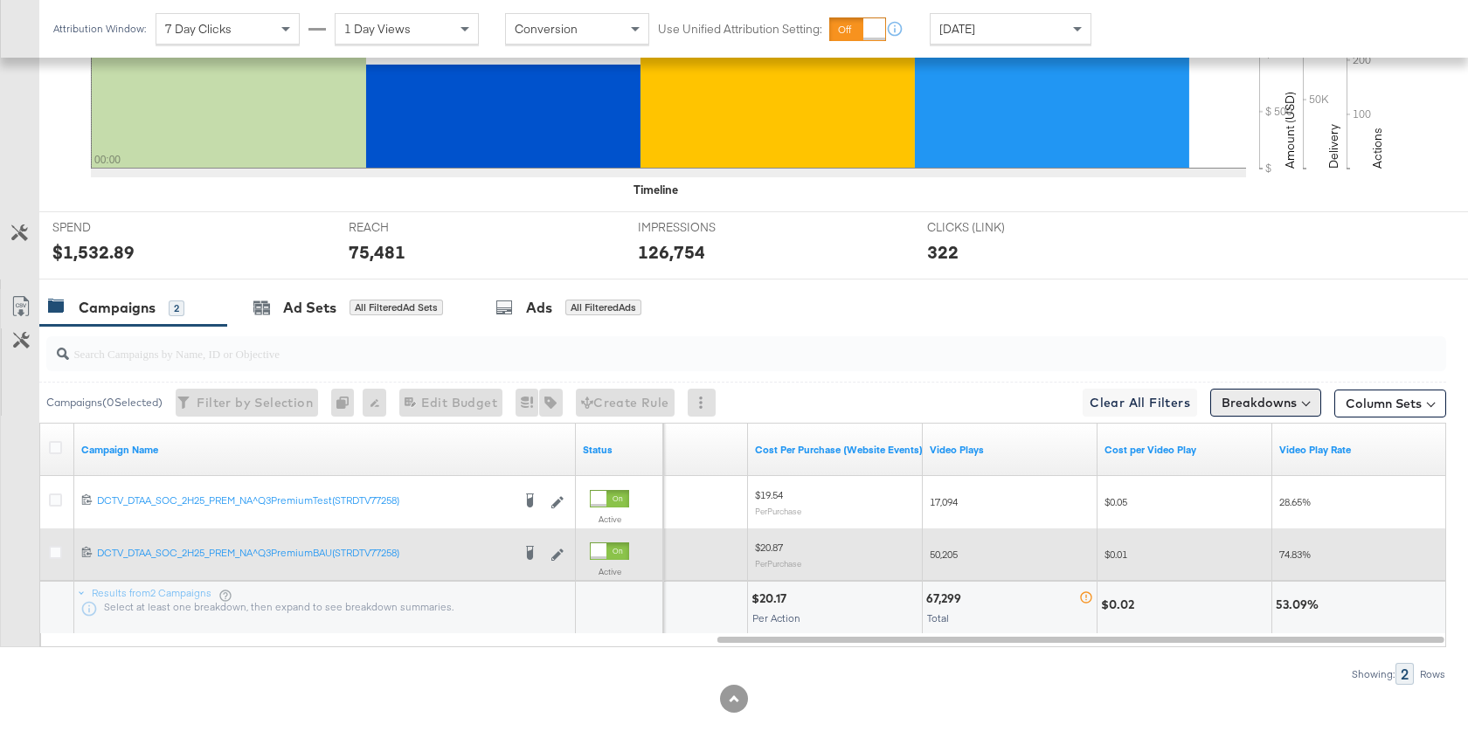
click at [1283, 406] on button "Breakdowns" at bounding box center [1265, 403] width 111 height 28
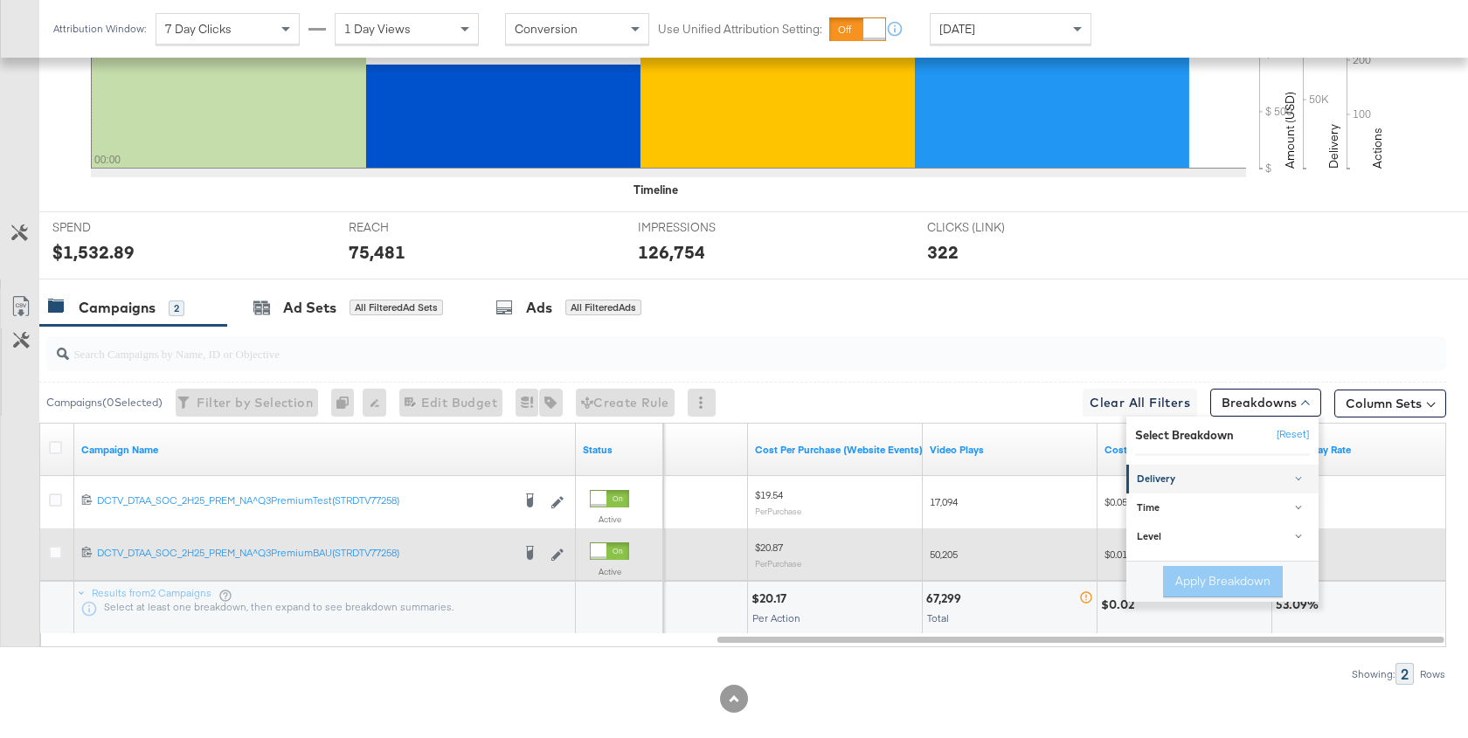
click at [1179, 477] on div "Delivery" at bounding box center [1224, 480] width 174 height 14
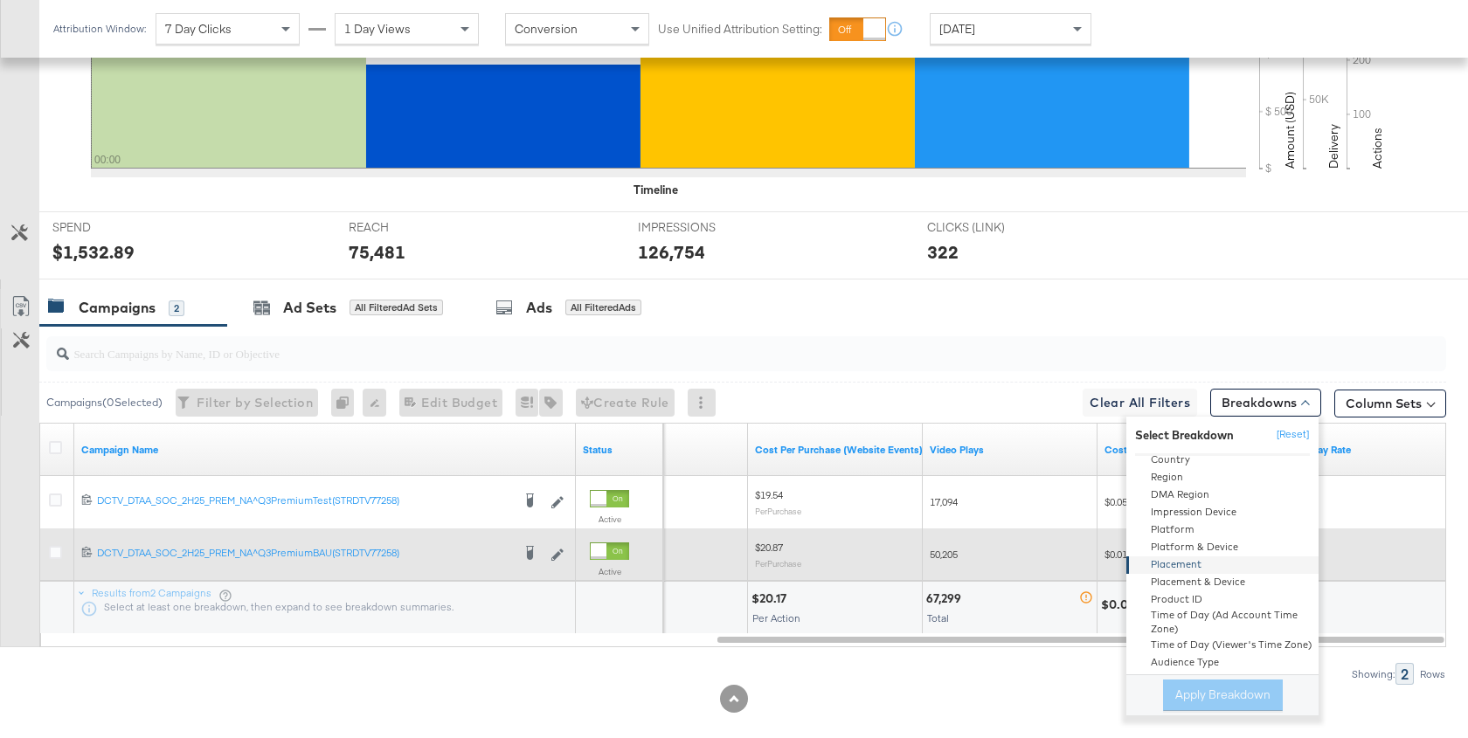
click at [1198, 557] on div "Placement" at bounding box center [1224, 565] width 190 height 17
click at [1241, 699] on button "Apply Breakdown" at bounding box center [1223, 695] width 120 height 31
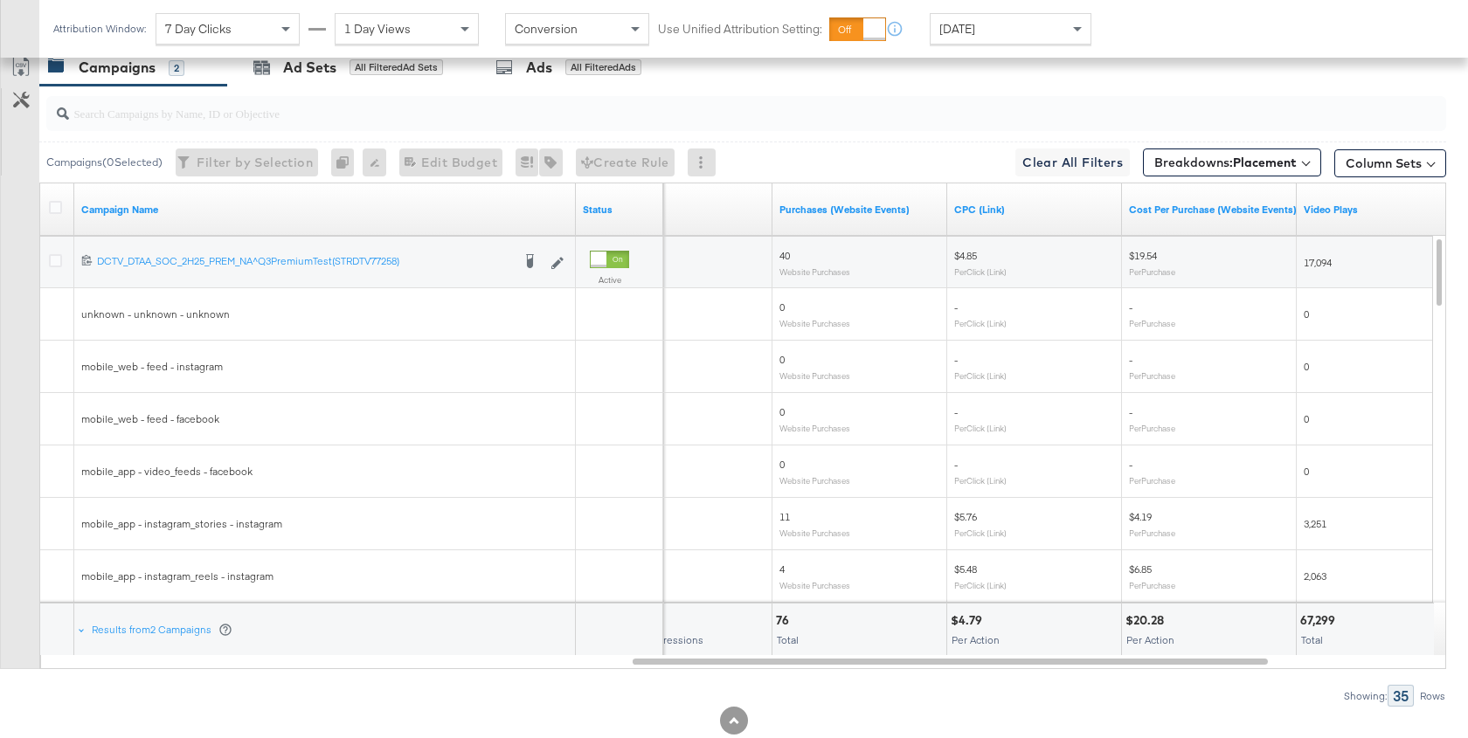
scroll to position [797, 0]
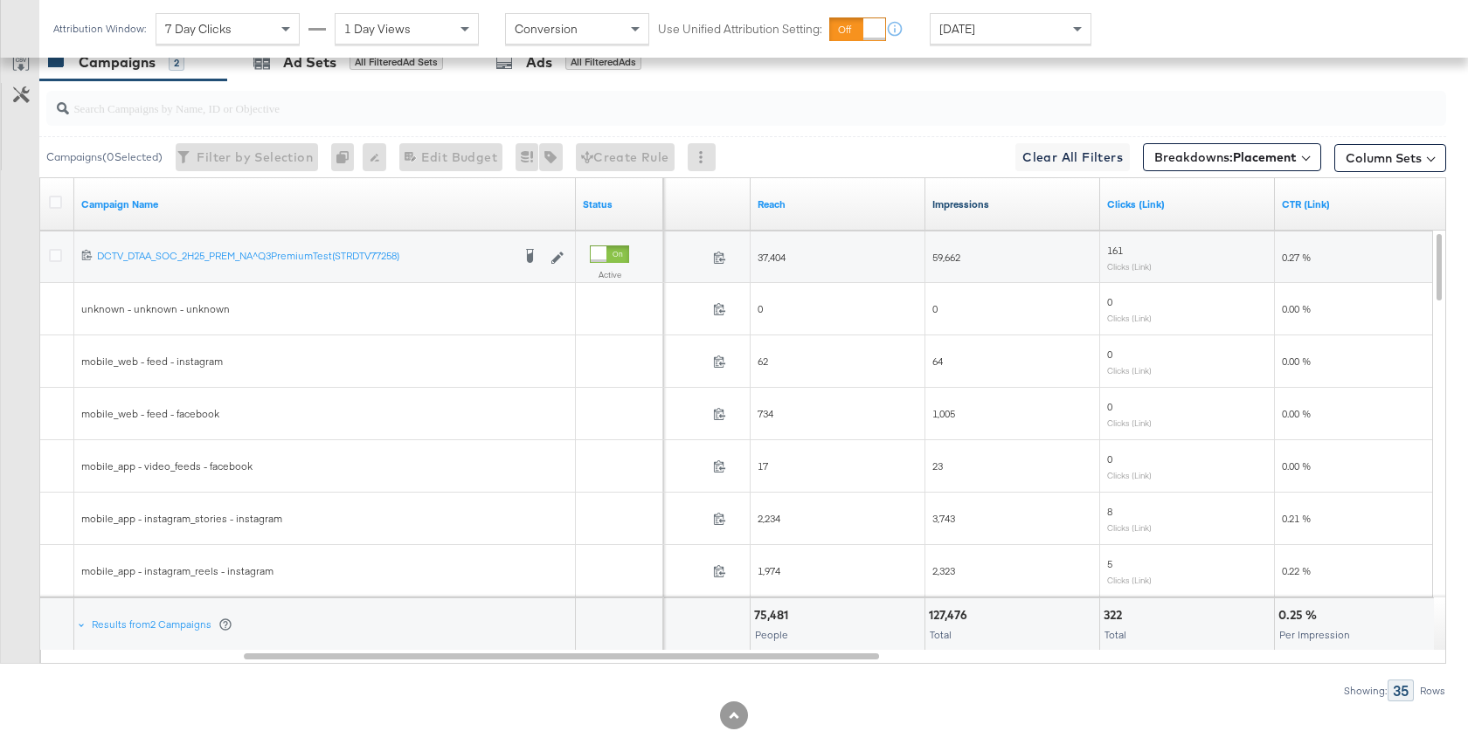
click at [970, 197] on link "Impressions" at bounding box center [1012, 204] width 161 height 14
click at [966, 204] on link "Impressions ↓" at bounding box center [1012, 204] width 161 height 14
click at [966, 204] on link "Impressions ↑" at bounding box center [1012, 204] width 161 height 14
click at [966, 204] on link "Impressions ↓" at bounding box center [1012, 204] width 161 height 14
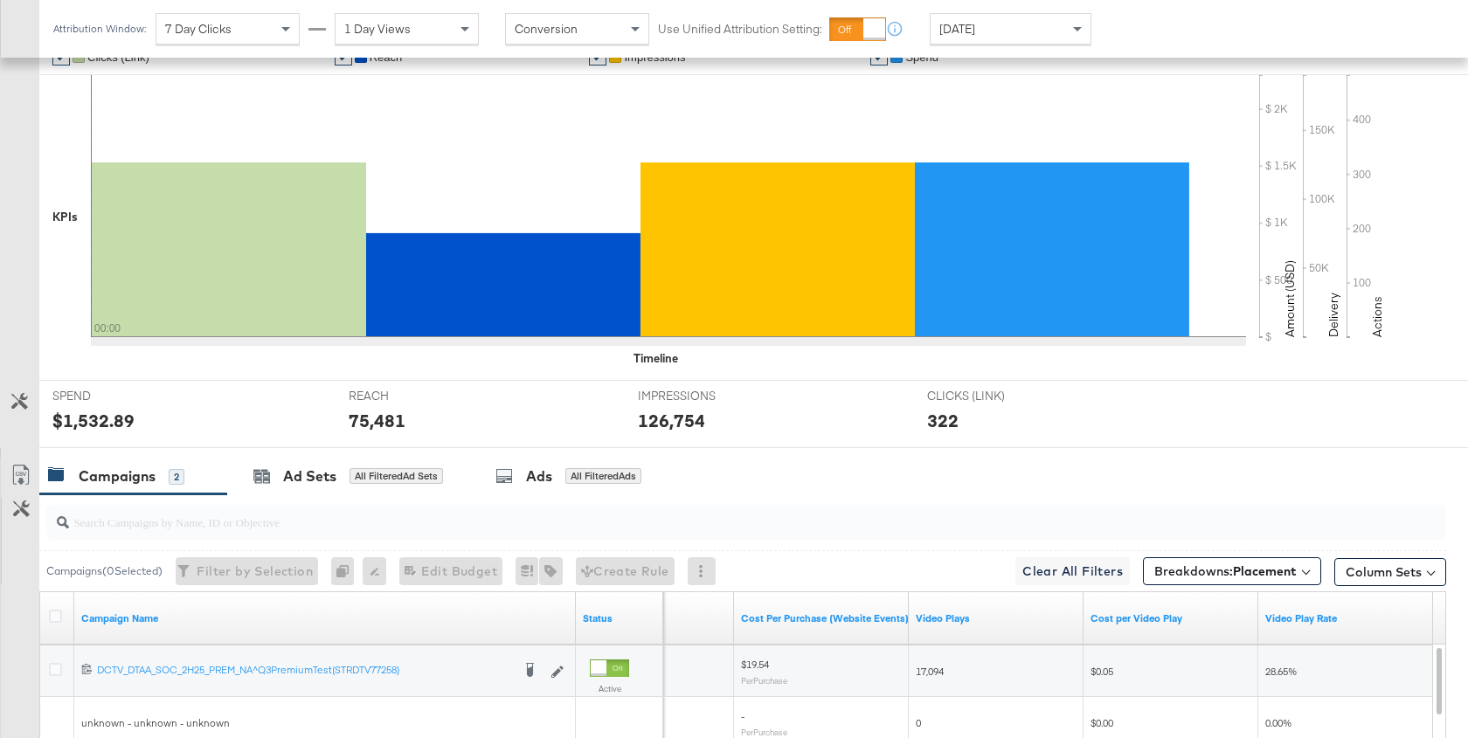
scroll to position [476, 0]
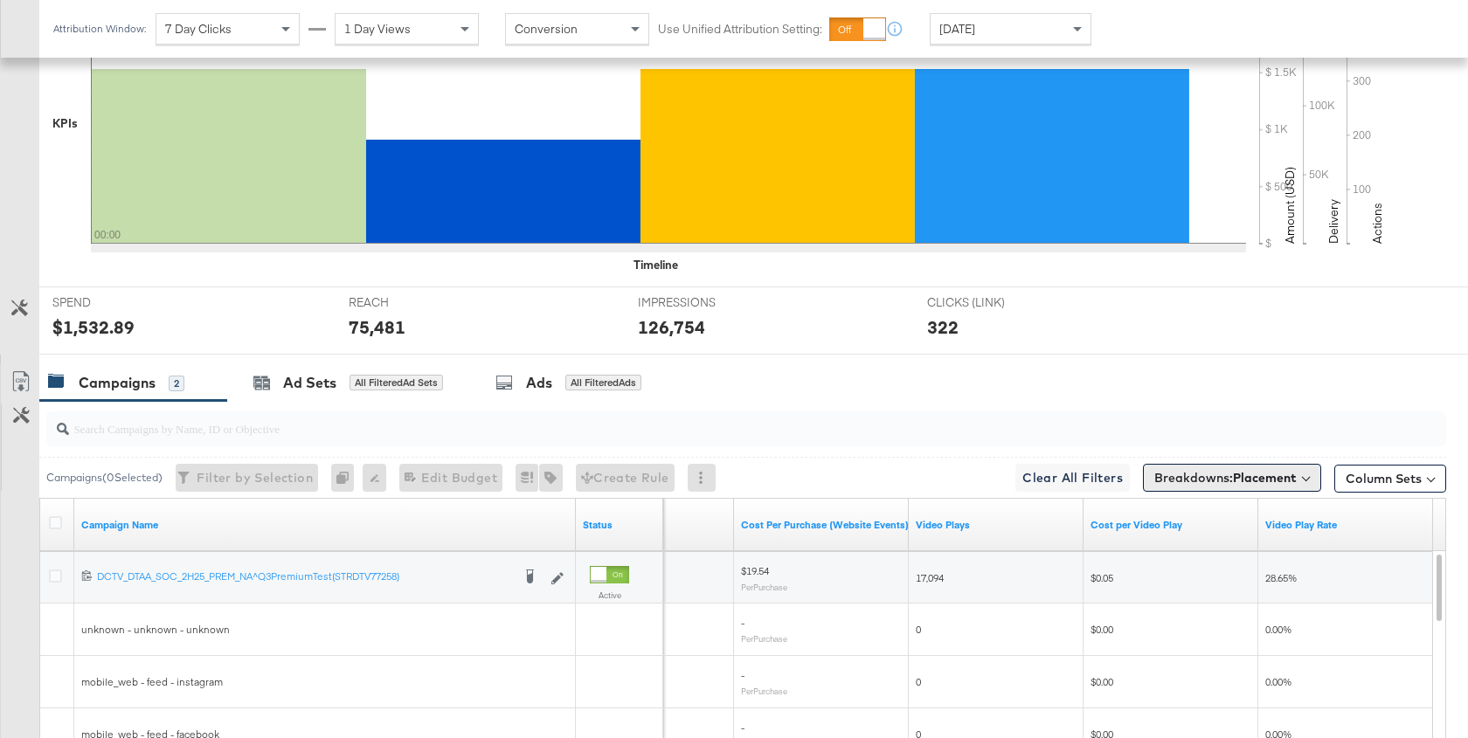
click at [1212, 474] on span "Breakdowns: Placement" at bounding box center [1225, 477] width 142 height 17
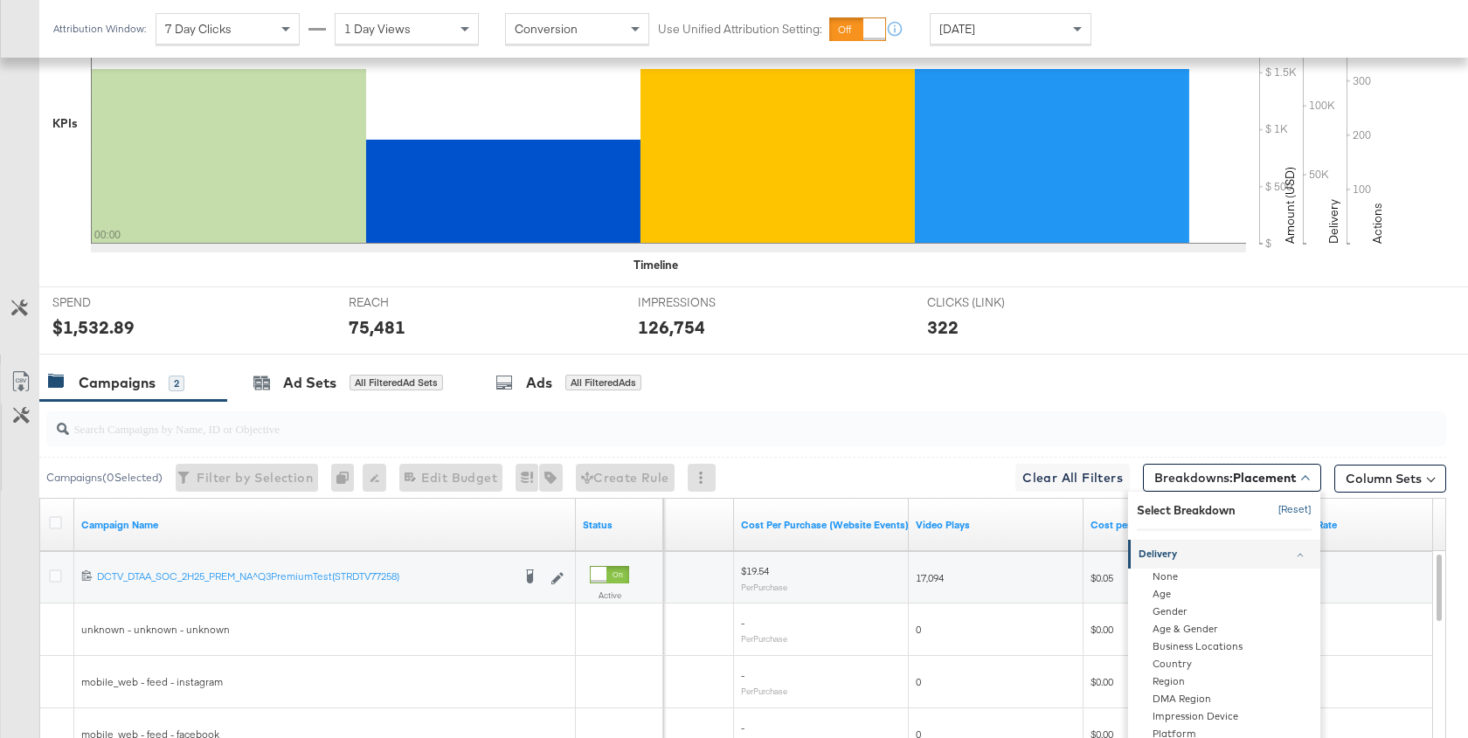
click at [1295, 505] on button "[Reset]" at bounding box center [1290, 510] width 44 height 28
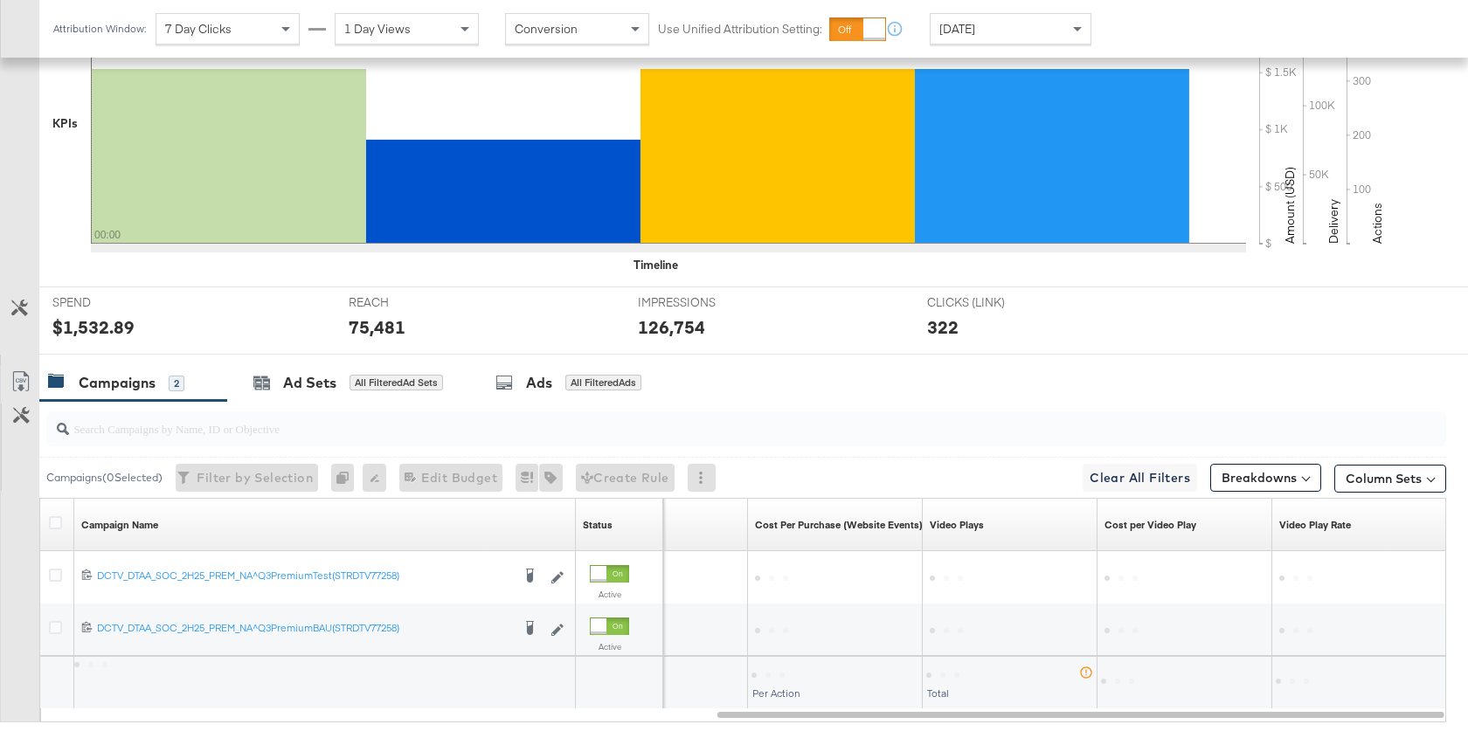
click at [1078, 383] on div "Campaigns 2 Ad Sets All Filtered Ad Sets Ads All Filtered Ads" at bounding box center [753, 383] width 1428 height 38
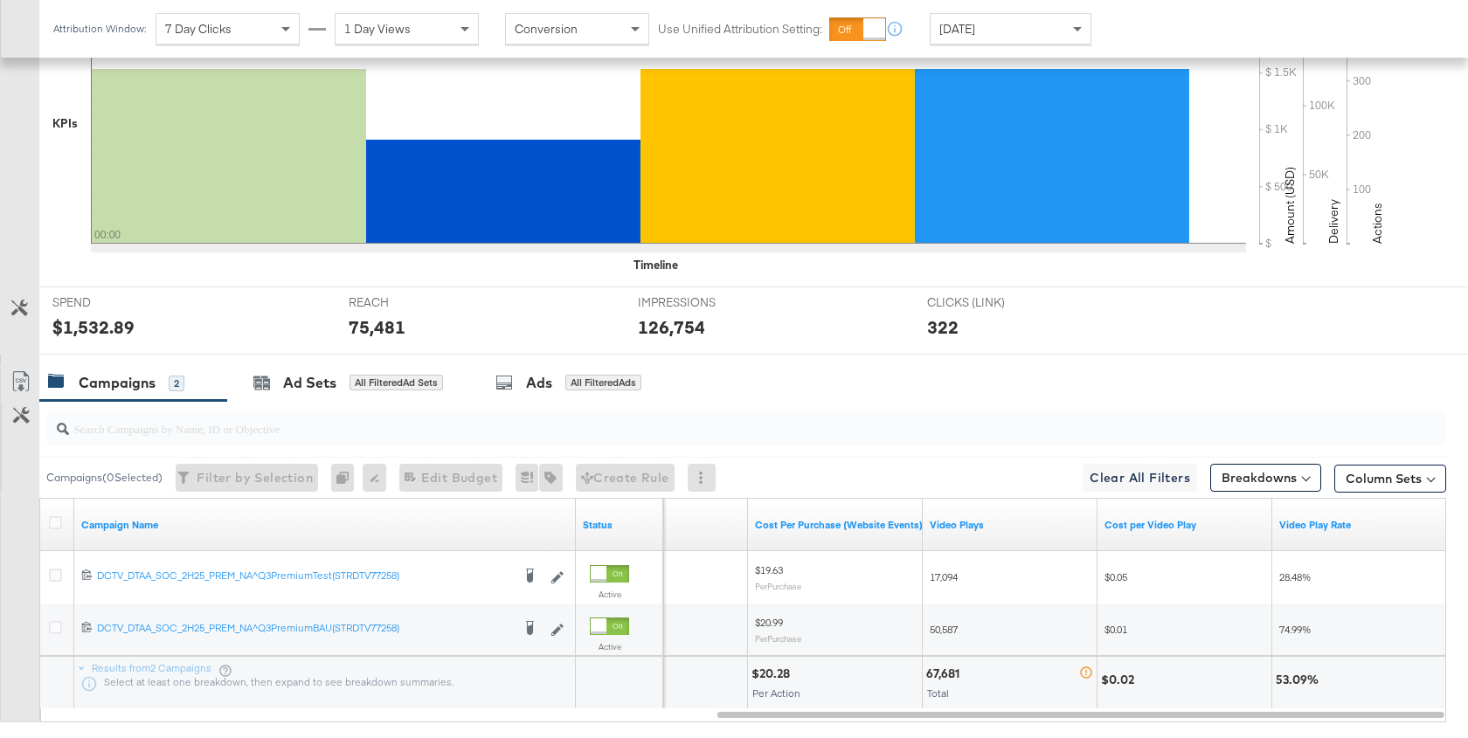
scroll to position [0, 0]
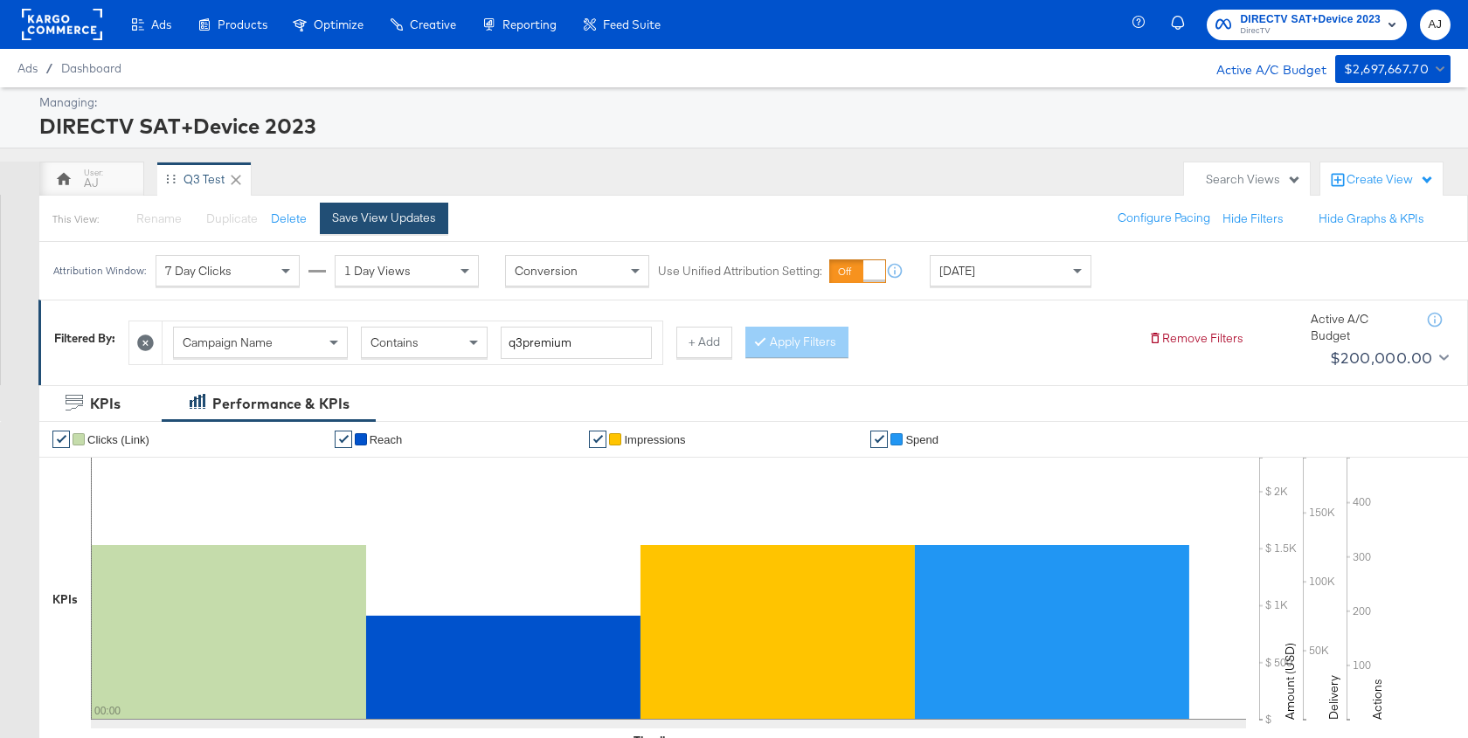
click at [417, 222] on div "Save View Updates" at bounding box center [384, 218] width 104 height 17
